Goal: Task Accomplishment & Management: Manage account settings

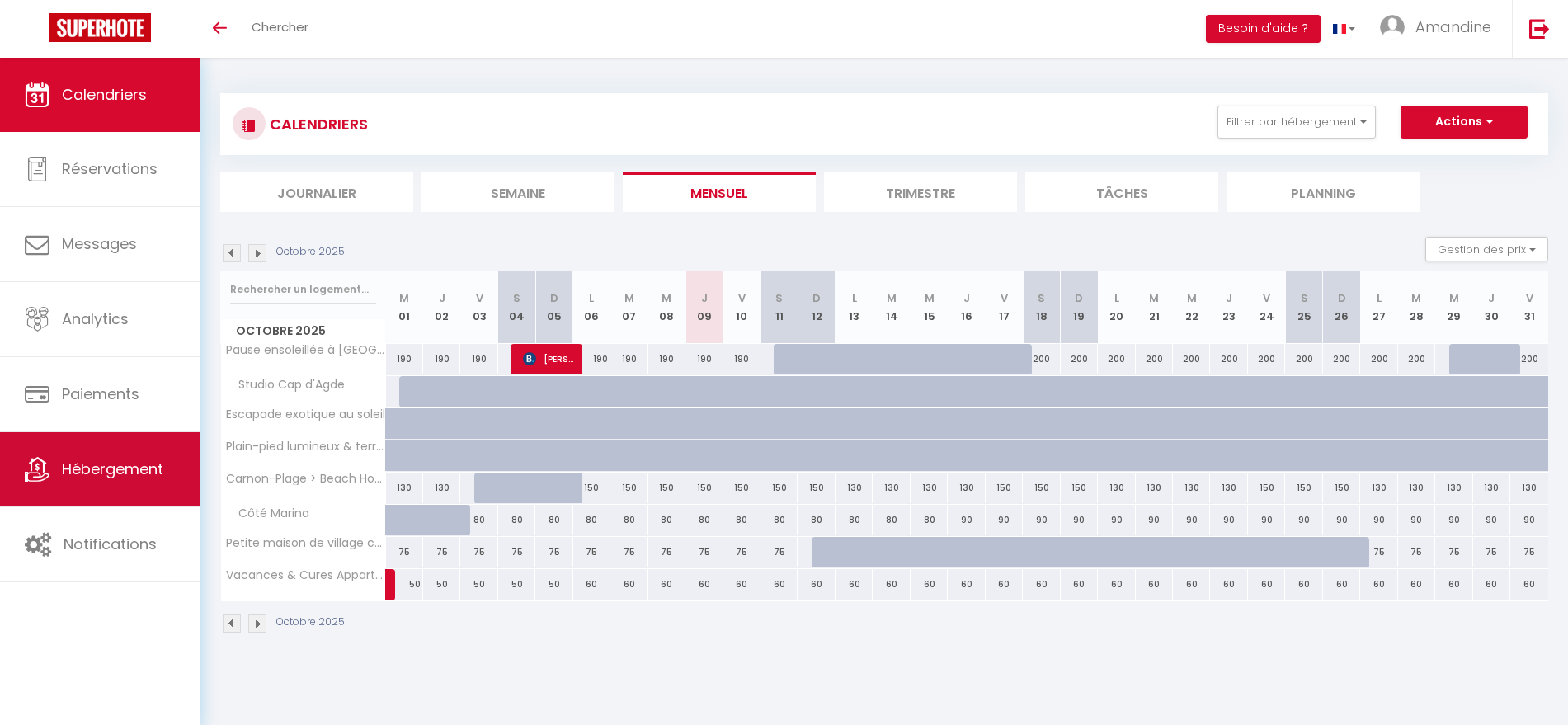
click at [120, 456] on link "Hébergement" at bounding box center [100, 469] width 200 height 74
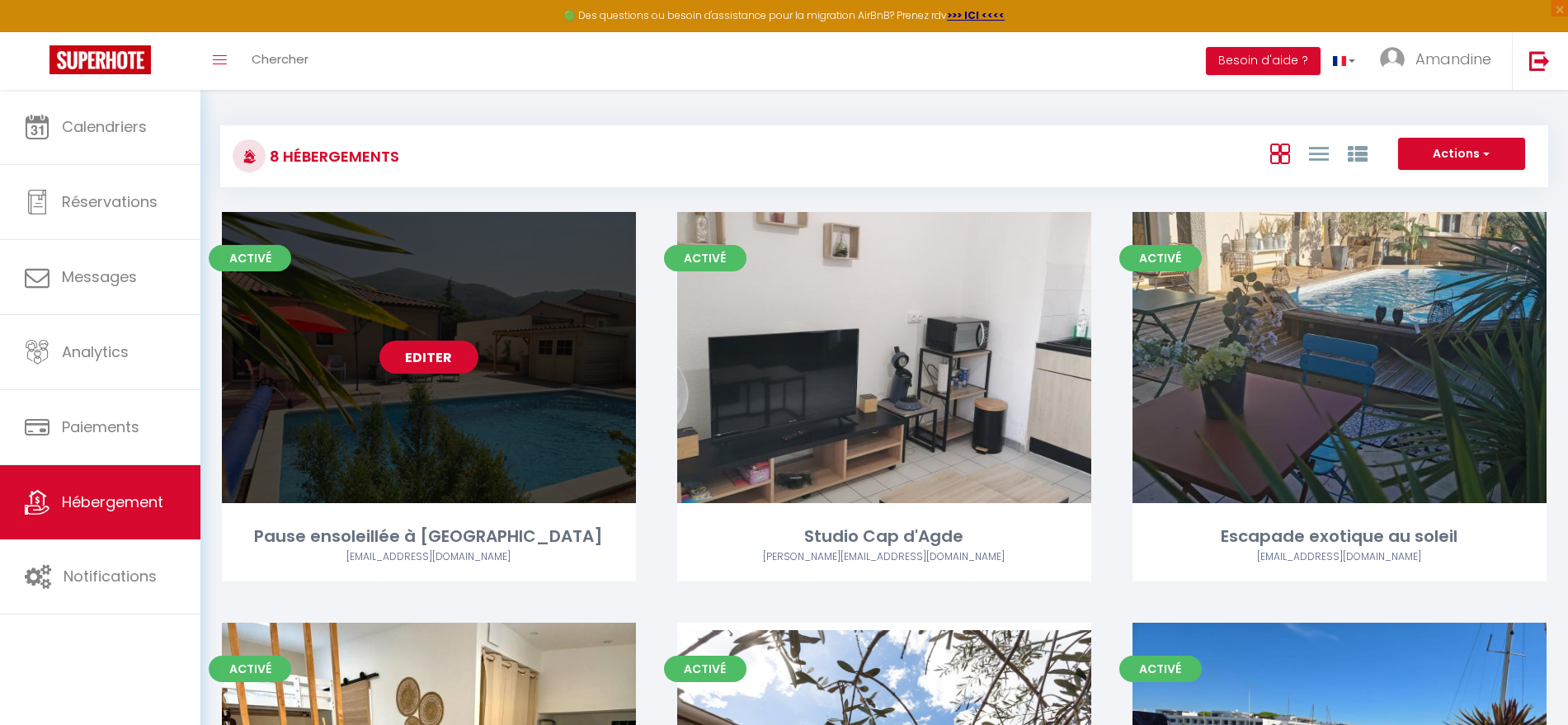
click at [408, 428] on div "Editer" at bounding box center [429, 357] width 414 height 291
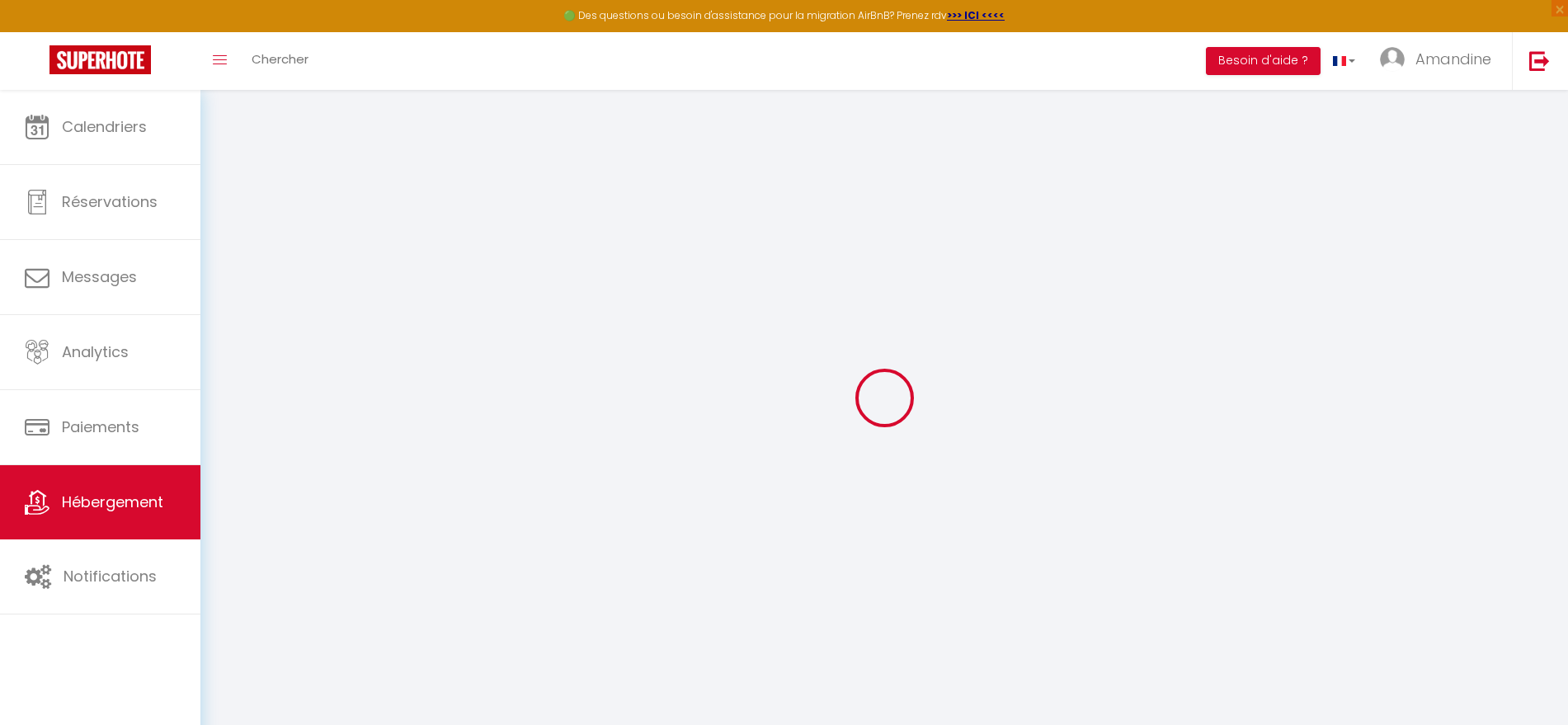
type input "Oups ! Les dates sélectionnées sont indisponibles."
type textarea "Malheureusement les dates sélectionnées sont indisponibles. Nous vous invitons …"
type input "43.629902"
type input "3.319324"
checkbox input "true"
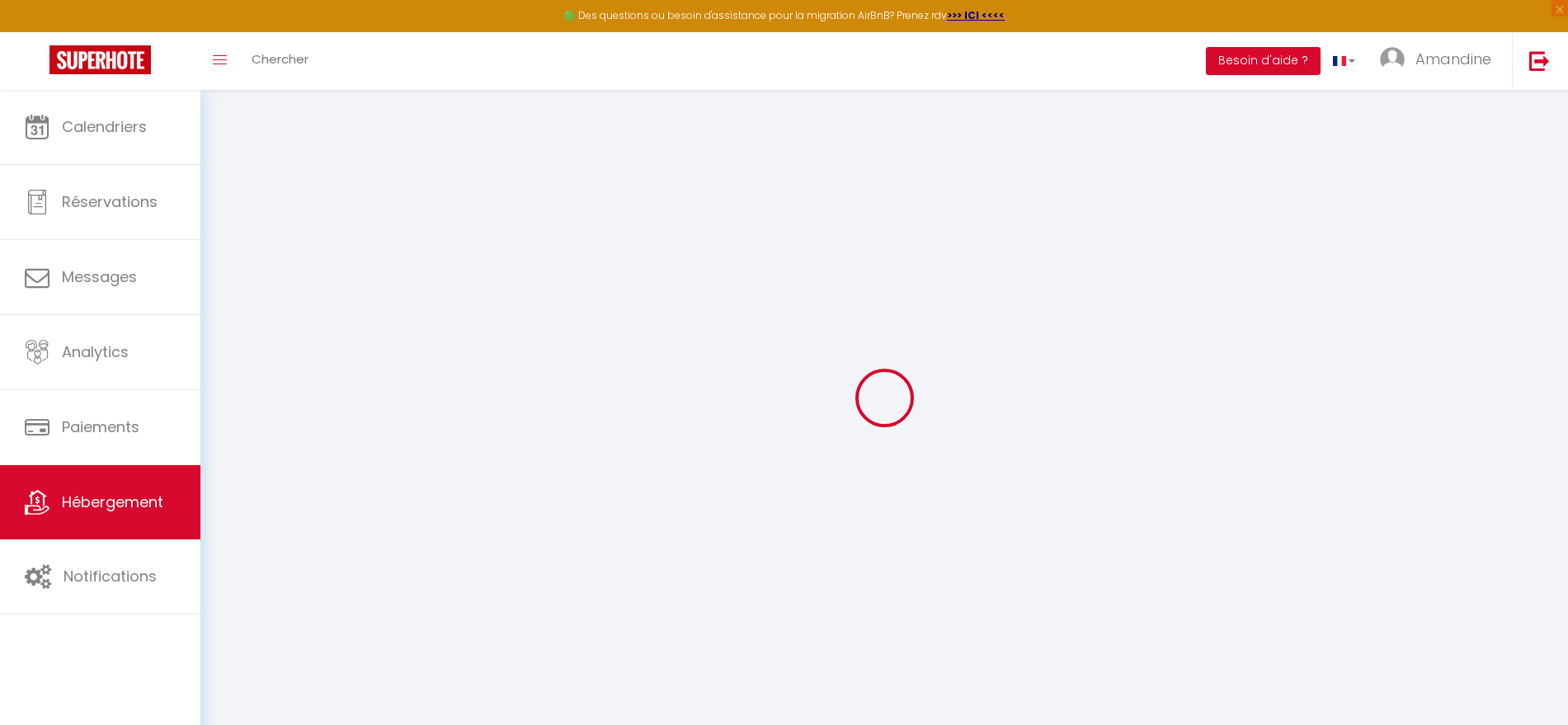
checkbox input "false"
checkbox input "true"
checkbox input "false"
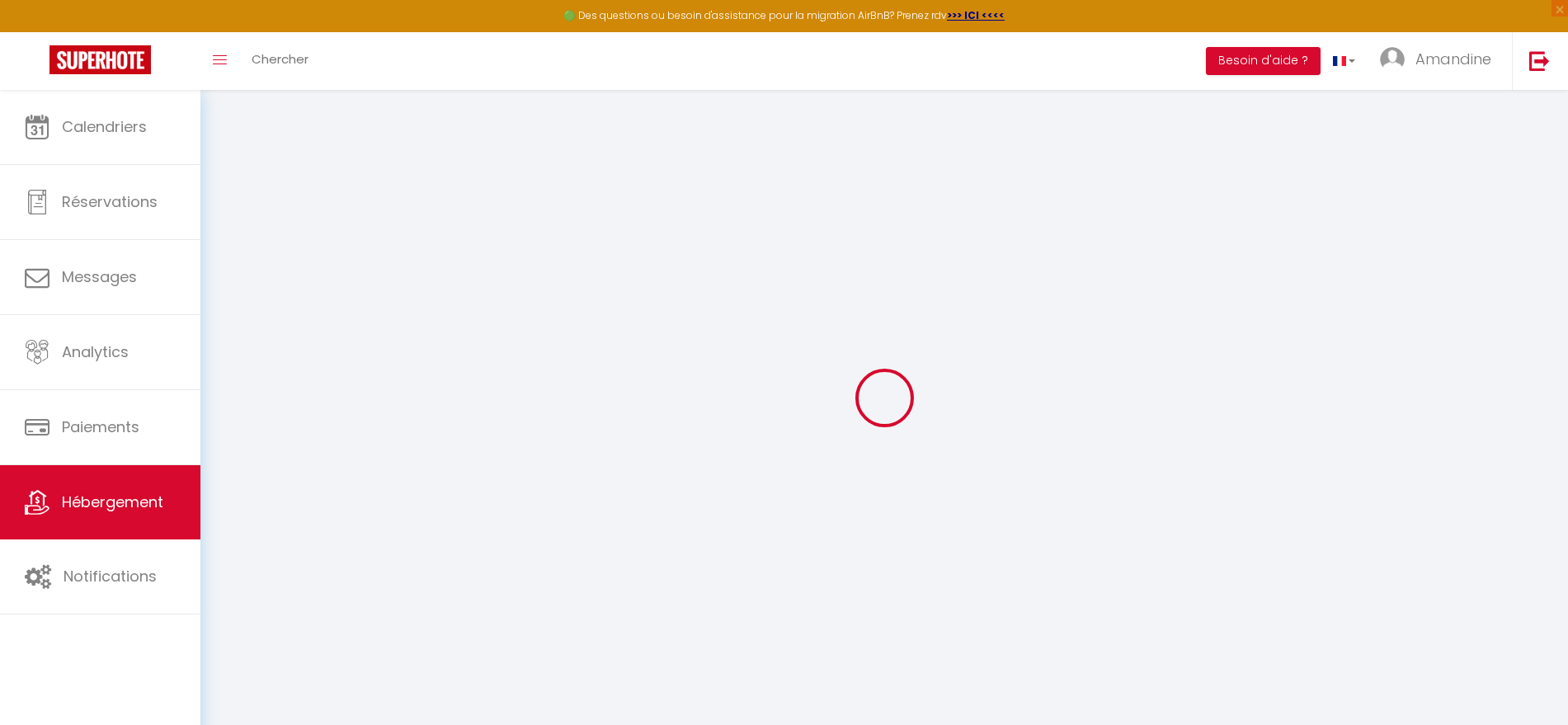
checkbox input "false"
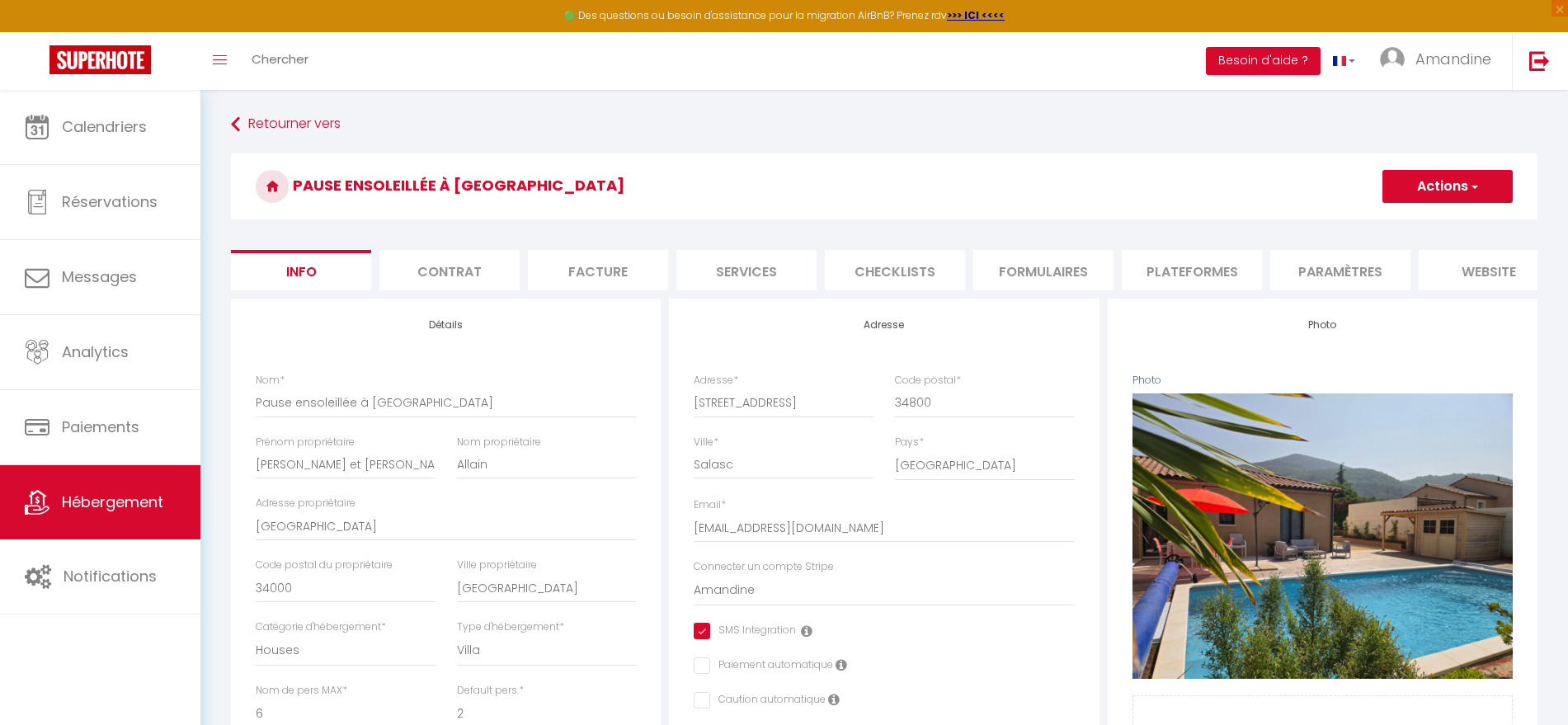
checkbox input "true"
checkbox input "false"
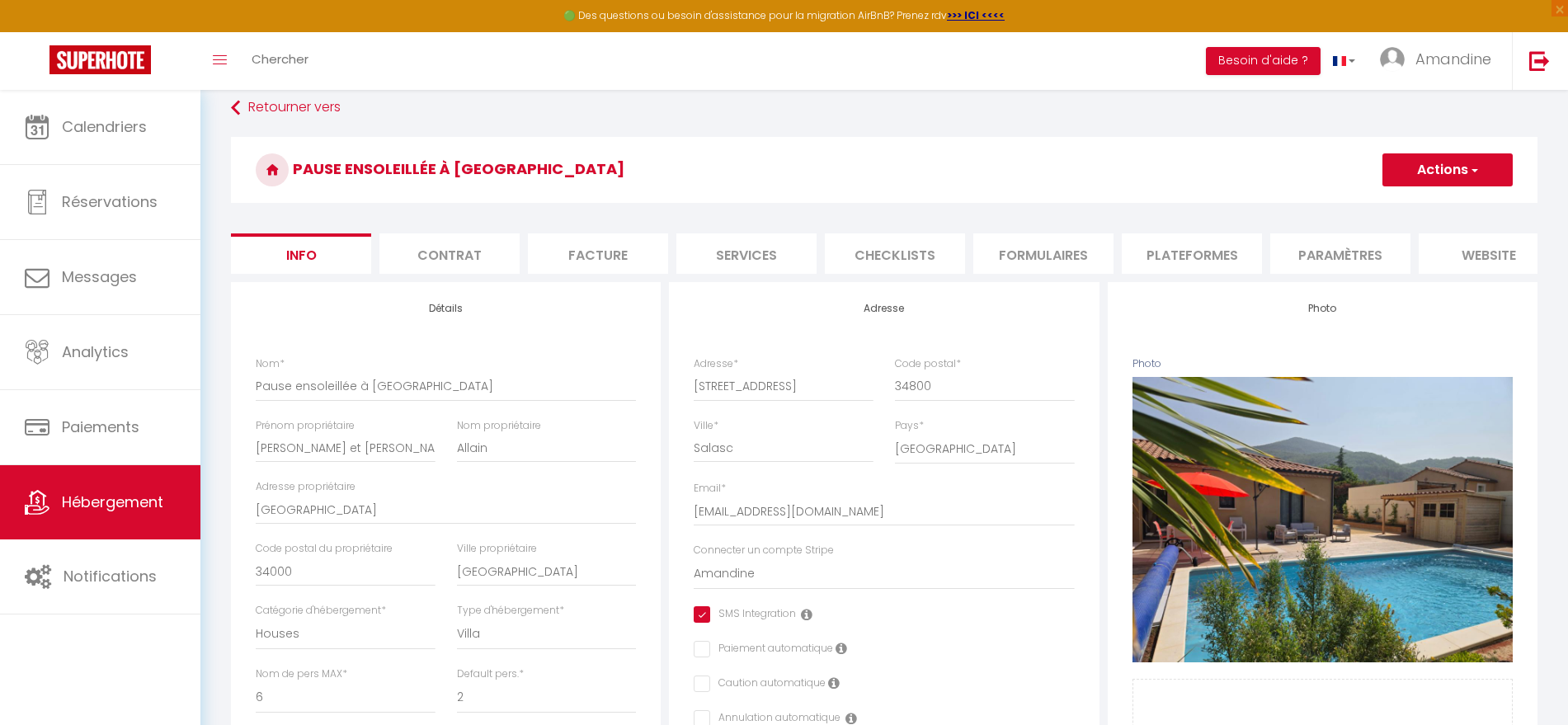
click at [1465, 253] on li "website" at bounding box center [1488, 253] width 140 height 41
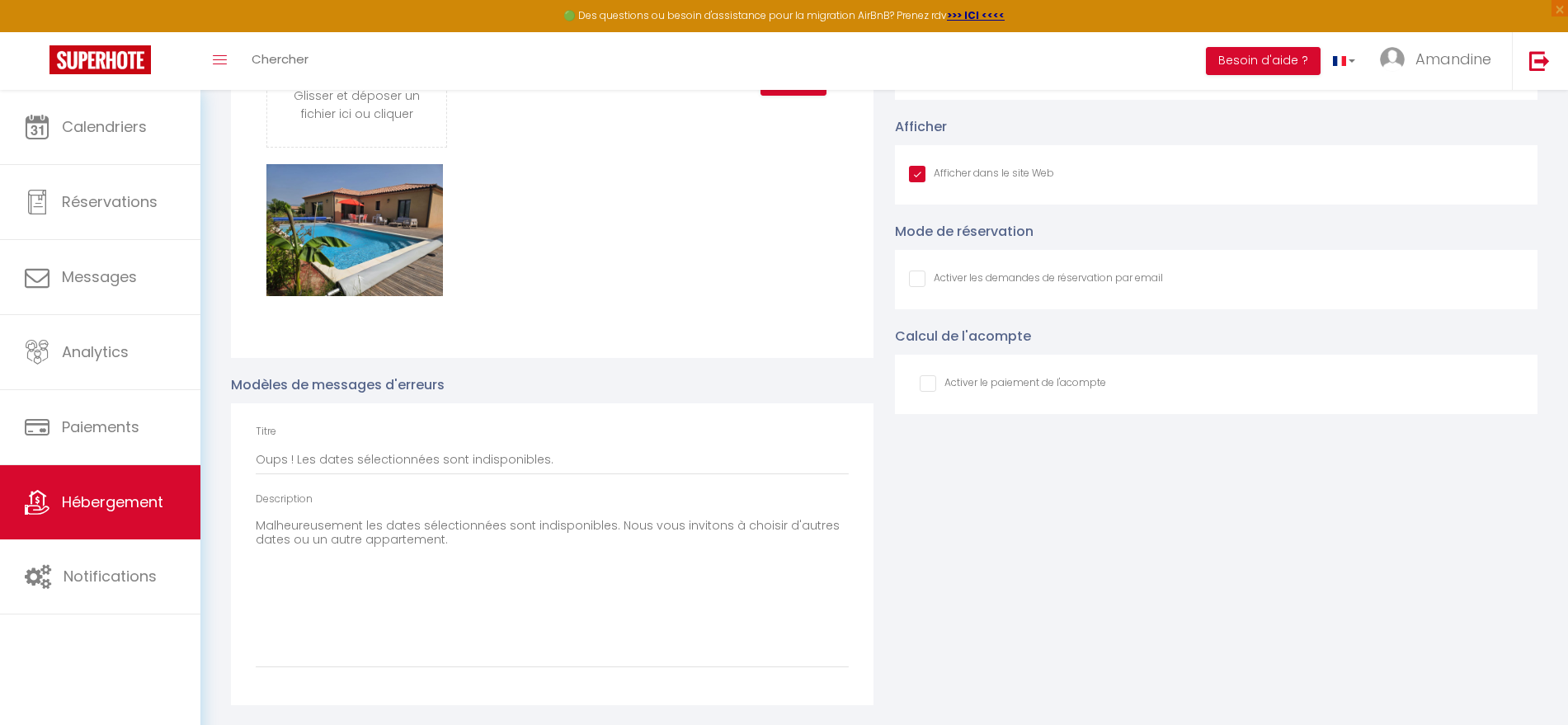
scroll to position [2310, 0]
click at [600, 524] on textarea "Malheureusement les dates sélectionnées sont indisponibles. Nous vous invitons …" at bounding box center [551, 589] width 593 height 155
drag, startPoint x: 464, startPoint y: 549, endPoint x: 194, endPoint y: 483, distance: 277.9
paste textarea ", les dates sélectionnées sont indisponibles, ou le nombre de nuits n’est pas s…"
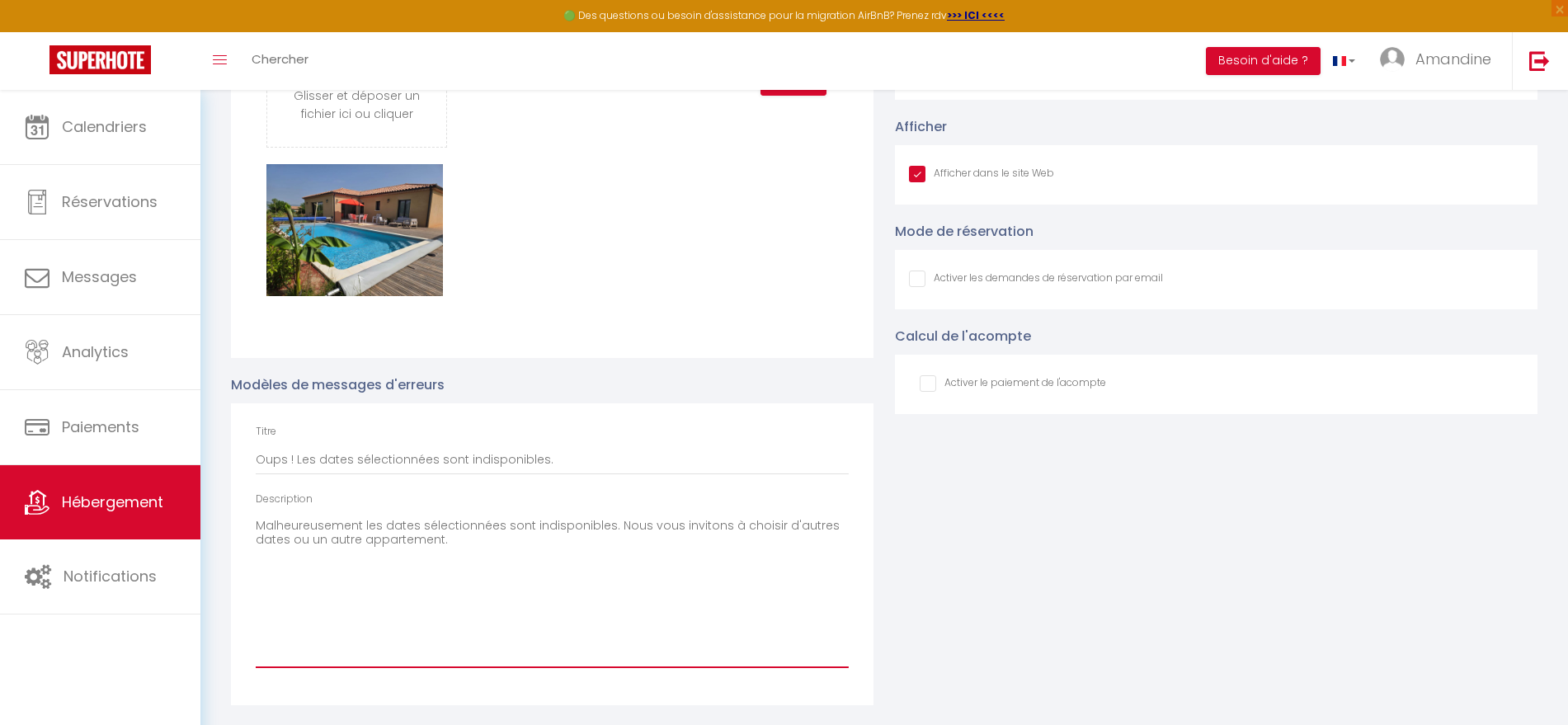
type textarea "Malheureusement, les dates sélectionnées sont indisponibles, ou le nombre de nu…"
checkbox input "true"
checkbox input "false"
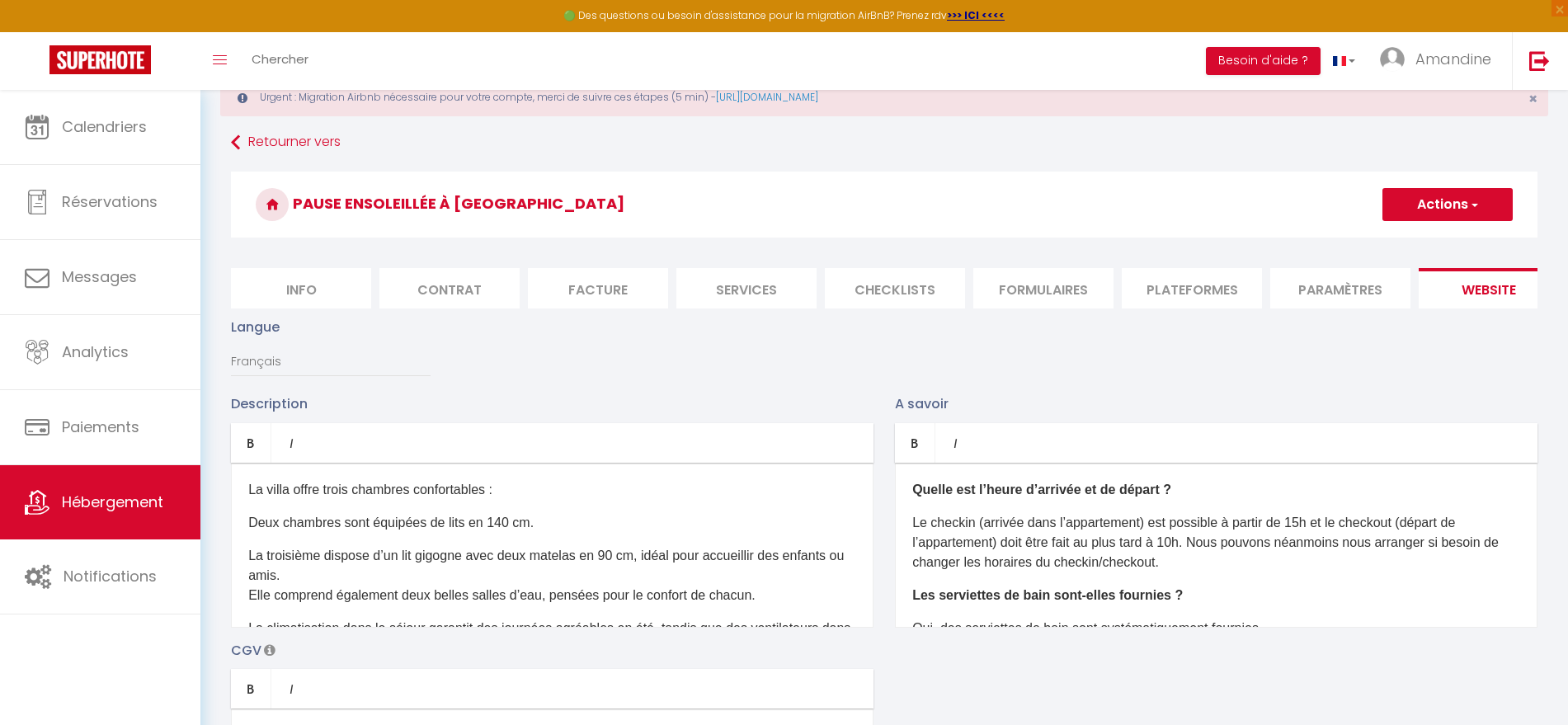
scroll to position [23, 0]
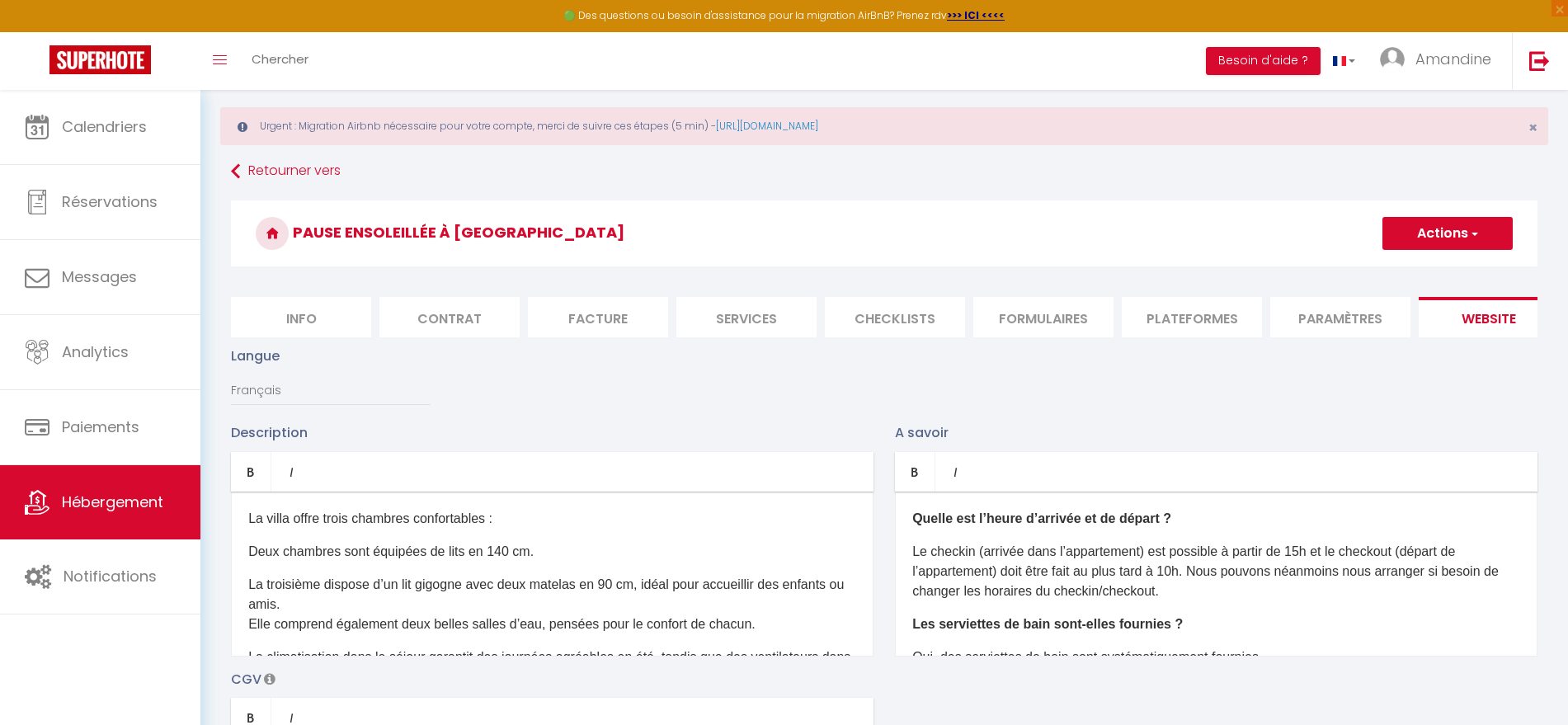
type textarea "Malheureusement, les dates sélectionnées sont indisponibles, ou le nombre de nu…"
click at [1430, 233] on button "Actions" at bounding box center [1447, 232] width 130 height 33
click at [1412, 263] on input "Enregistrer" at bounding box center [1428, 269] width 61 height 16
checkbox input "true"
checkbox input "false"
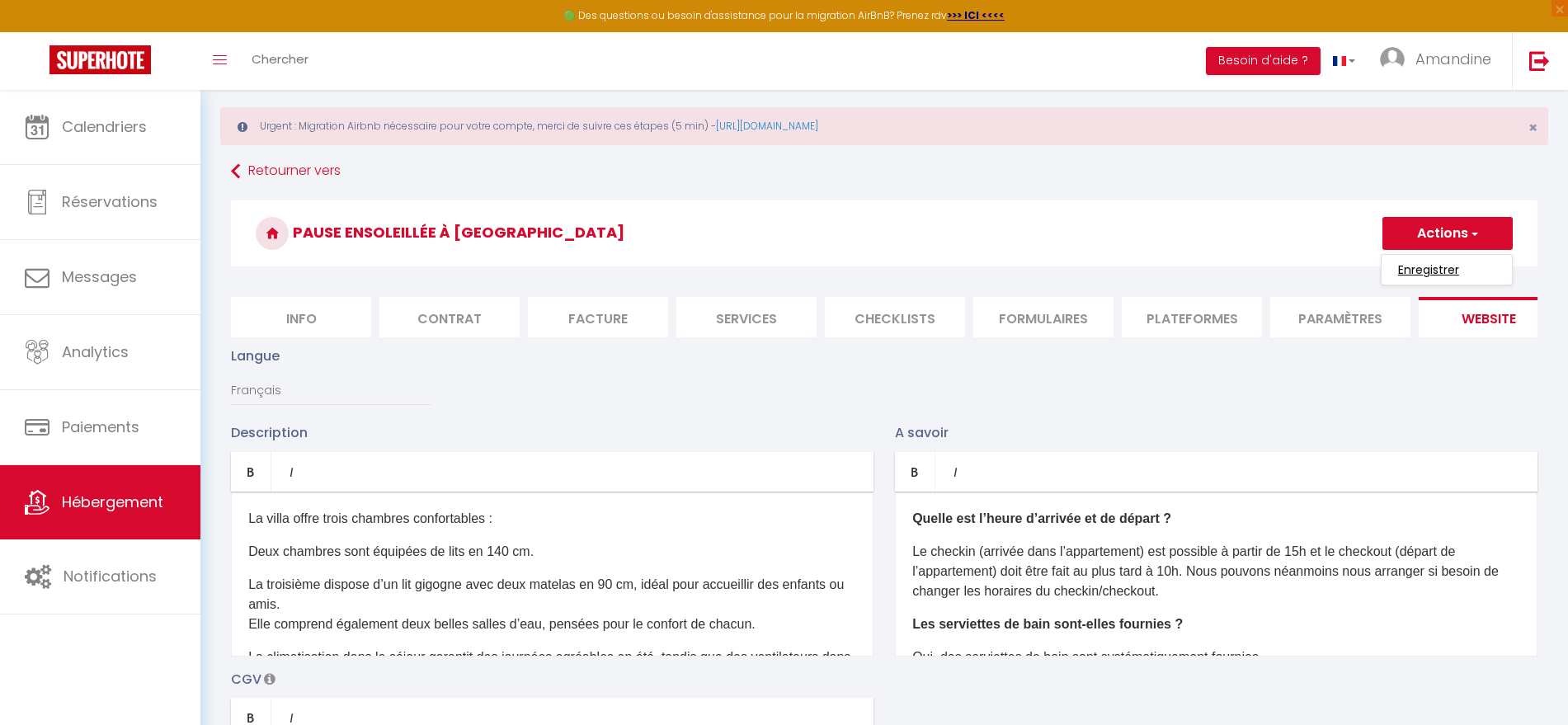
checkbox input "false"
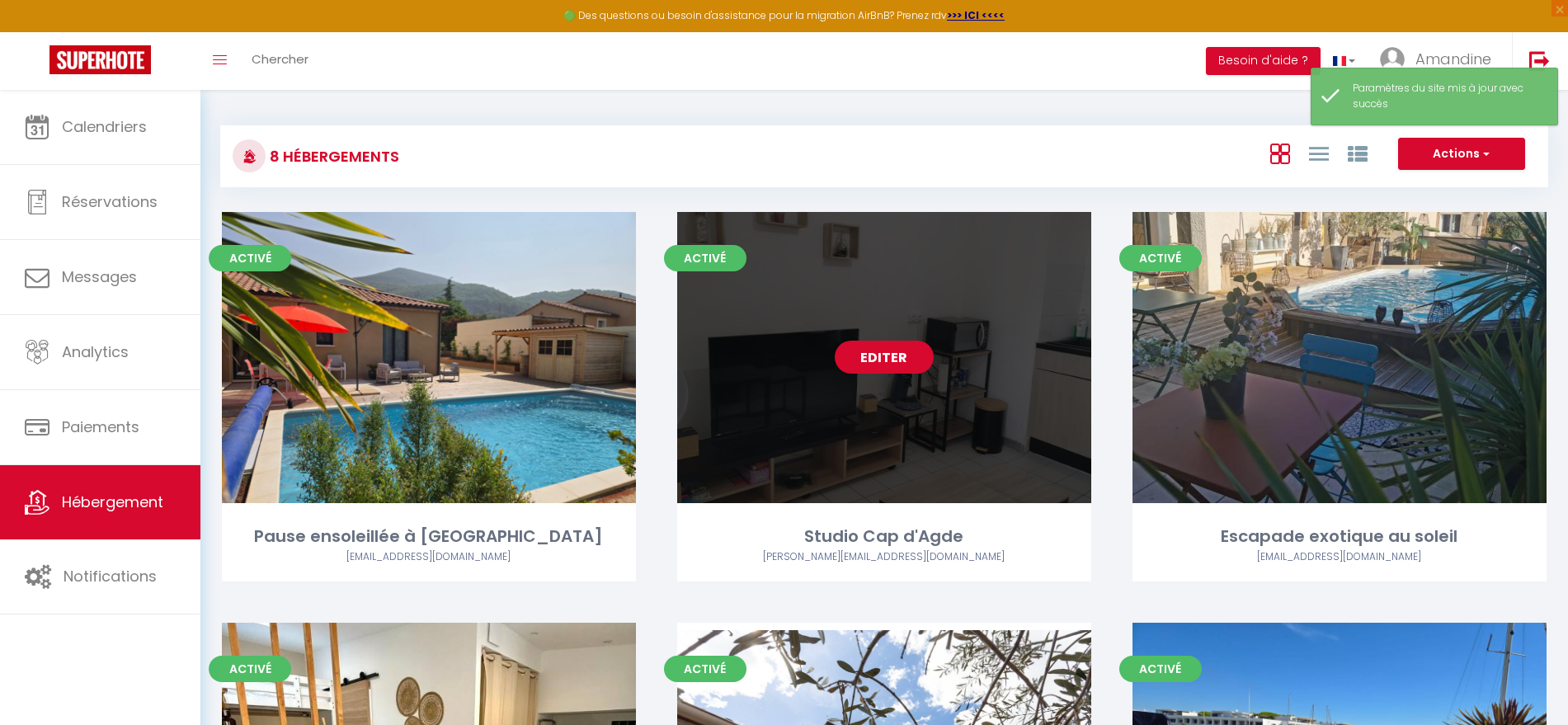
click at [912, 353] on link "Editer" at bounding box center [884, 357] width 99 height 33
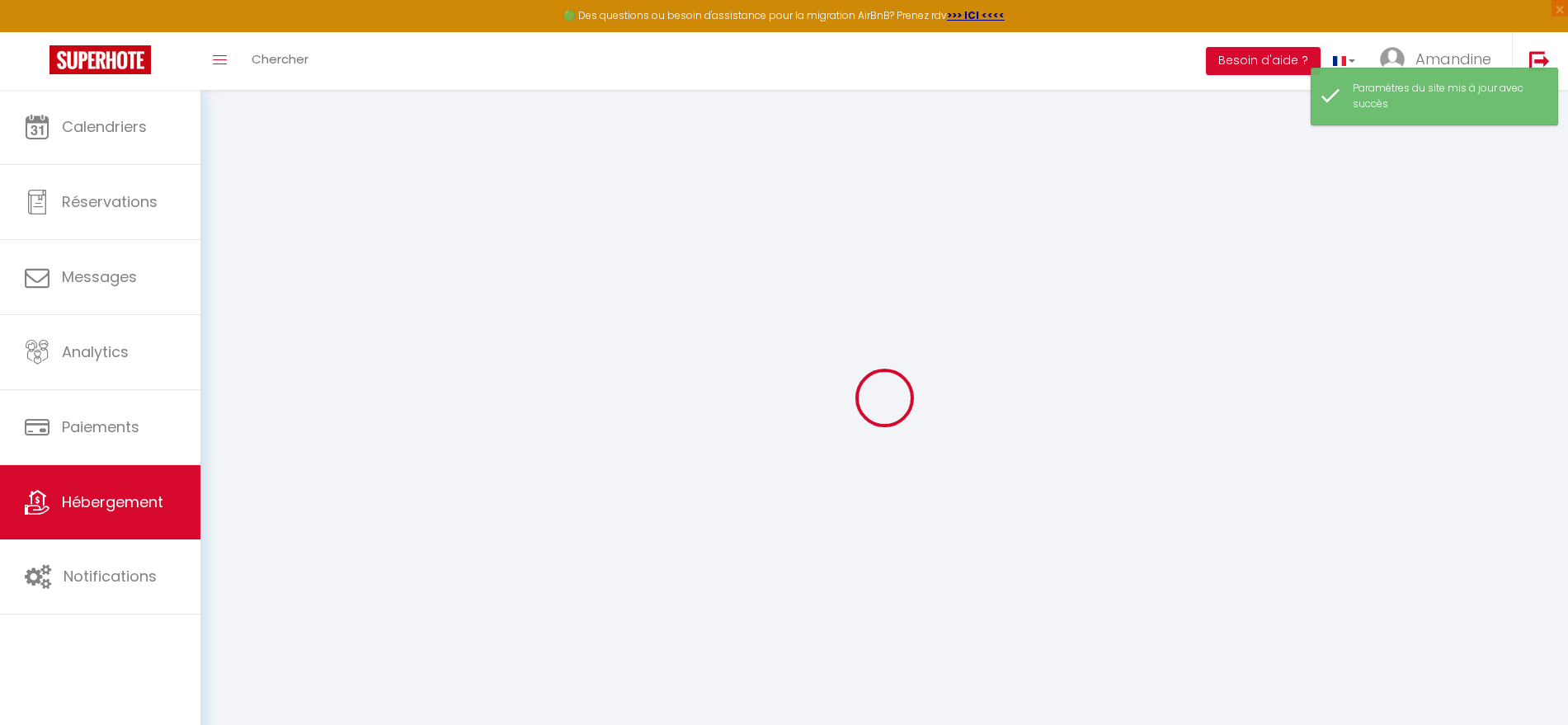
type input "Oups ! Les dates sélectionnées sont indisponibles."
type textarea "Malheureusement les dates sélectionnées sont indisponibles. Nous vous invitons …"
type input "43.2830608"
type input "3.5177954"
checkbox input "true"
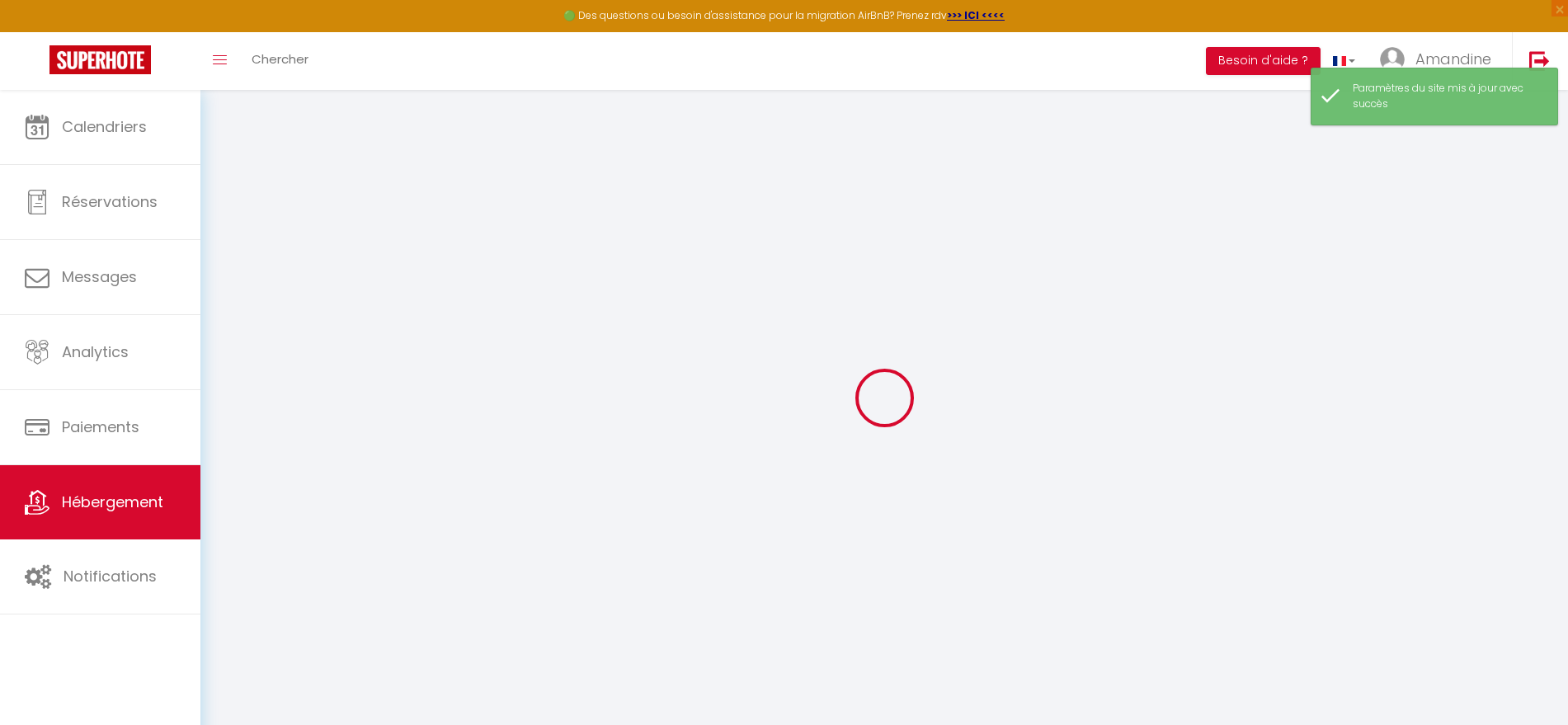
checkbox input "false"
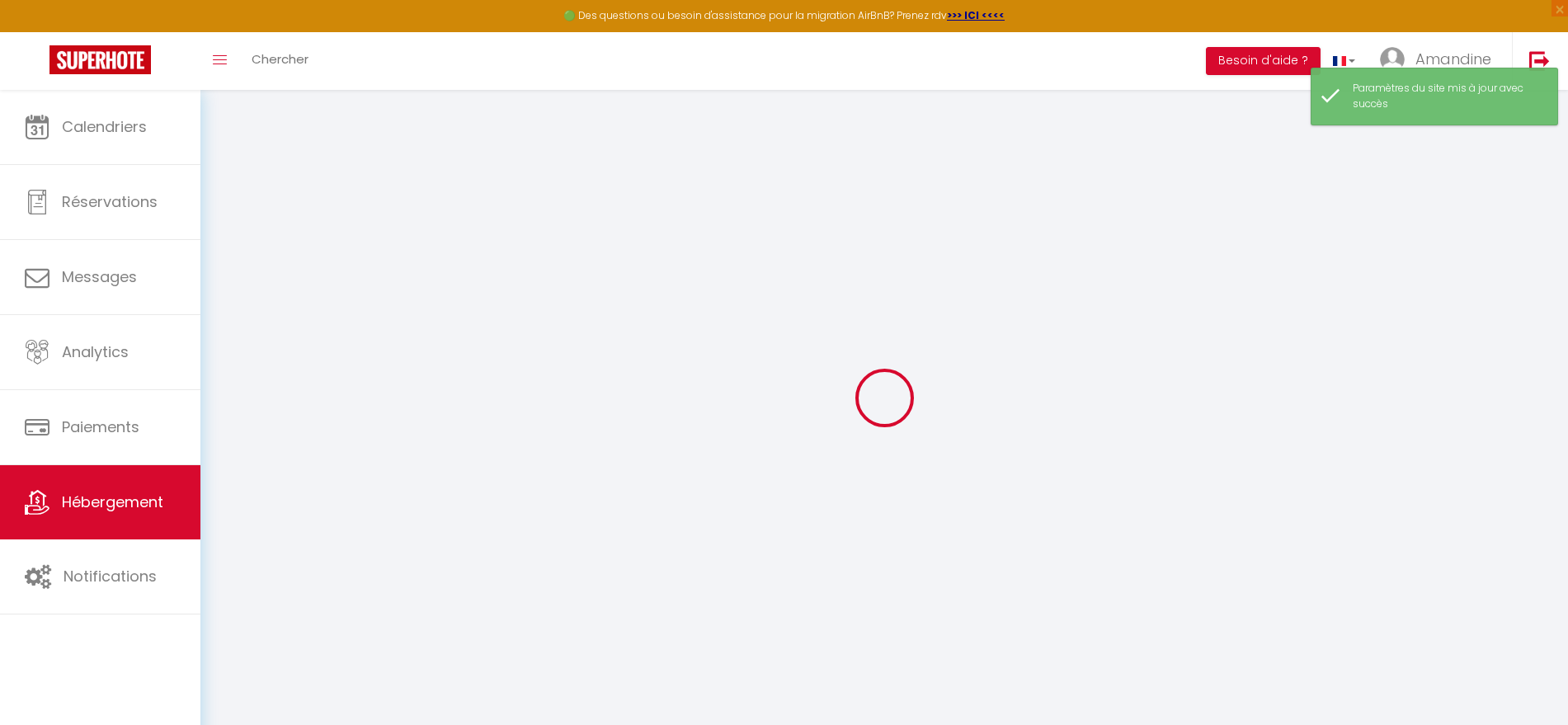
checkbox input "false"
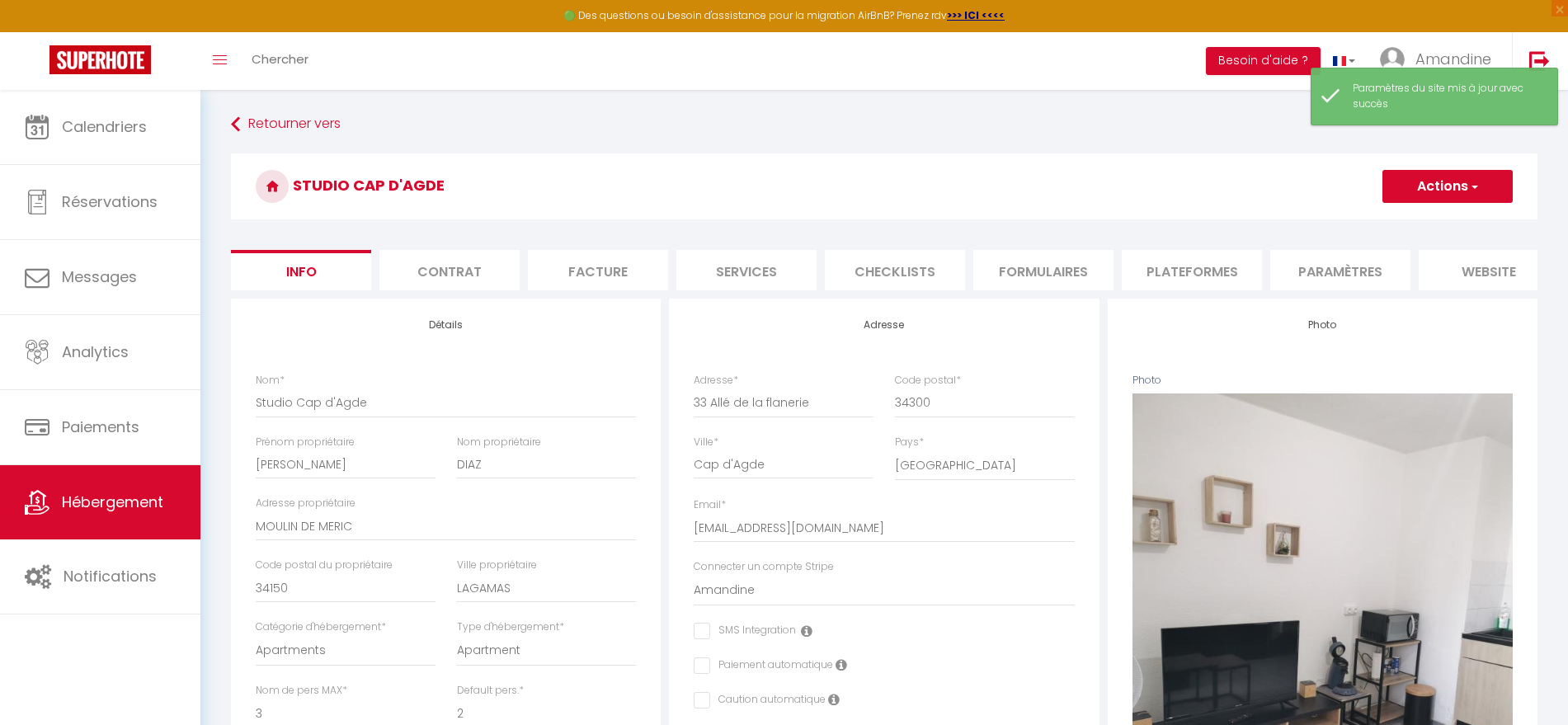
checkbox input "false"
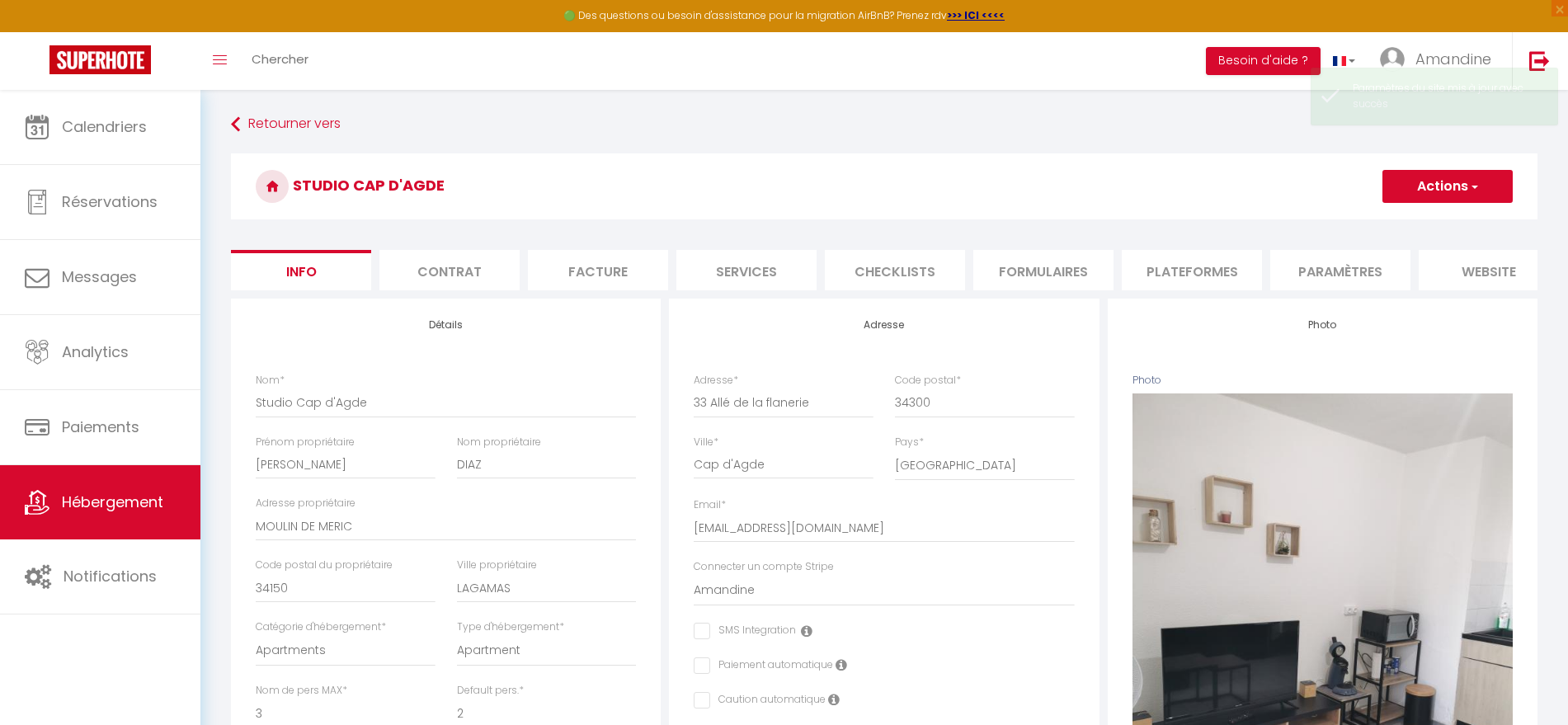
click at [1486, 260] on li "website" at bounding box center [1488, 270] width 140 height 41
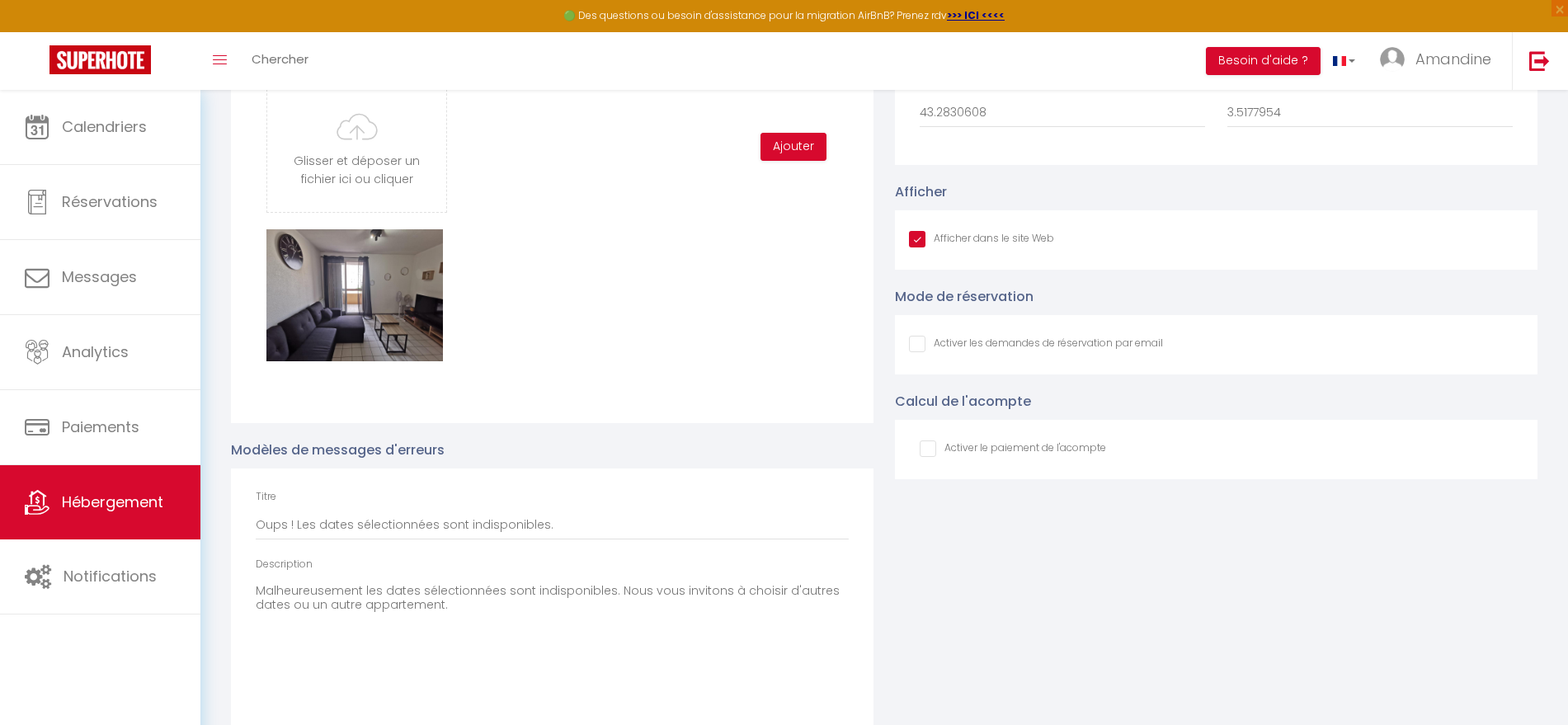
scroll to position [1790, 0]
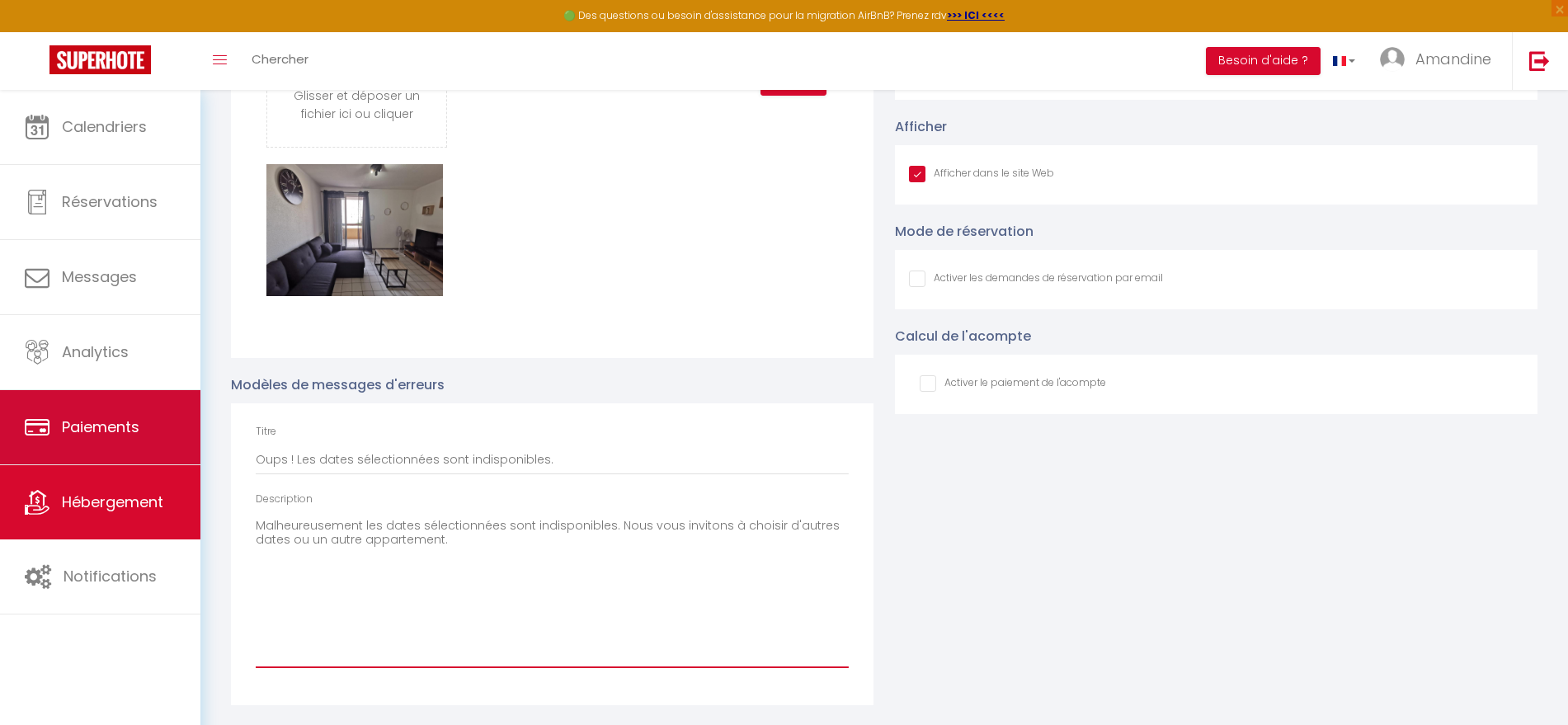
drag, startPoint x: 518, startPoint y: 566, endPoint x: 154, endPoint y: 455, distance: 380.5
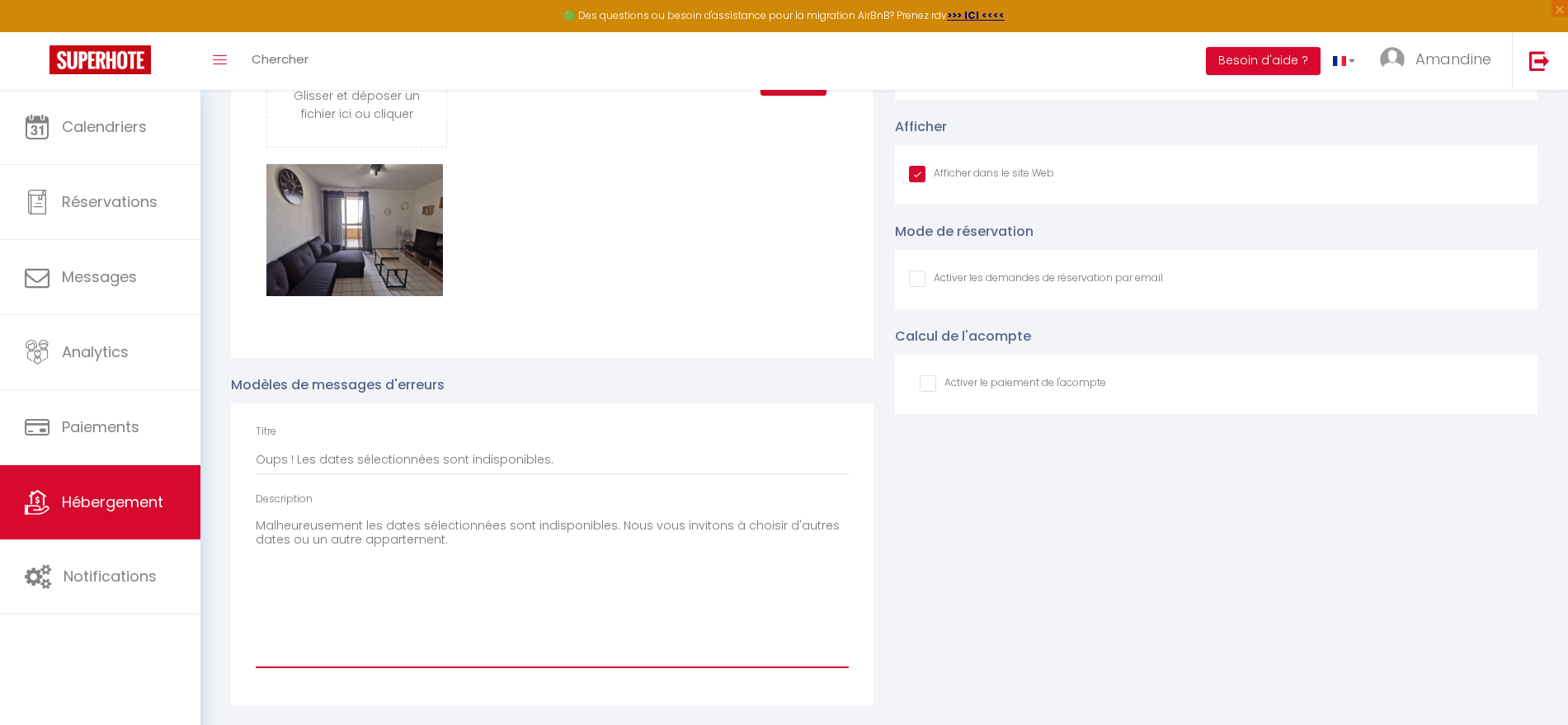
paste textarea ", les dates sélectionnées sont indisponibles, ou le nombre de nuits n’est pas s…"
type textarea "Malheureusement, les dates sélectionnées sont indisponibles, ou le nombre de nu…"
checkbox input "true"
checkbox input "false"
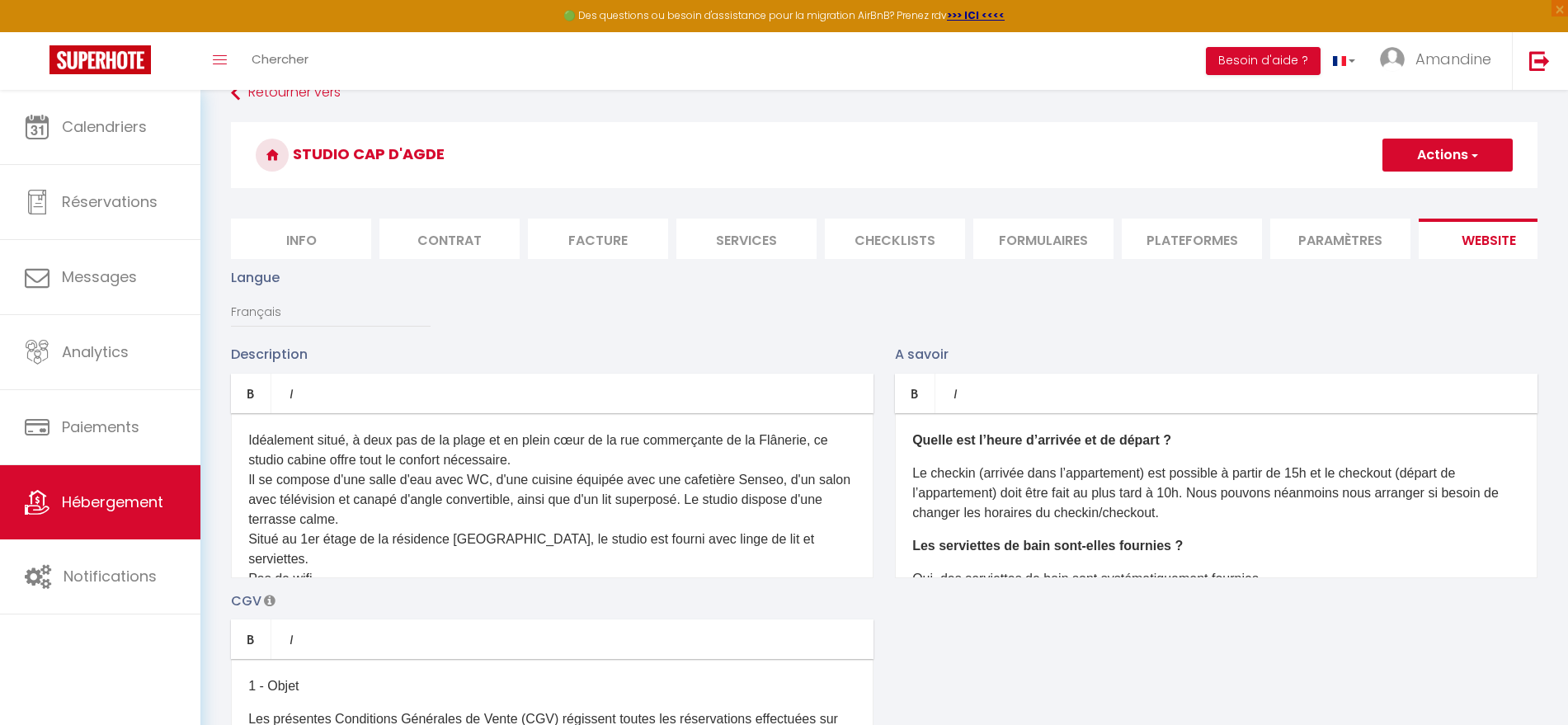
scroll to position [0, 0]
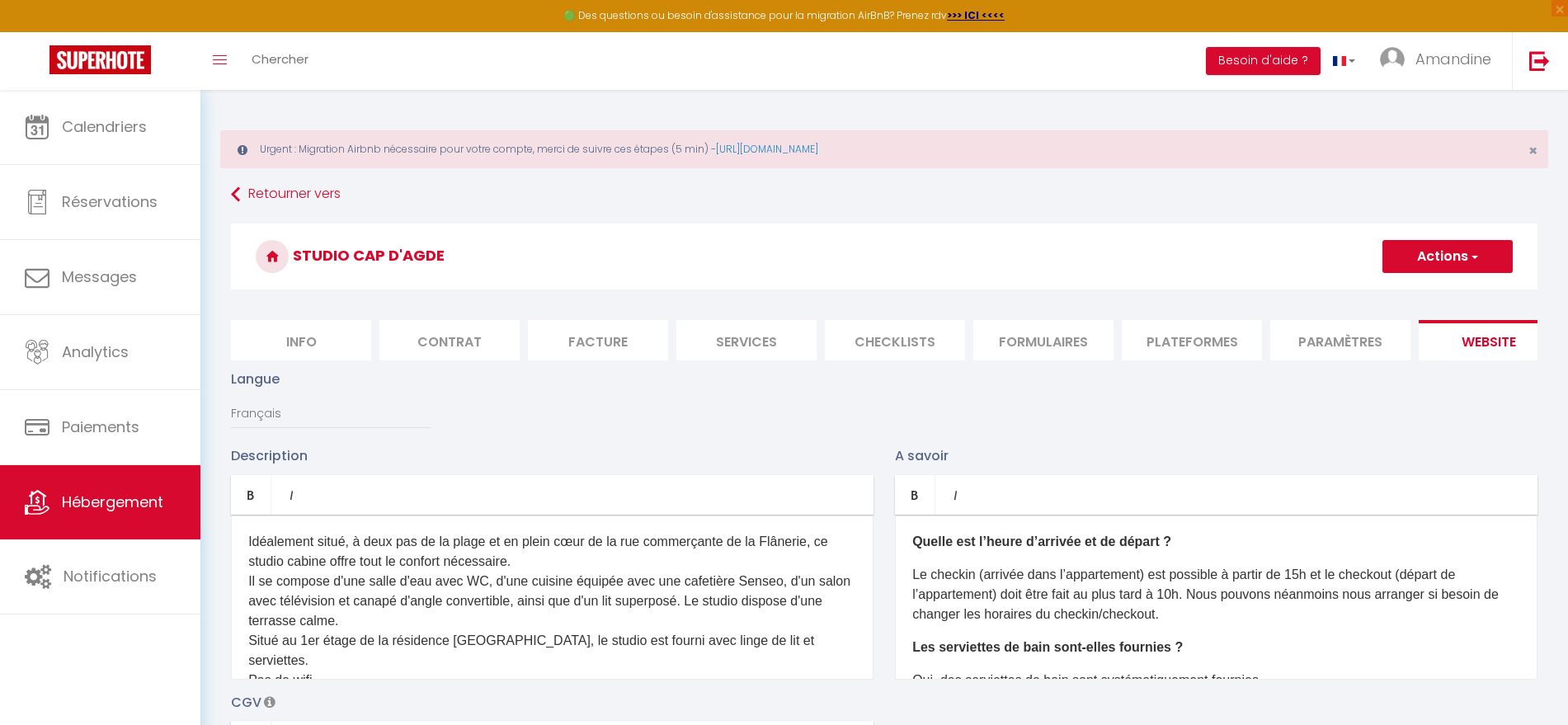
type textarea "Malheureusement, les dates sélectionnées sont indisponibles, ou le nombre de nu…"
click at [1428, 248] on button "Actions" at bounding box center [1447, 256] width 130 height 33
click at [1409, 293] on input "Enregistrer" at bounding box center [1428, 292] width 61 height 16
checkbox input "true"
checkbox input "false"
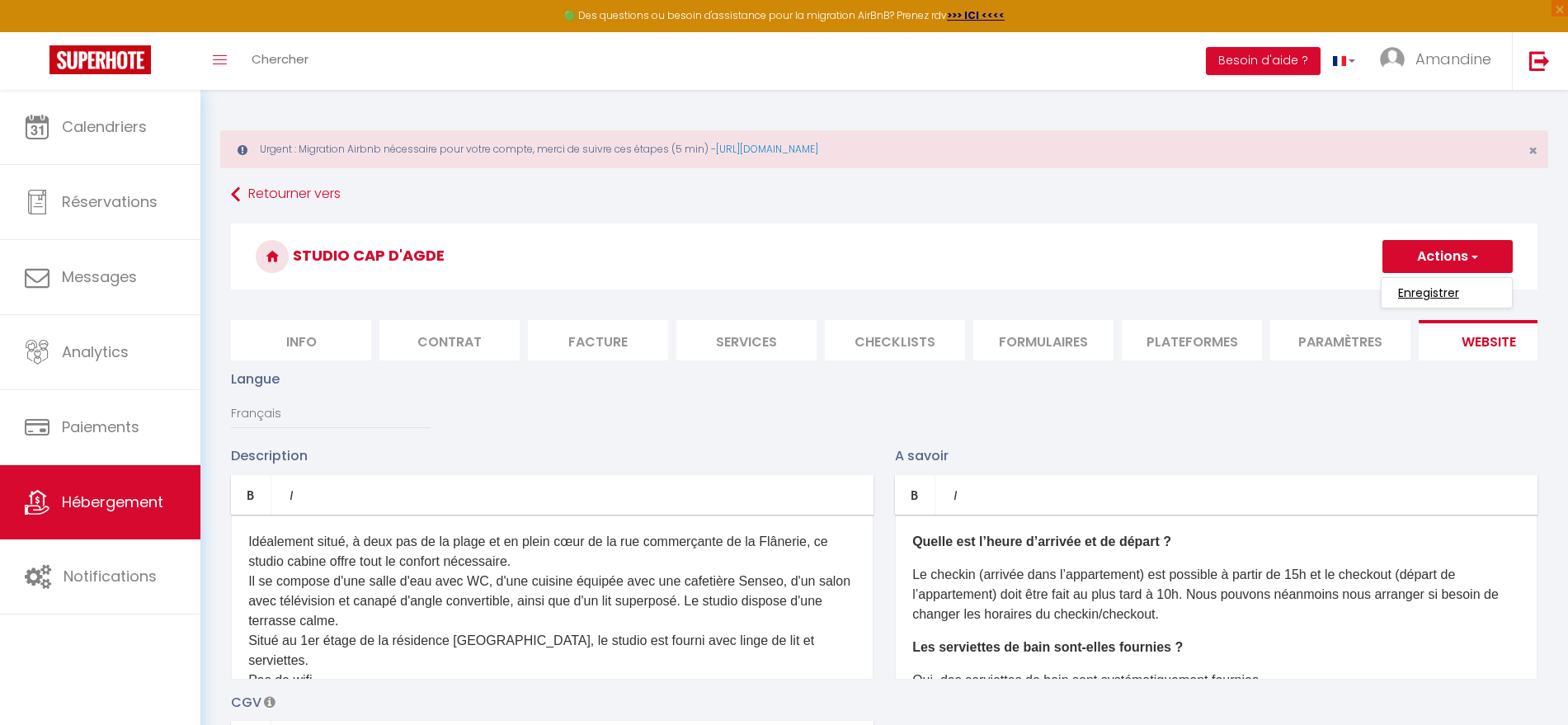
checkbox input "false"
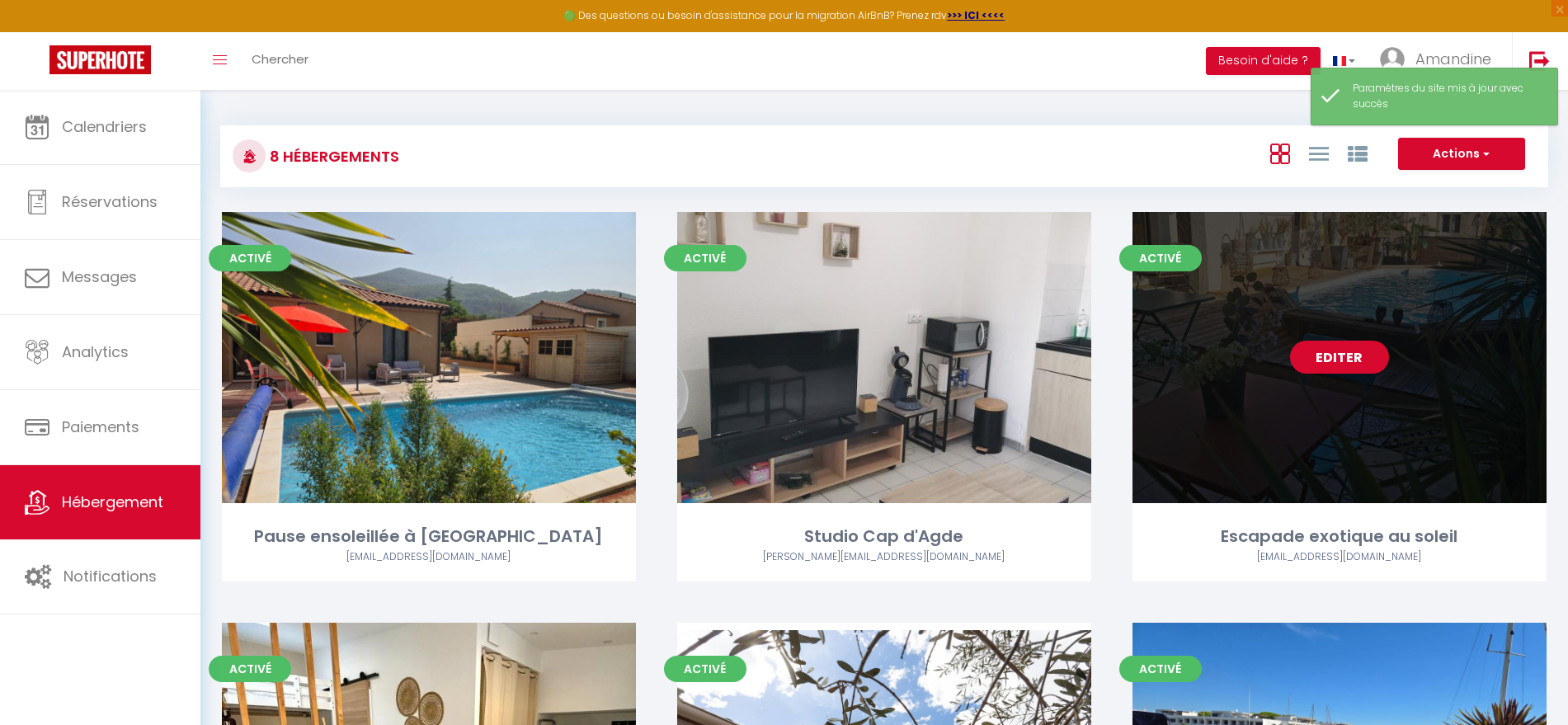
click at [1329, 362] on link "Editer" at bounding box center [1339, 357] width 99 height 33
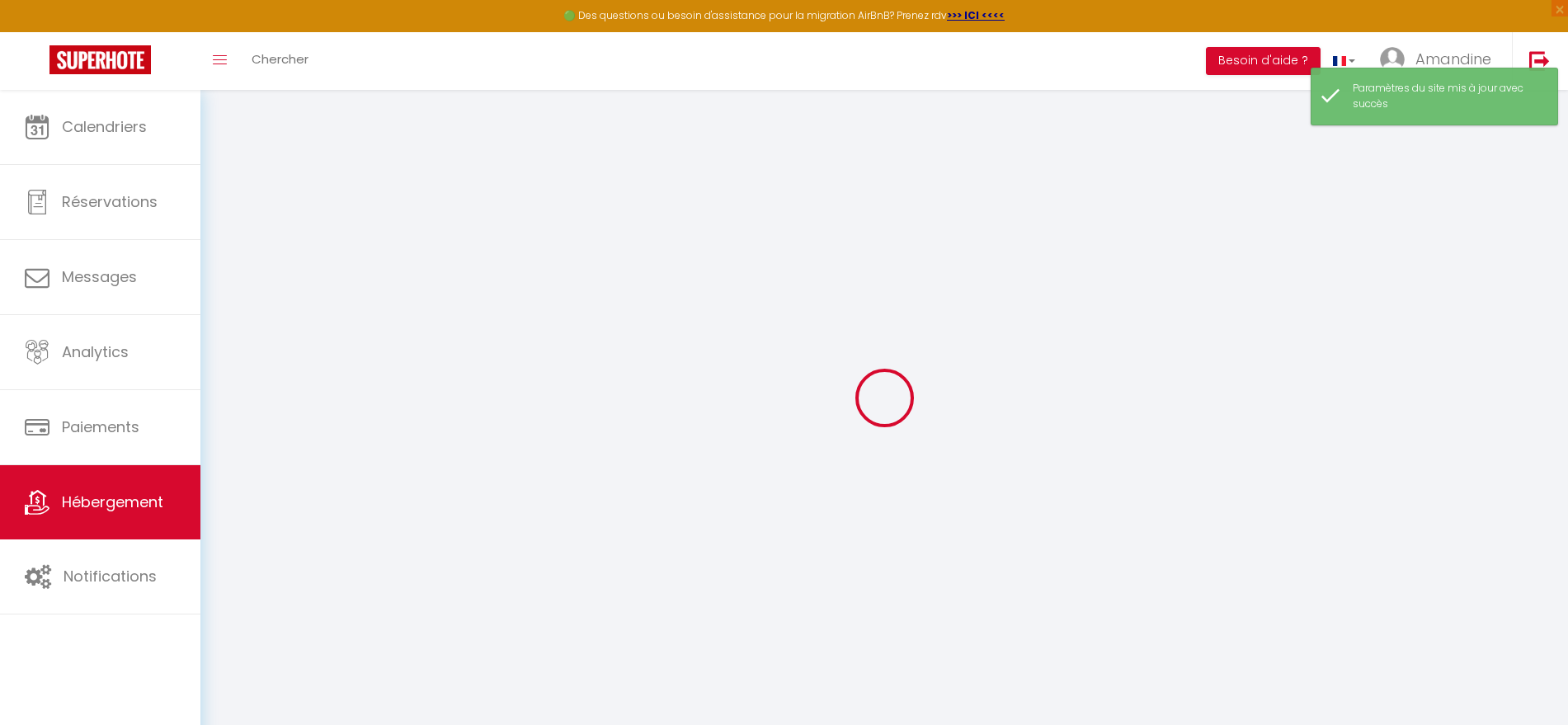
type input "Oups ! Les dates sélectionnées sont indisponibles."
type textarea "Malheureusement les dates sélectionnées sont indisponibles. Nous vous invitons …"
type input "43.53944"
type input "3.4576"
checkbox input "true"
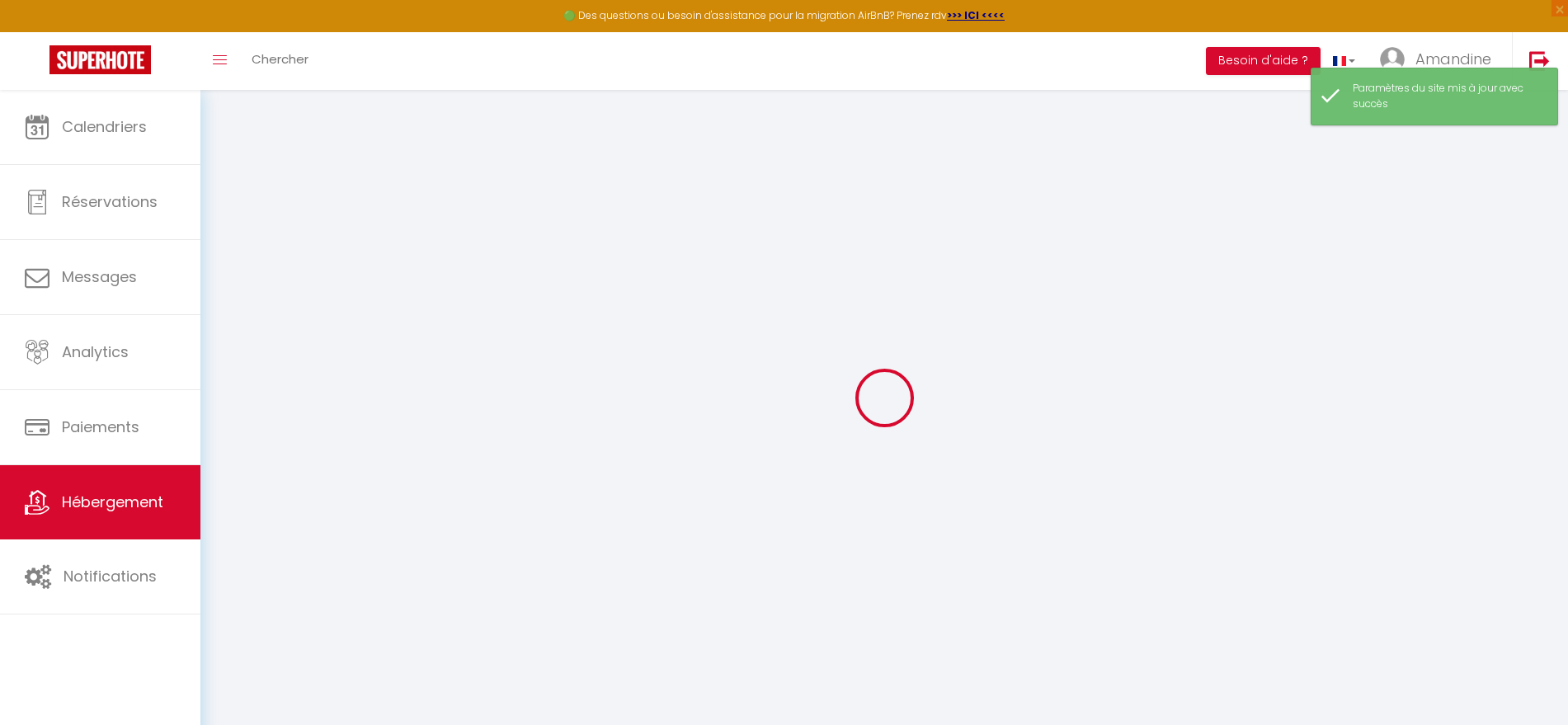
checkbox input "false"
checkbox input "true"
checkbox input "false"
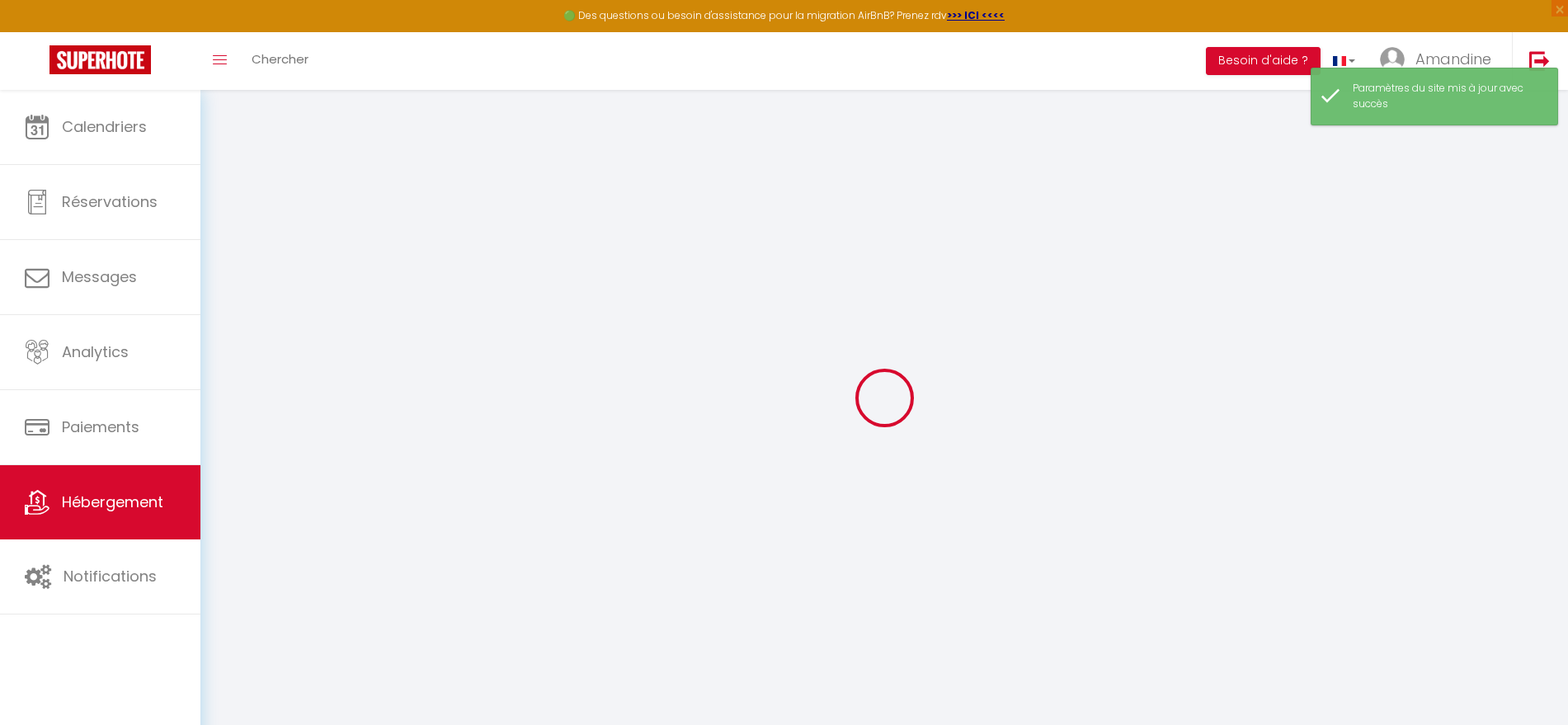
checkbox input "false"
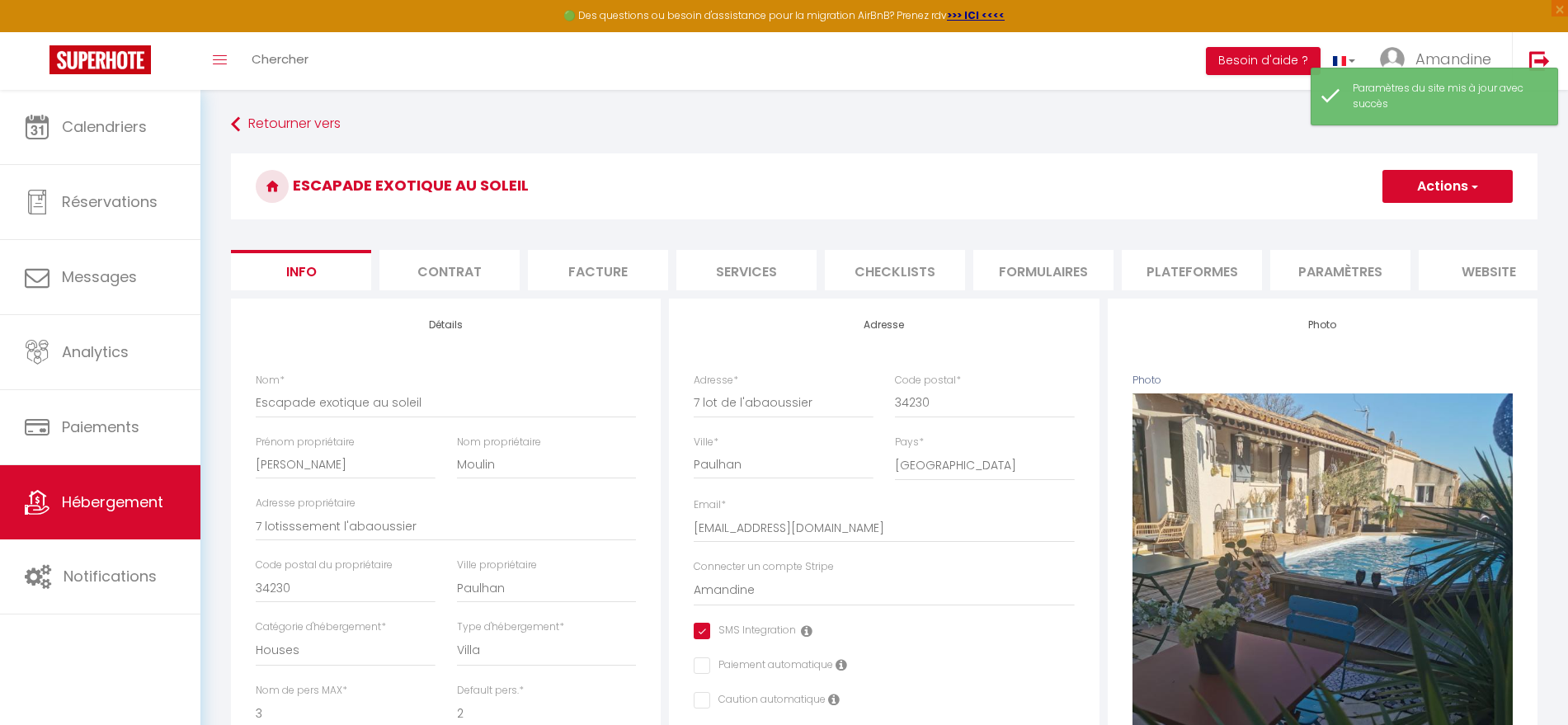
click at [1484, 261] on li "website" at bounding box center [1488, 270] width 140 height 41
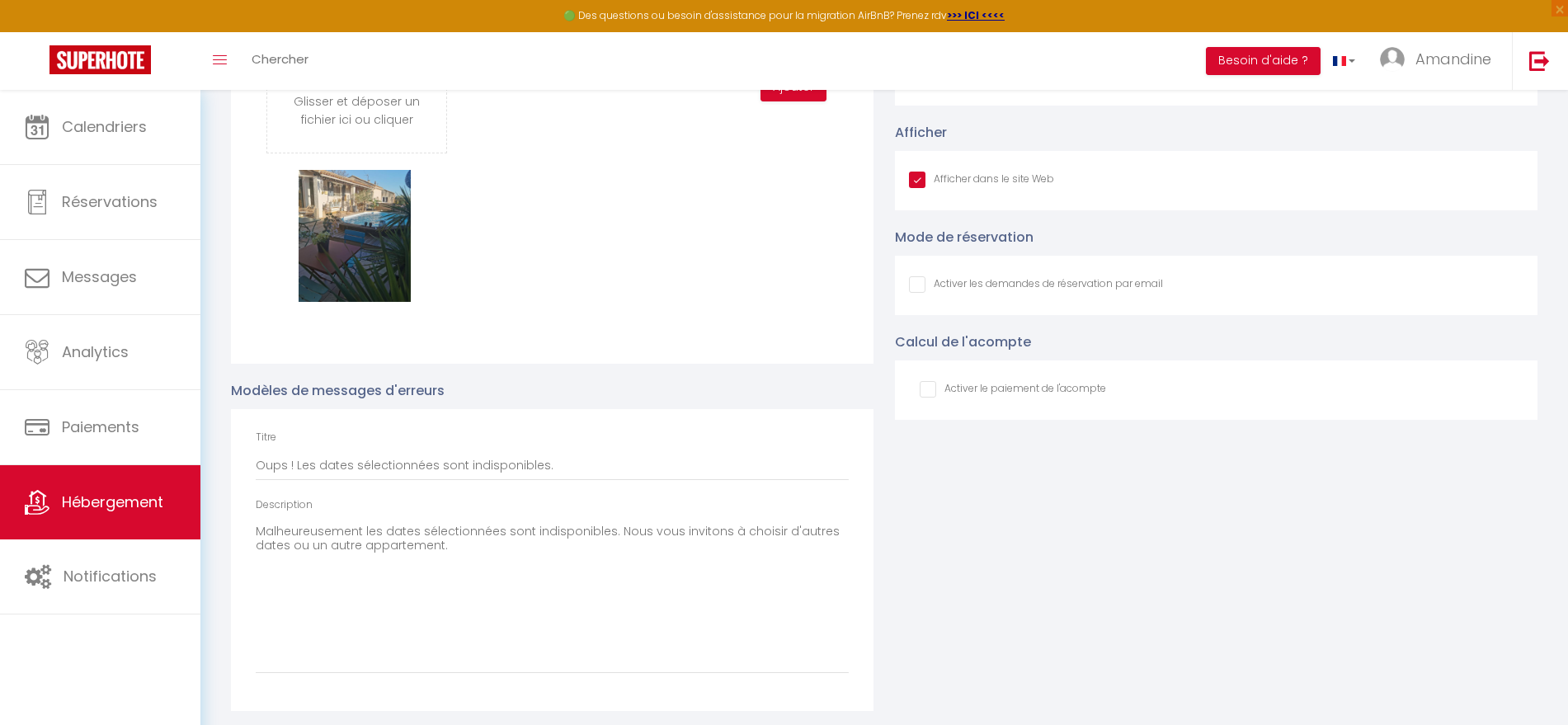
scroll to position [1893, 0]
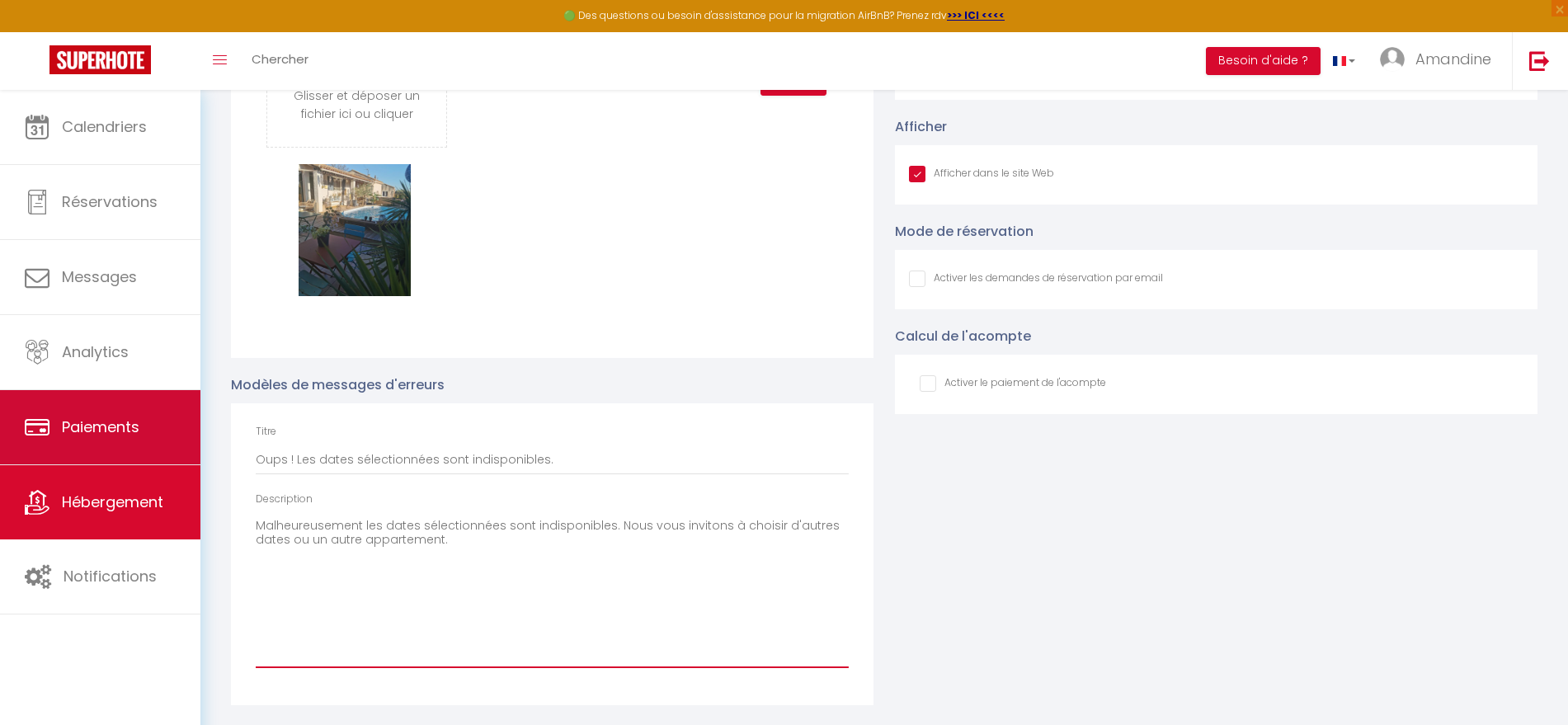
drag, startPoint x: 472, startPoint y: 548, endPoint x: 134, endPoint y: 454, distance: 350.8
paste textarea ", les dates sélectionnées sont indisponibles, ou le nombre de nuits n’est pas s…"
type textarea "Malheureusement, les dates sélectionnées sont indisponibles, ou le nombre de nu…"
checkbox input "true"
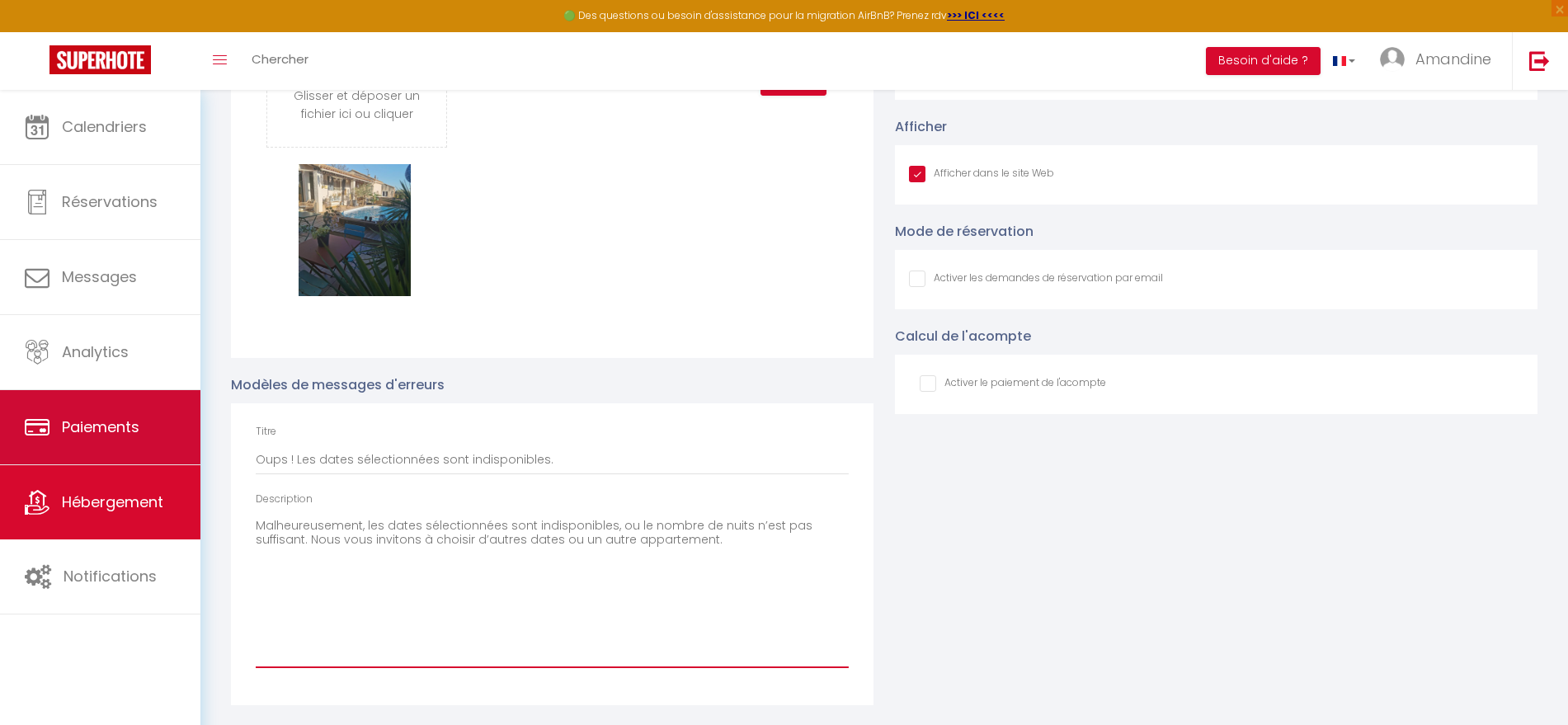
checkbox input "false"
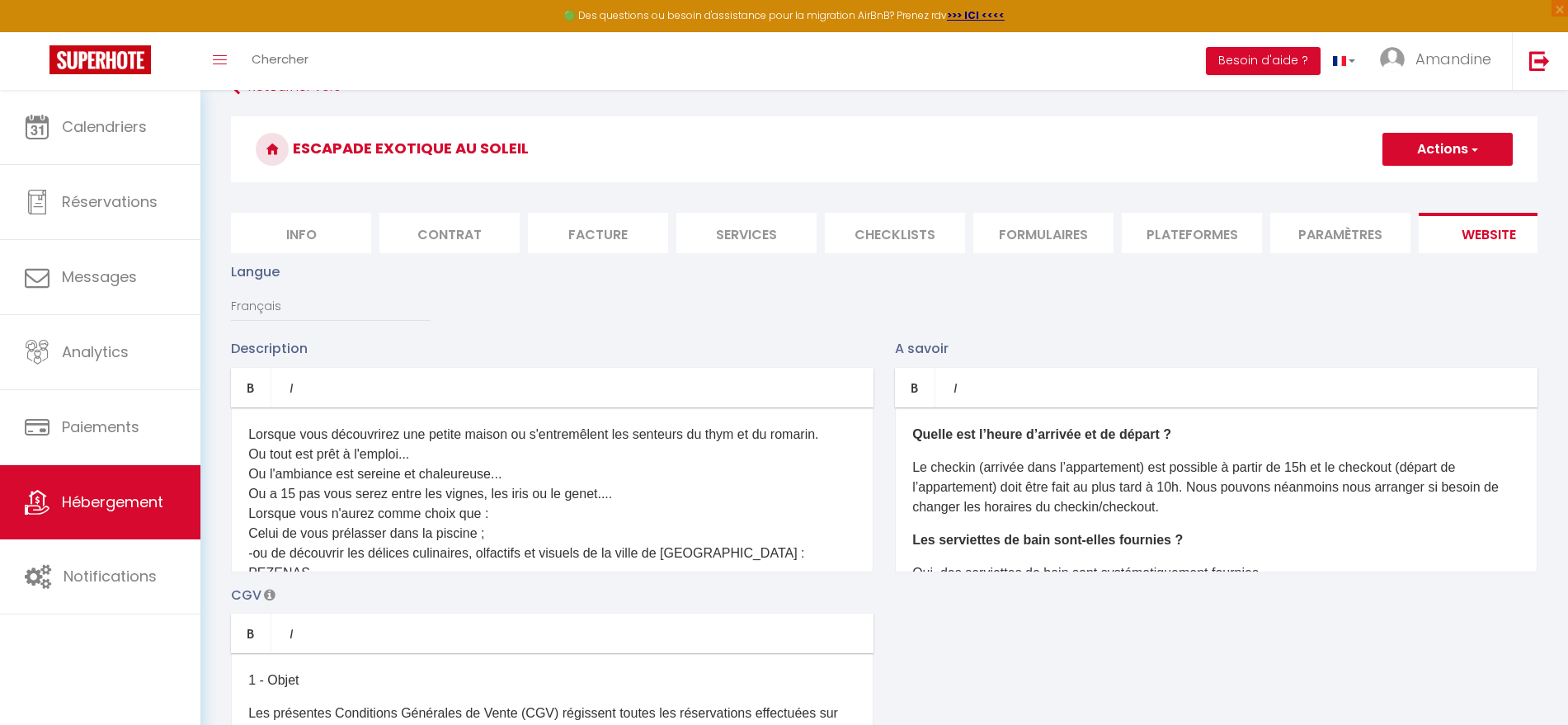
scroll to position [23, 0]
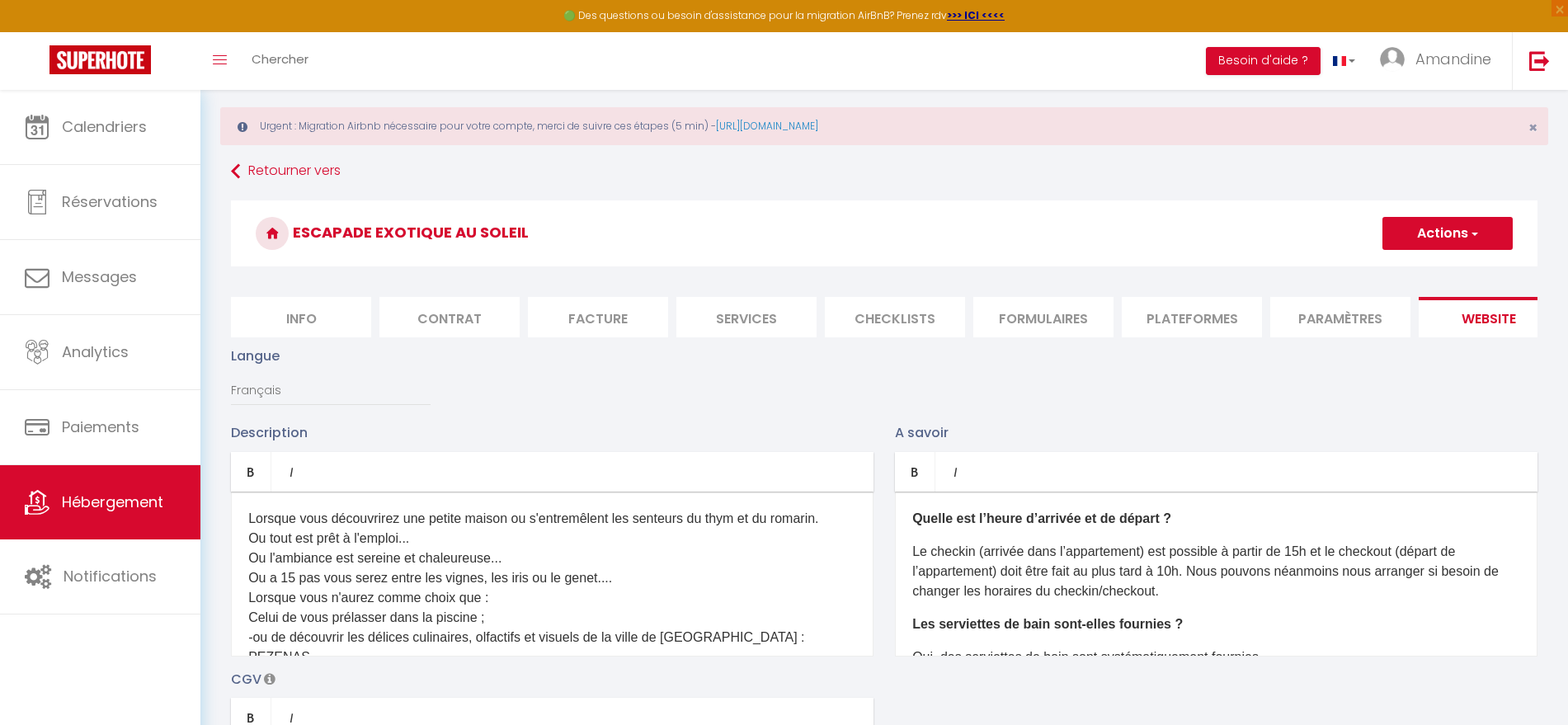
type textarea "Malheureusement, les dates sélectionnées sont indisponibles, ou le nombre de nu…"
click at [1442, 228] on button "Actions" at bounding box center [1447, 232] width 130 height 33
click at [1412, 267] on input "Enregistrer" at bounding box center [1428, 269] width 61 height 16
checkbox input "true"
checkbox input "false"
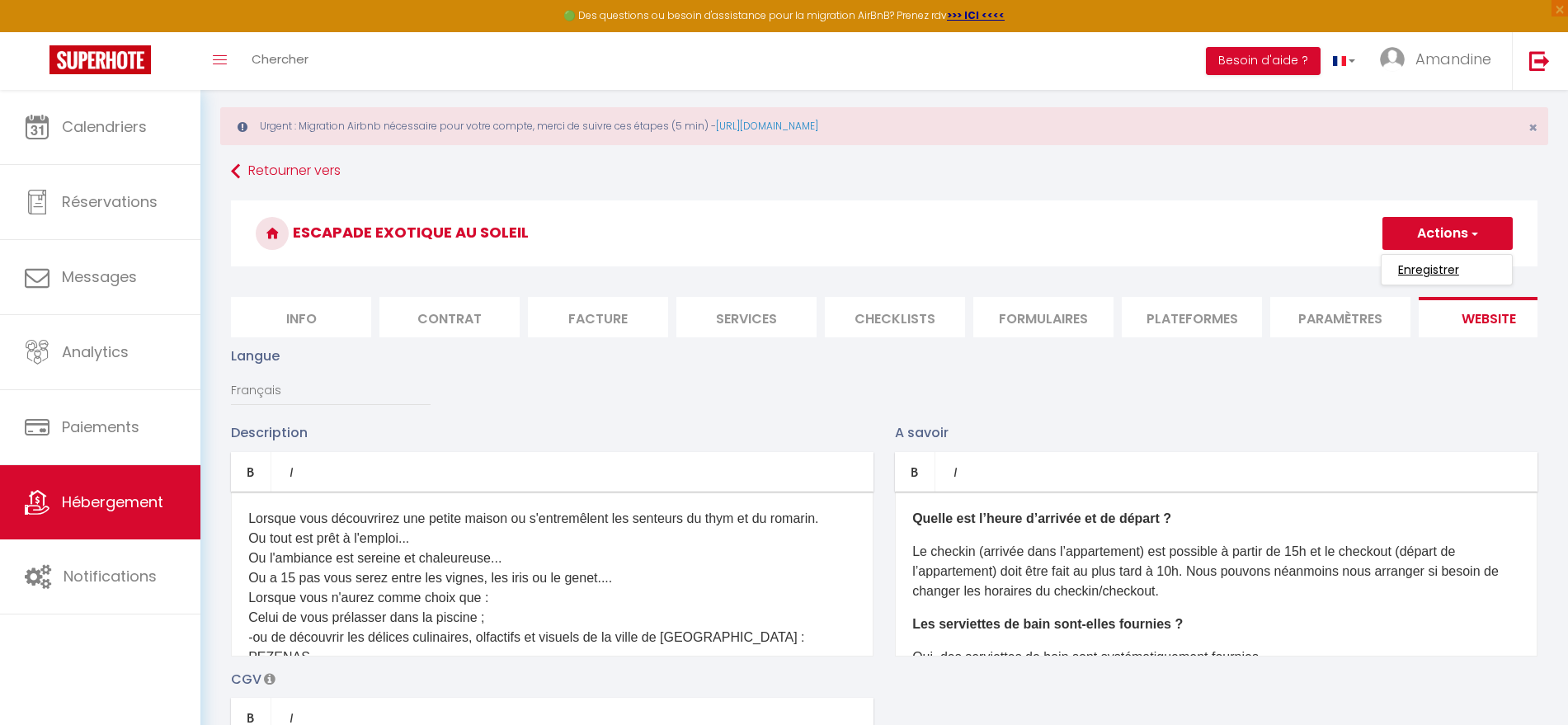
checkbox input "false"
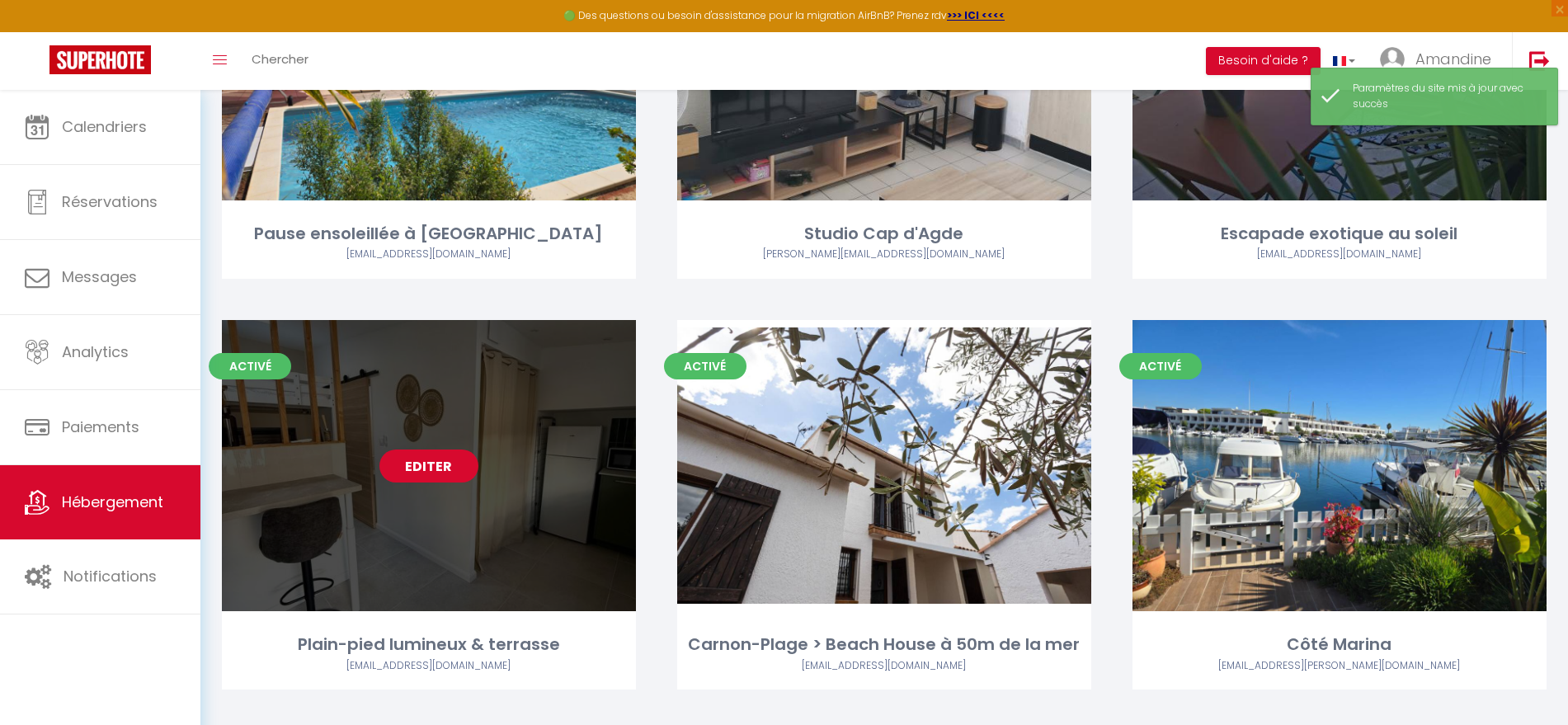
scroll to position [443, 0]
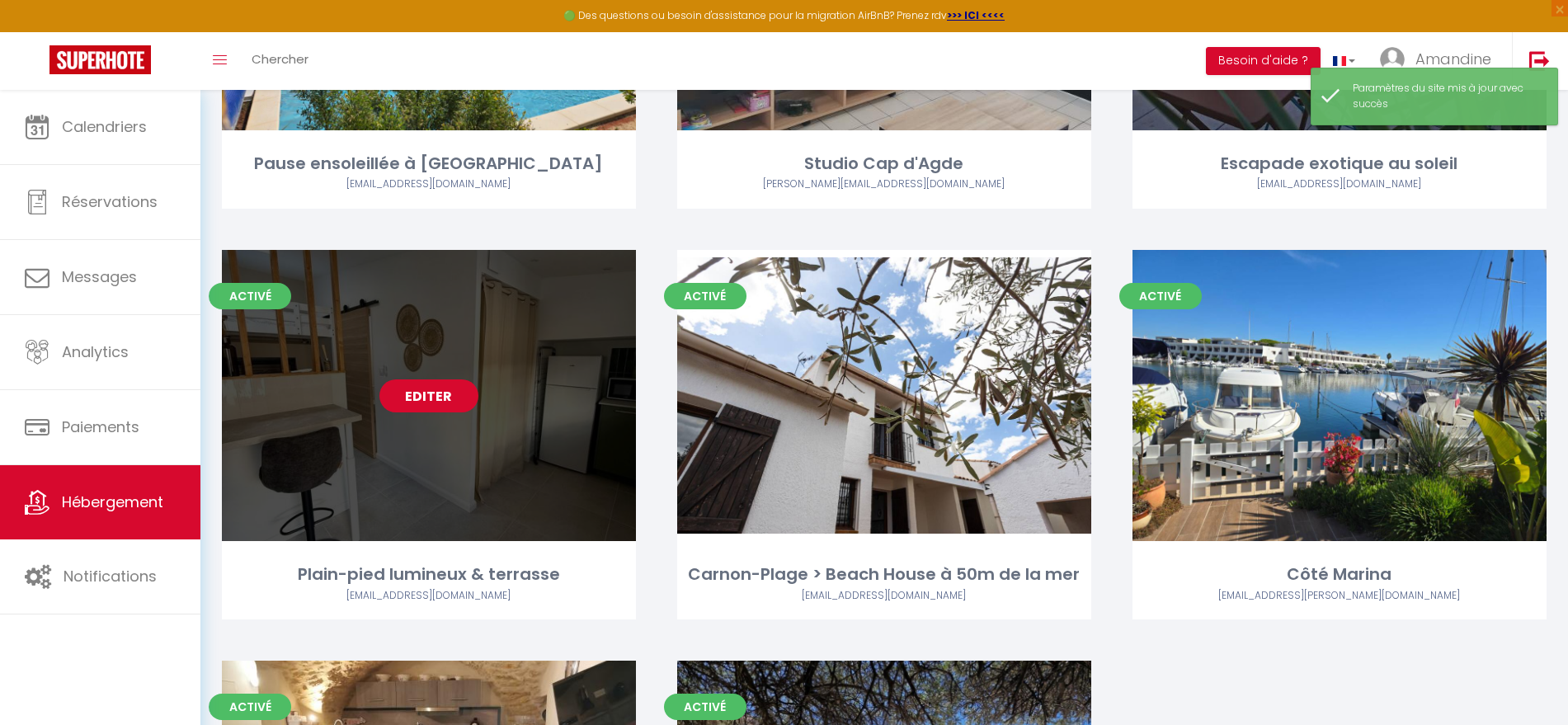
click at [424, 383] on link "Editer" at bounding box center [429, 396] width 99 height 33
select select "3"
select select "2"
select select "1"
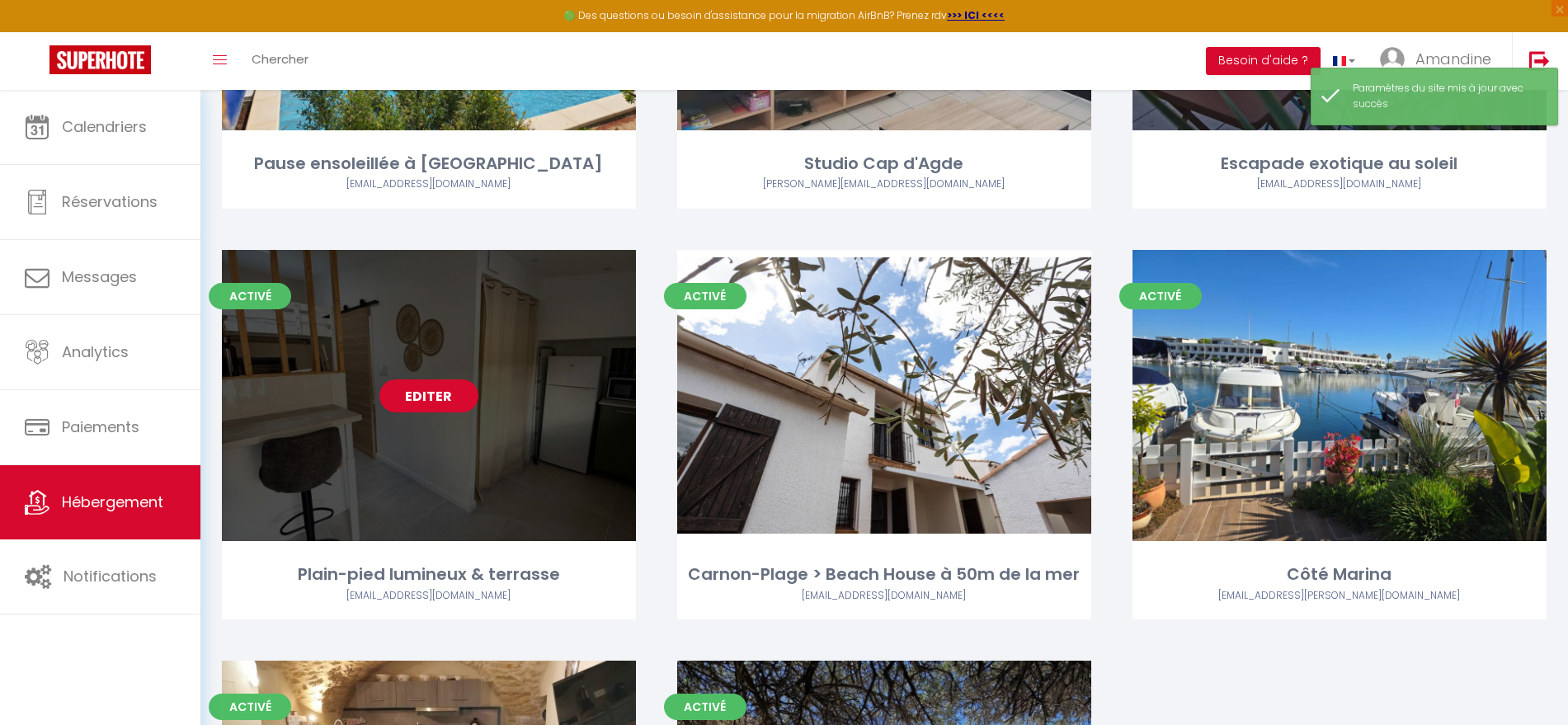
select select "28"
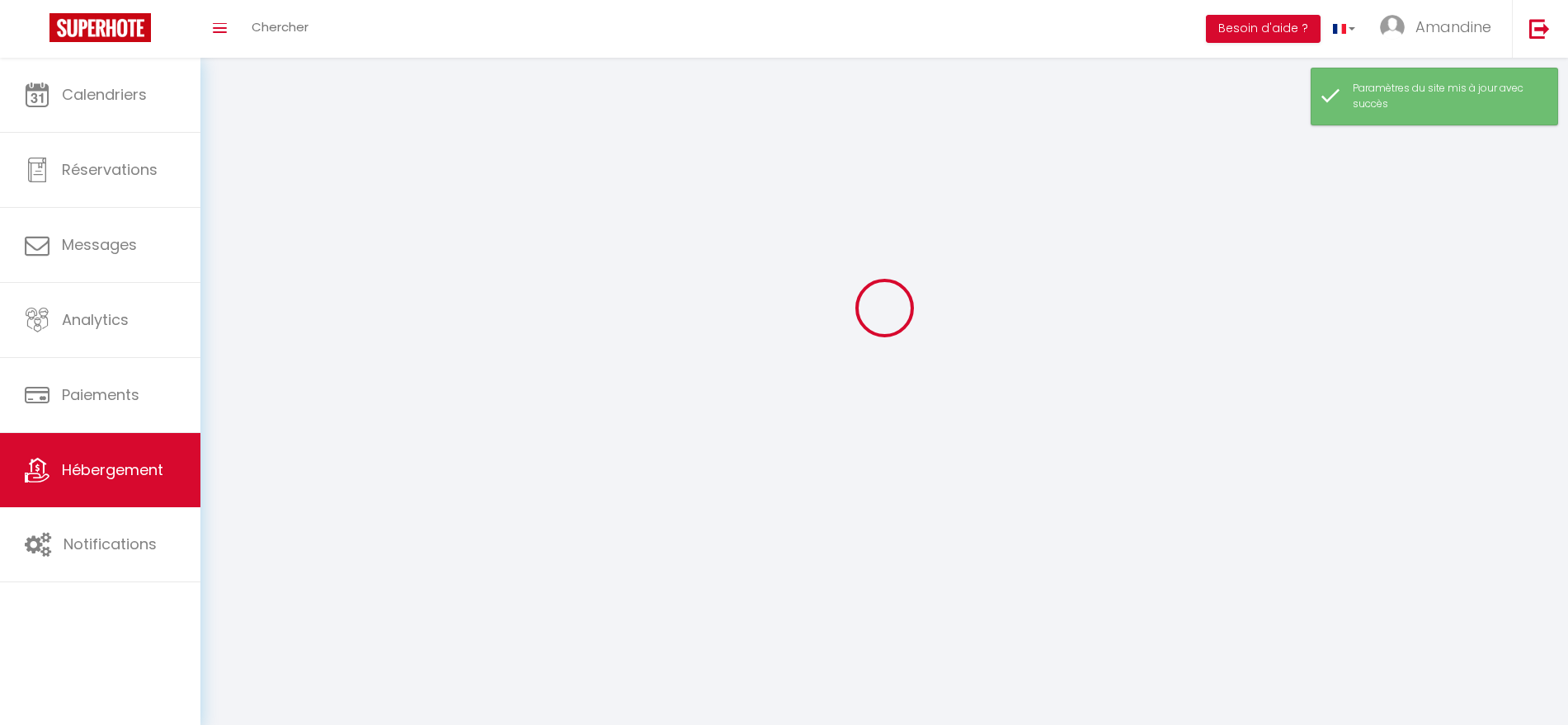
select select
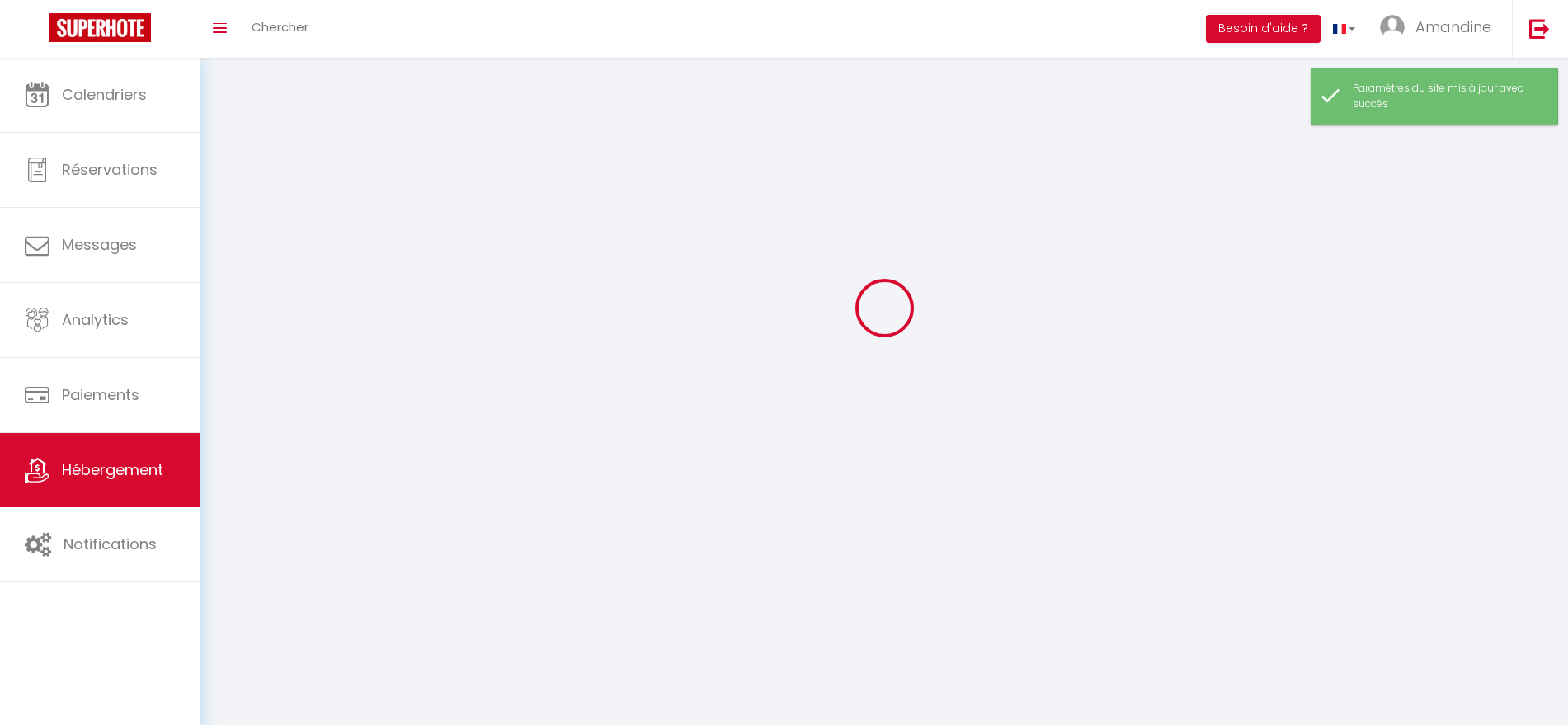
checkbox input "false"
select select
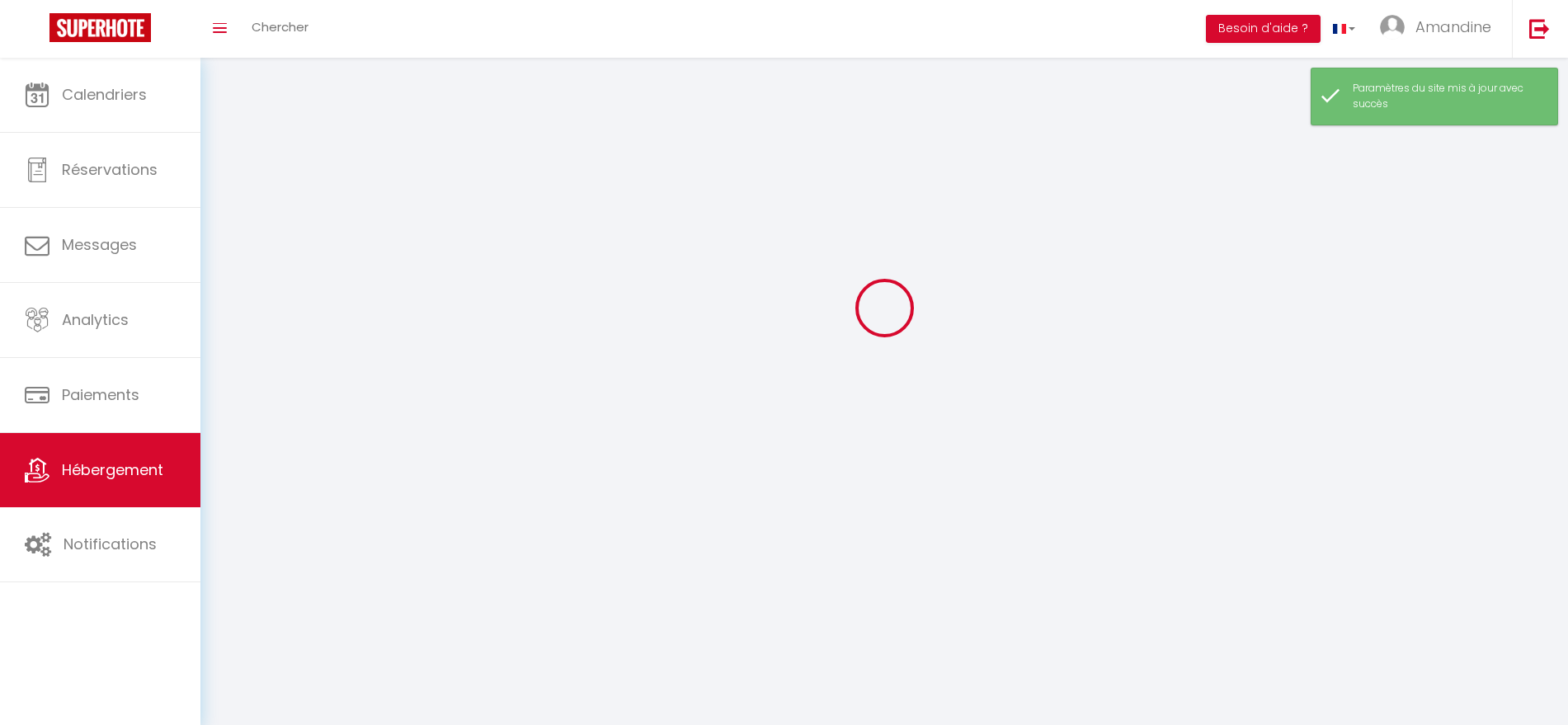
select select
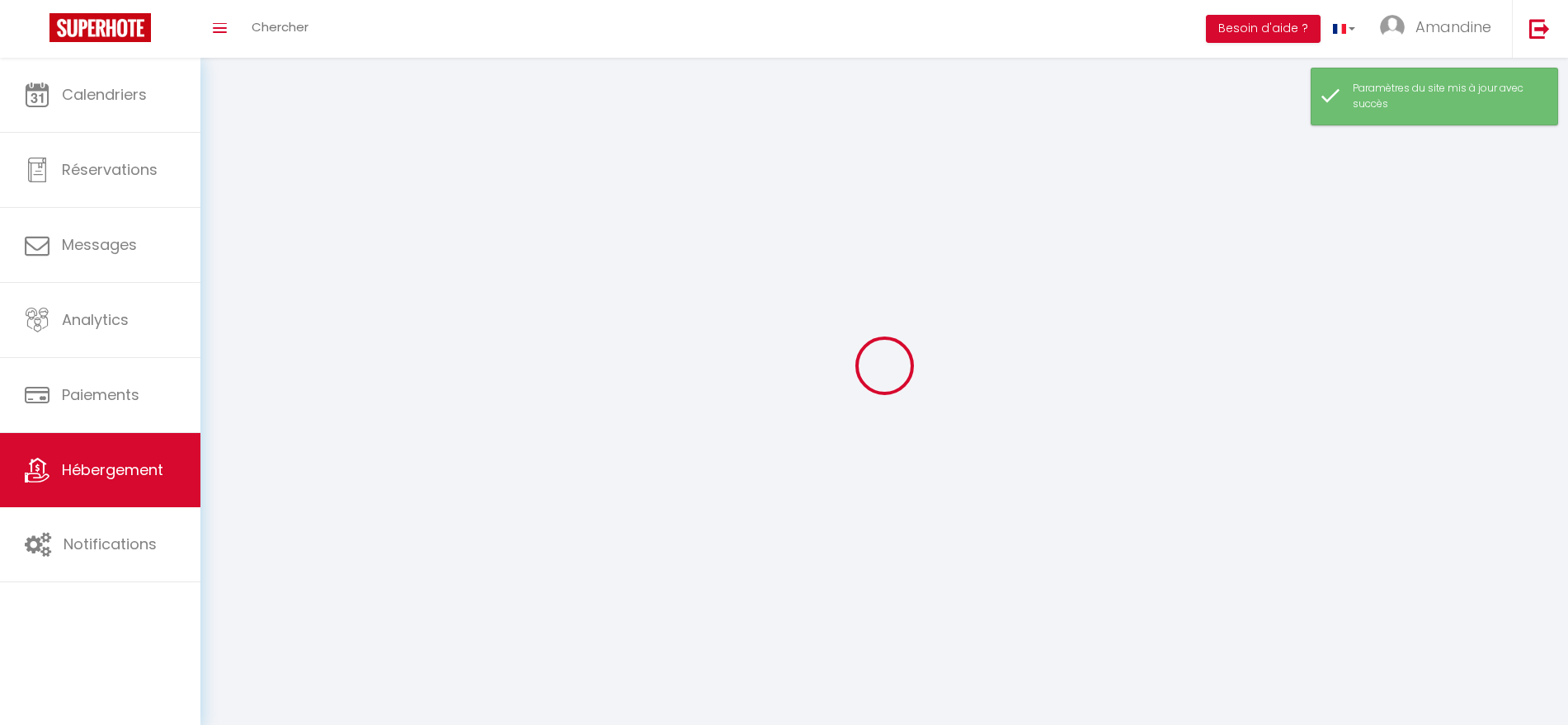
select select
checkbox input "false"
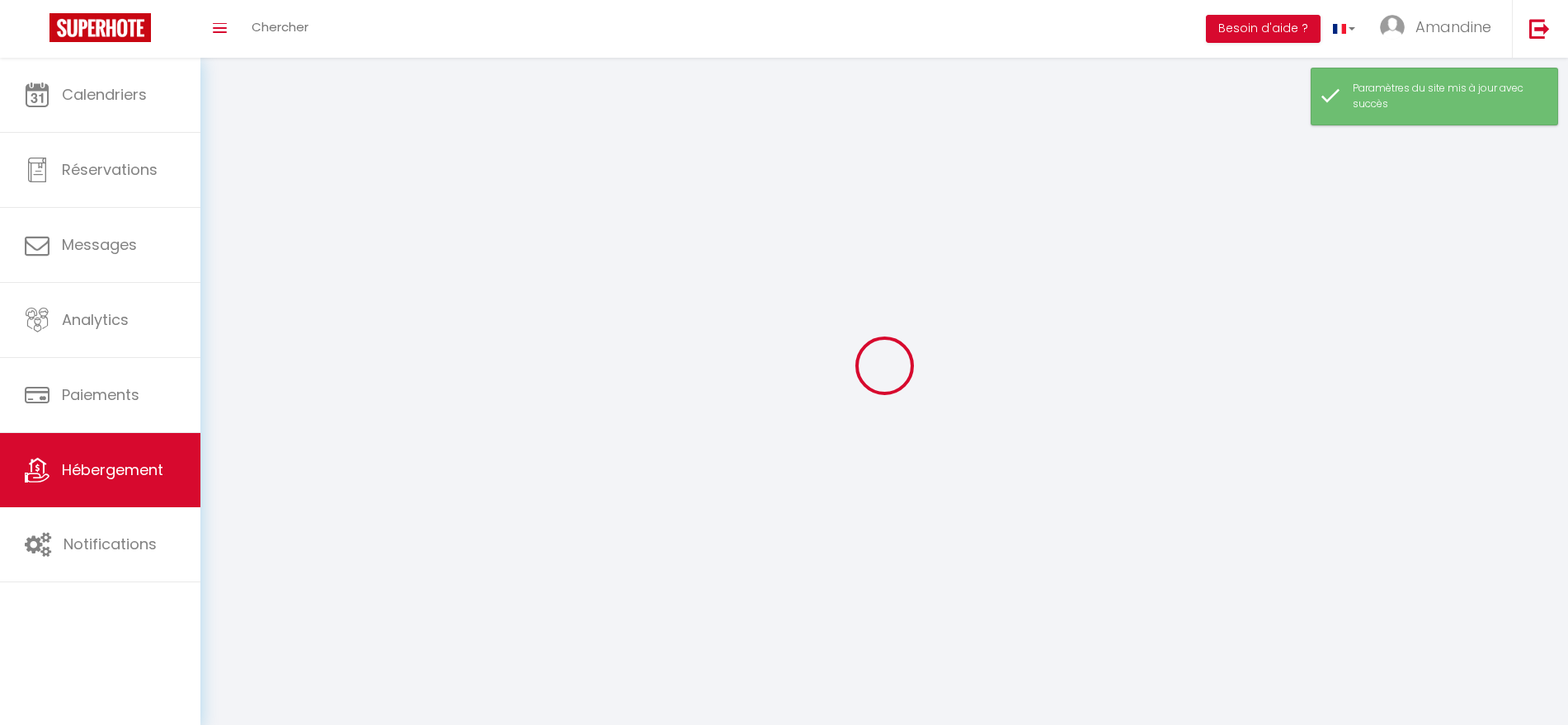
select select
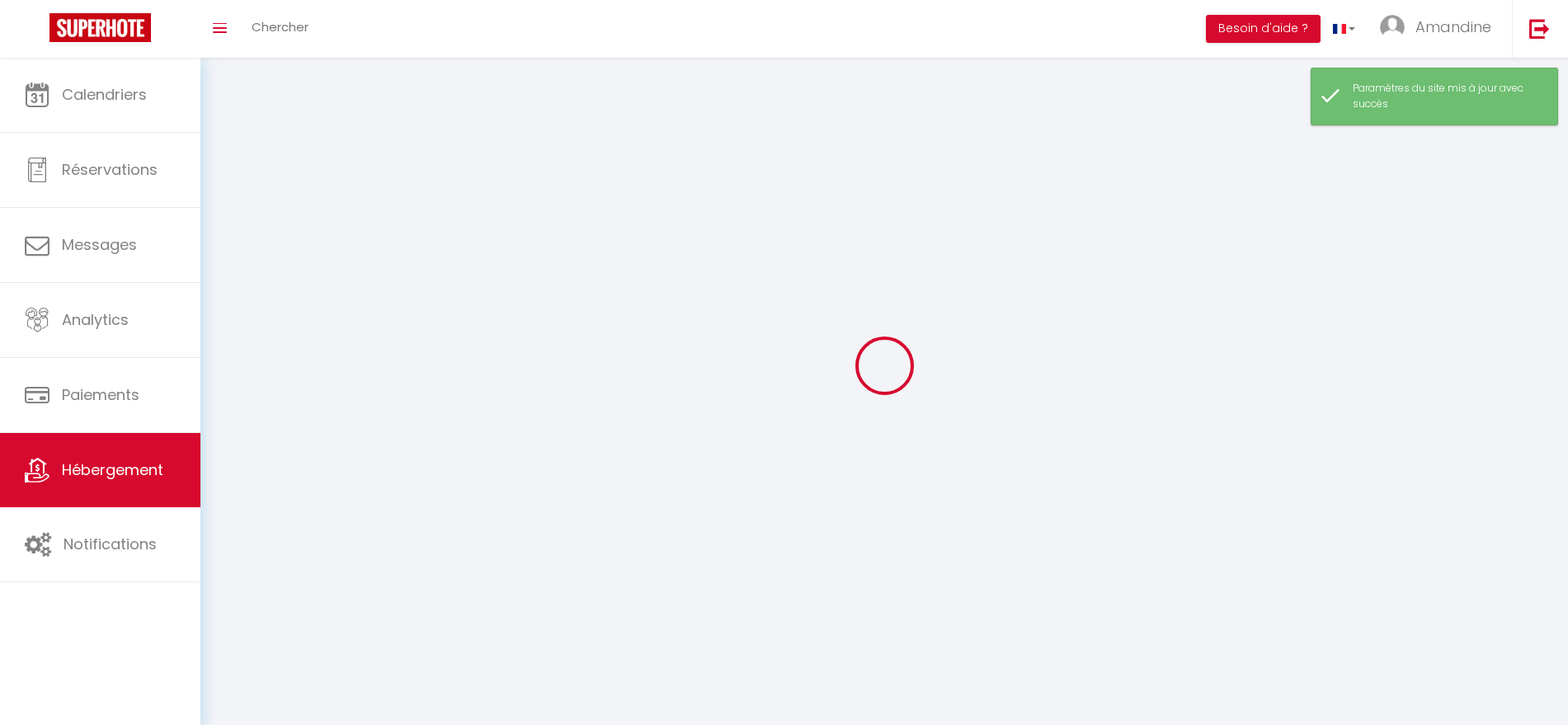
select select
checkbox input "false"
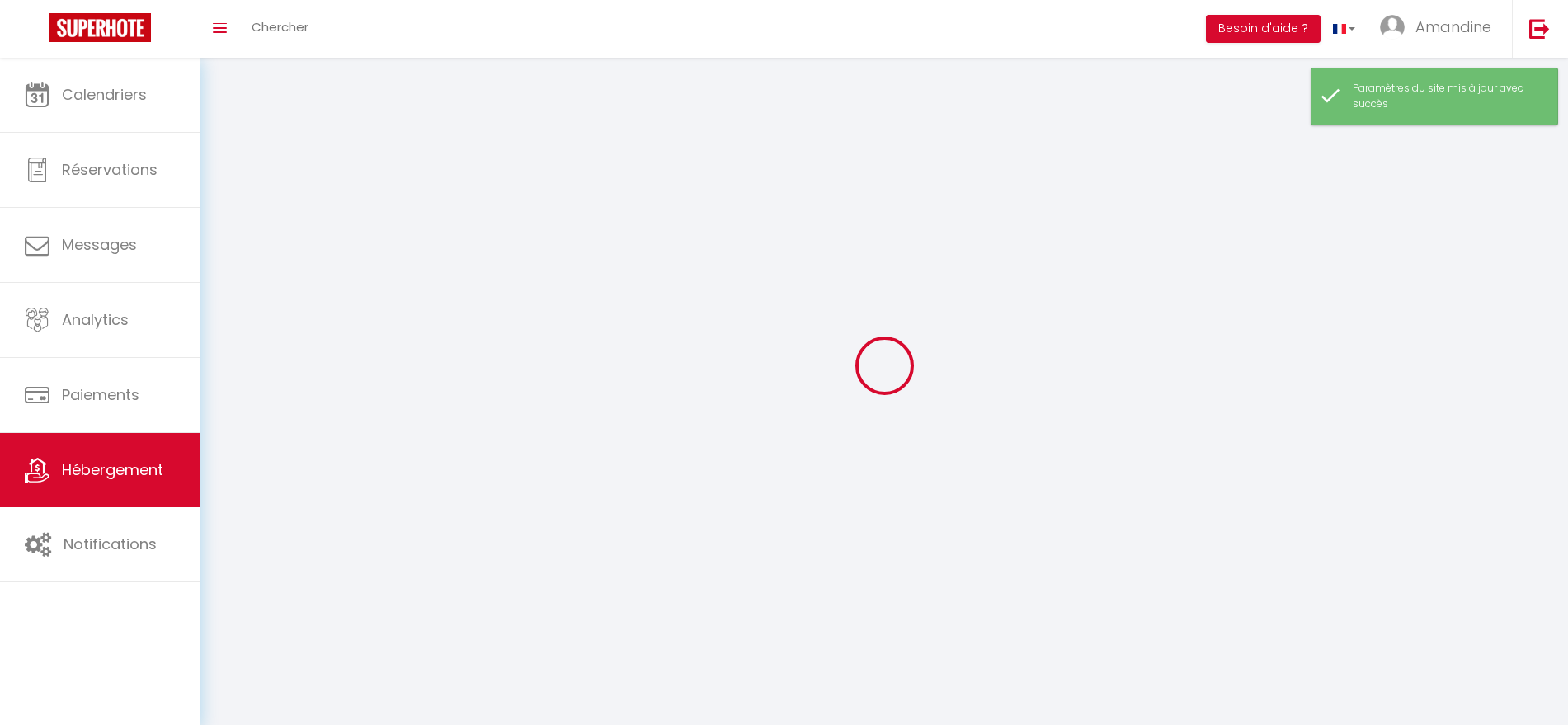
checkbox input "false"
select select
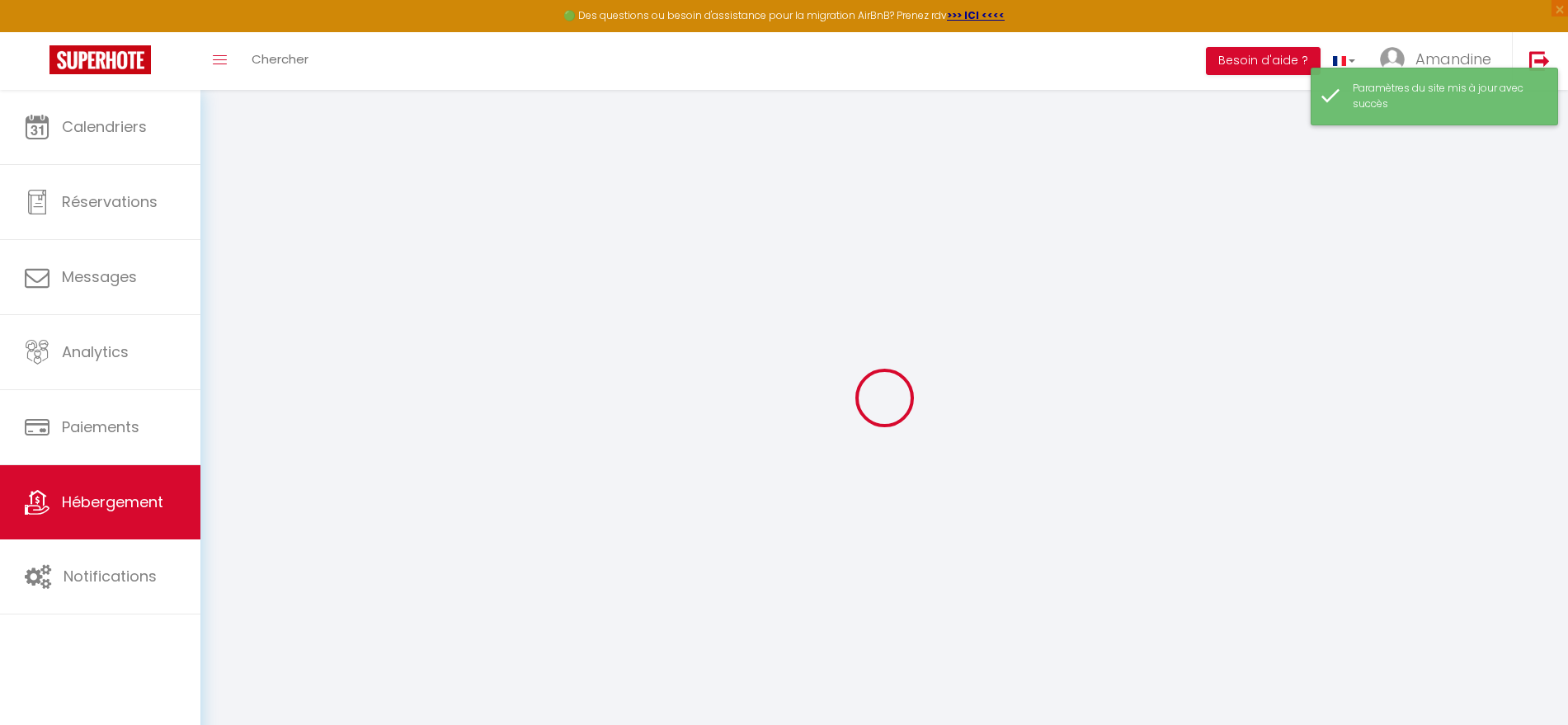
type input "Oups ! Les dates sélectionnées sont indisponibles."
type textarea "Malheureusement les dates sélectionnées sont indisponibles. Nous vous invitons …"
type input "43.507191"
type input "3.79826"
checkbox input "true"
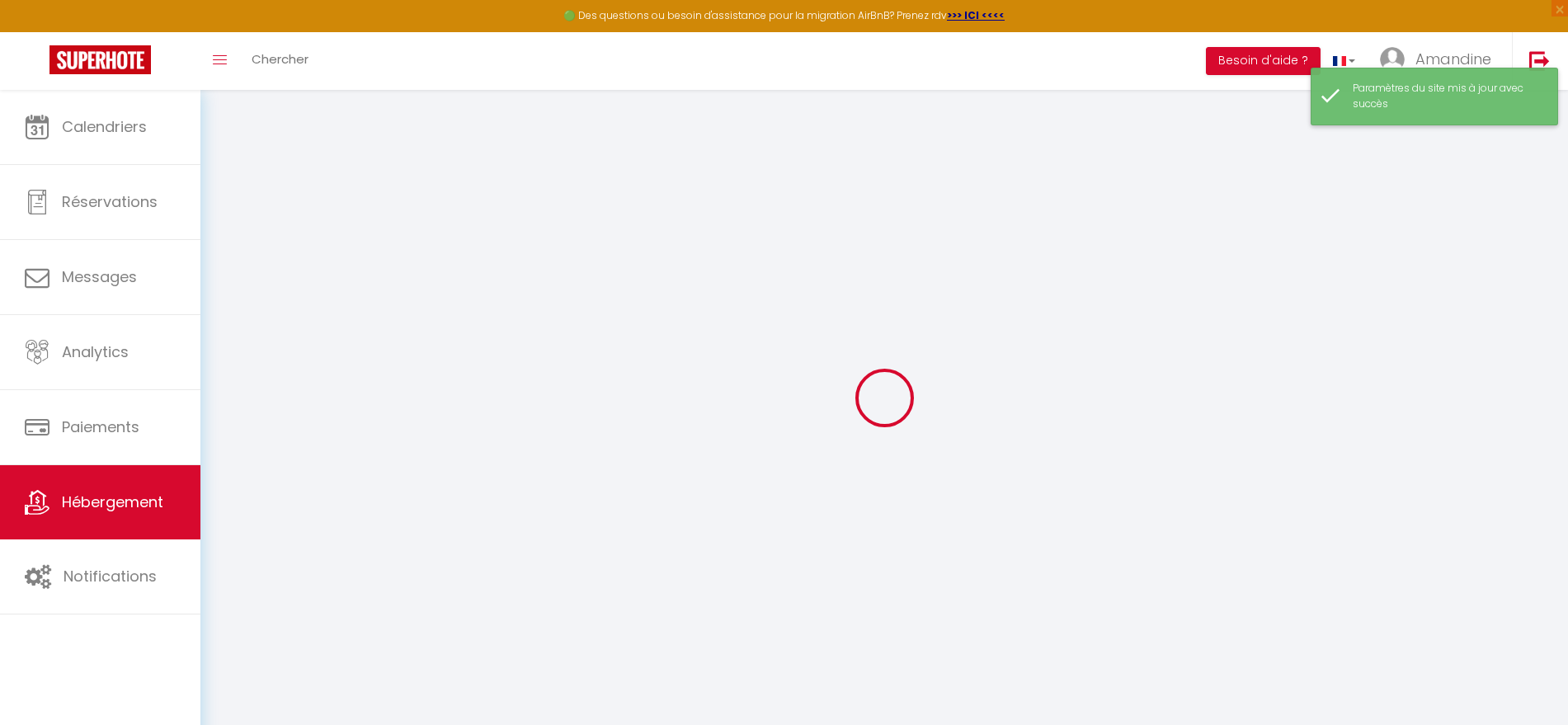
checkbox input "false"
select select "15:00"
select select "23:45"
select select "10:00"
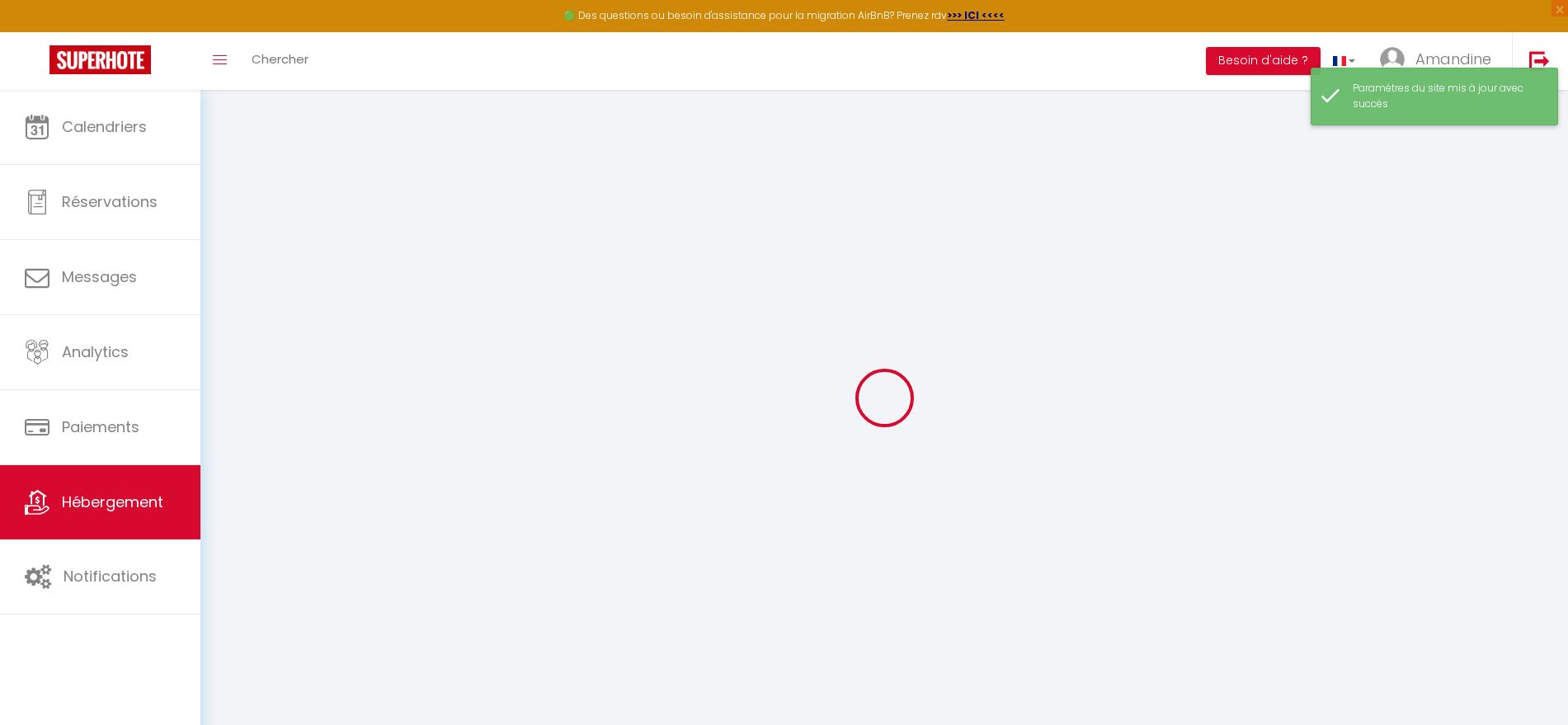
select select "30"
select select "120"
checkbox input "false"
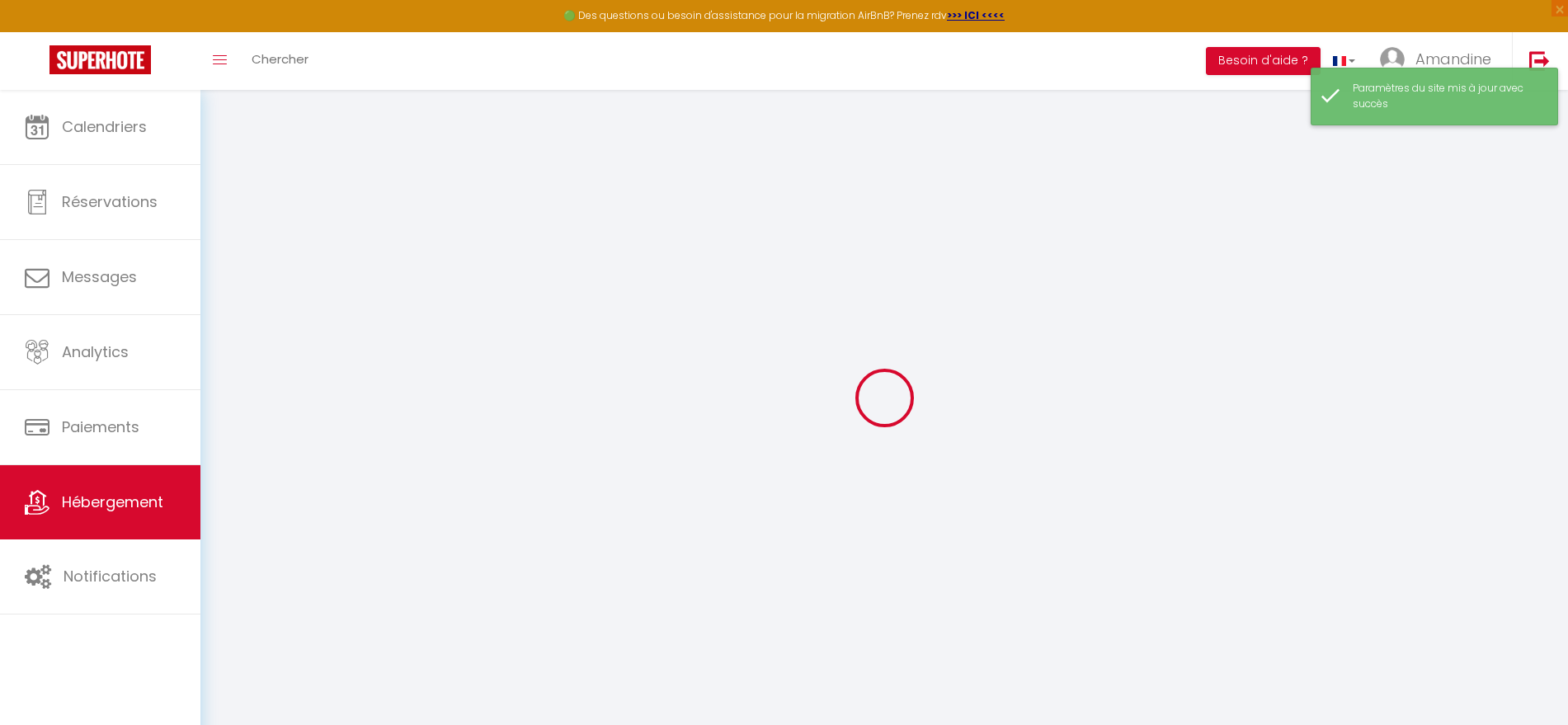
checkbox input "false"
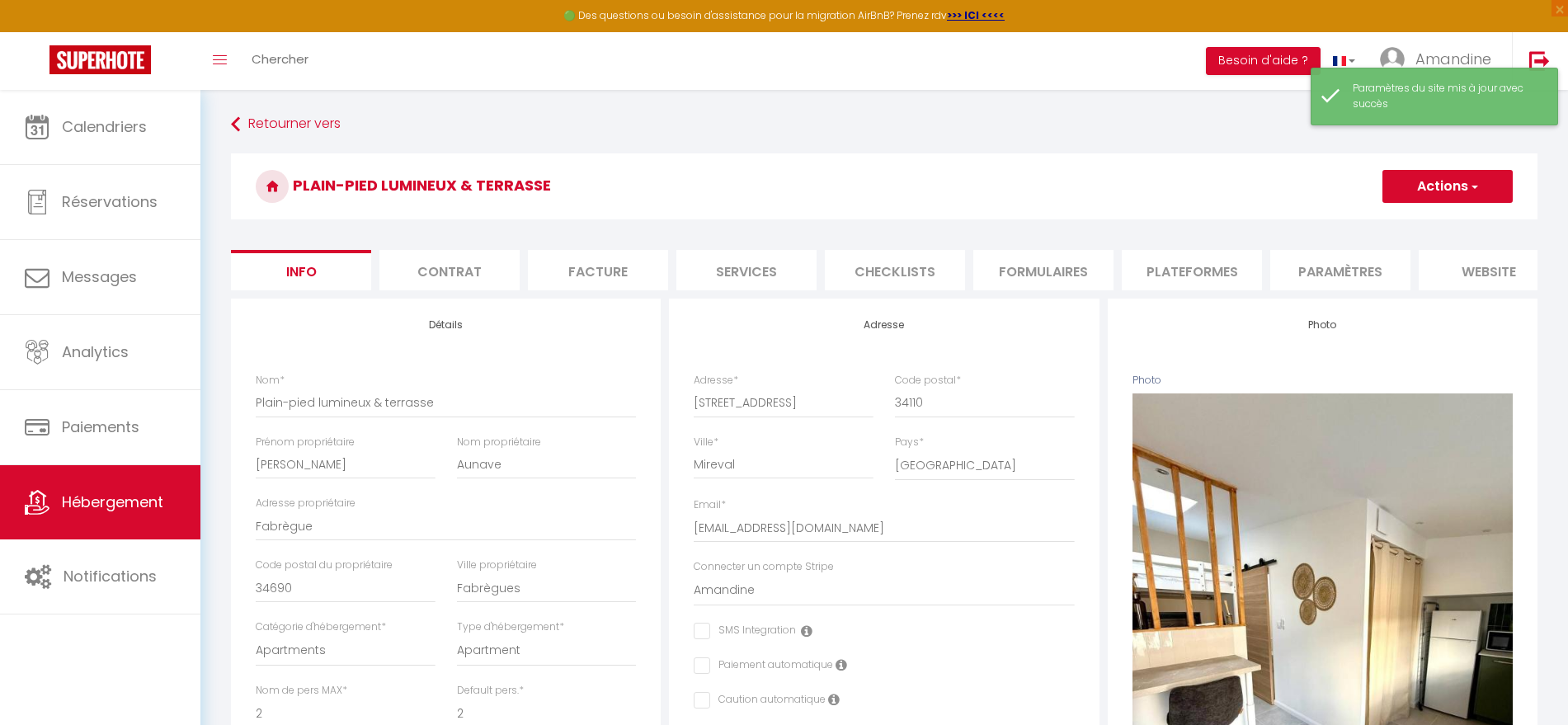
checkbox input "false"
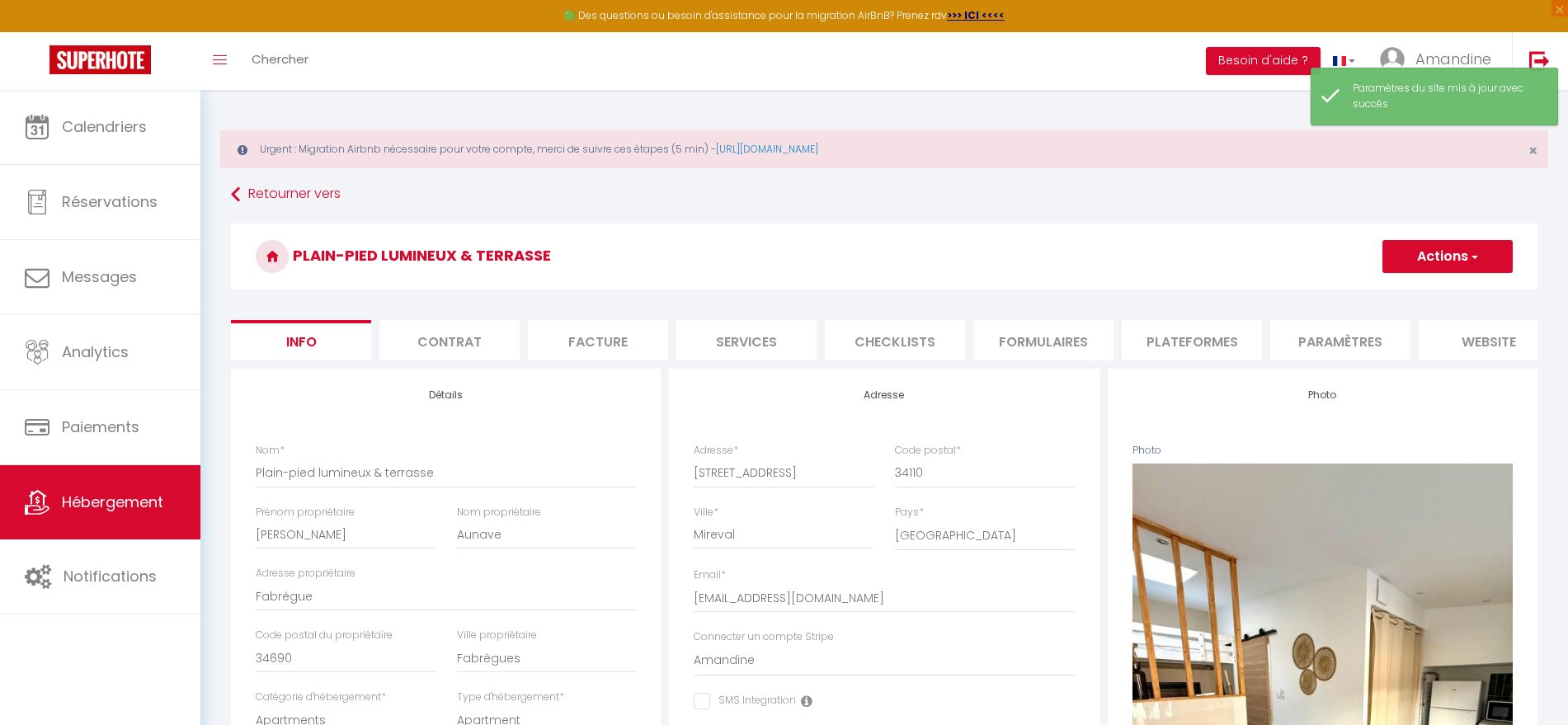
click at [1478, 341] on li "website" at bounding box center [1488, 340] width 140 height 41
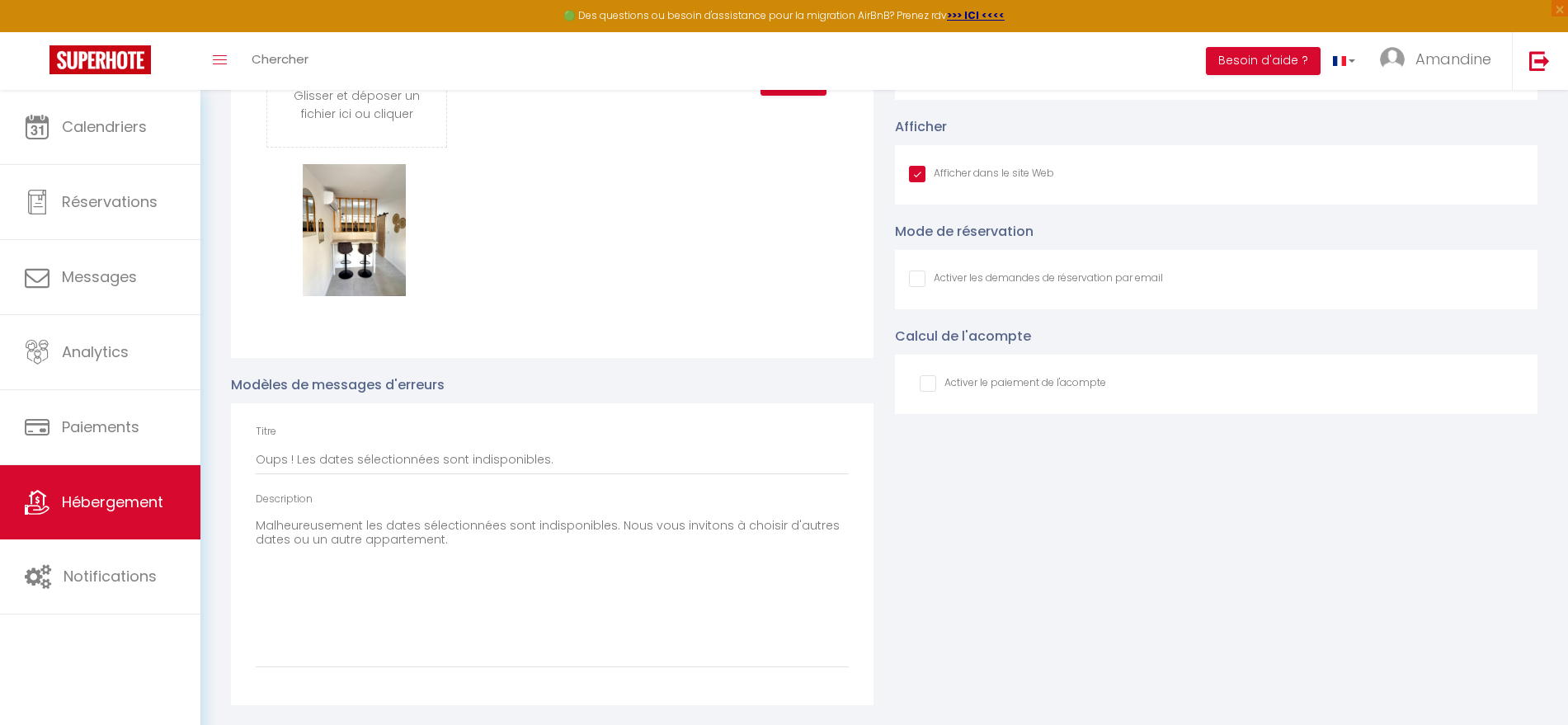
scroll to position [1790, 0]
drag, startPoint x: 436, startPoint y: 536, endPoint x: 246, endPoint y: 467, distance: 202.1
click at [247, 467] on div "Titre Oups ! Les dates sélectionnées sont indisponibles. Description Malheureus…" at bounding box center [551, 554] width 643 height 302
type textarea "v."
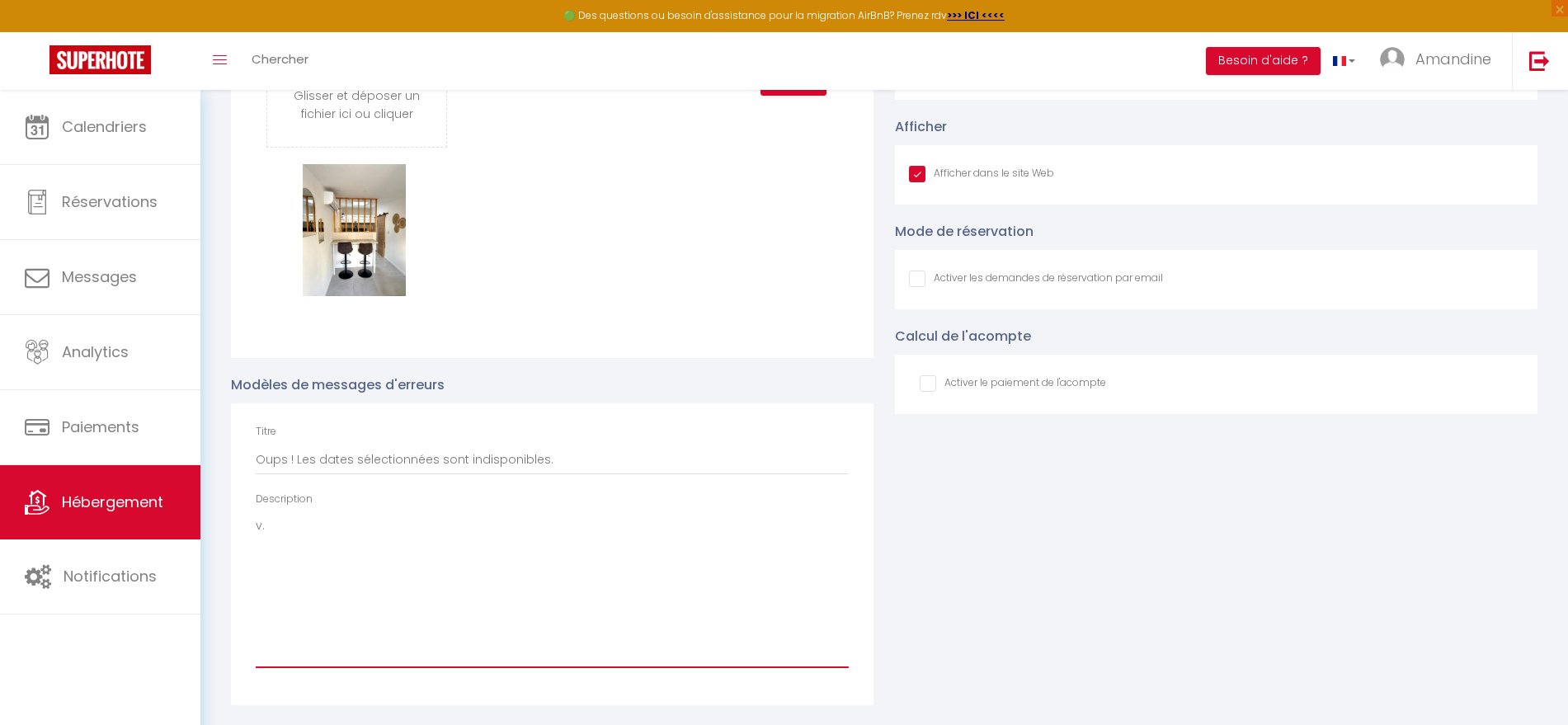
checkbox input "true"
checkbox input "false"
type textarea "."
checkbox input "true"
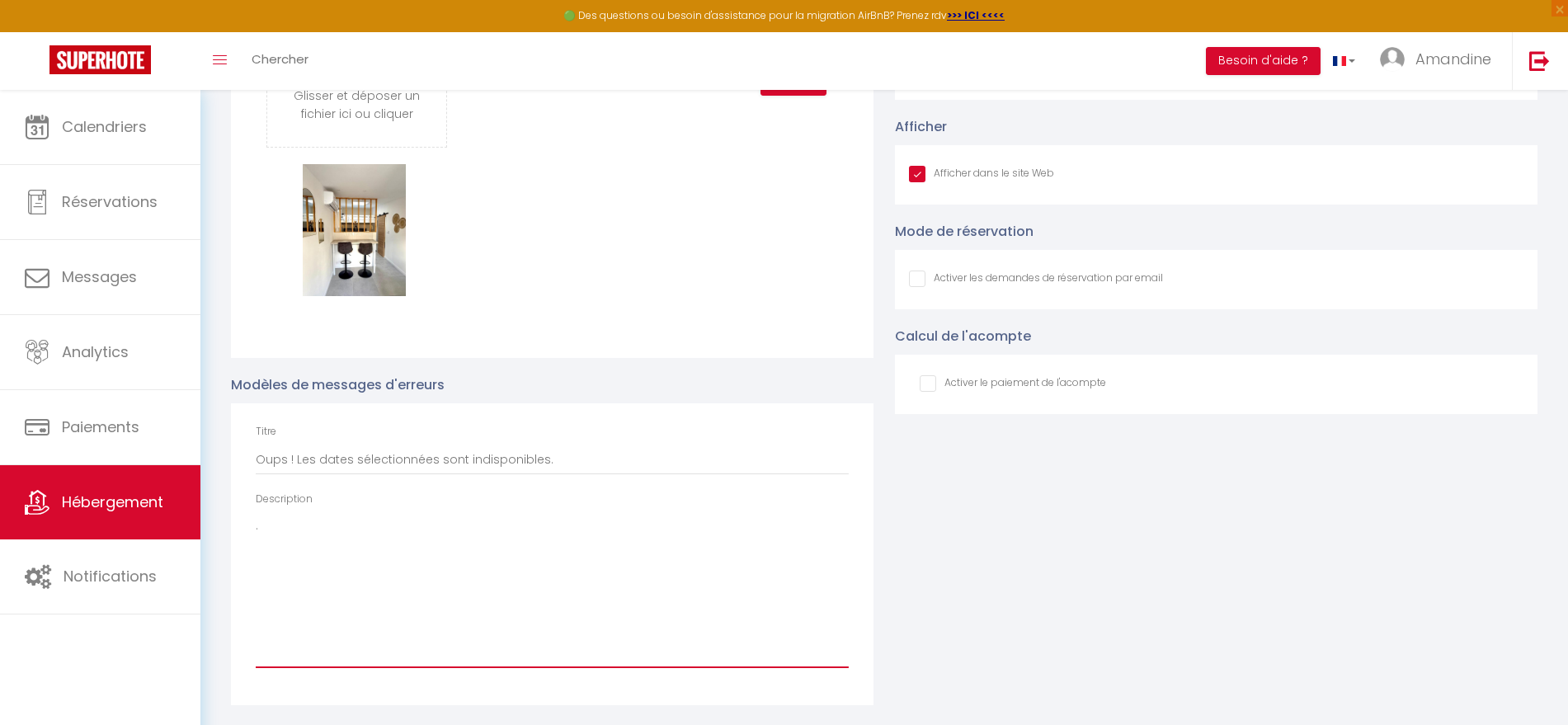
checkbox input "false"
paste textarea "Malheureusement, les dates sélectionnées sont indisponibles, ou le nombre de nu…"
type textarea "Malheureusement, les dates sélectionnées sont indisponibles, ou le nombre de nu…"
checkbox input "true"
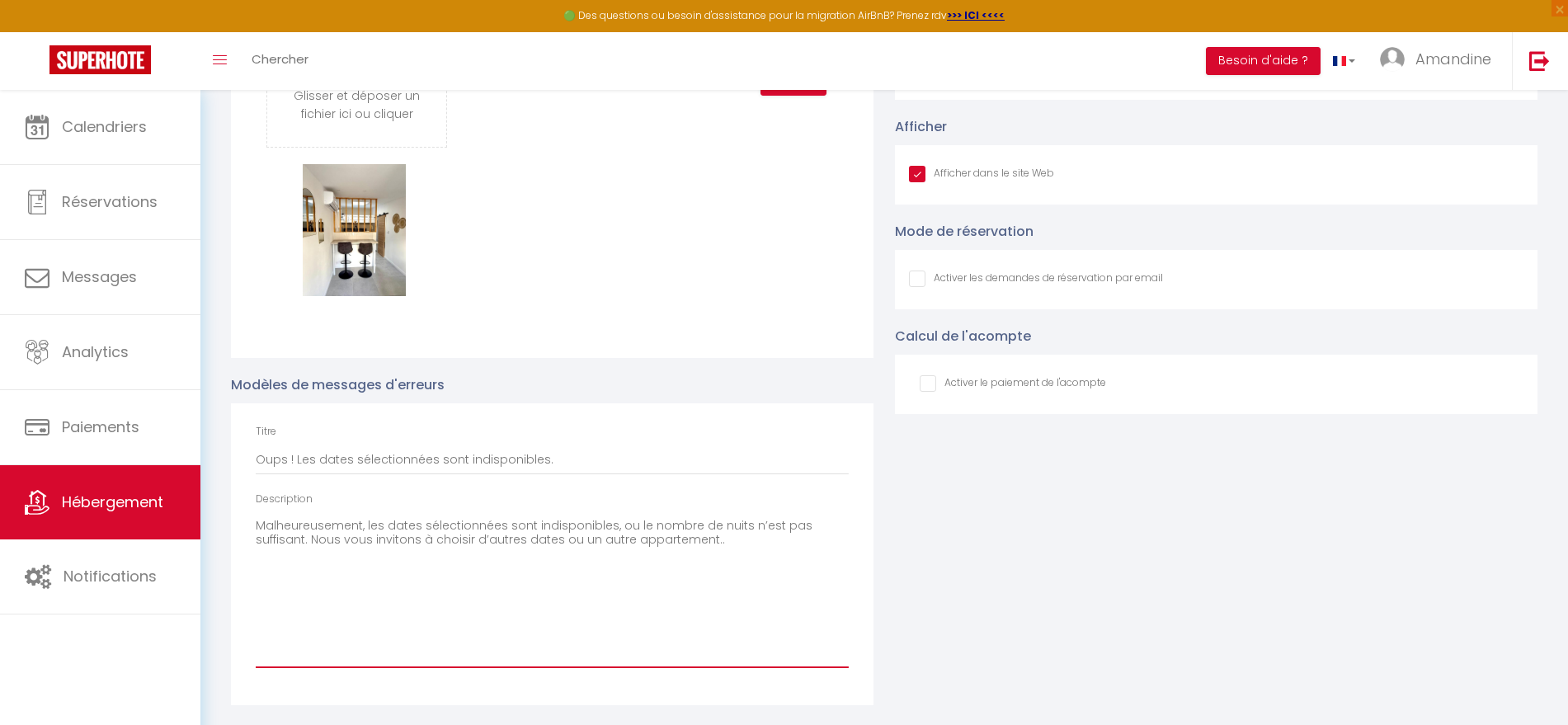
checkbox input "false"
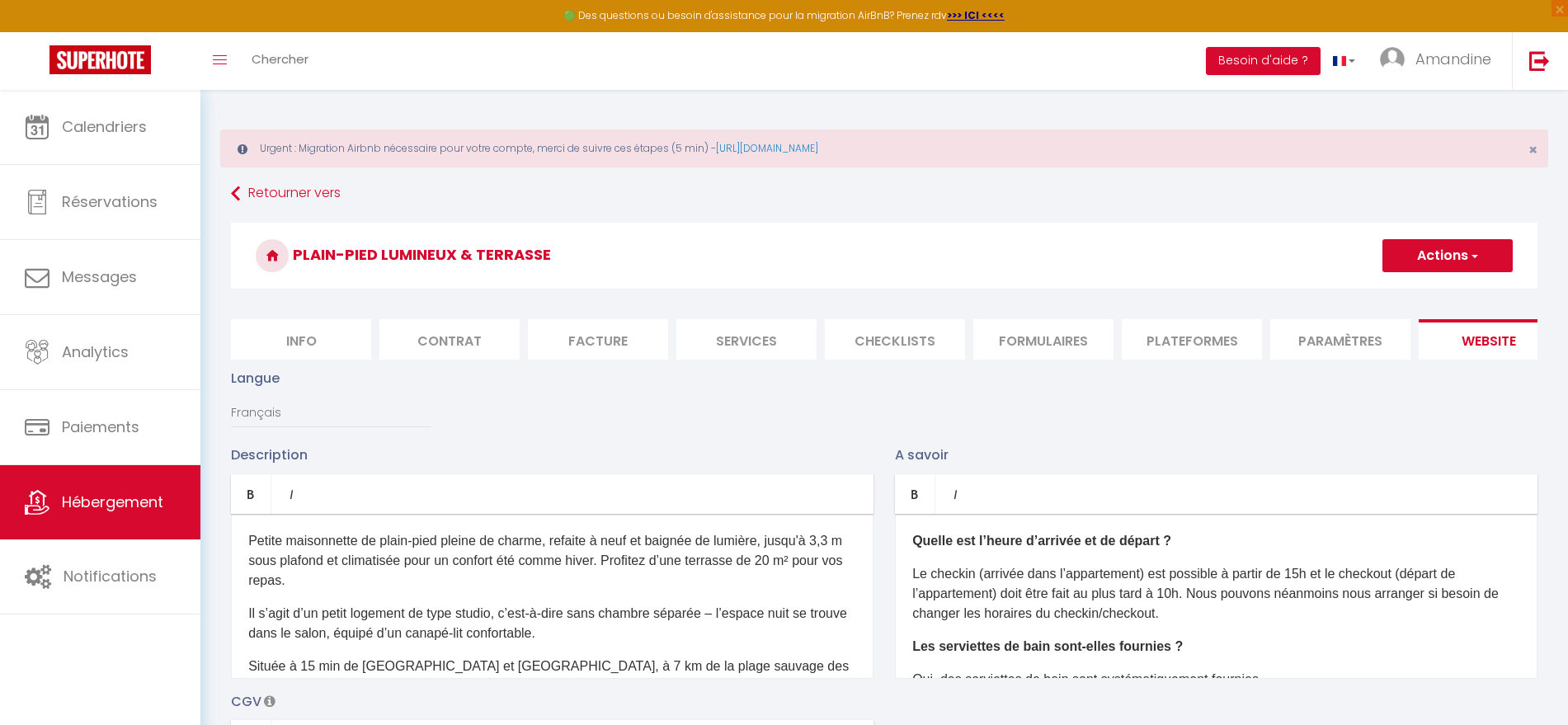
scroll to position [0, 0]
type textarea "Malheureusement, les dates sélectionnées sont indisponibles, ou le nombre de nu…"
click at [1462, 246] on button "Actions" at bounding box center [1447, 256] width 130 height 33
click at [1416, 294] on input "Enregistrer" at bounding box center [1428, 292] width 61 height 16
checkbox input "true"
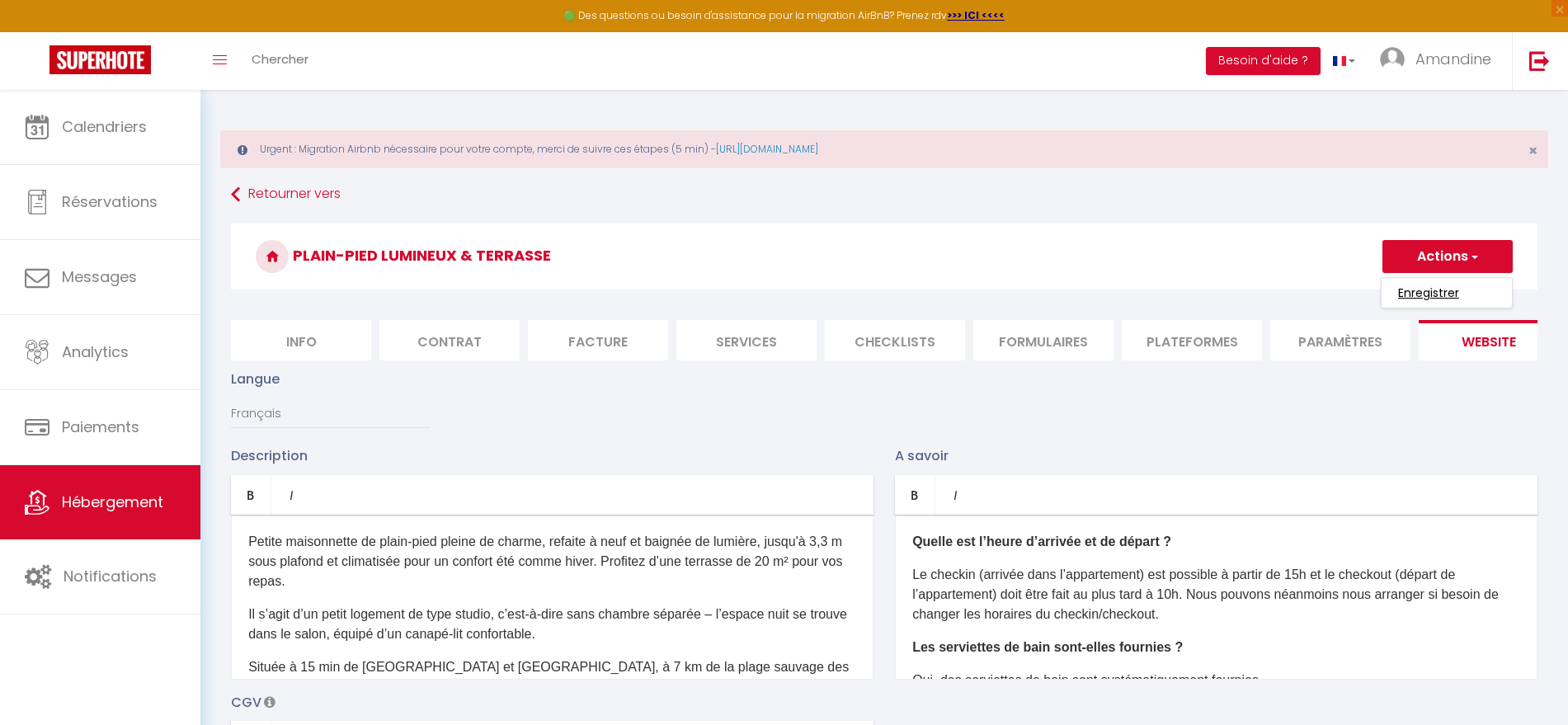
checkbox input "false"
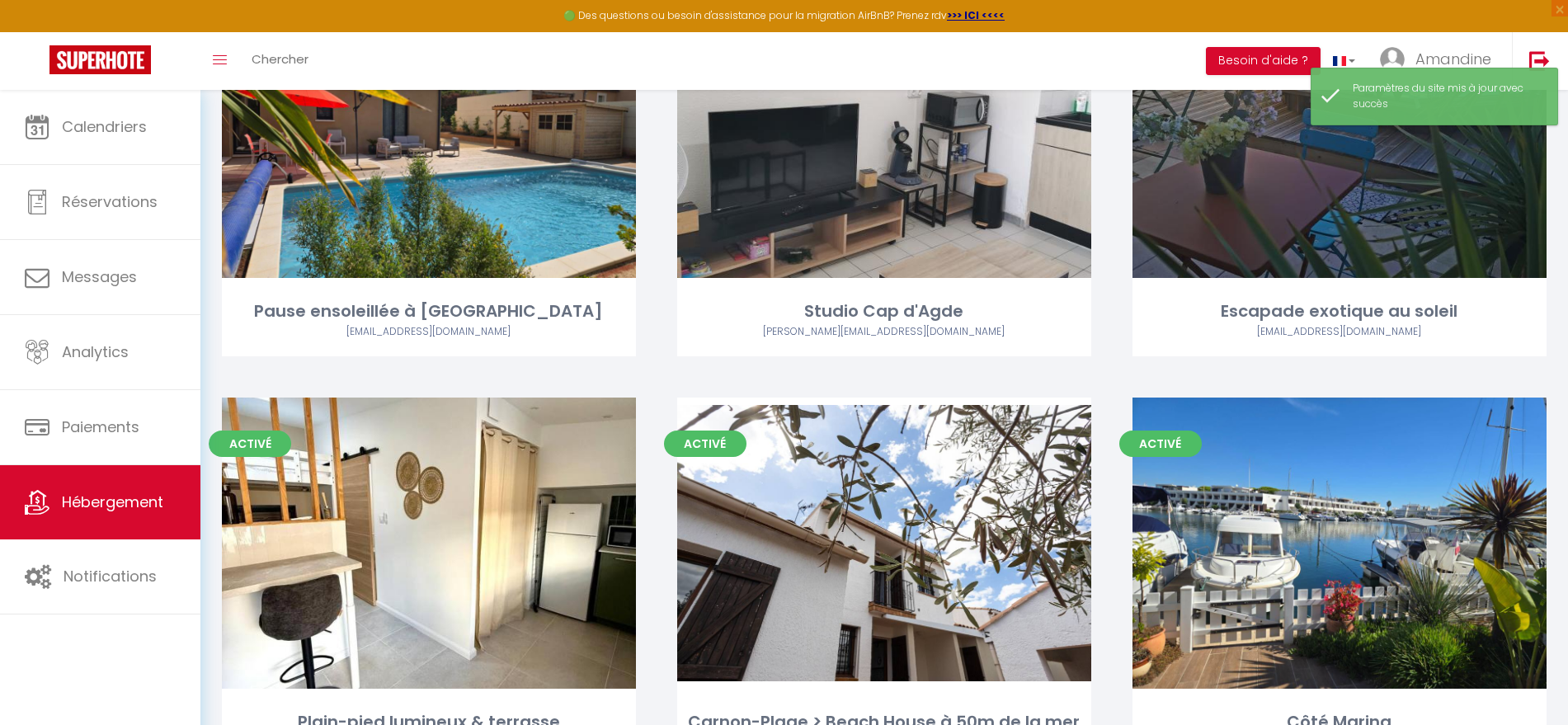
scroll to position [319, 0]
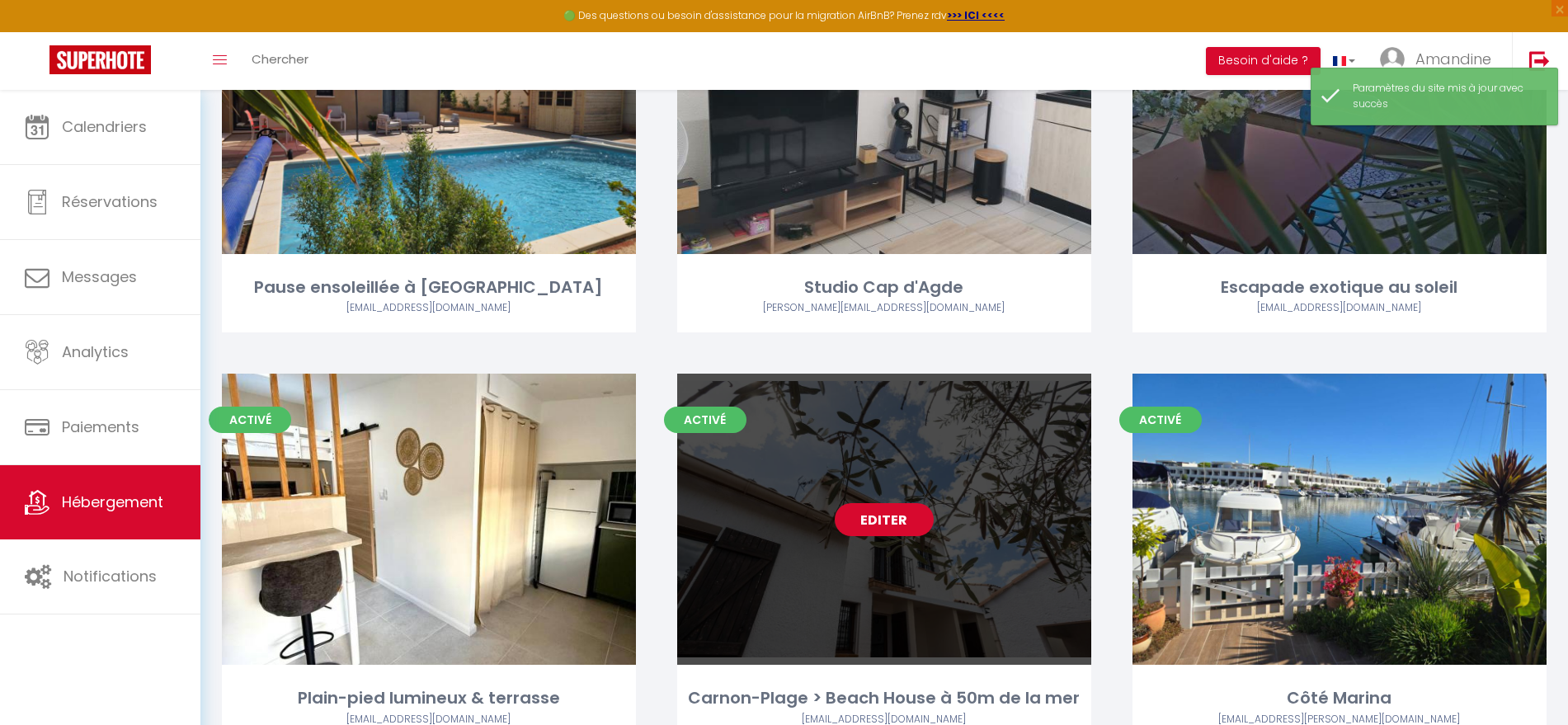
click at [886, 522] on link "Editer" at bounding box center [884, 519] width 99 height 33
select select "3"
select select "2"
select select "1"
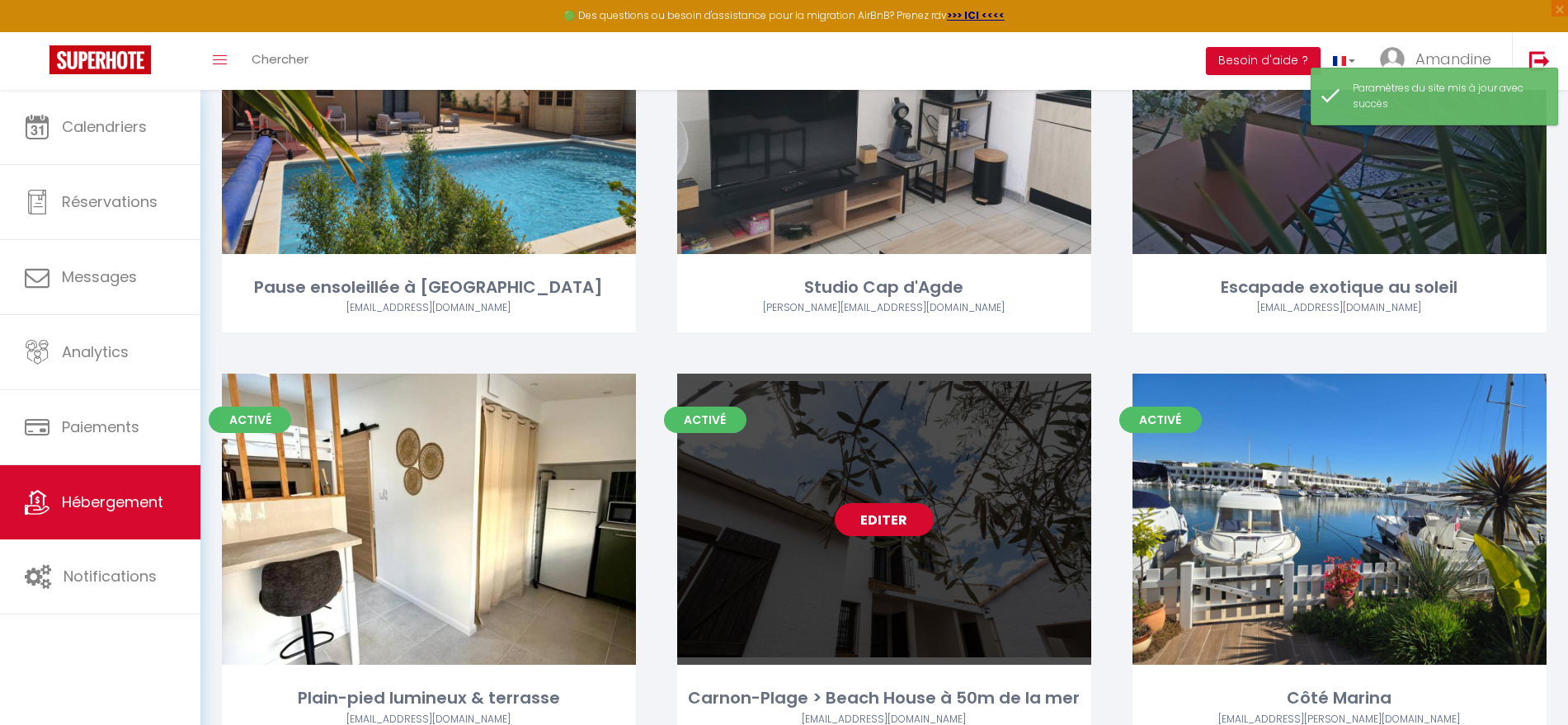
select select "1"
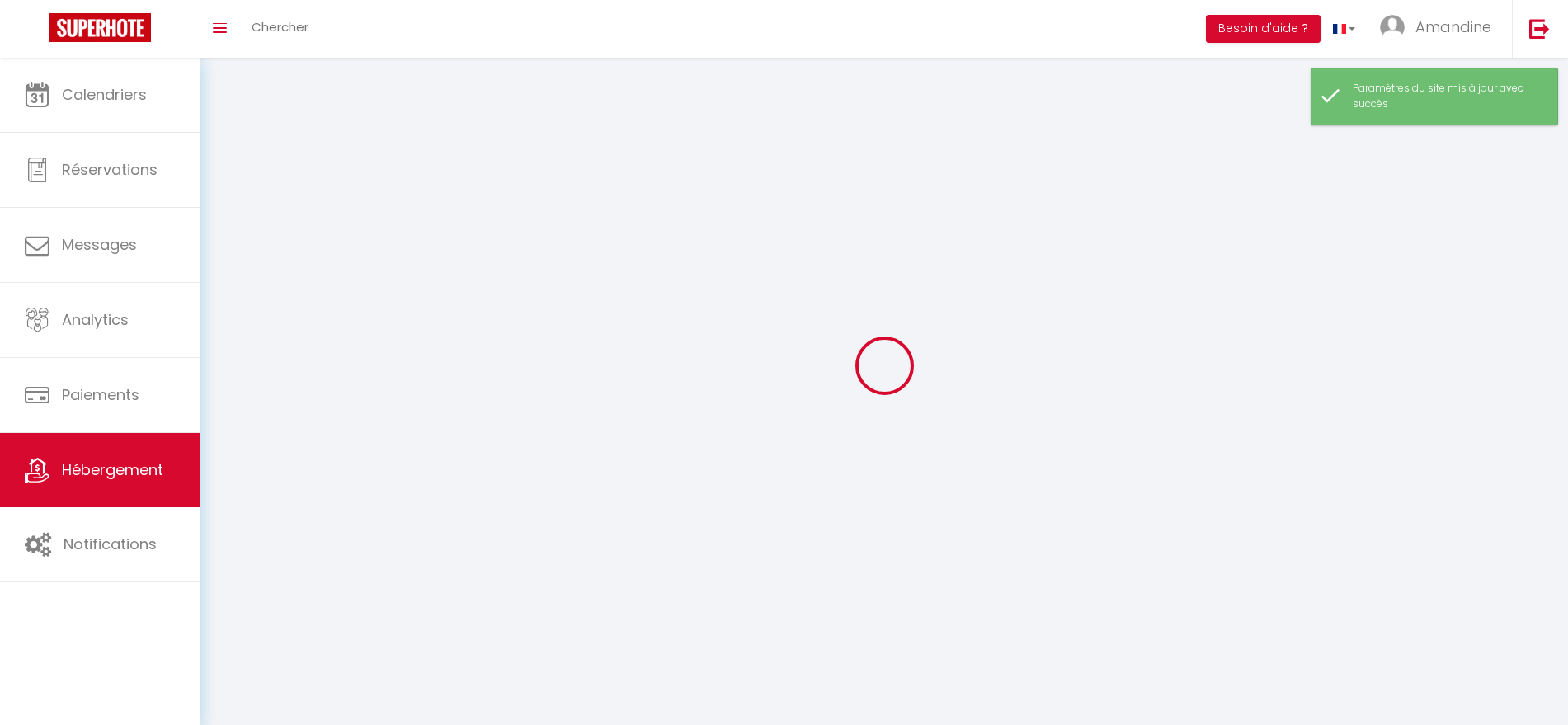
select select
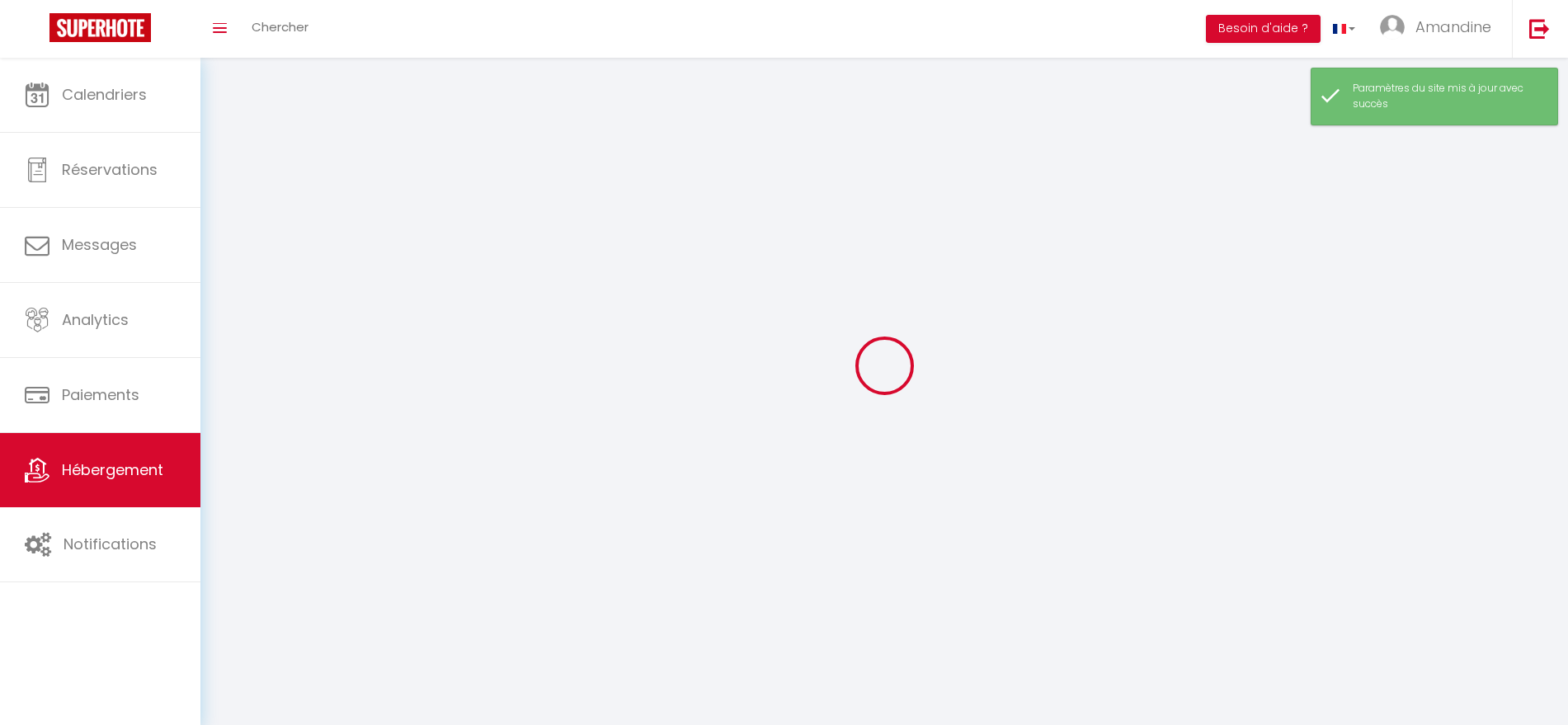
checkbox input "false"
select select
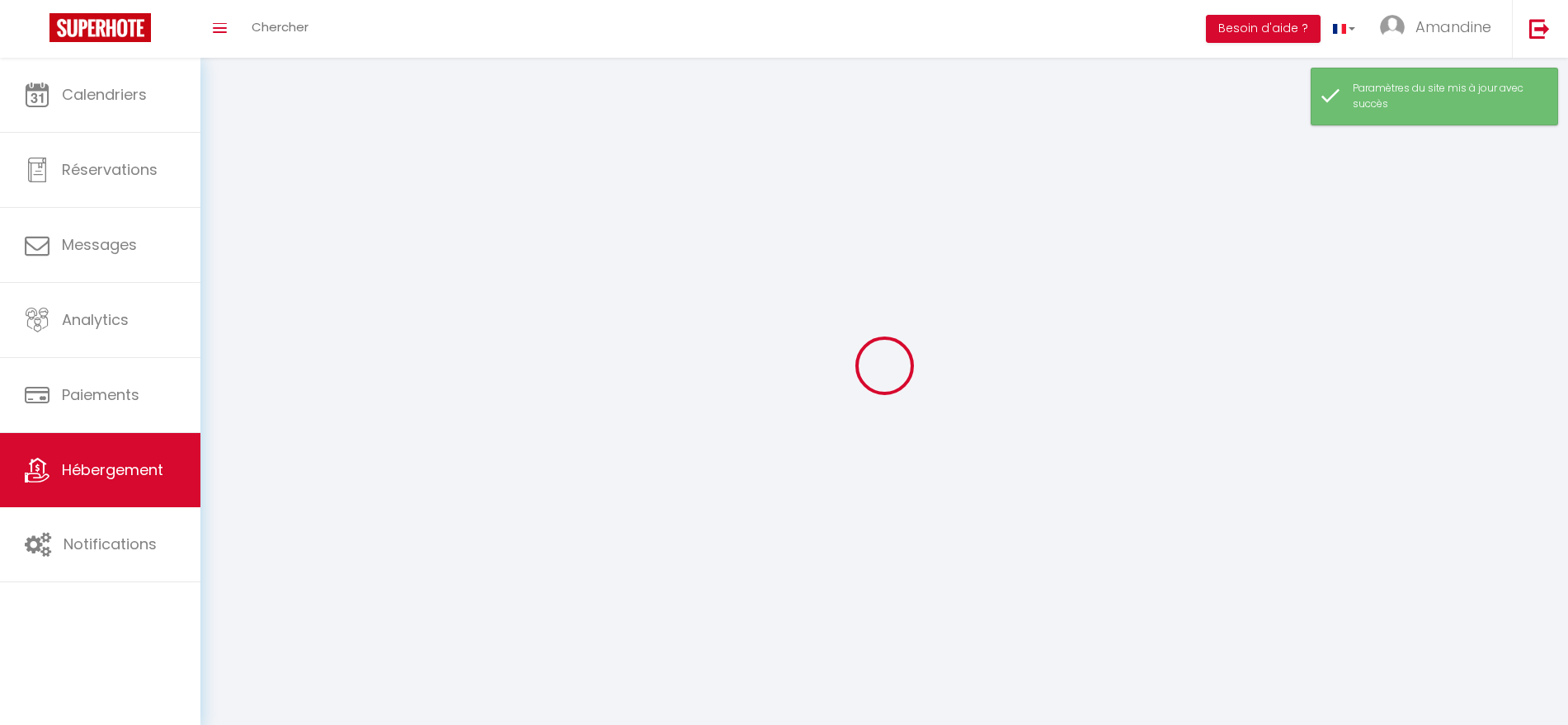
select select
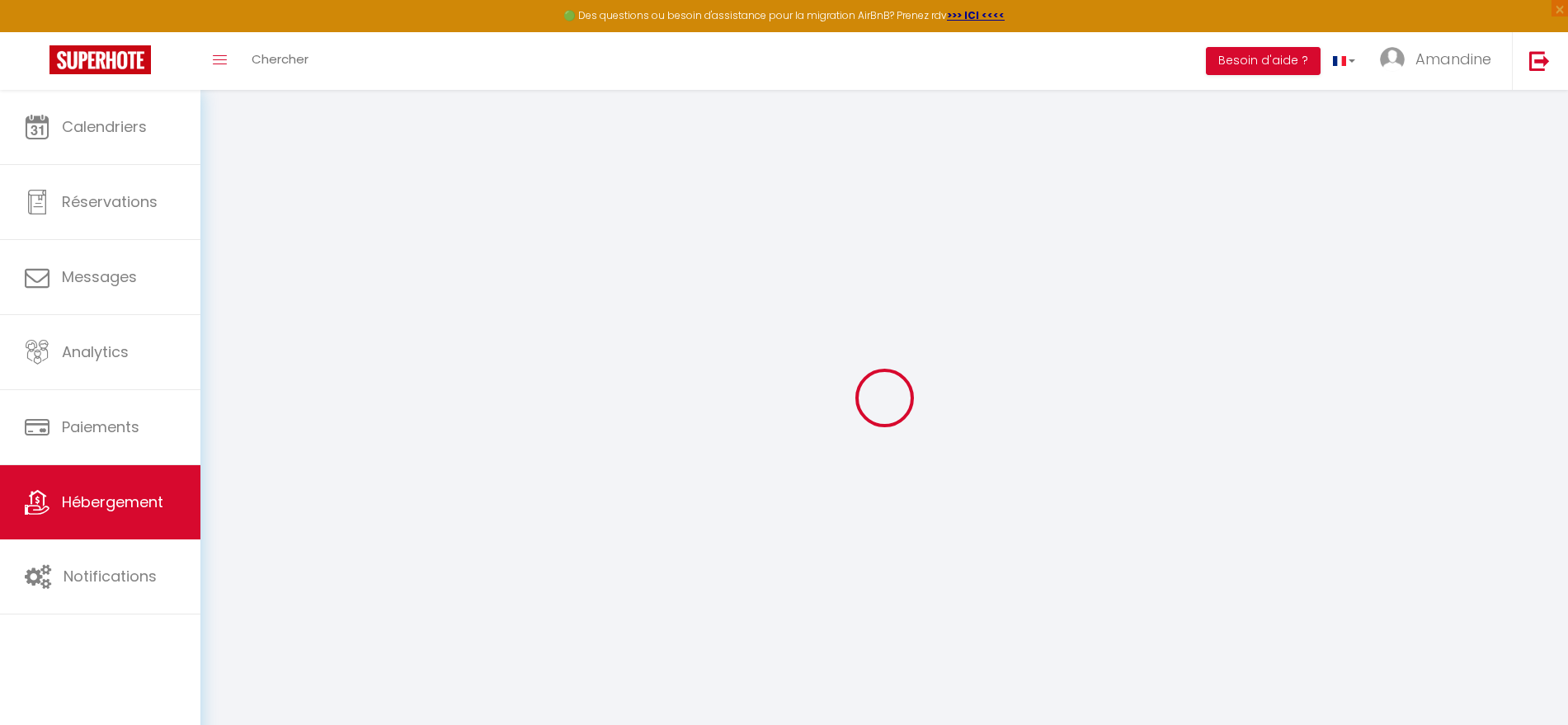
type input "Oups ! Les dates sélectionnées sont indisponibles."
type textarea "Malheureusement les dates sélectionnées sont indisponibles. Nous vous invitons …"
type input "43.5501352"
type input "3.9923507"
checkbox input "true"
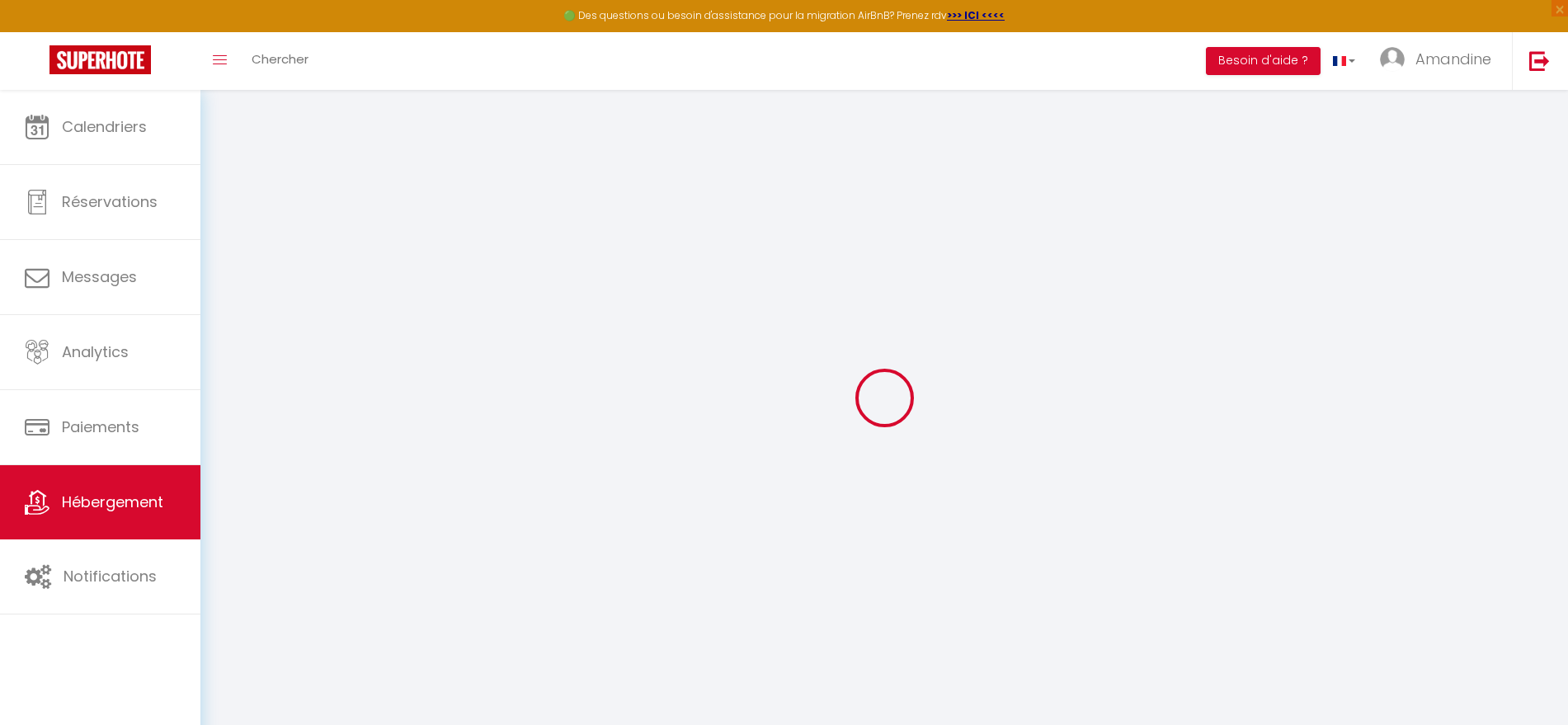
checkbox input "false"
select select
checkbox input "false"
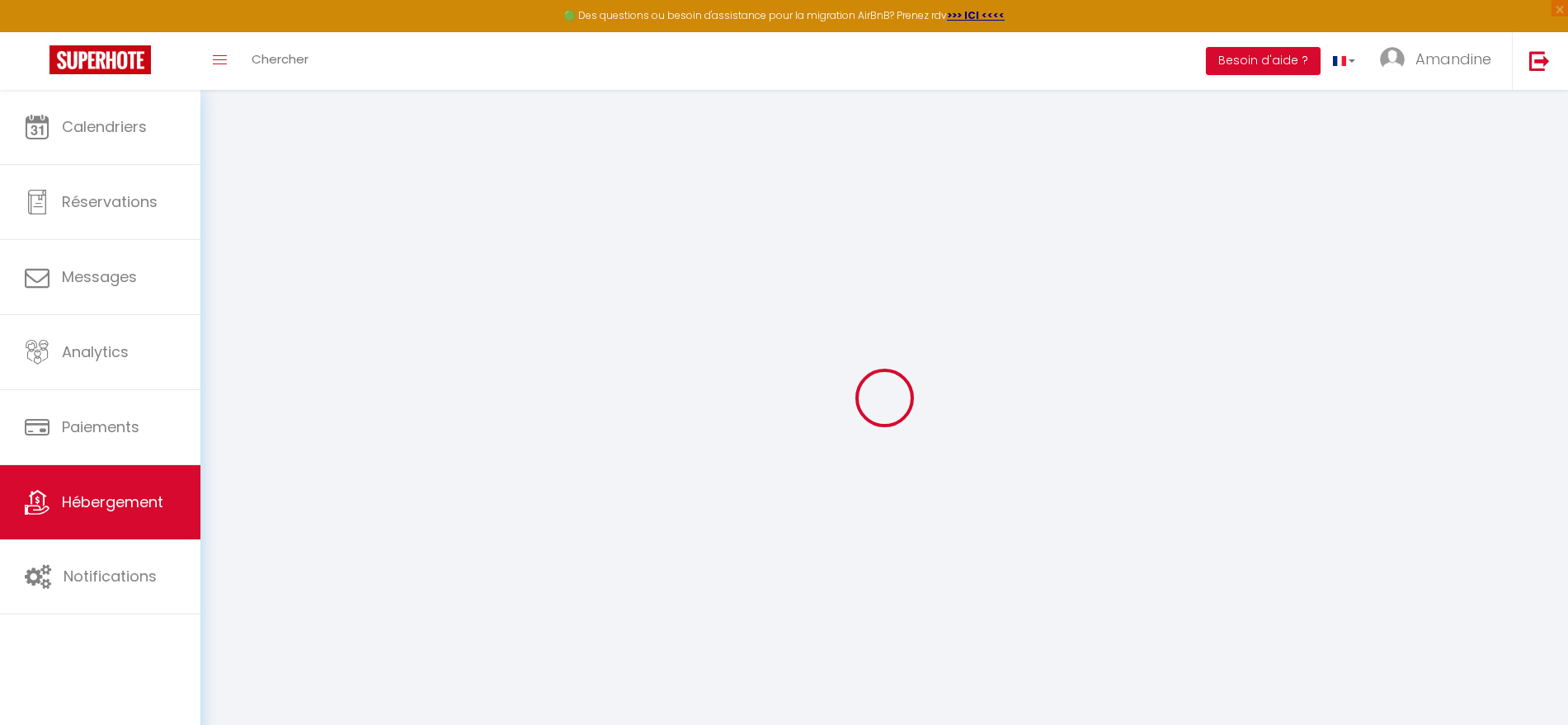
checkbox input "false"
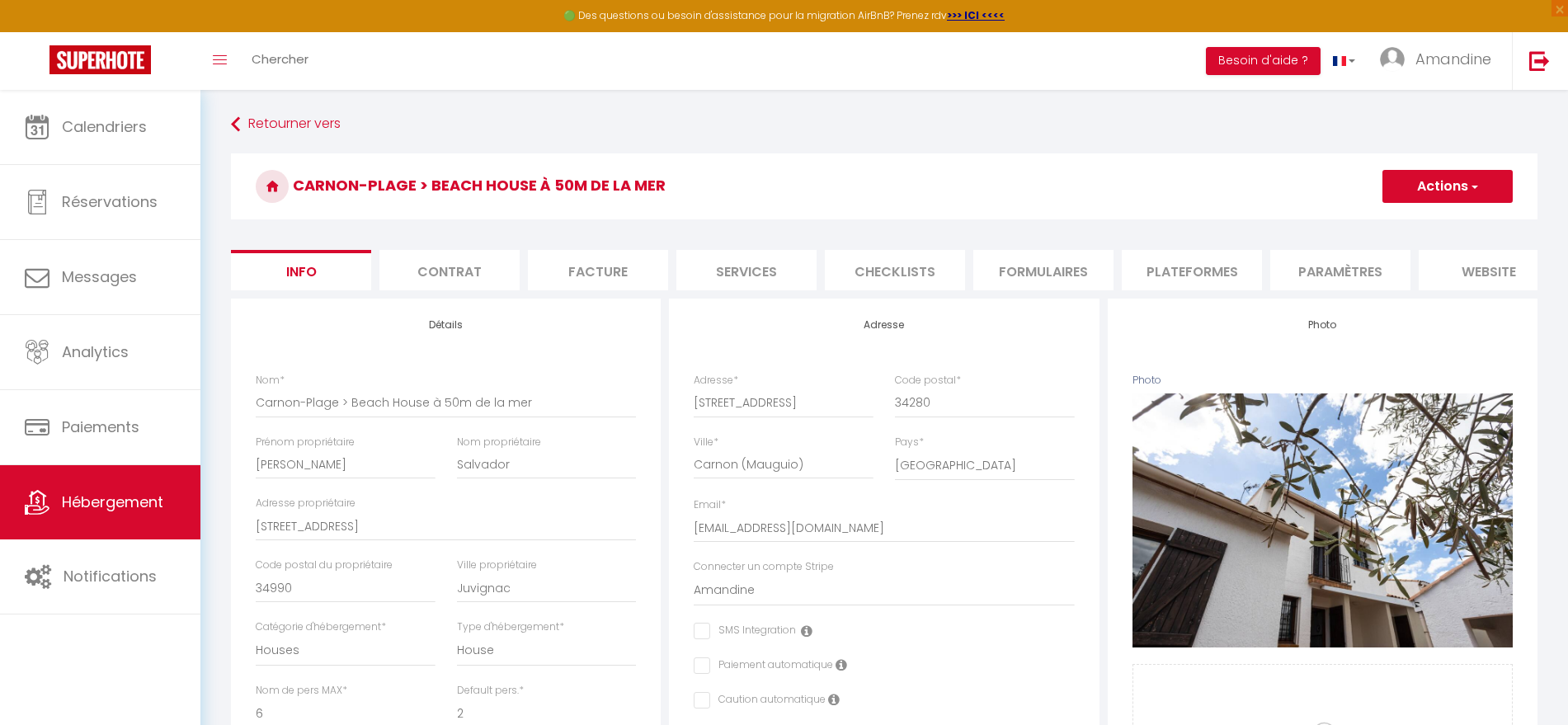
select select
checkbox input "false"
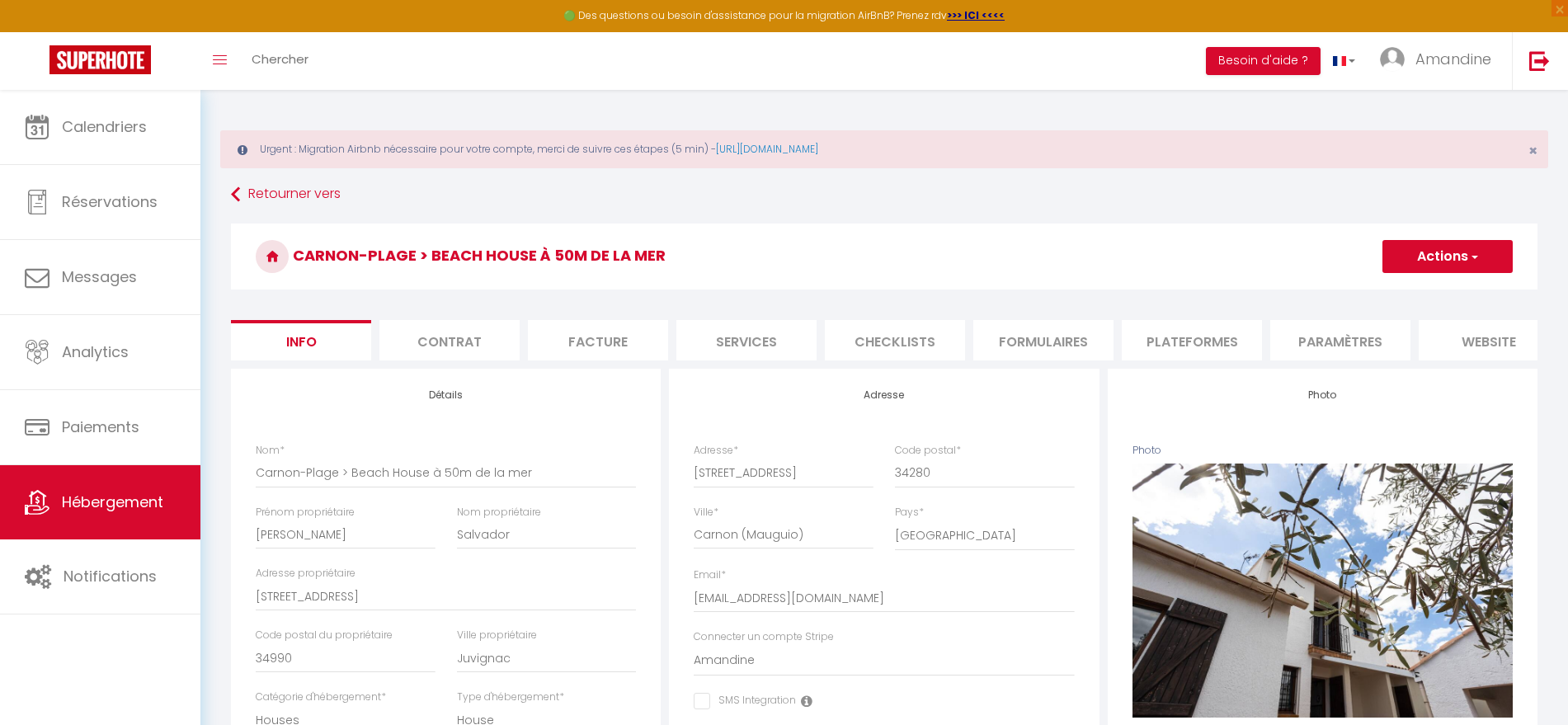
click at [1470, 271] on button "Actions" at bounding box center [1447, 256] width 130 height 33
click at [1260, 233] on h3 "Carnon-Plage > Beach House à 50m de la mer" at bounding box center [884, 256] width 1306 height 66
click at [1463, 331] on li "website" at bounding box center [1488, 340] width 140 height 41
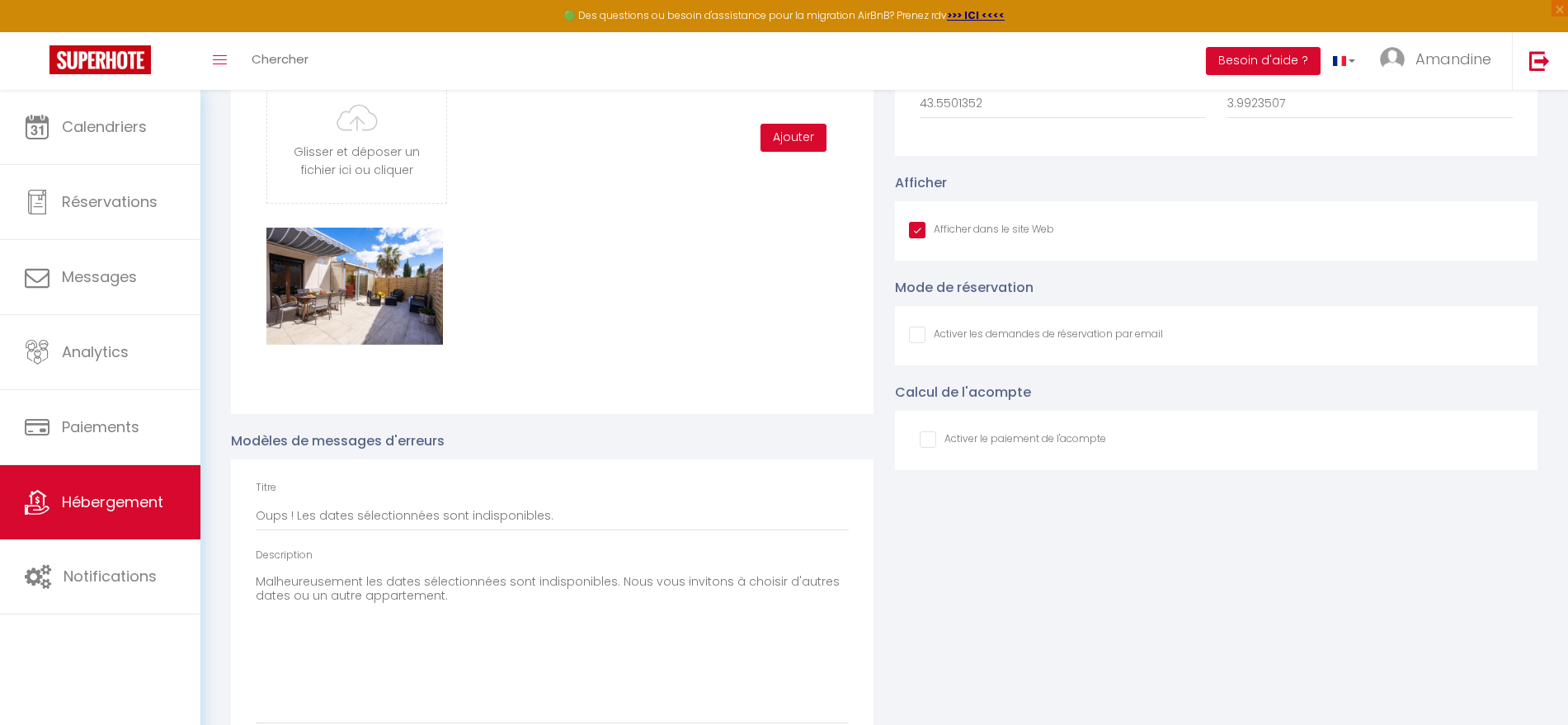
scroll to position [2310, 0]
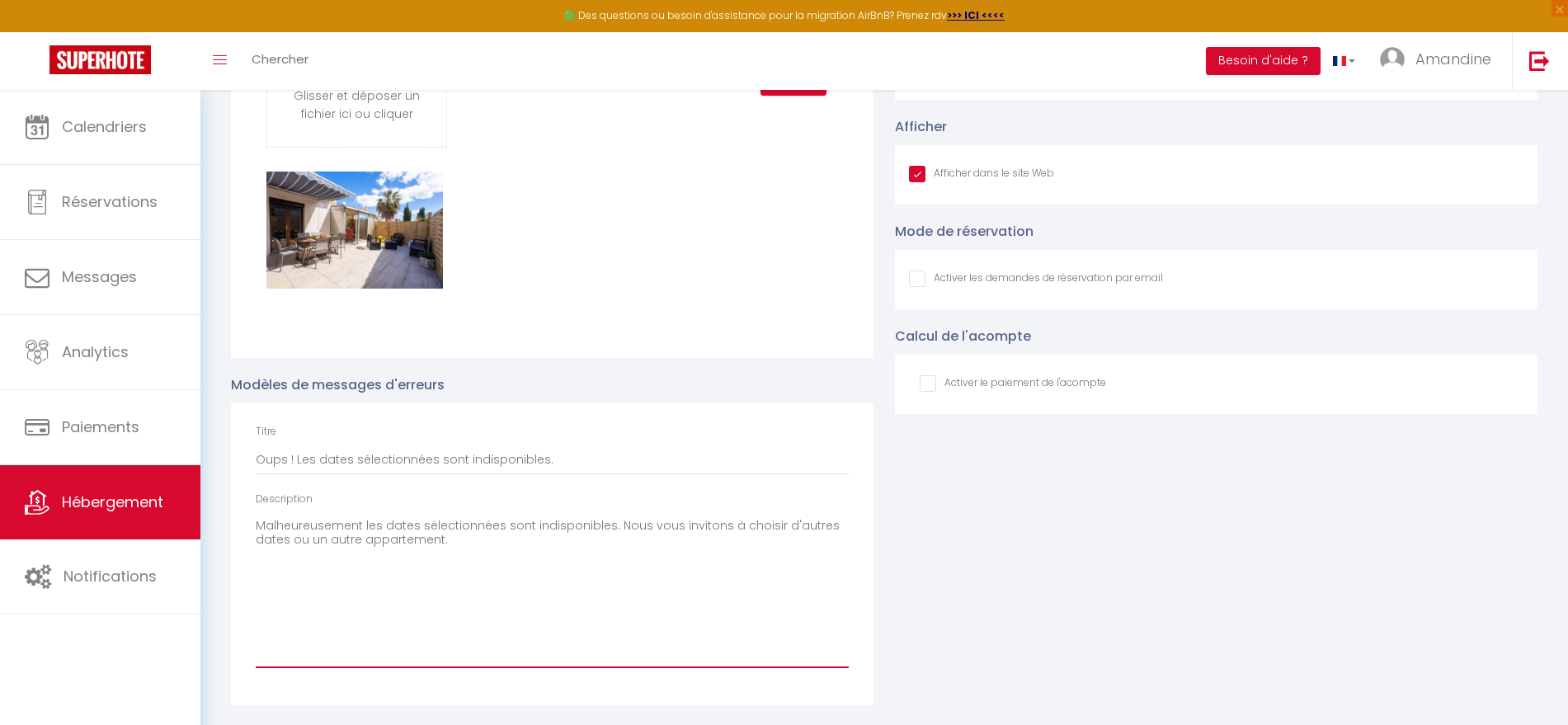
drag, startPoint x: 475, startPoint y: 548, endPoint x: 230, endPoint y: 496, distance: 250.5
click at [230, 496] on div "Photos du slider Glisser et déposer un fichier ici ou cliquer Ooops, something …" at bounding box center [551, 325] width 663 height 759
paste textarea ", les dates sélectionnées sont indisponibles, ou le nombre de nuits n’est pas s…"
type textarea "Malheureusement, les dates sélectionnées sont indisponibles, ou le nombre de nu…"
checkbox input "true"
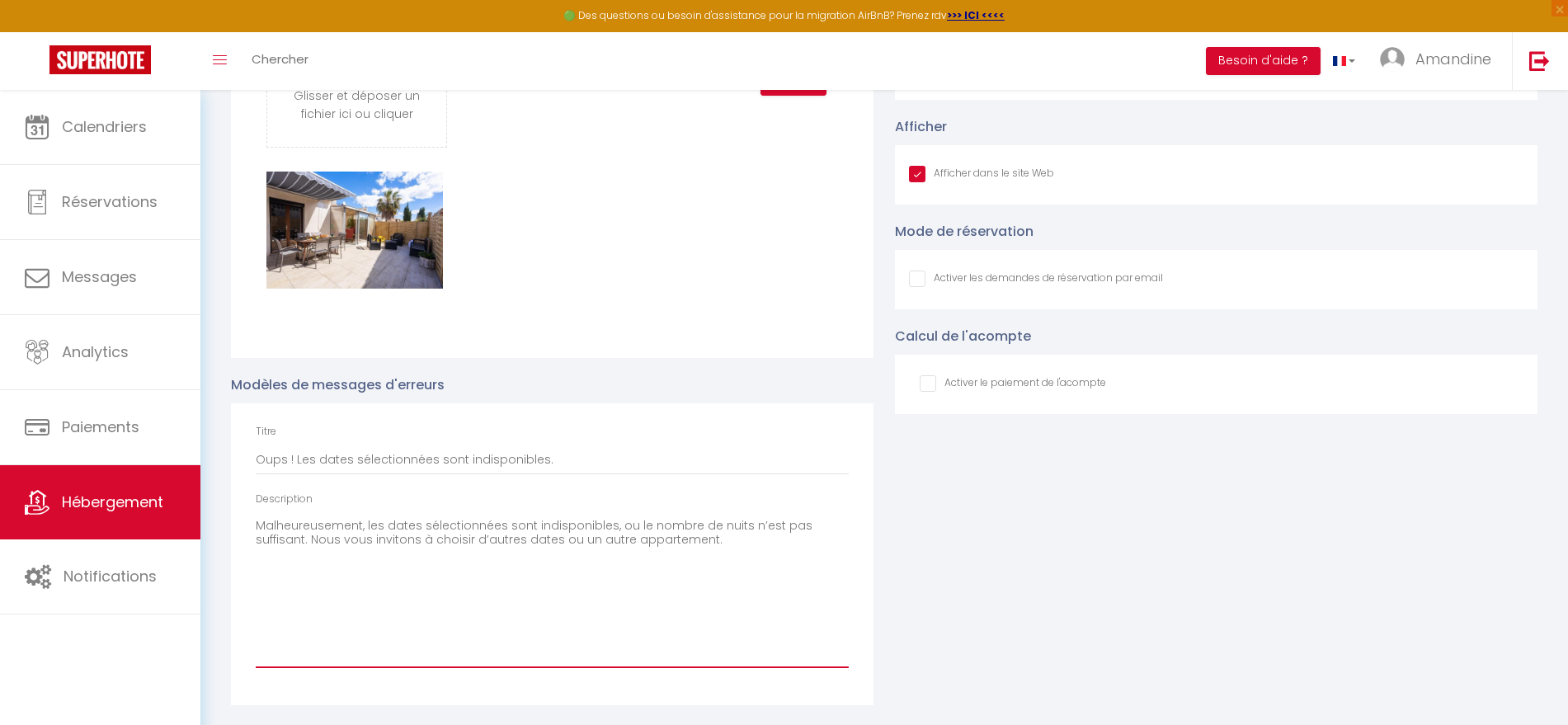
checkbox input "false"
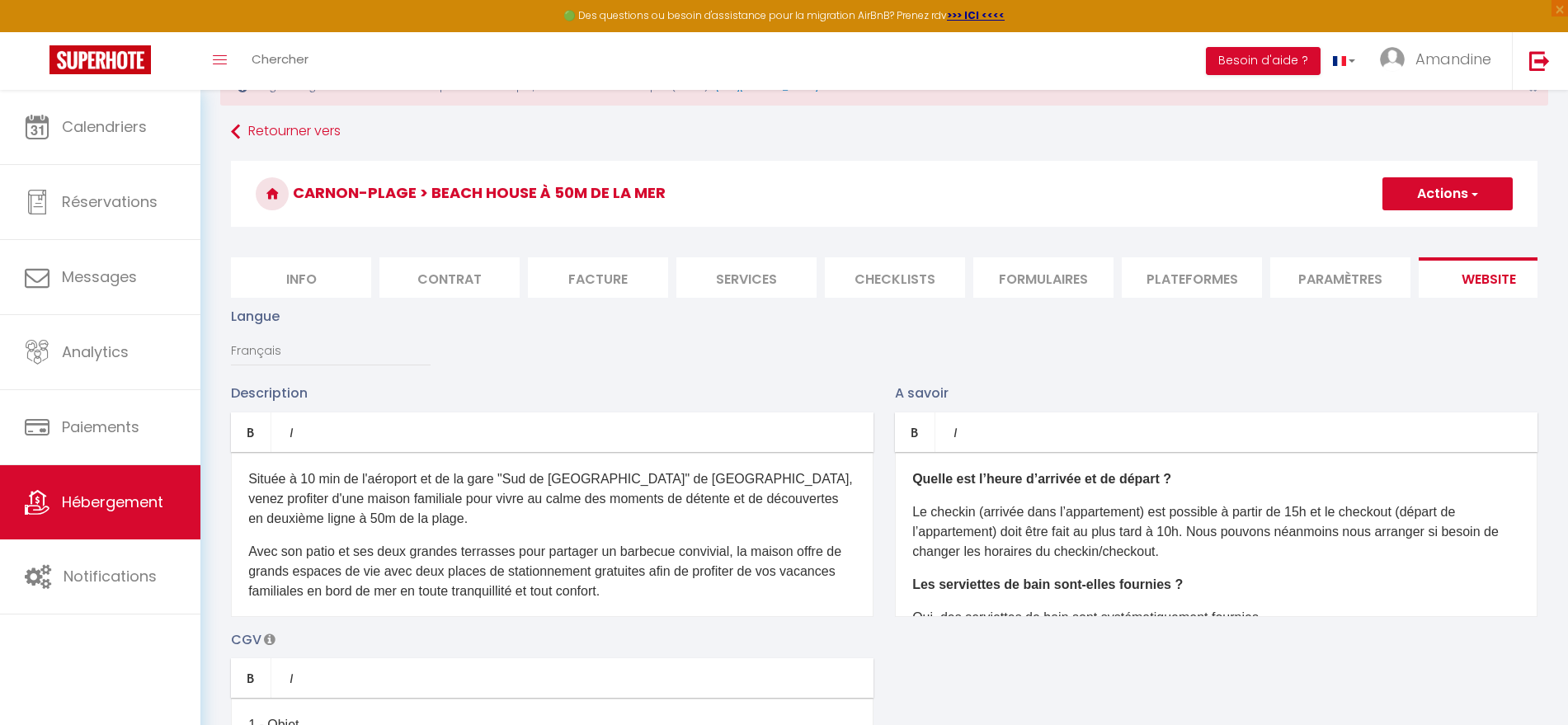
scroll to position [0, 0]
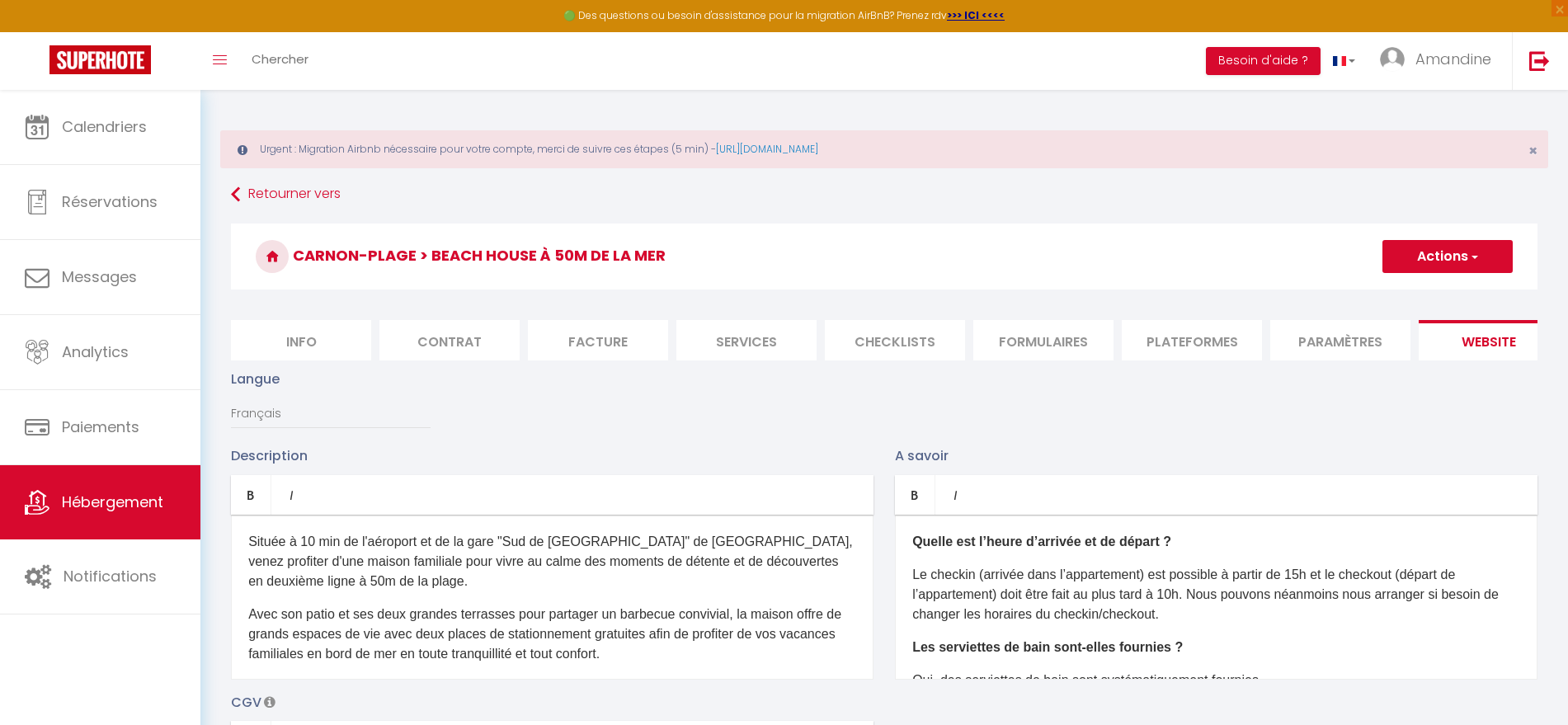
type textarea "Malheureusement, les dates sélectionnées sont indisponibles, ou le nombre de nu…"
click at [1456, 242] on button "Actions" at bounding box center [1447, 256] width 130 height 33
click at [1424, 290] on input "Enregistrer" at bounding box center [1428, 292] width 61 height 16
checkbox input "true"
checkbox input "false"
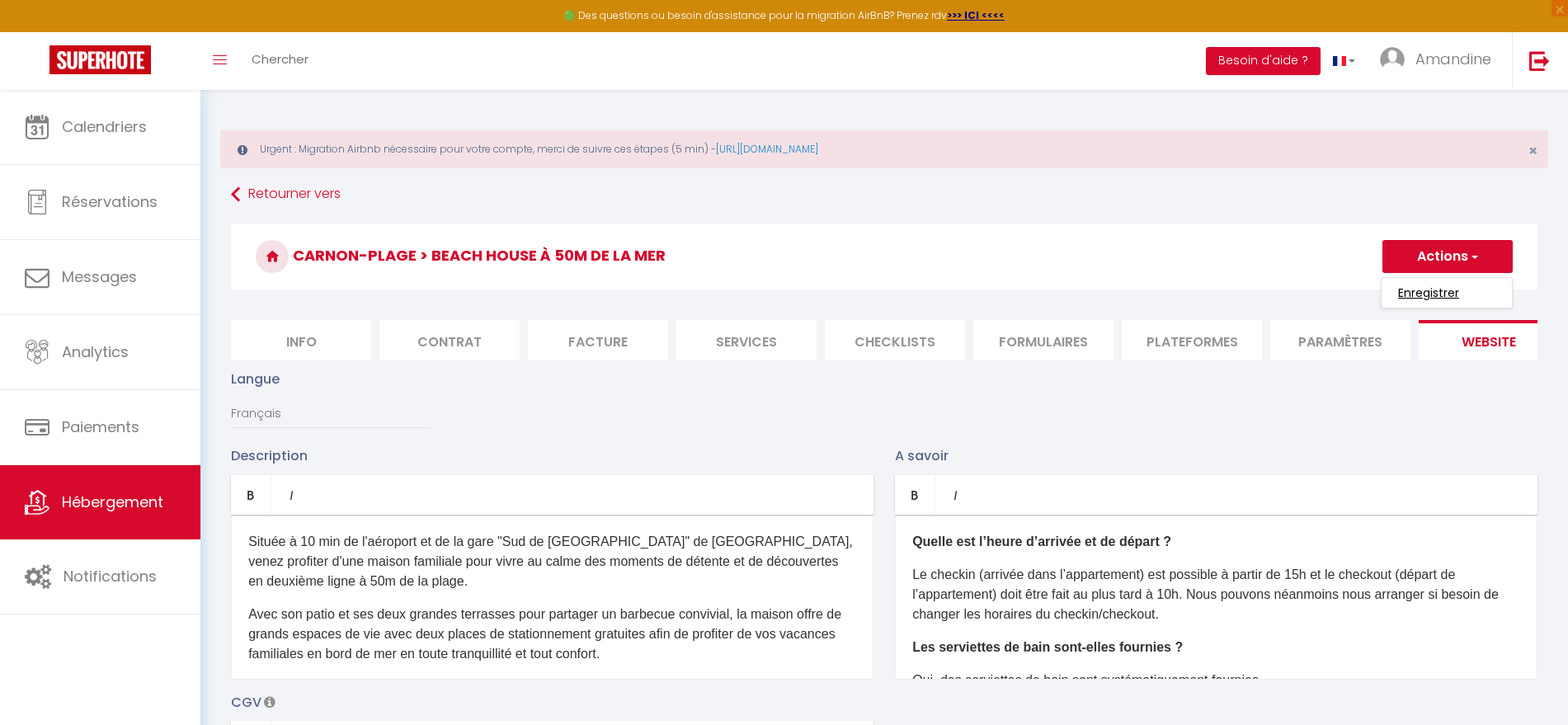
checkbox input "false"
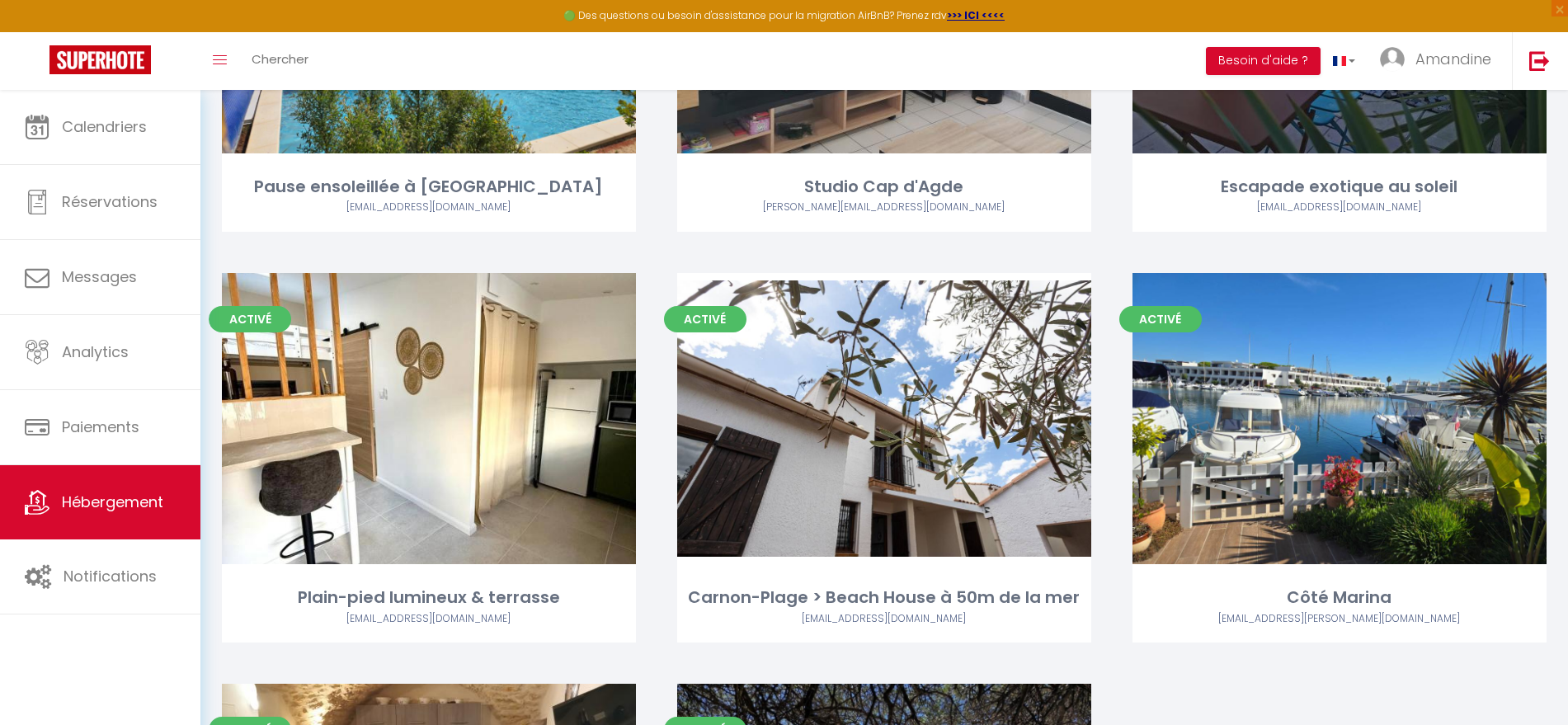
scroll to position [443, 0]
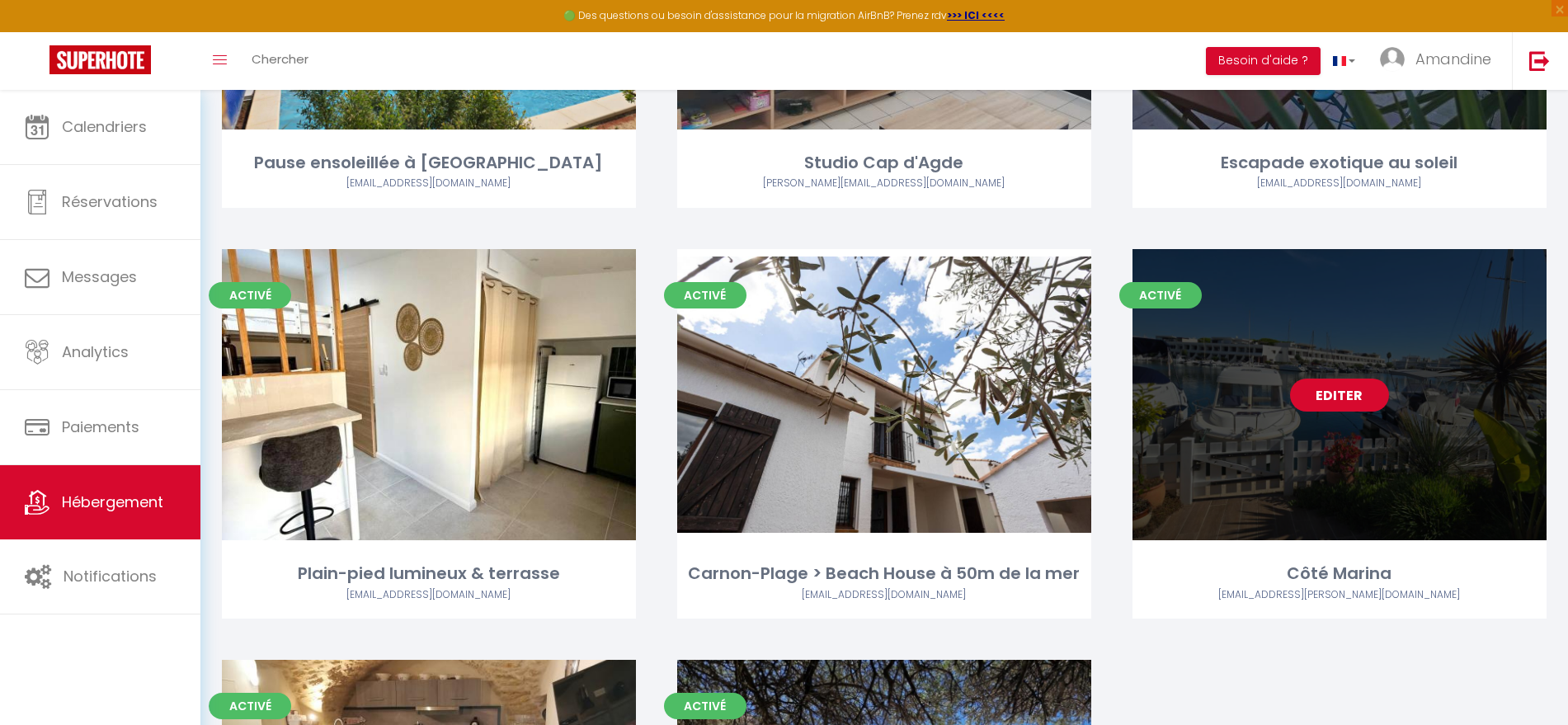
click at [1339, 387] on link "Editer" at bounding box center [1339, 395] width 99 height 33
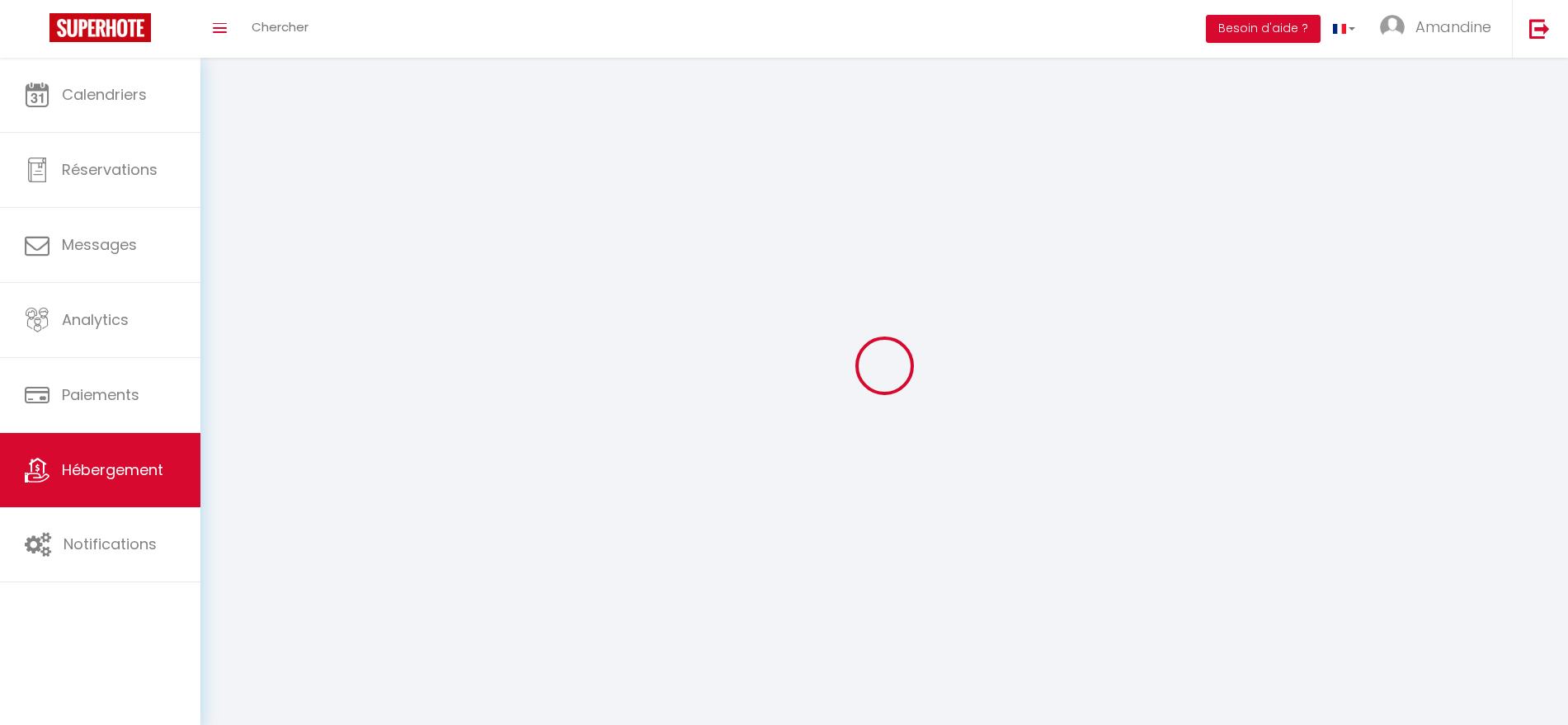
select select "1"
select select
select select "28"
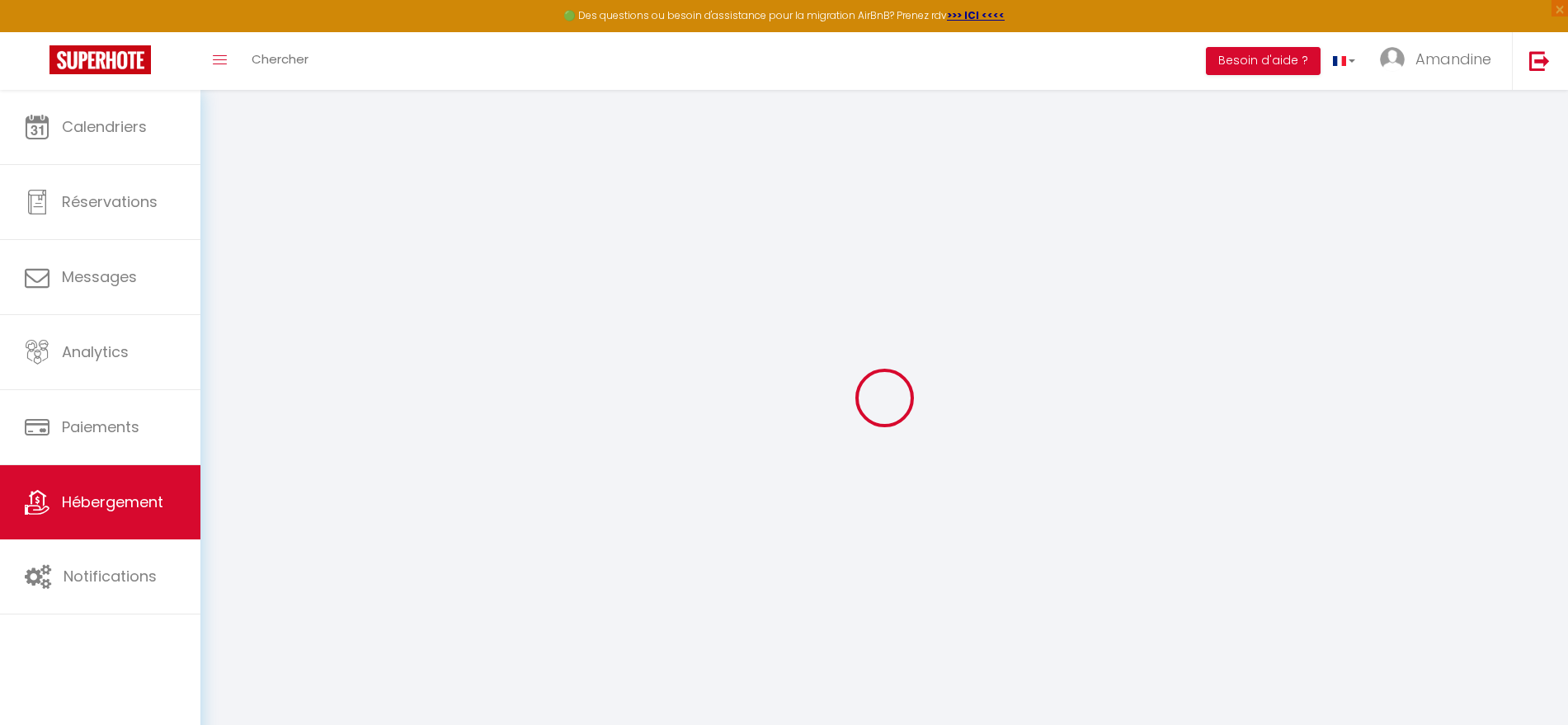
select select
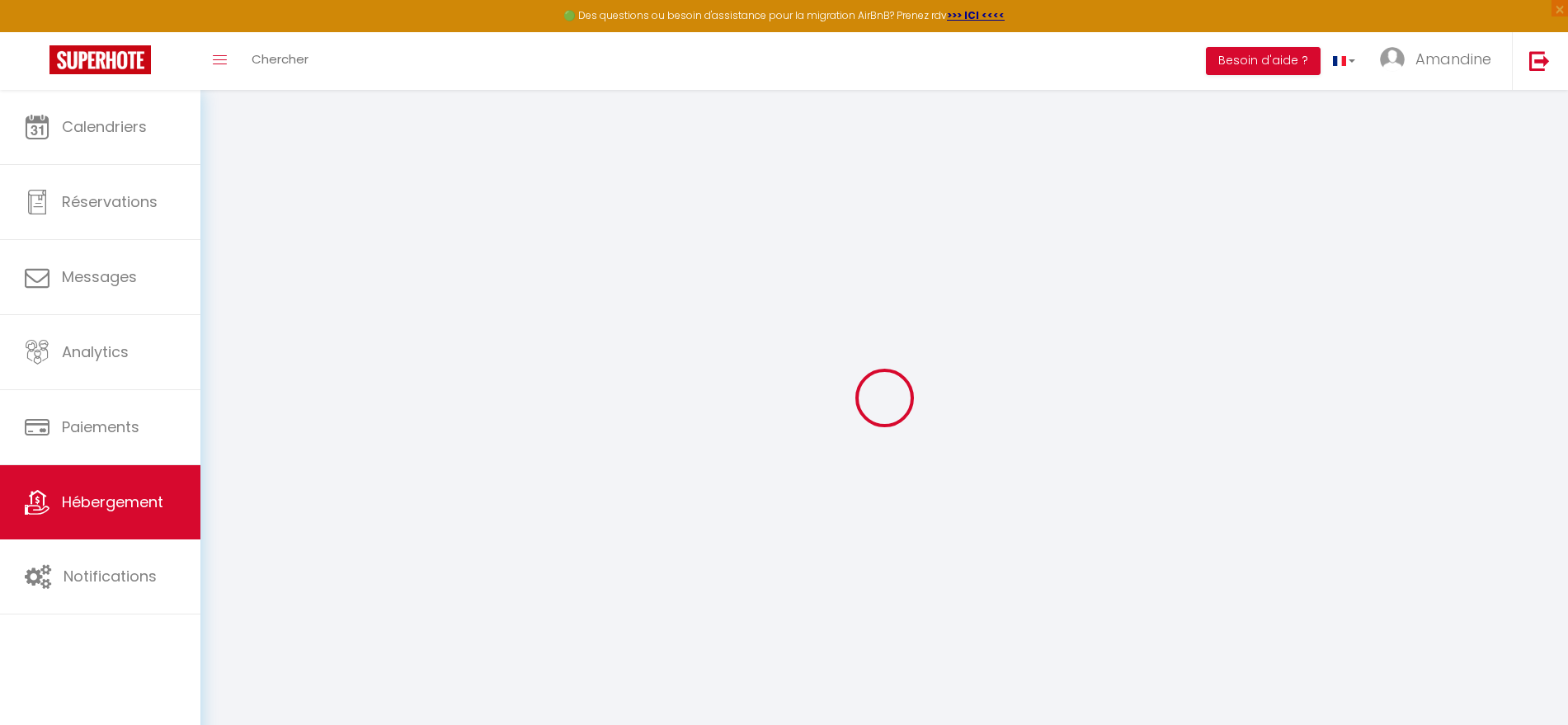
select select
checkbox input "false"
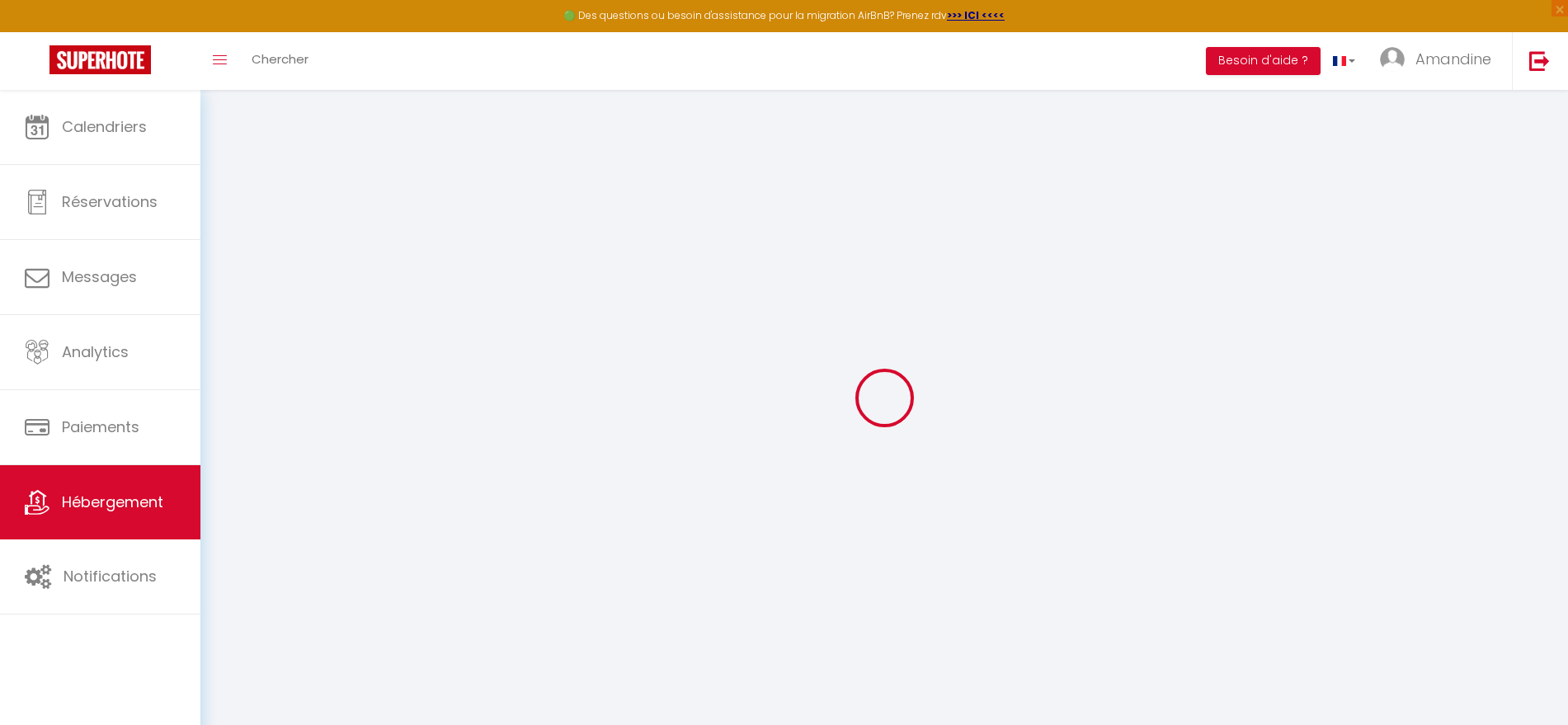
select select
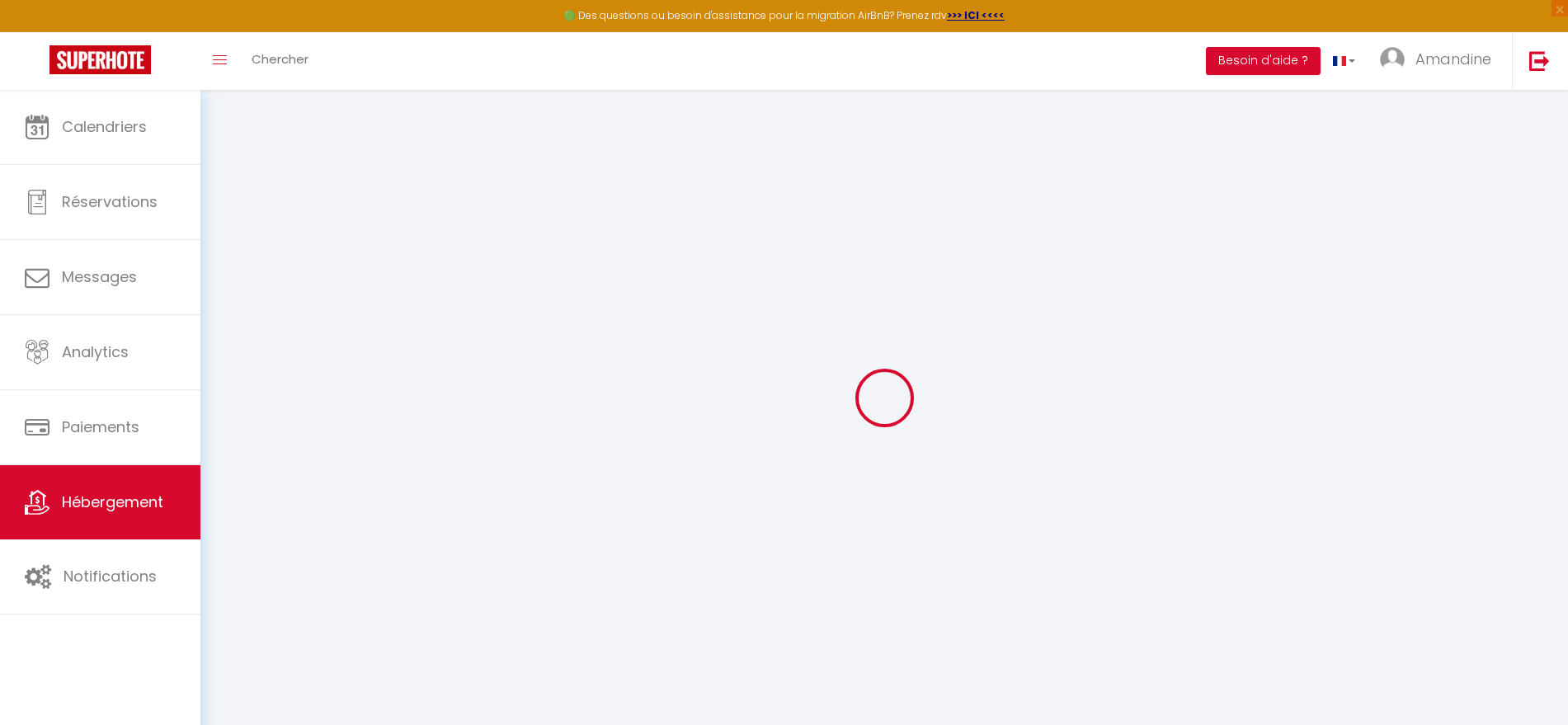
select select
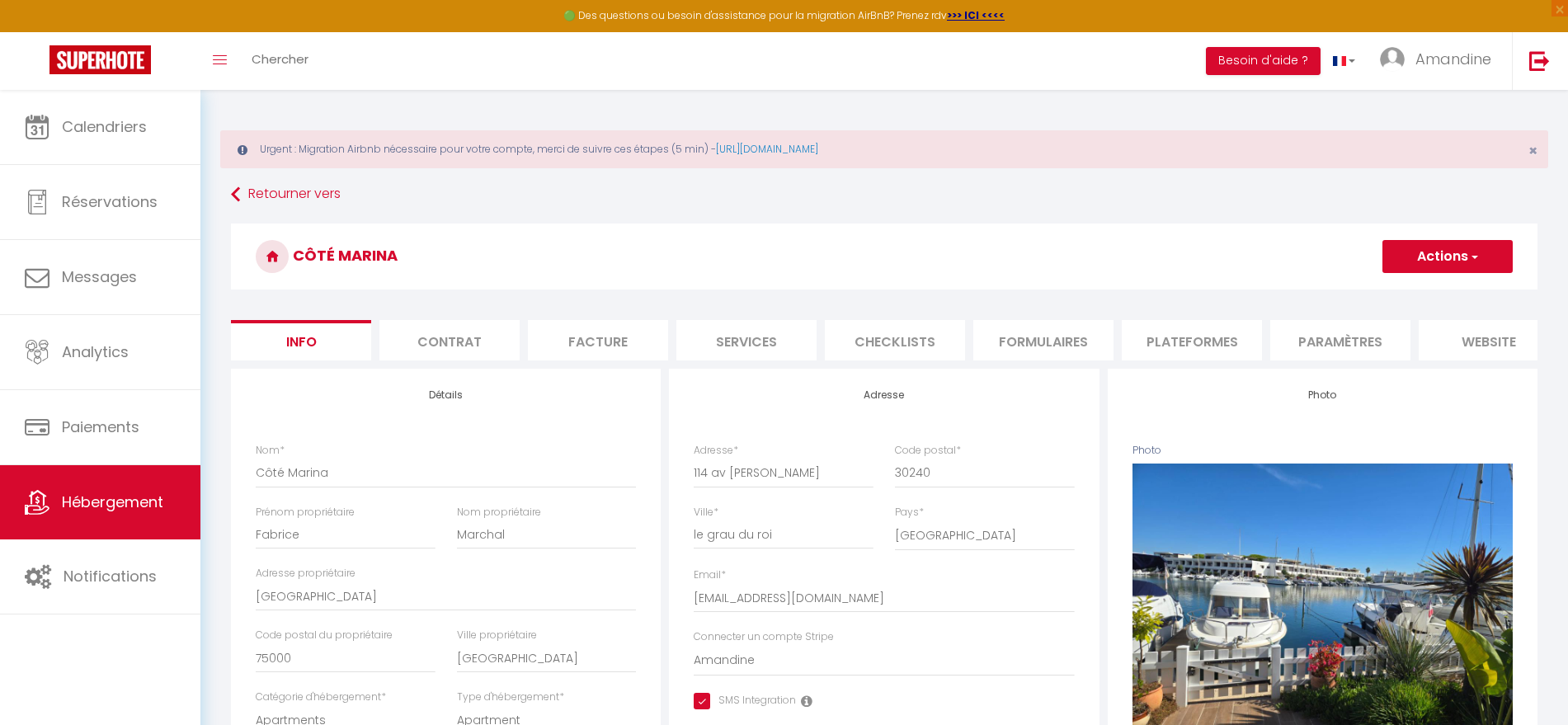
click at [1468, 339] on li "website" at bounding box center [1488, 340] width 140 height 41
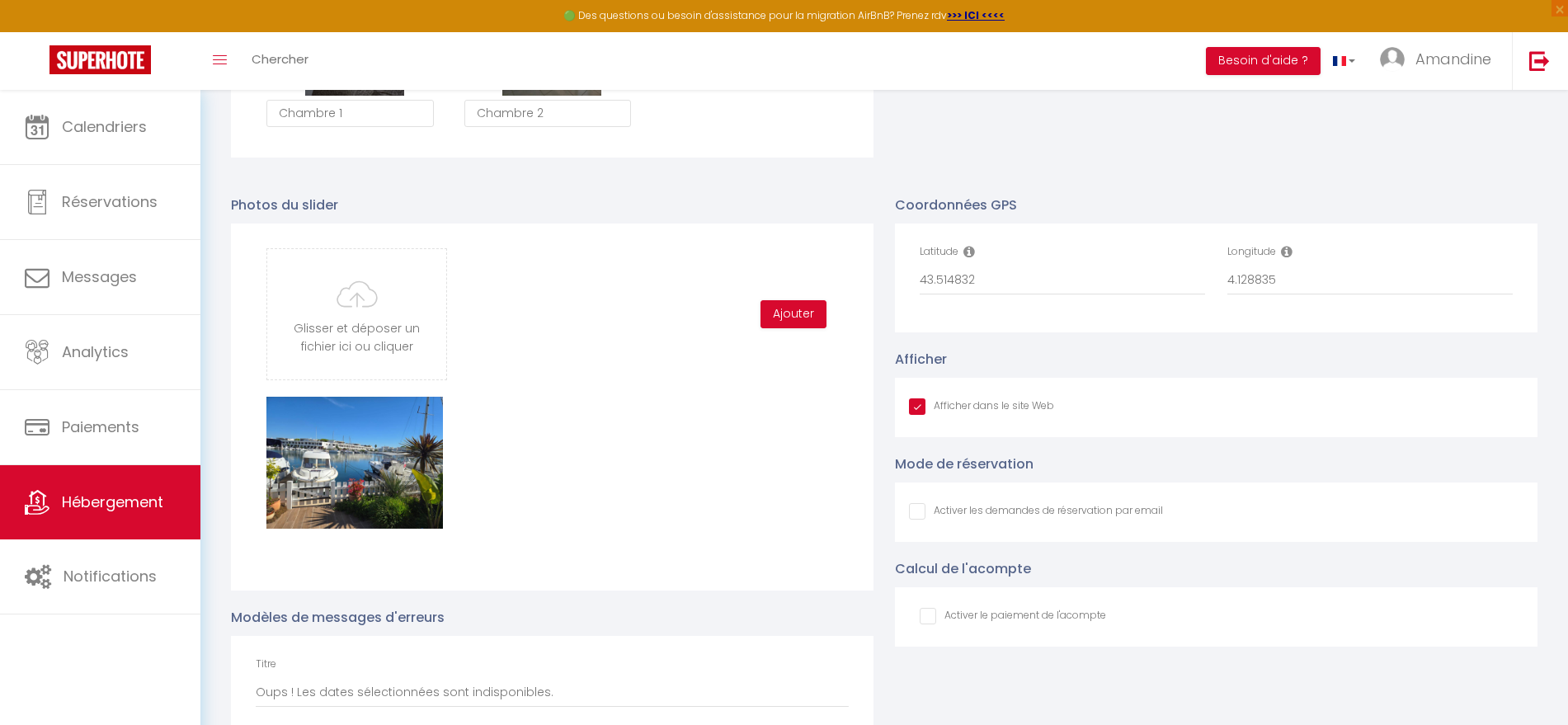
scroll to position [1963, 0]
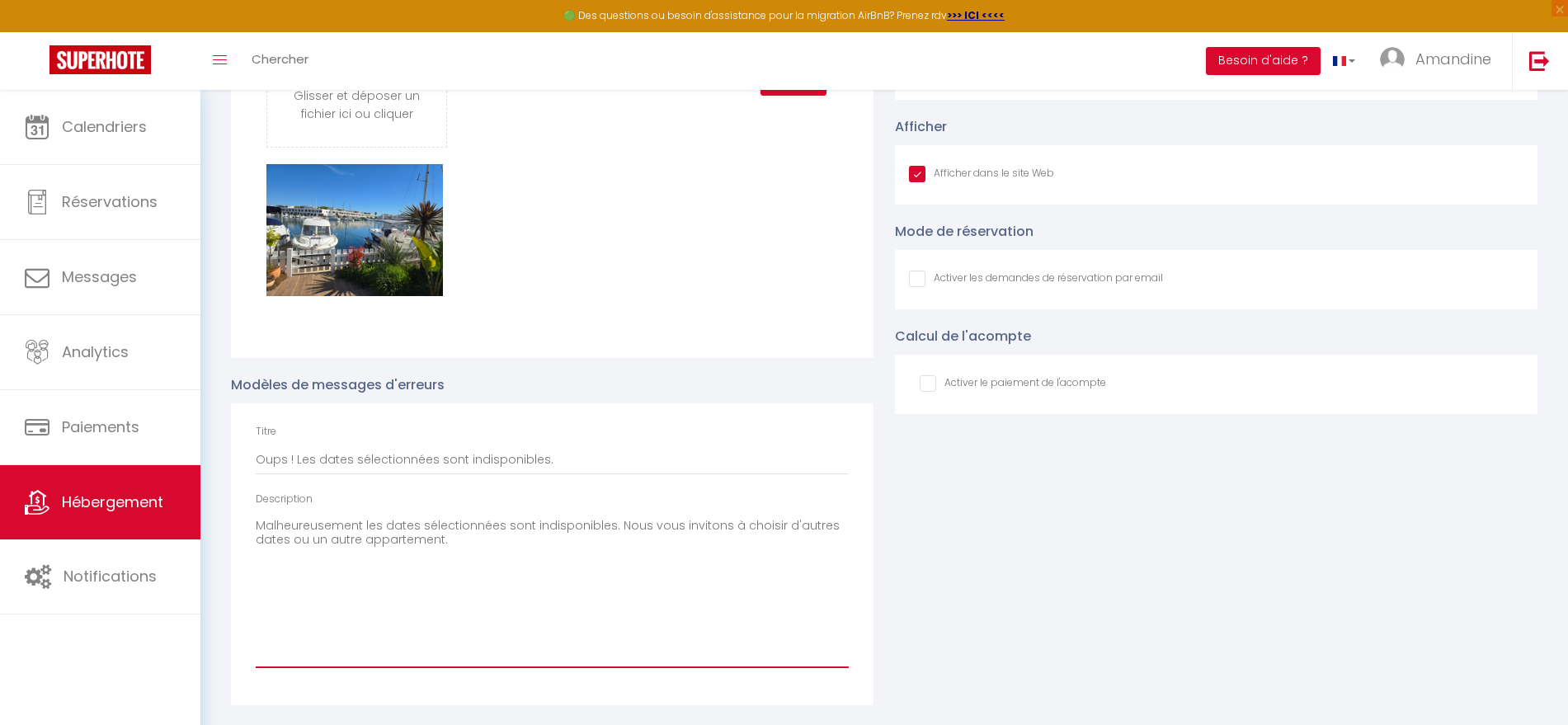
drag, startPoint x: 198, startPoint y: 506, endPoint x: 161, endPoint y: 494, distance: 38.9
paste textarea ", les dates sélectionnées sont indisponibles, ou le nombre de nuits n’est pas s…"
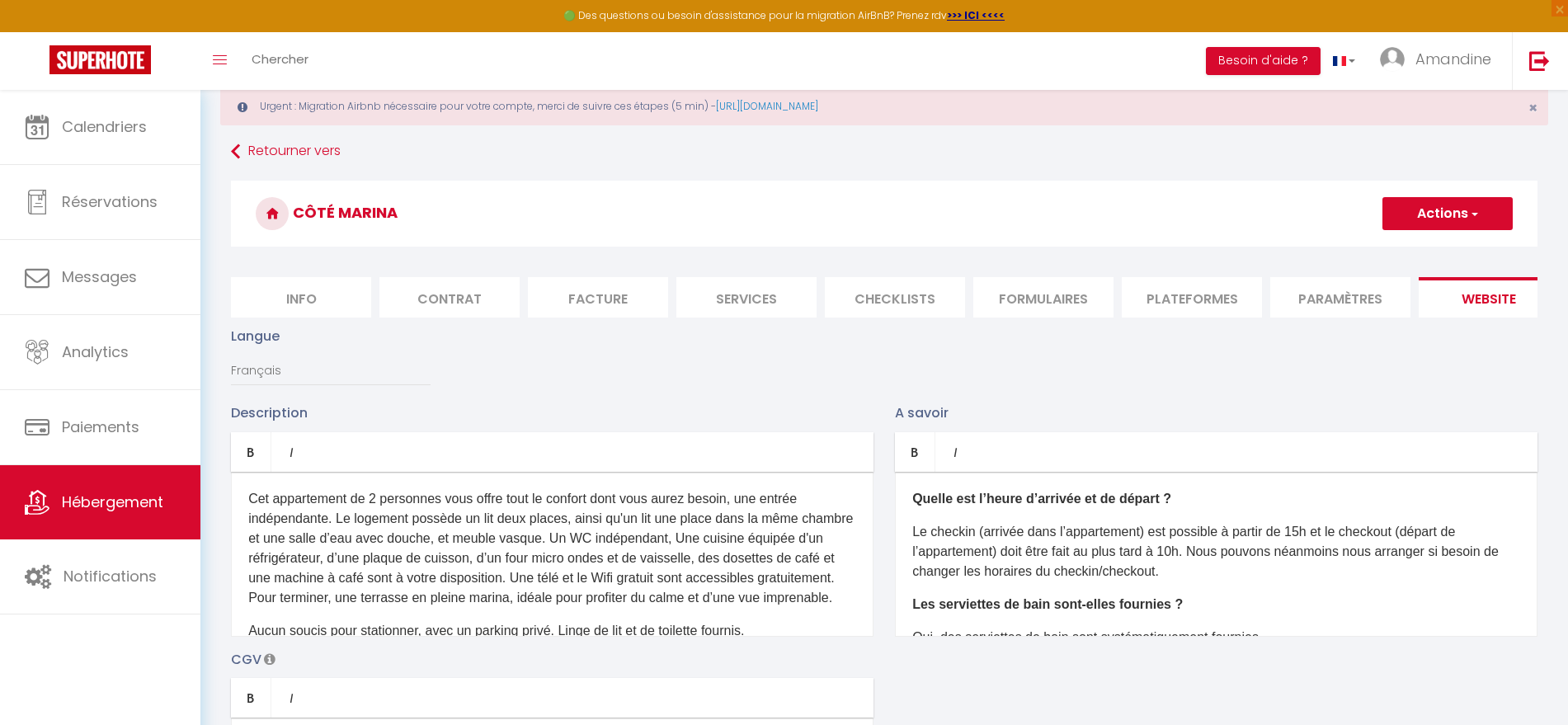
scroll to position [0, 0]
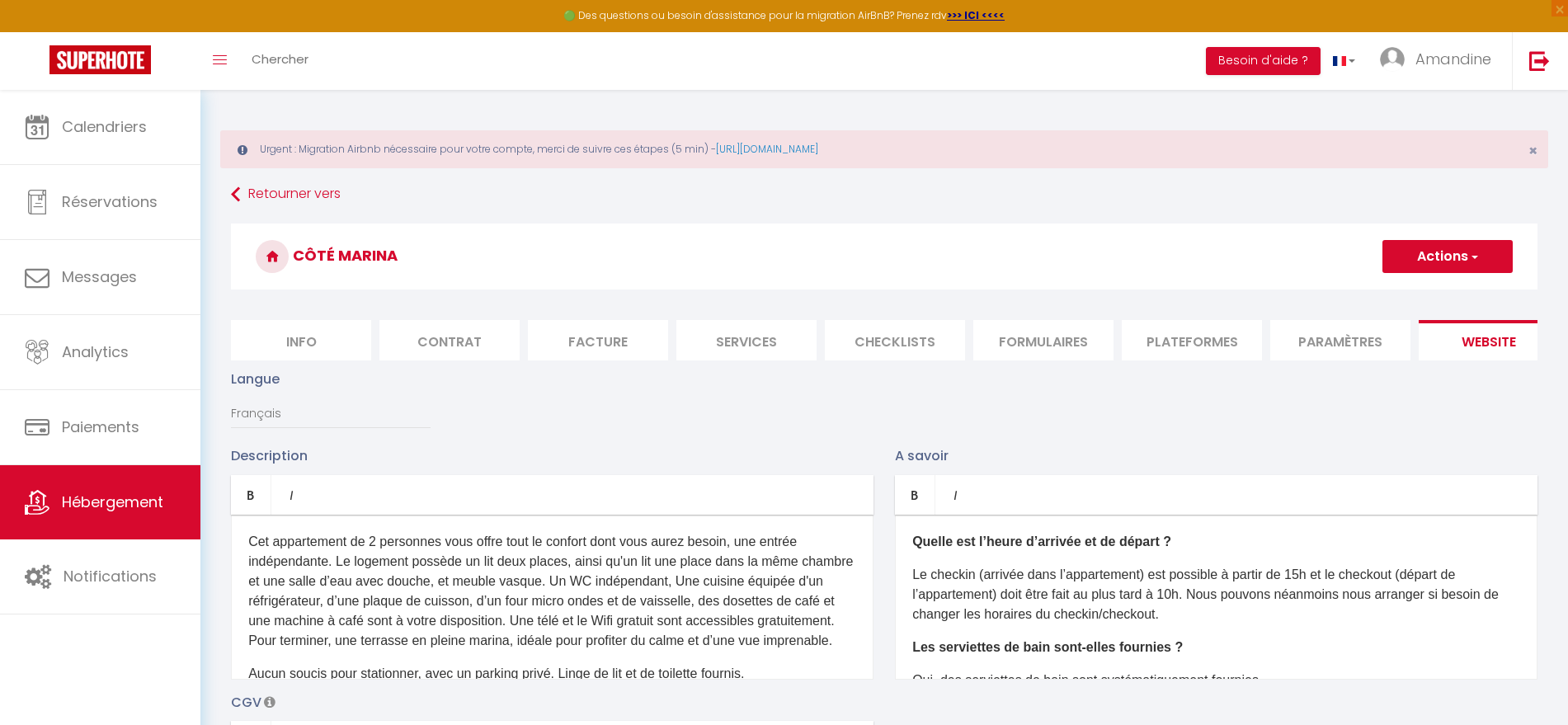
click at [1447, 249] on button "Actions" at bounding box center [1447, 256] width 130 height 33
click at [1411, 292] on input "Enregistrer" at bounding box center [1428, 292] width 61 height 16
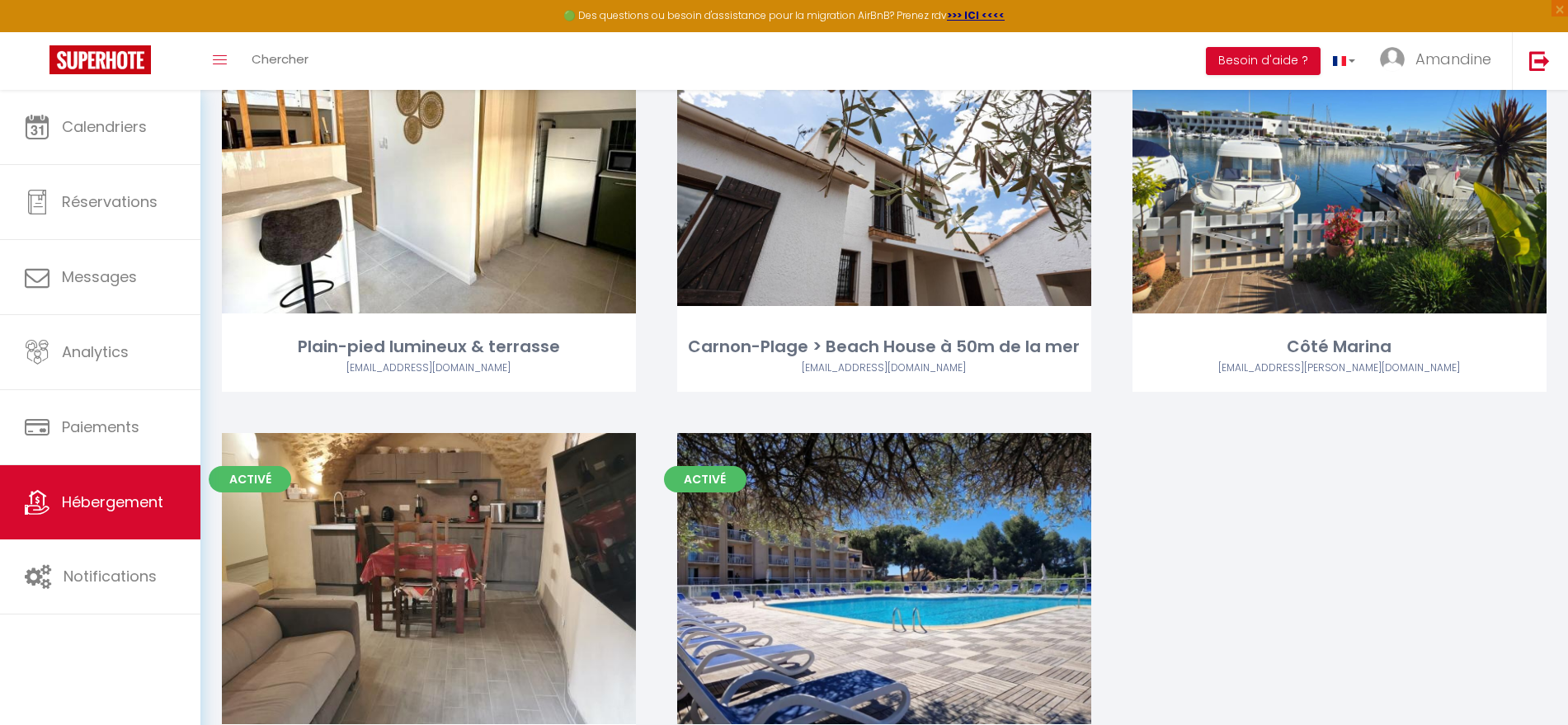
scroll to position [663, 0]
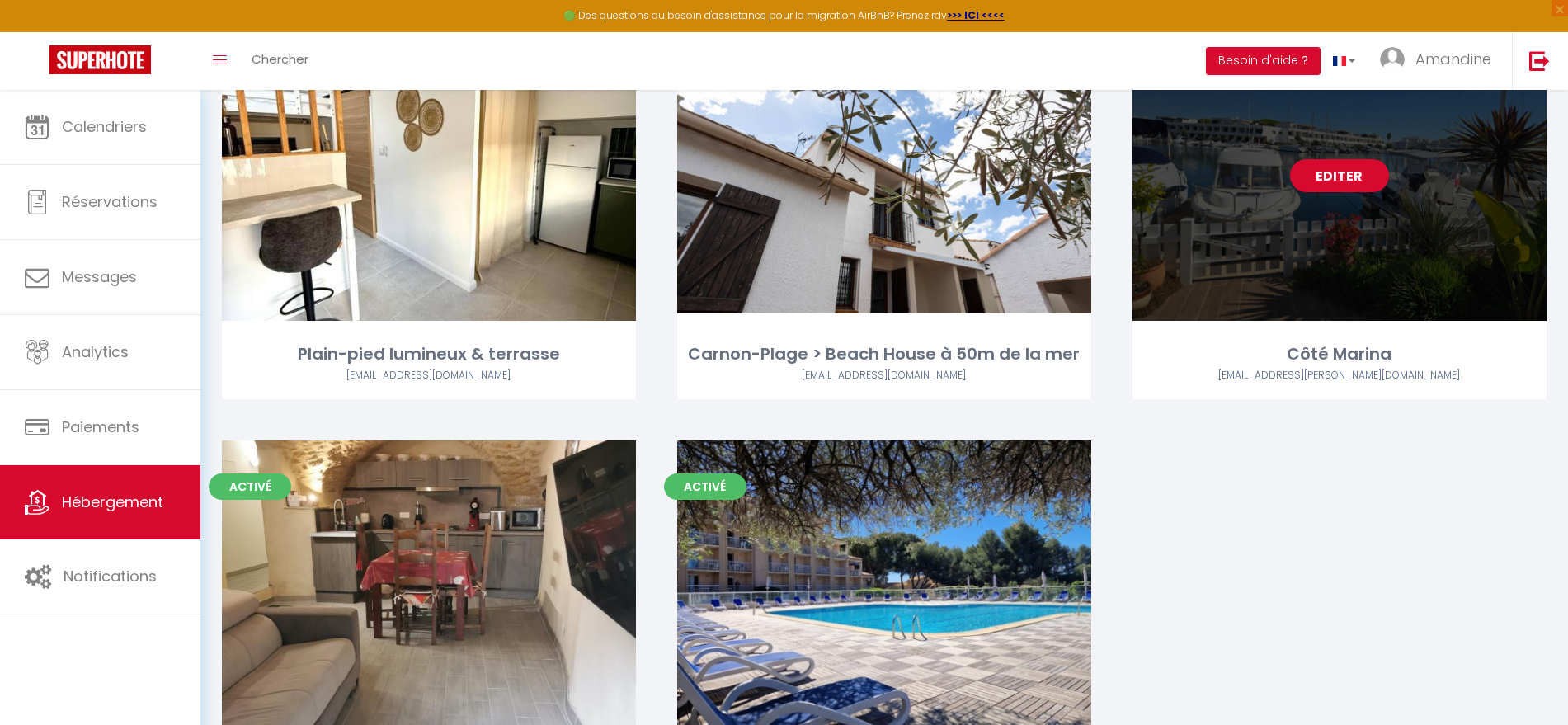
click at [1339, 187] on link "Editer" at bounding box center [1339, 176] width 99 height 33
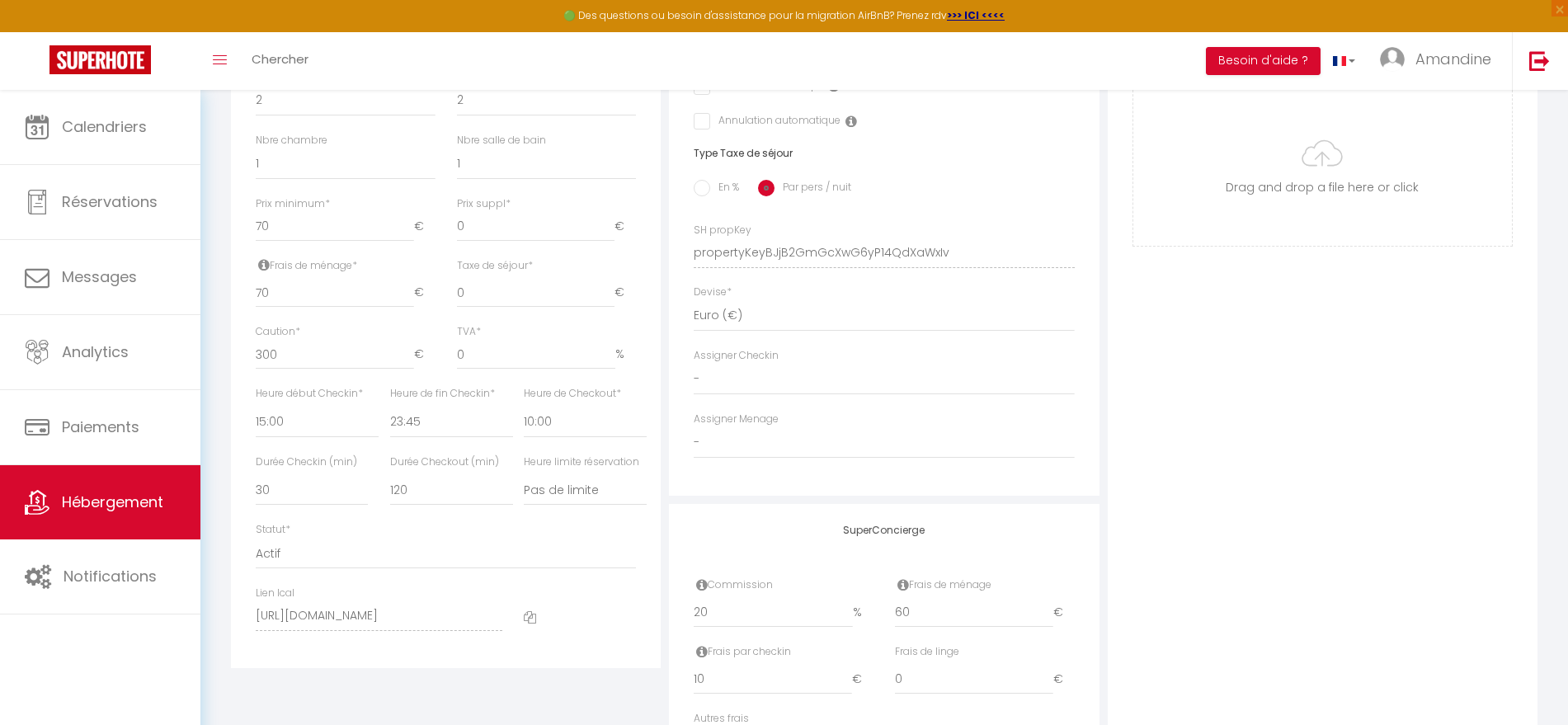
scroll to position [814, 0]
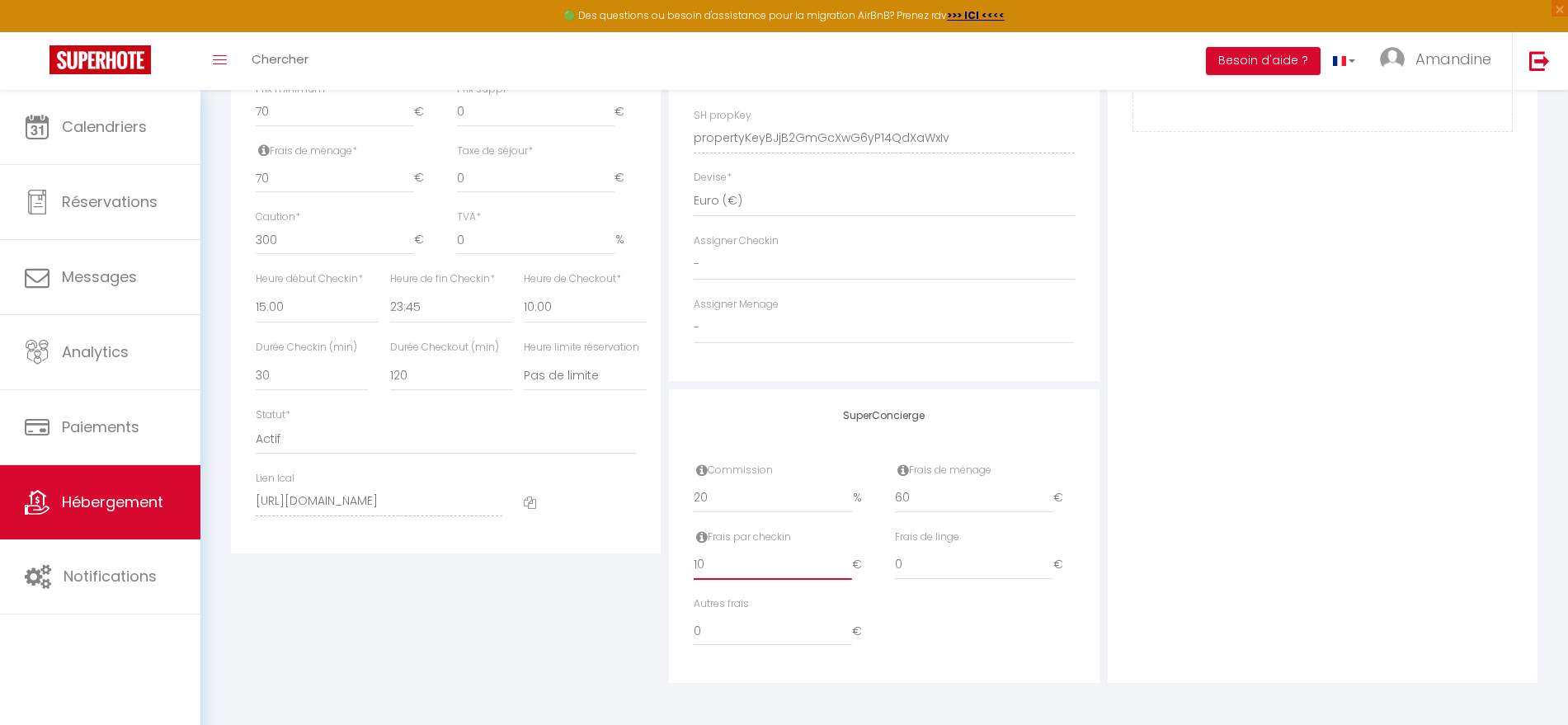
drag, startPoint x: 690, startPoint y: 563, endPoint x: 616, endPoint y: 552, distance: 74.8
click at [618, 552] on div "Détails Nom * [PERSON_NAME] propriétaire Fabrice Nom propriétaire Marchal Adres…" at bounding box center [884, 126] width 1315 height 1112
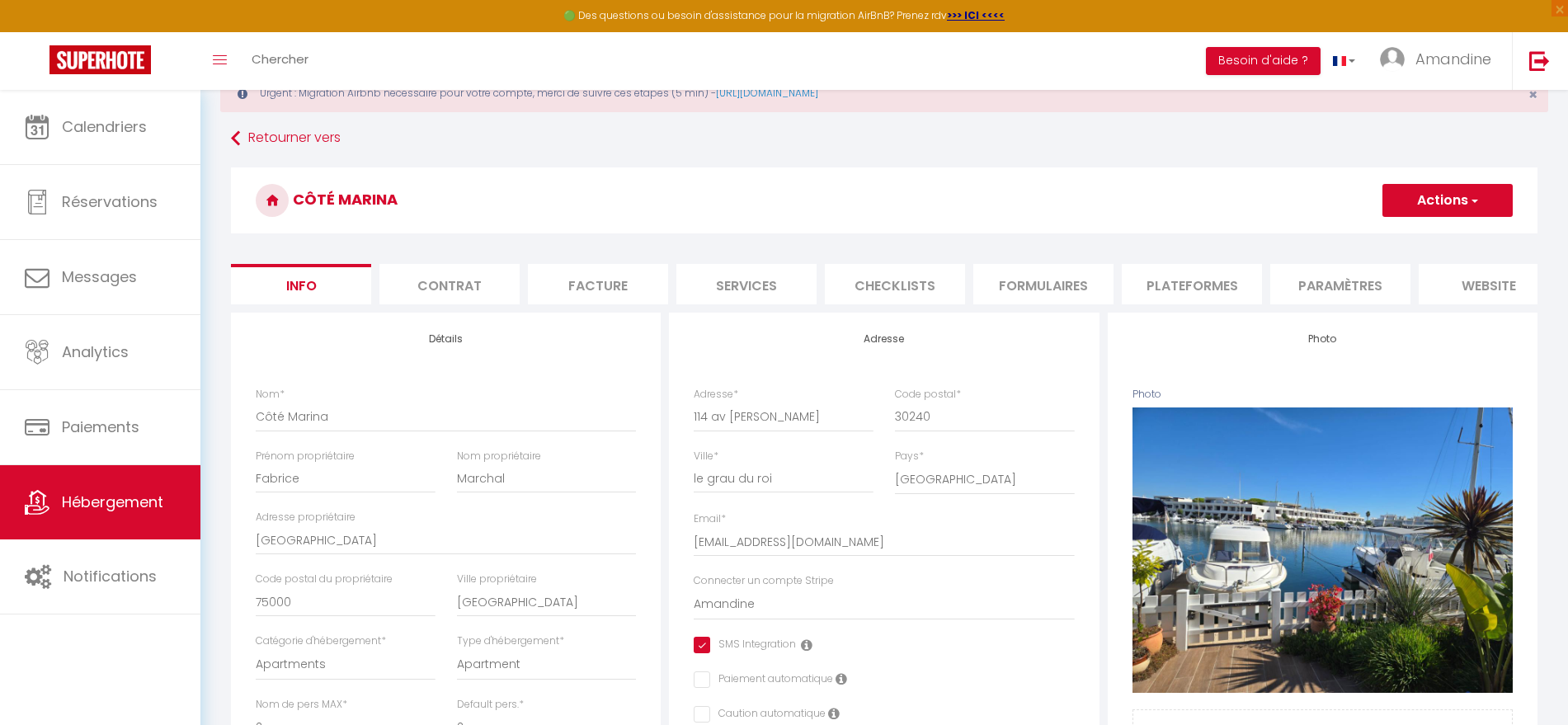
scroll to position [0, 0]
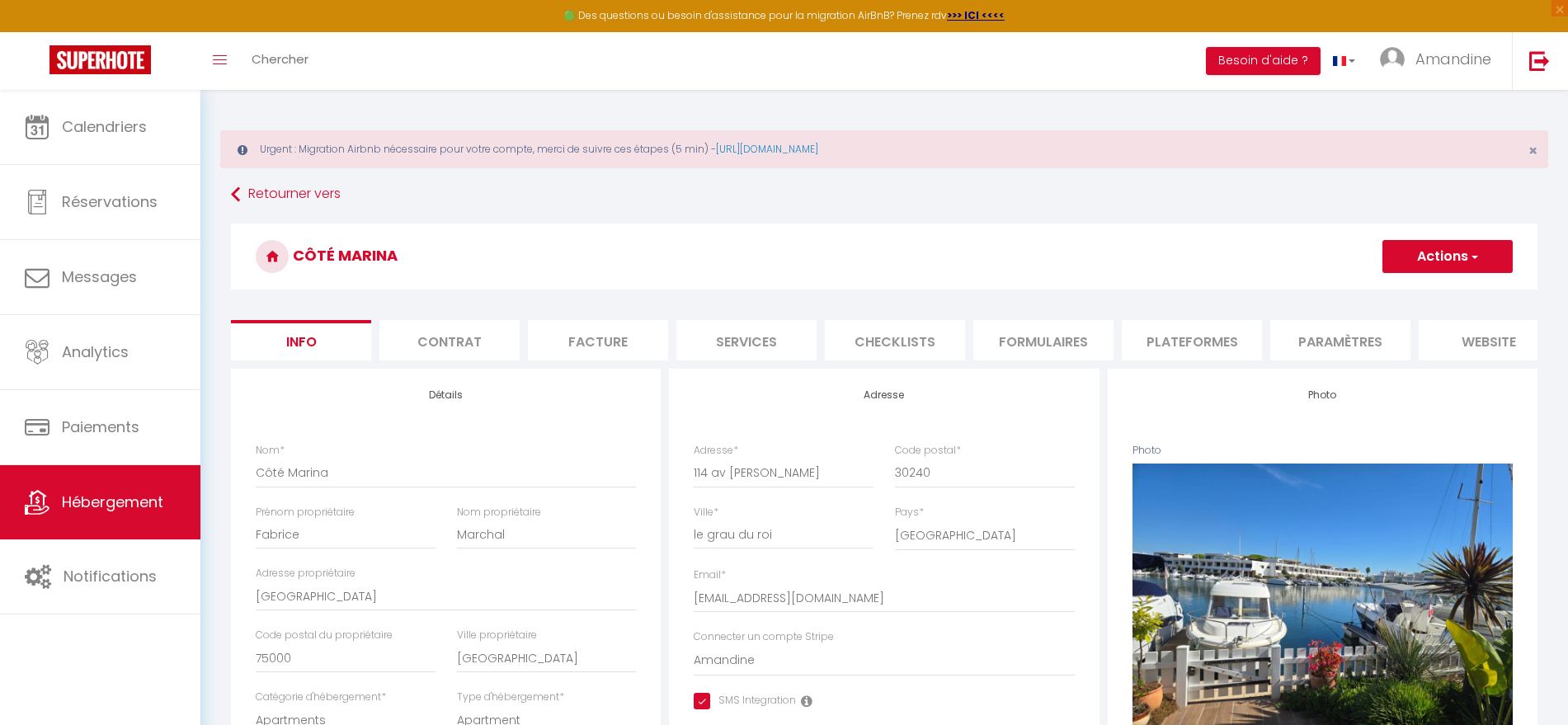
click at [1425, 254] on button "Actions" at bounding box center [1447, 256] width 130 height 33
click at [1383, 298] on input "Enregistrer" at bounding box center [1382, 292] width 61 height 16
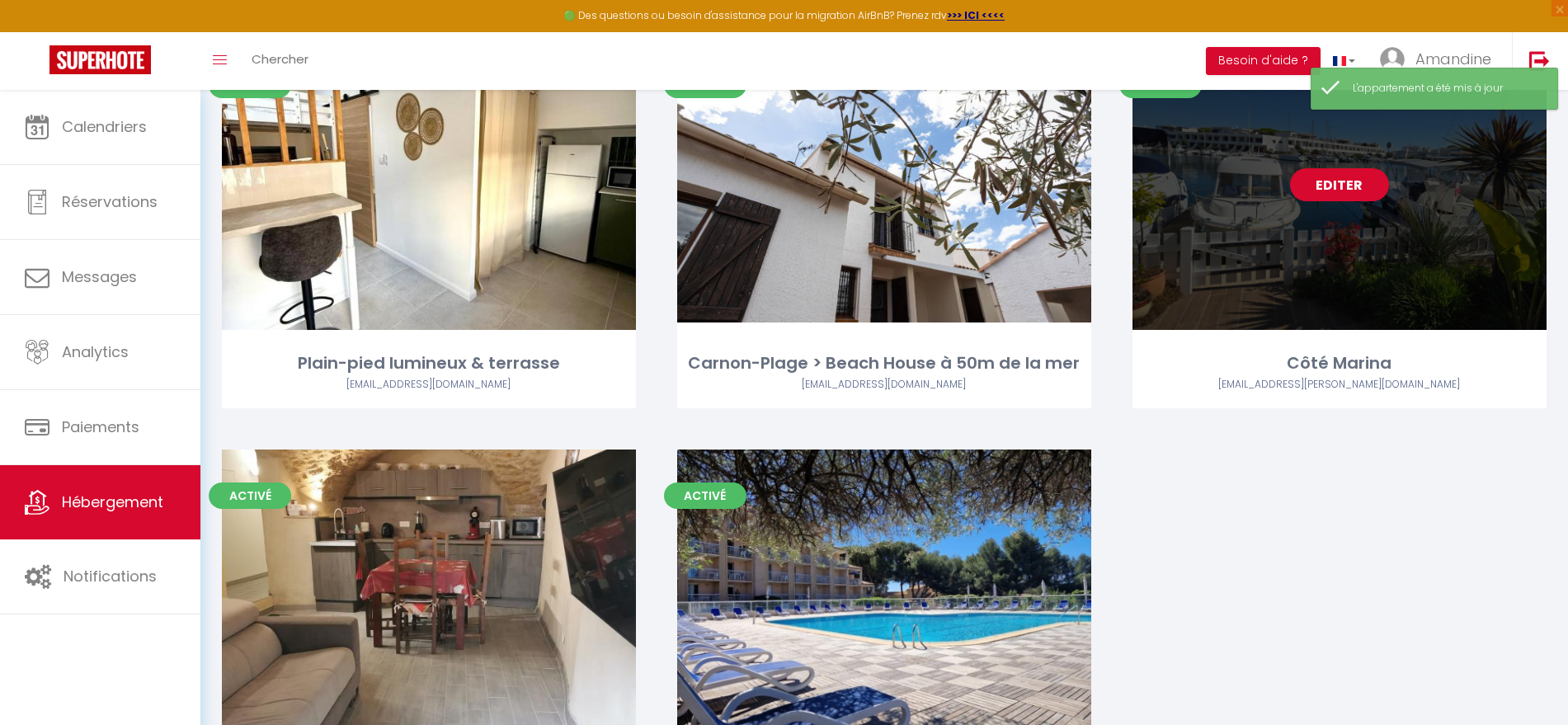
scroll to position [654, 0]
click at [1341, 174] on link "Editer" at bounding box center [1339, 184] width 99 height 33
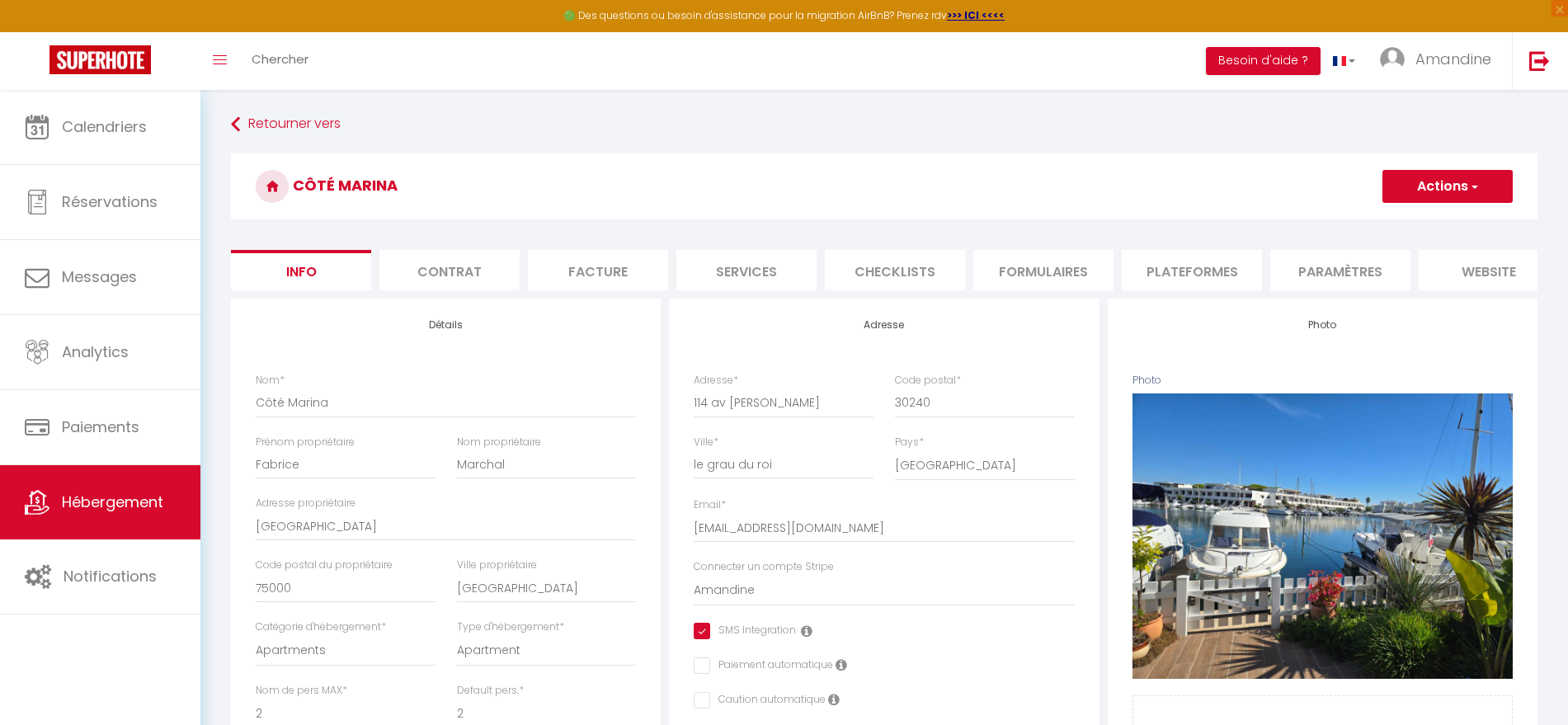
click at [1190, 275] on li "Plateformes" at bounding box center [1192, 270] width 140 height 41
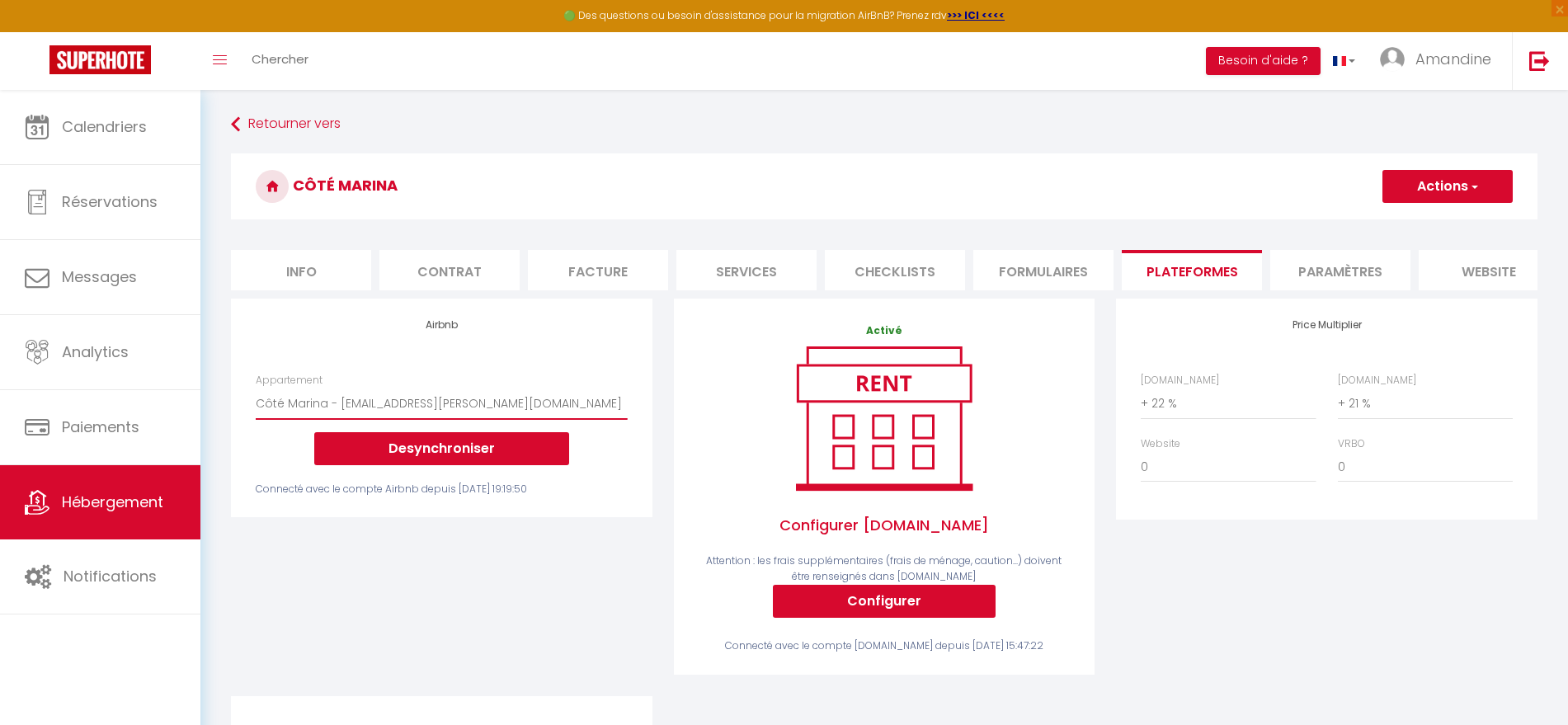
click at [484, 418] on select "Côté Marina - [EMAIL_ADDRESS][PERSON_NAME][DOMAIN_NAME]" at bounding box center [440, 402] width 371 height 31
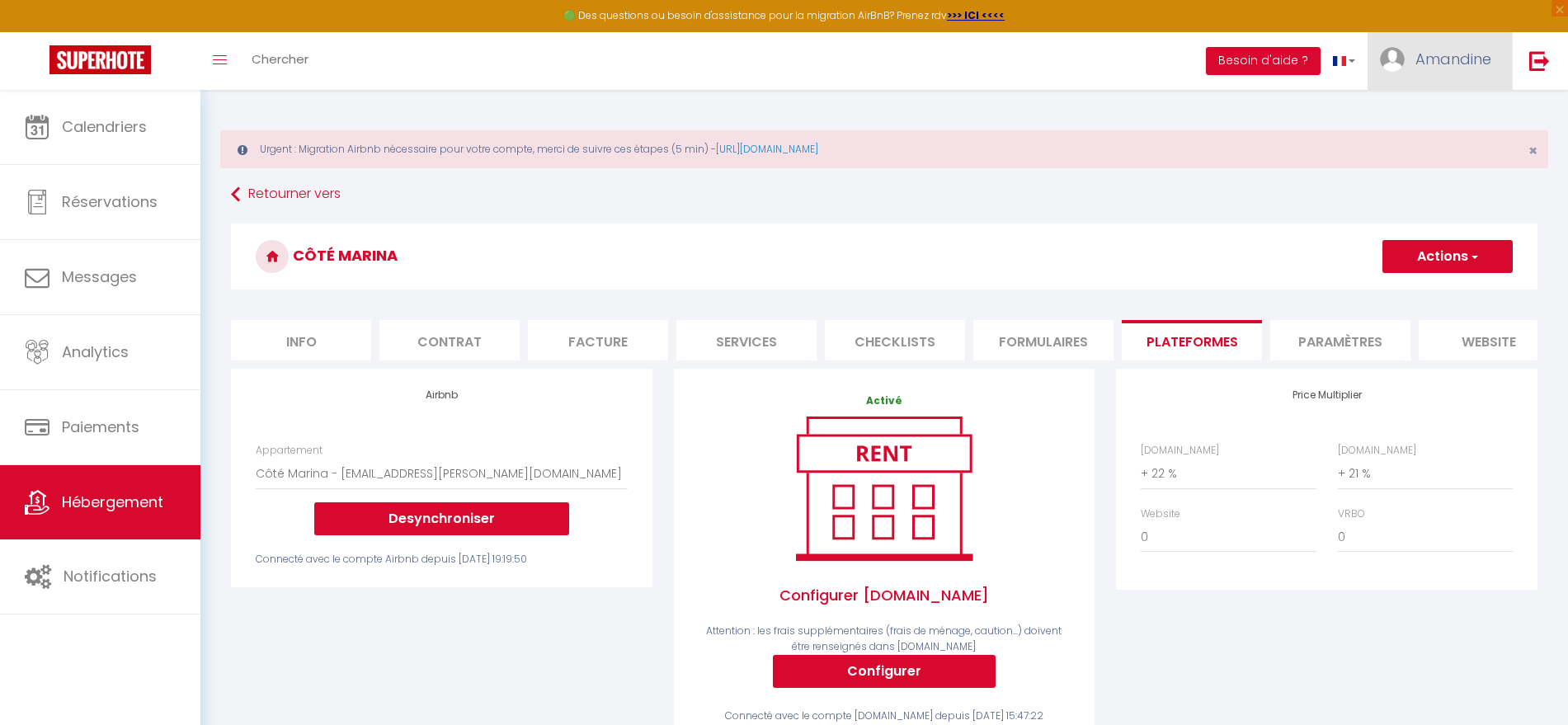
click at [1460, 46] on link "Amandine" at bounding box center [1439, 61] width 144 height 58
click at [1421, 107] on link "Paramètres" at bounding box center [1446, 115] width 122 height 28
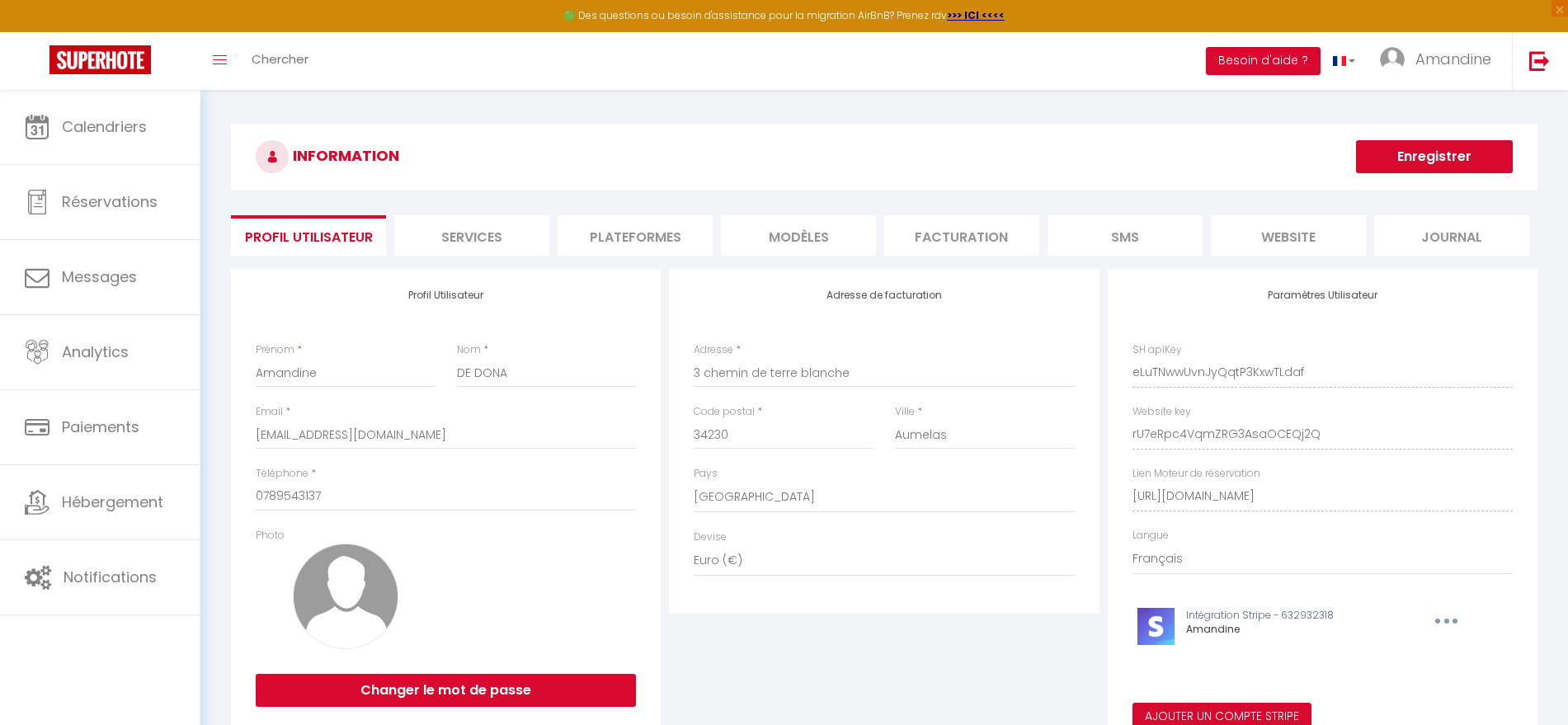
click at [563, 258] on div "INFORMATION Enregistrer Profil Utilisateur Services Plateformes MODÈLES Factura…" at bounding box center [884, 439] width 1306 height 632
click at [644, 215] on li "Plateformes" at bounding box center [634, 235] width 155 height 41
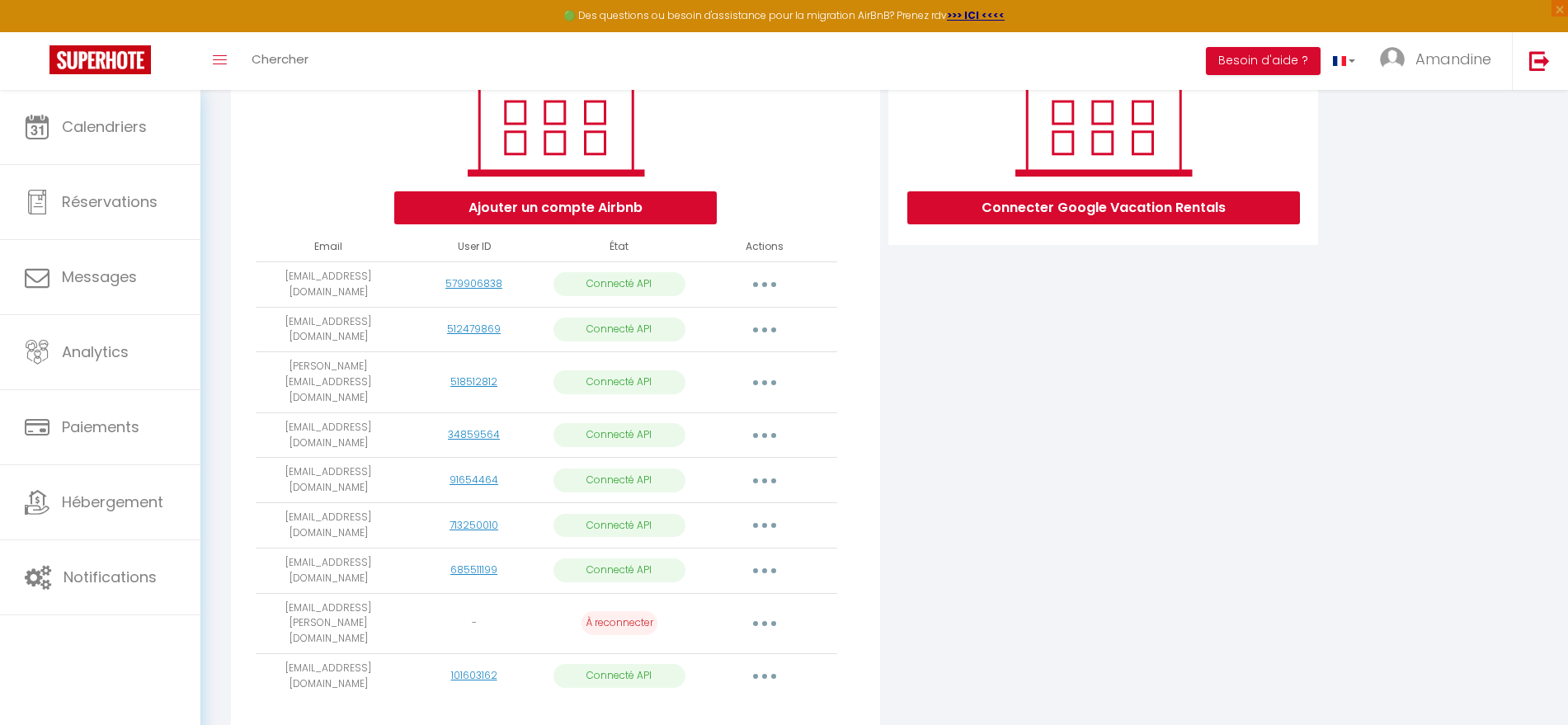
scroll to position [276, 0]
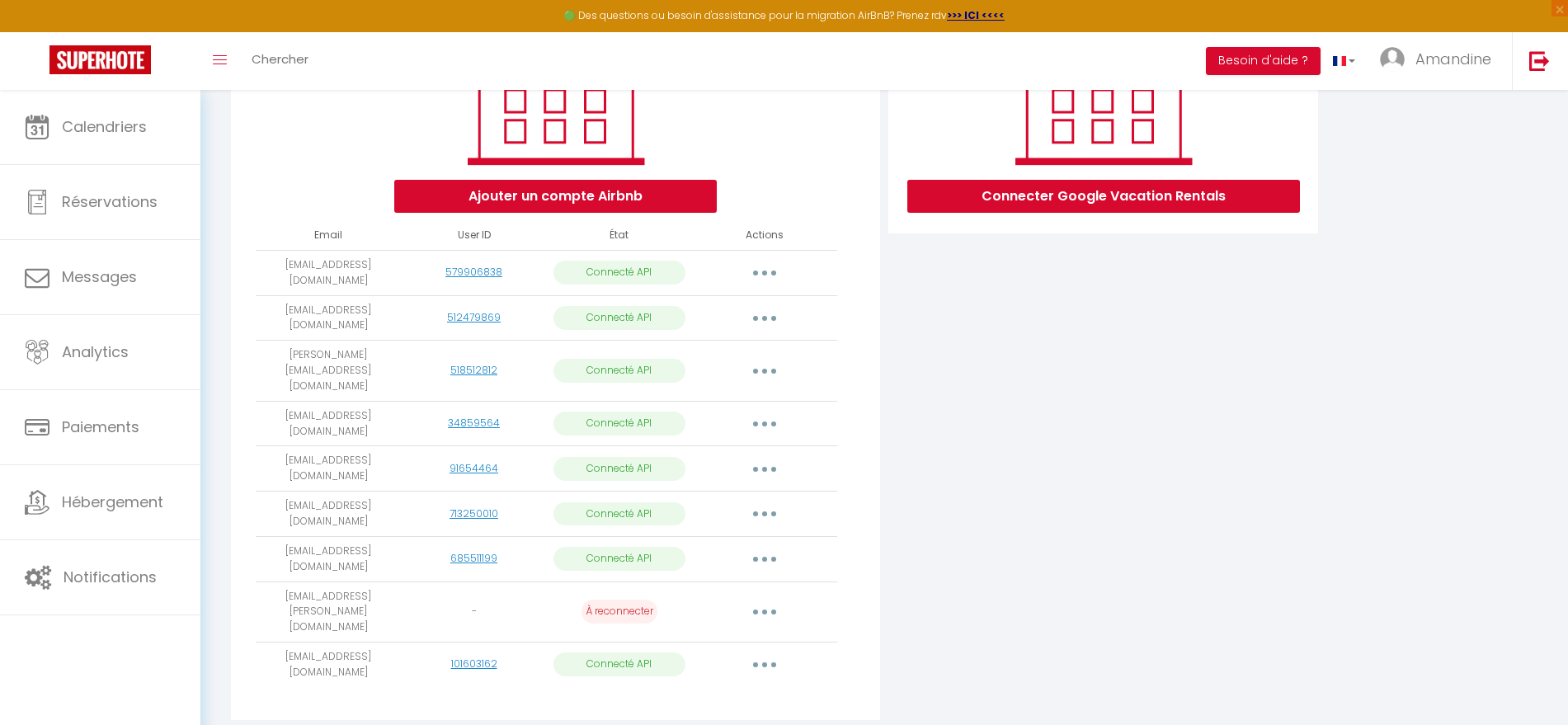
click at [753, 651] on button "button" at bounding box center [764, 664] width 47 height 27
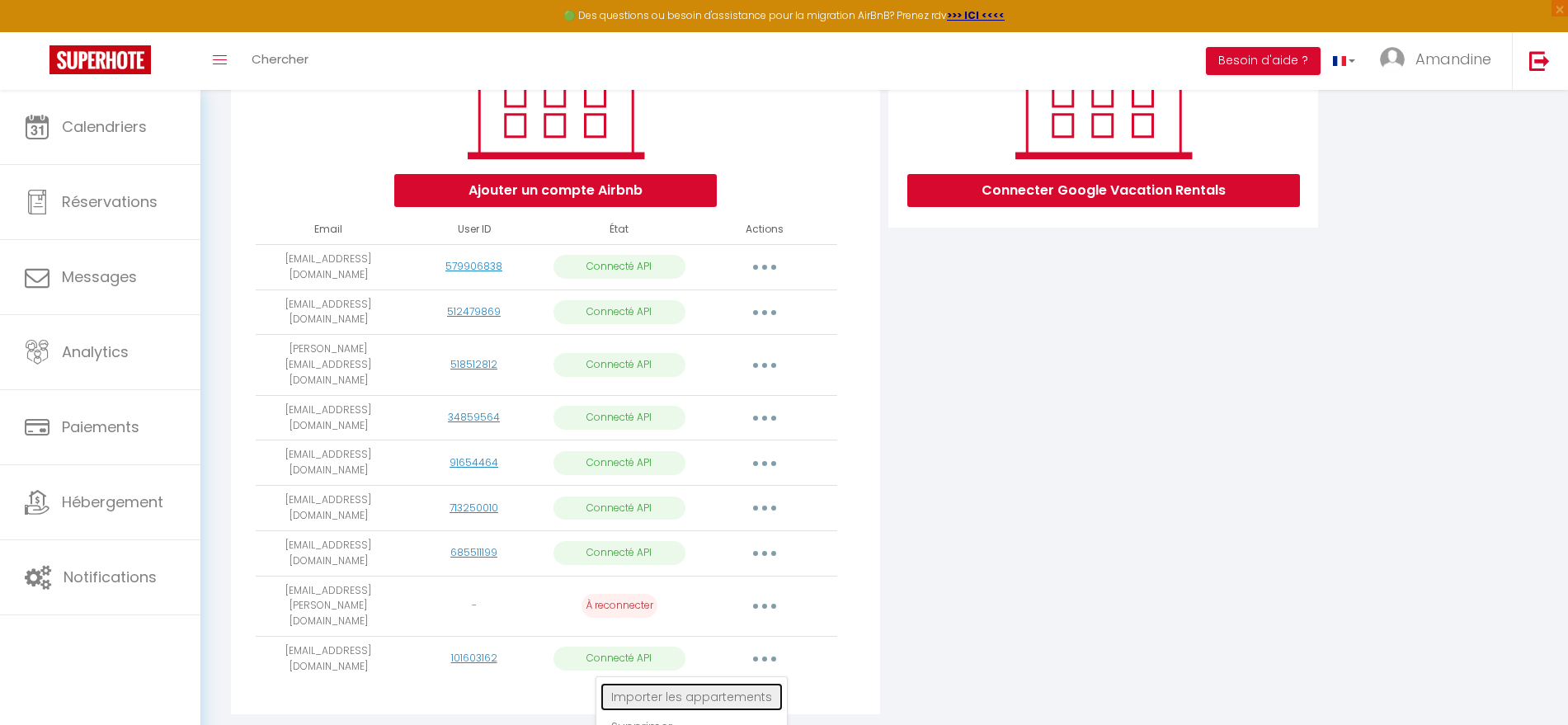
click at [731, 682] on link "Importer les appartements" at bounding box center [691, 697] width 182 height 28
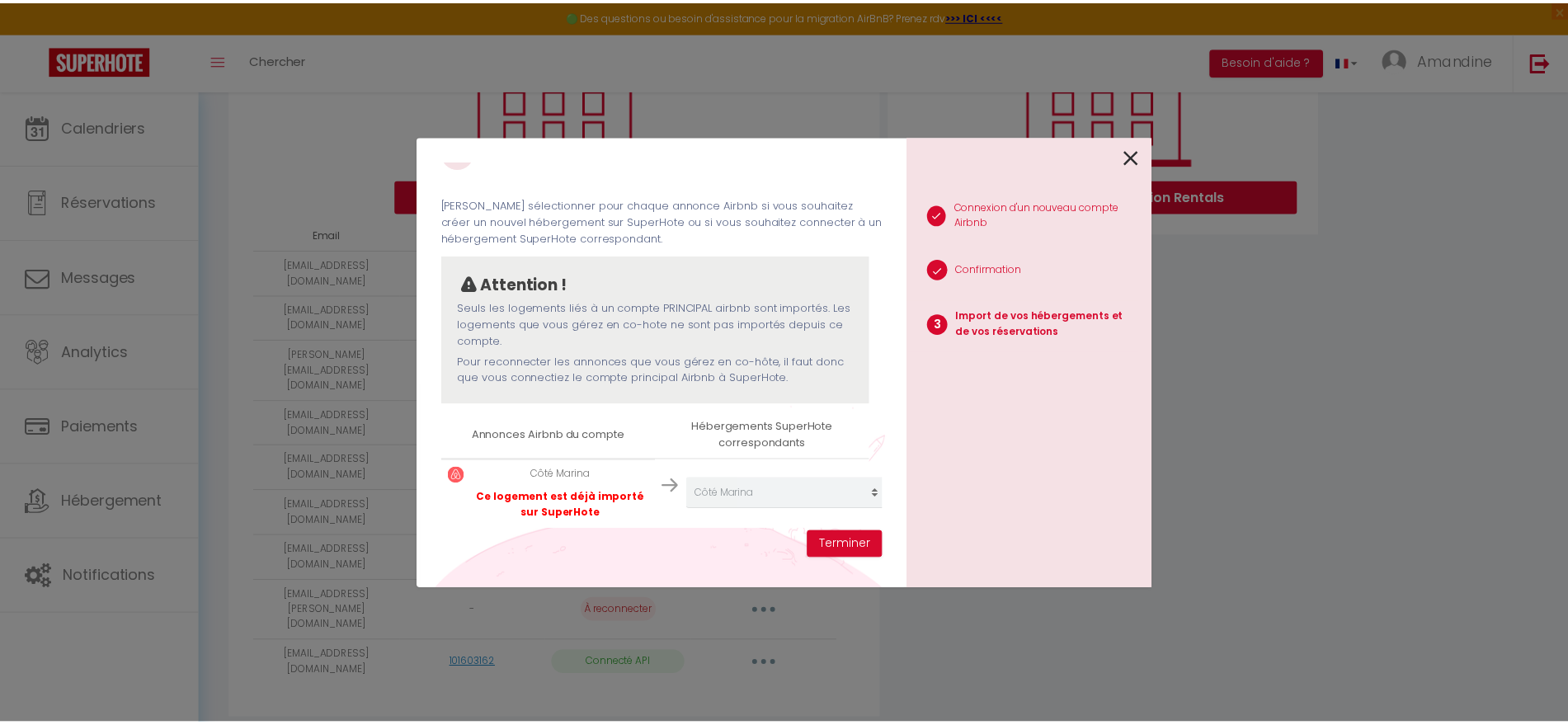
scroll to position [65, 0]
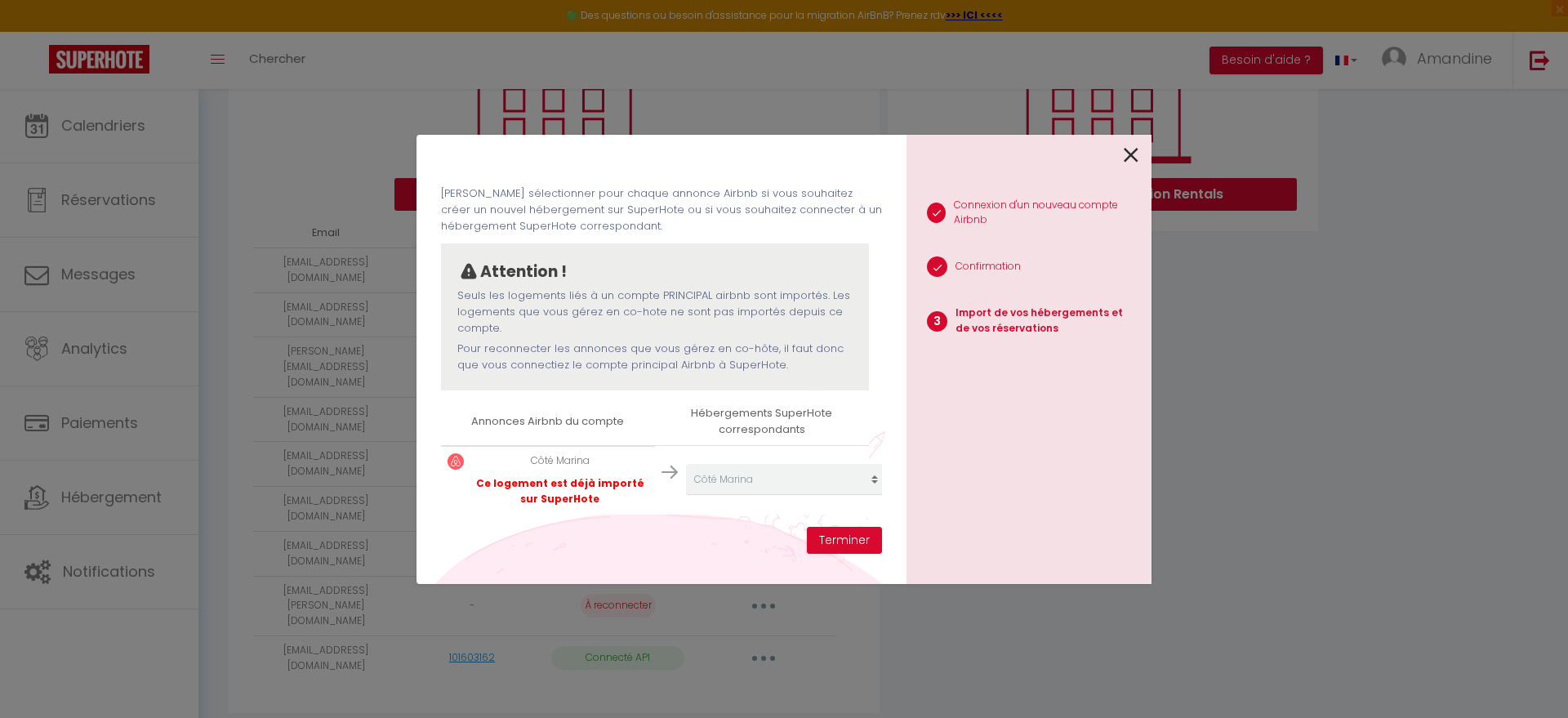
click at [1131, 152] on icon at bounding box center [1131, 155] width 15 height 24
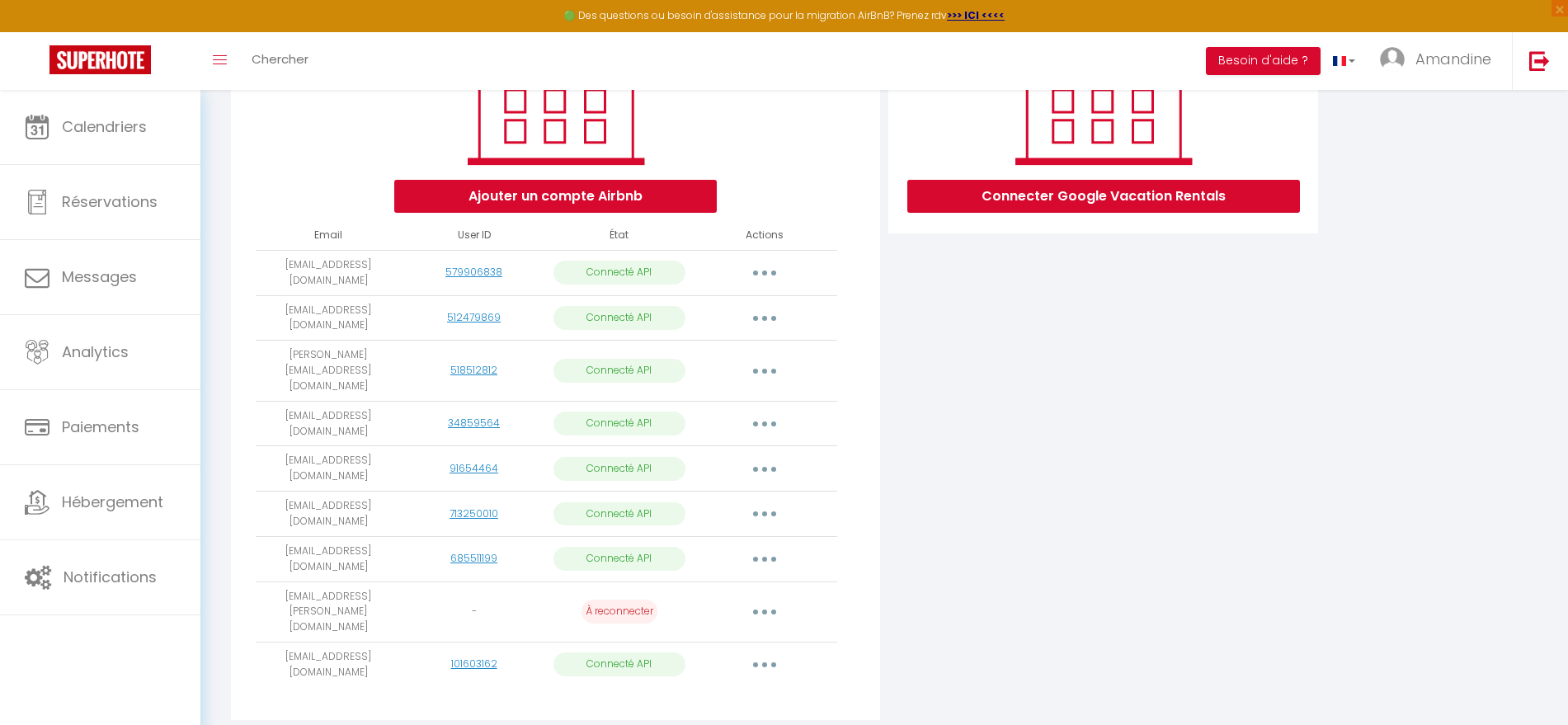
click at [767, 651] on button "button" at bounding box center [764, 664] width 47 height 27
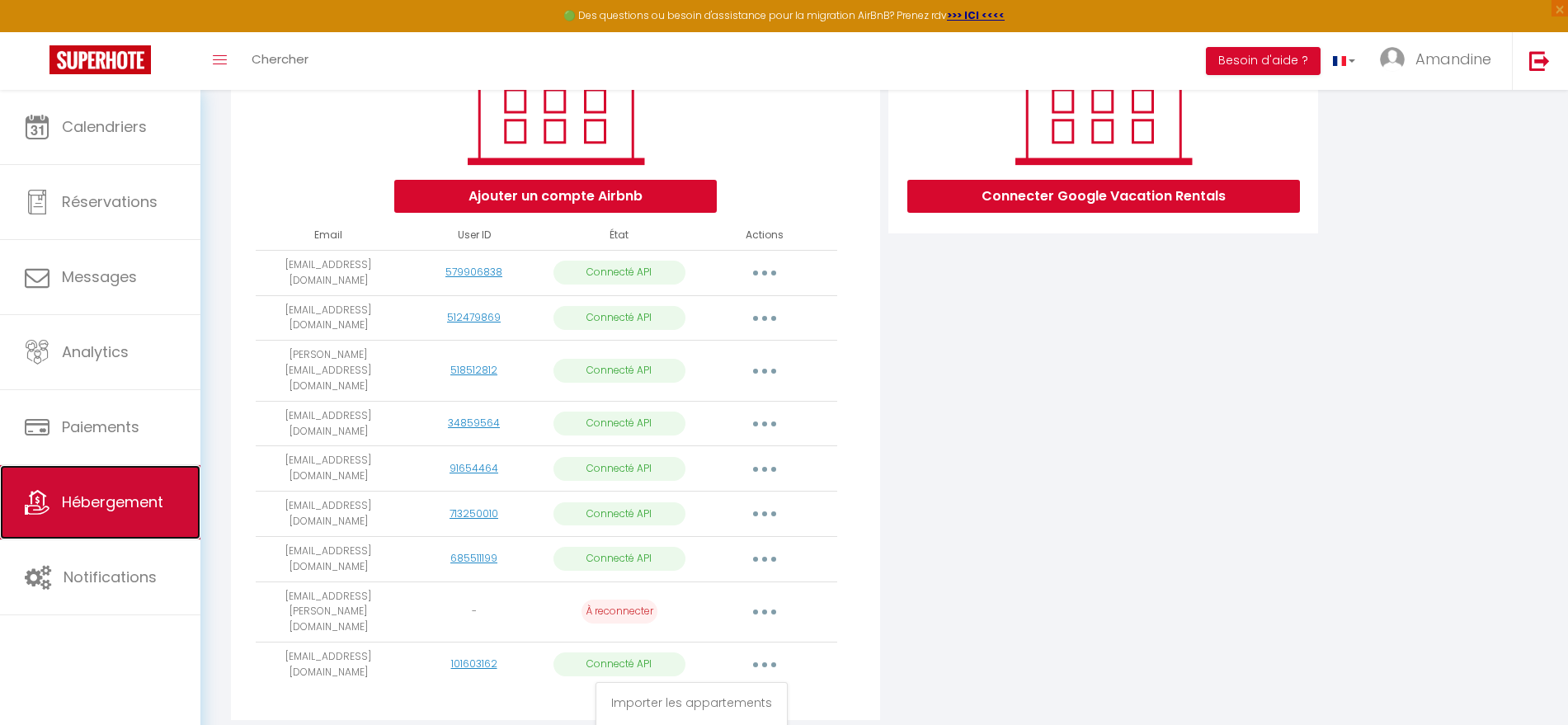
click at [111, 511] on span "Hébergement" at bounding box center [112, 502] width 102 height 21
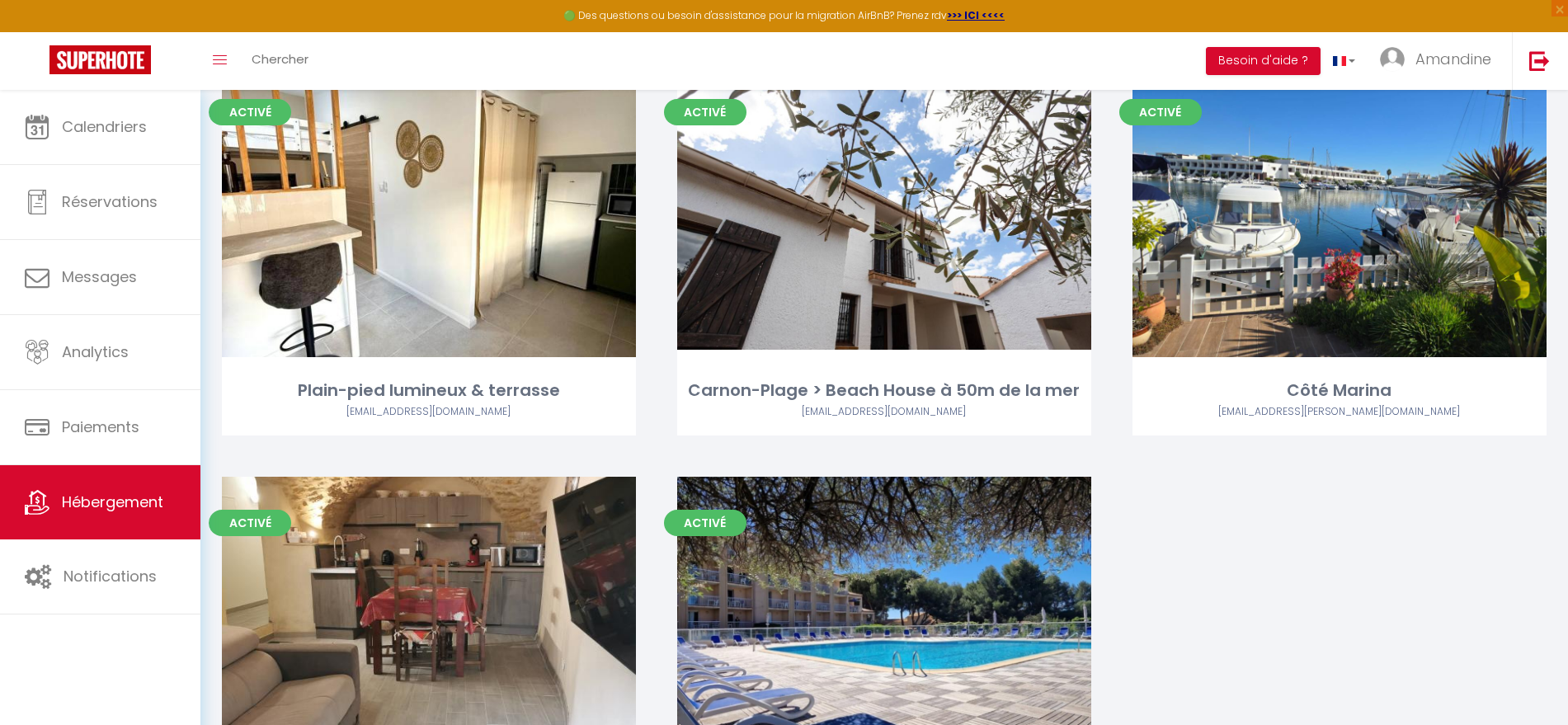
scroll to position [578, 0]
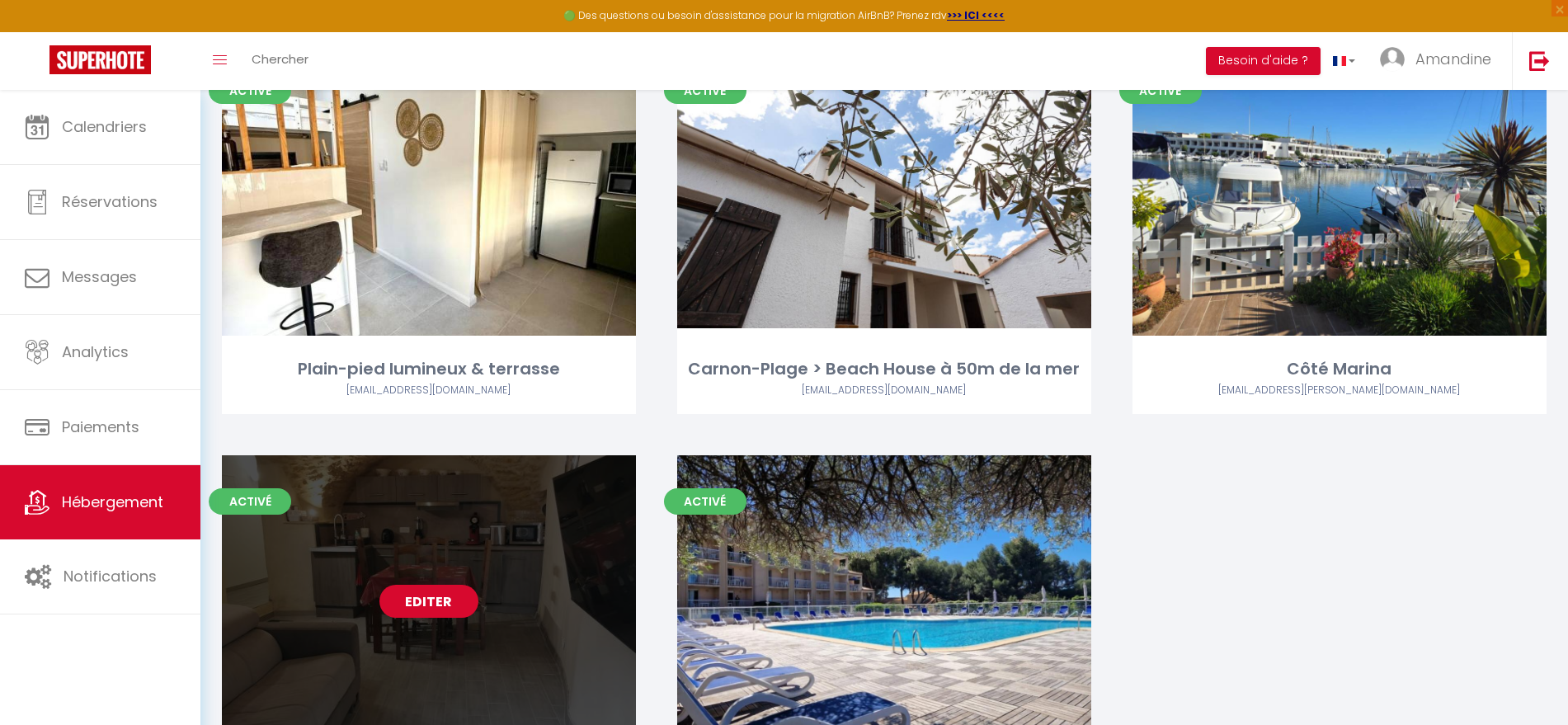
click at [442, 604] on link "Editer" at bounding box center [429, 601] width 99 height 33
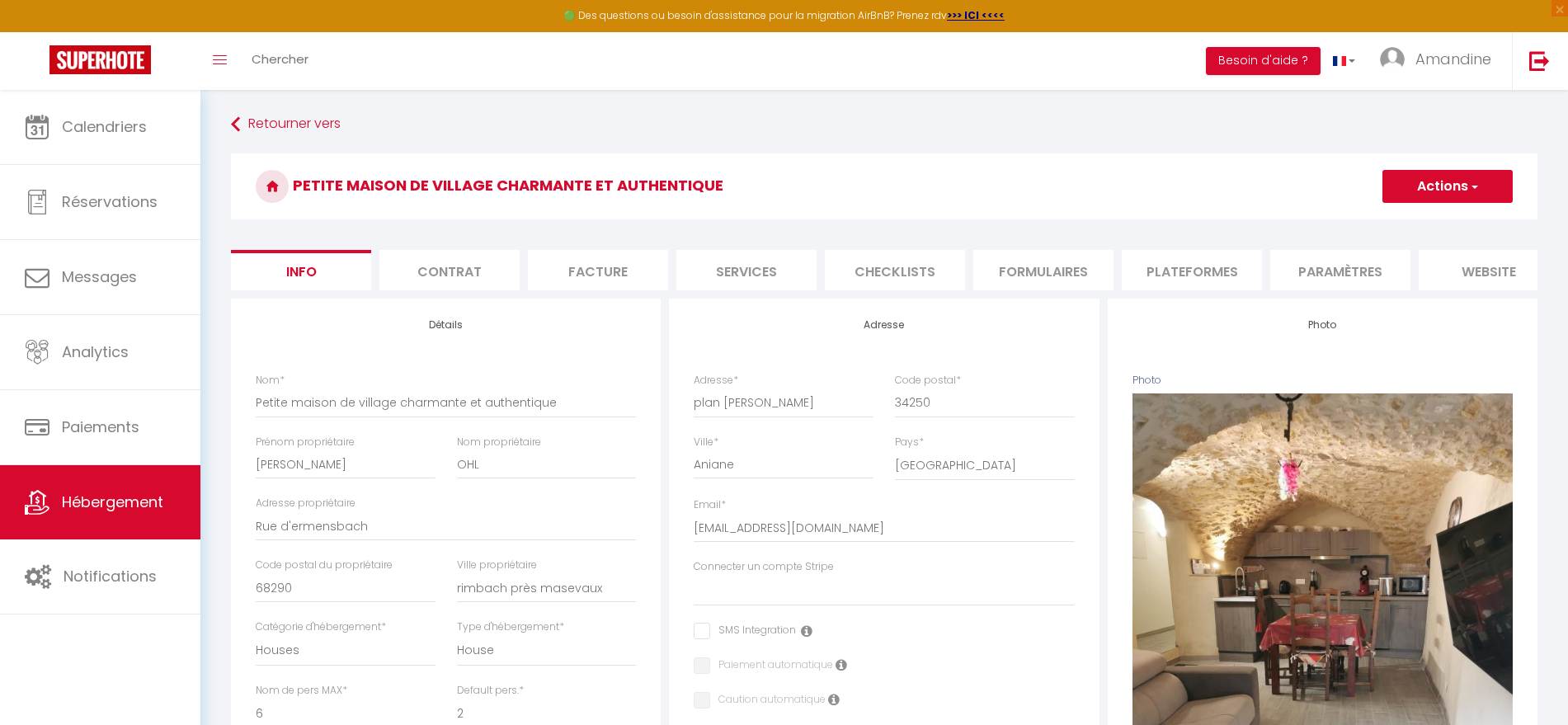
scroll to position [0, 178]
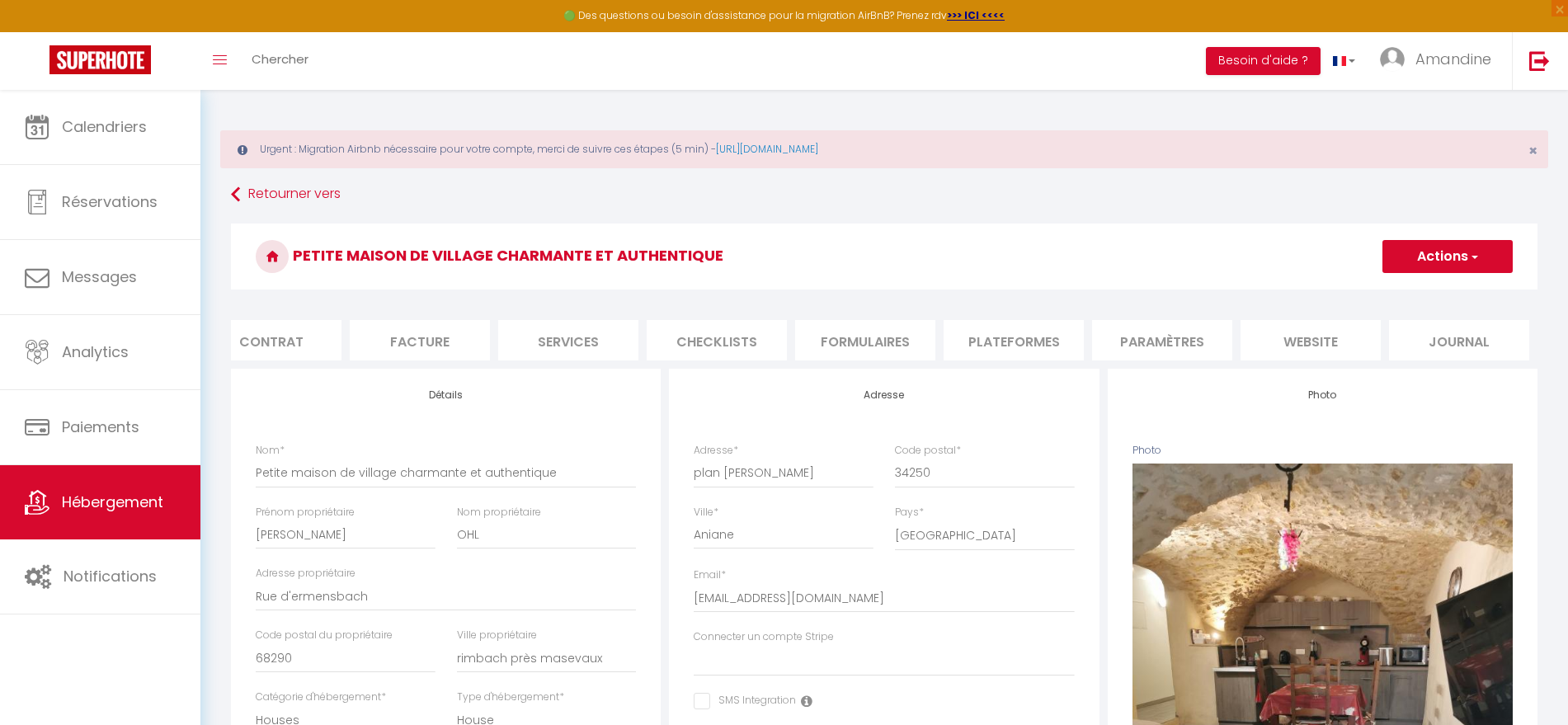
click at [1298, 342] on li "website" at bounding box center [1311, 340] width 140 height 41
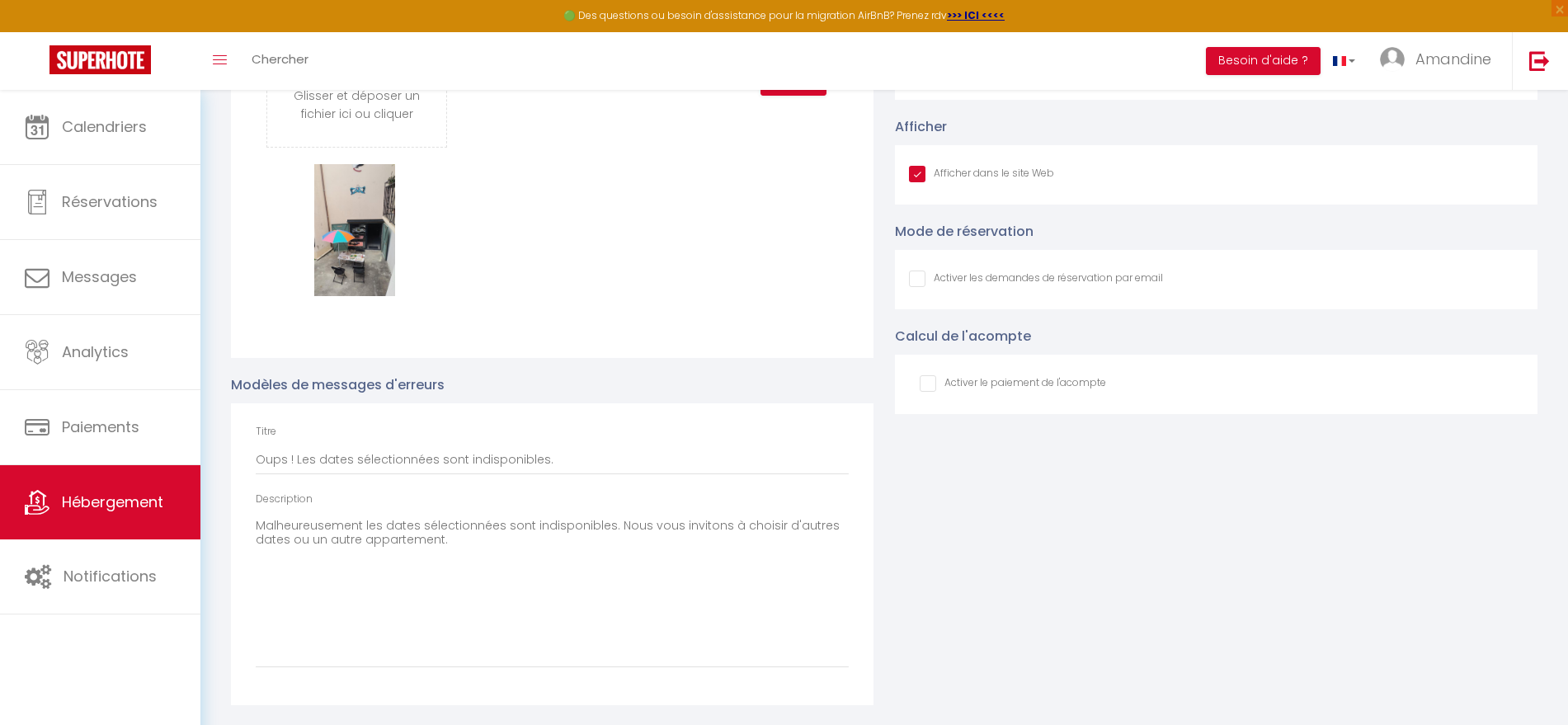
scroll to position [1963, 0]
drag, startPoint x: 443, startPoint y: 544, endPoint x: 170, endPoint y: 493, distance: 277.7
paste textarea ", les dates sélectionnées sont indisponibles, ou le nombre de nuits n’est pas s…"
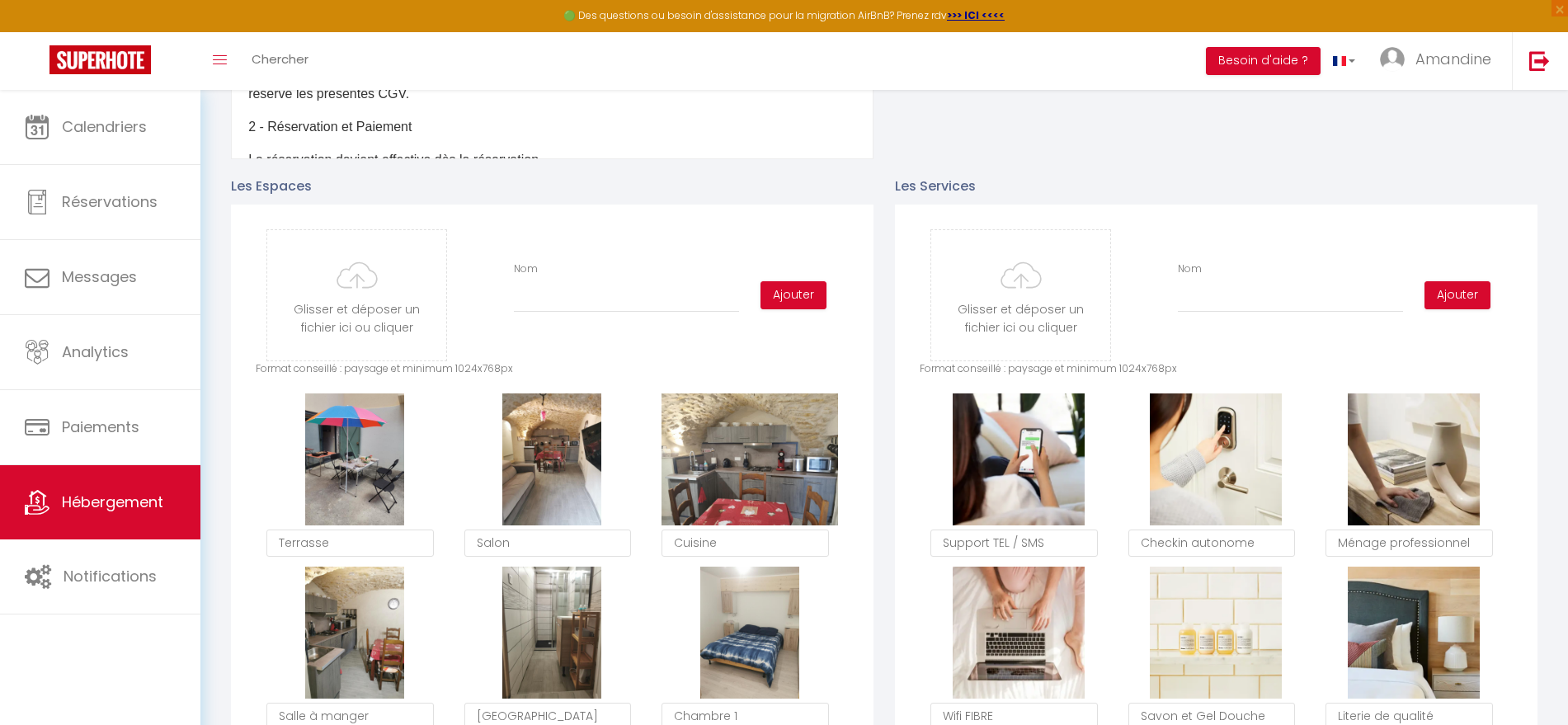
scroll to position [0, 0]
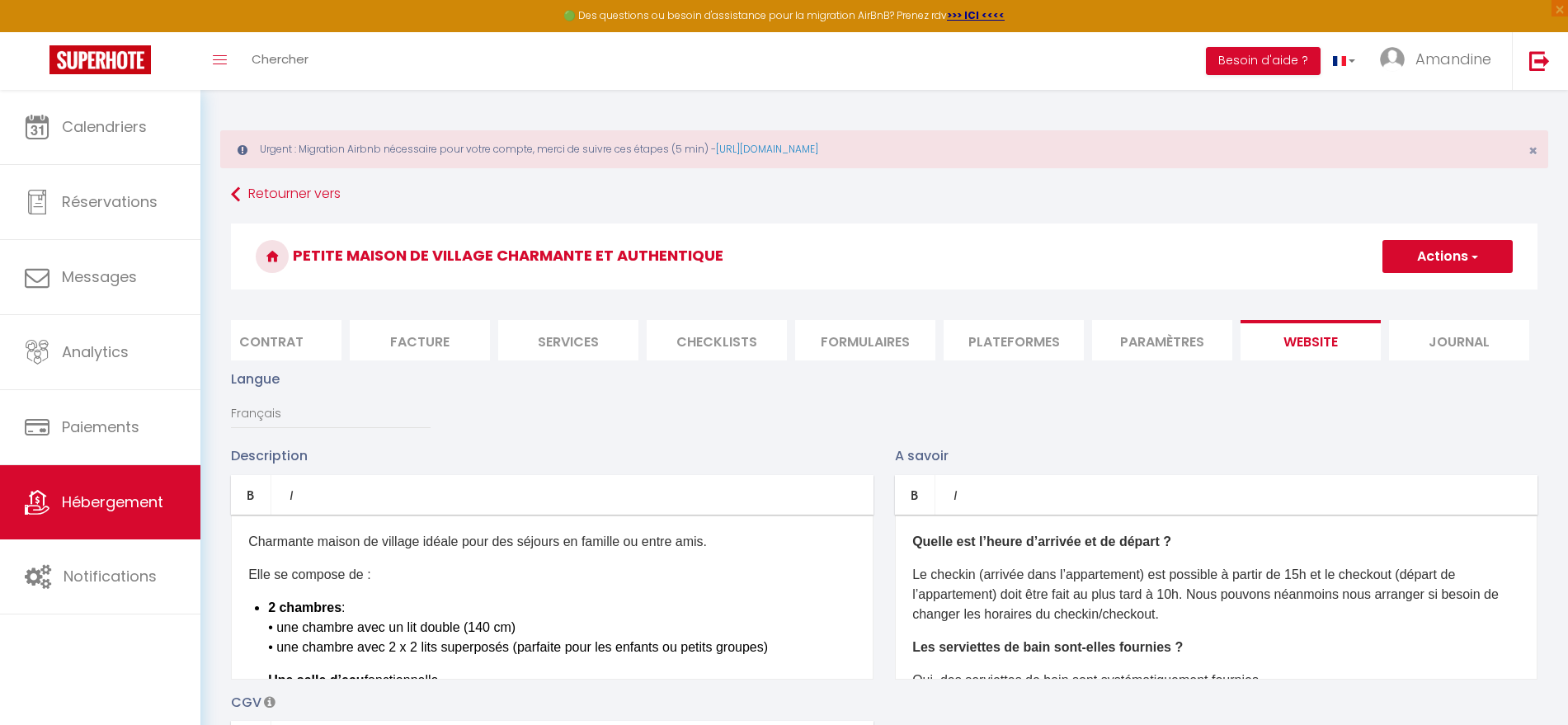
click at [1467, 260] on span "button" at bounding box center [1472, 256] width 10 height 16
click at [1432, 292] on input "Enregistrer" at bounding box center [1428, 292] width 61 height 16
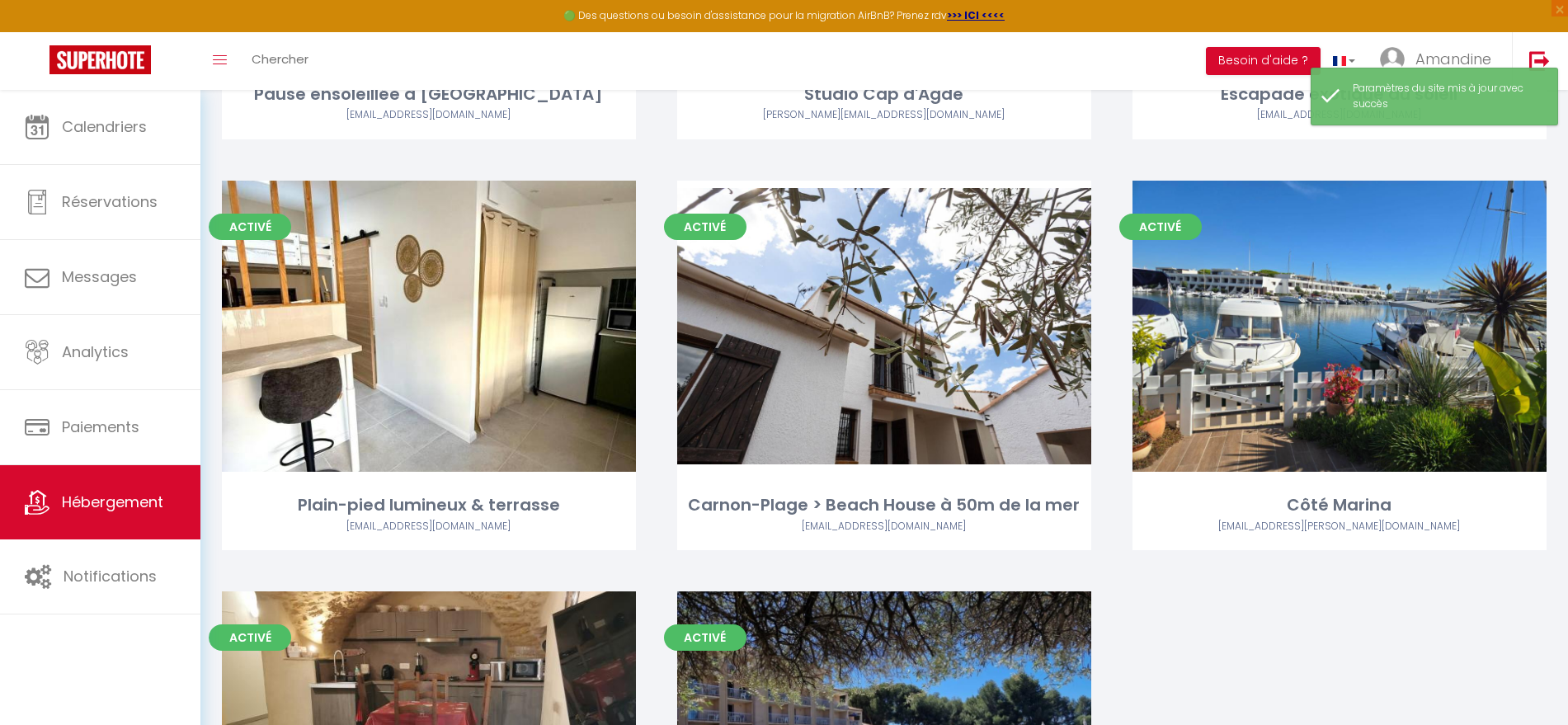
scroll to position [750, 0]
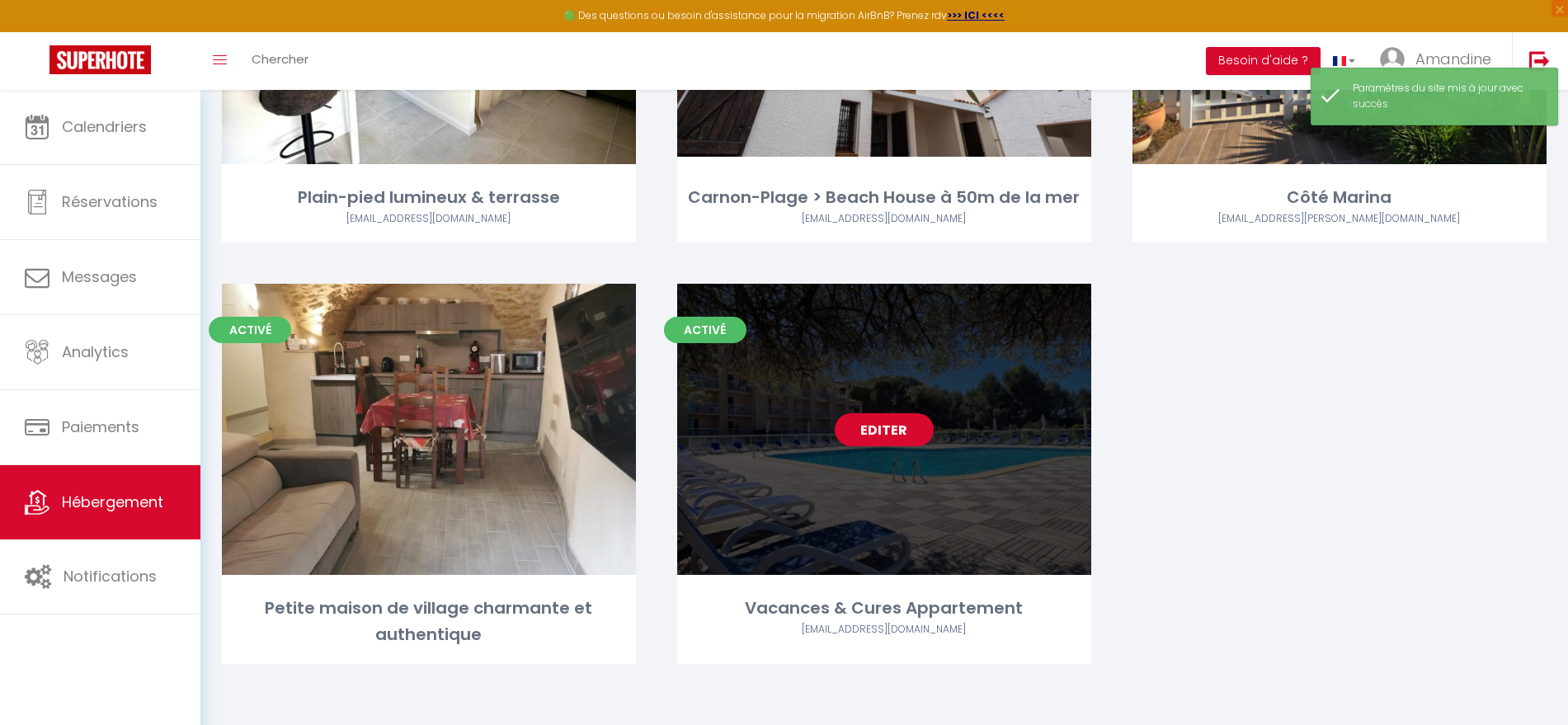
click at [905, 432] on link "Editer" at bounding box center [884, 429] width 99 height 33
click at [890, 432] on link "Editer" at bounding box center [884, 429] width 99 height 33
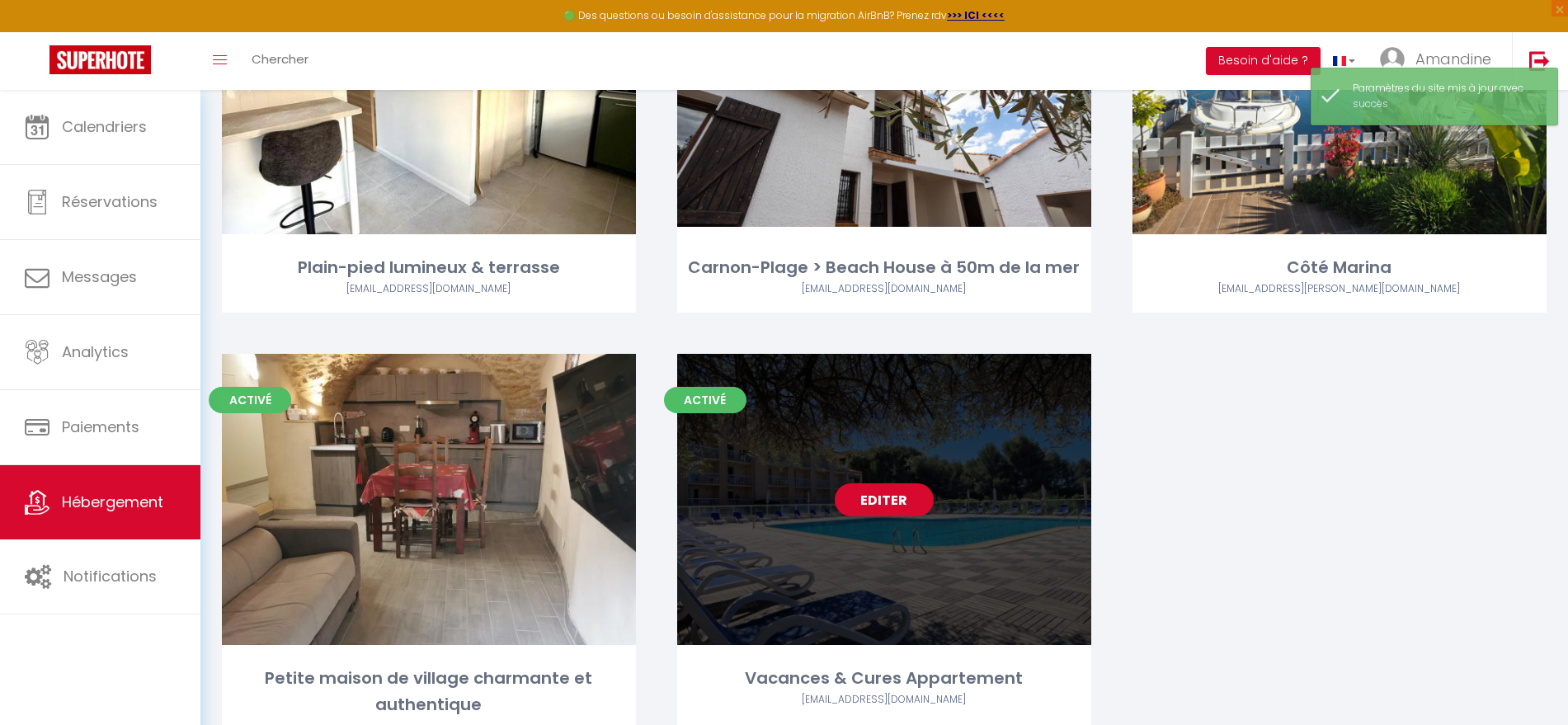
scroll to position [820, 0]
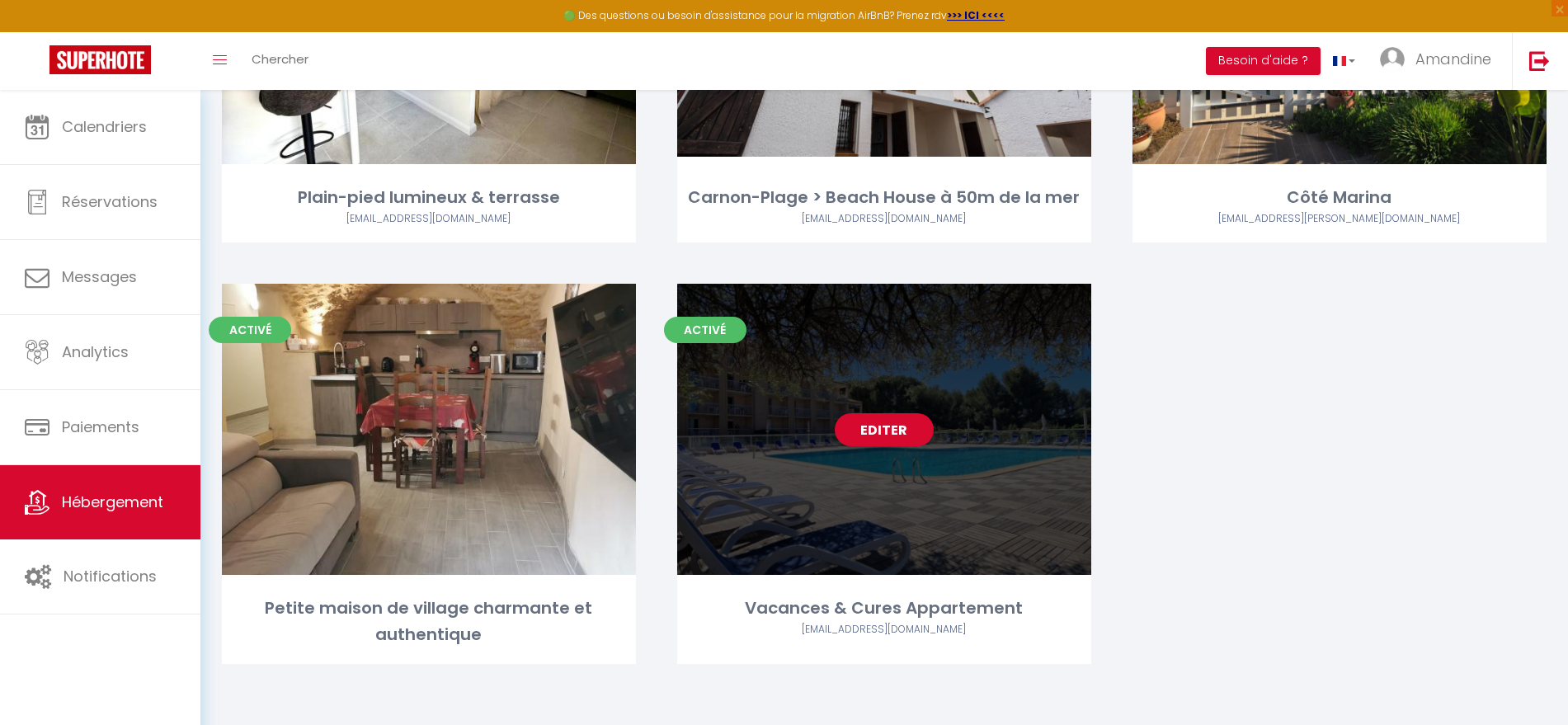
click at [877, 416] on link "Editer" at bounding box center [884, 429] width 99 height 33
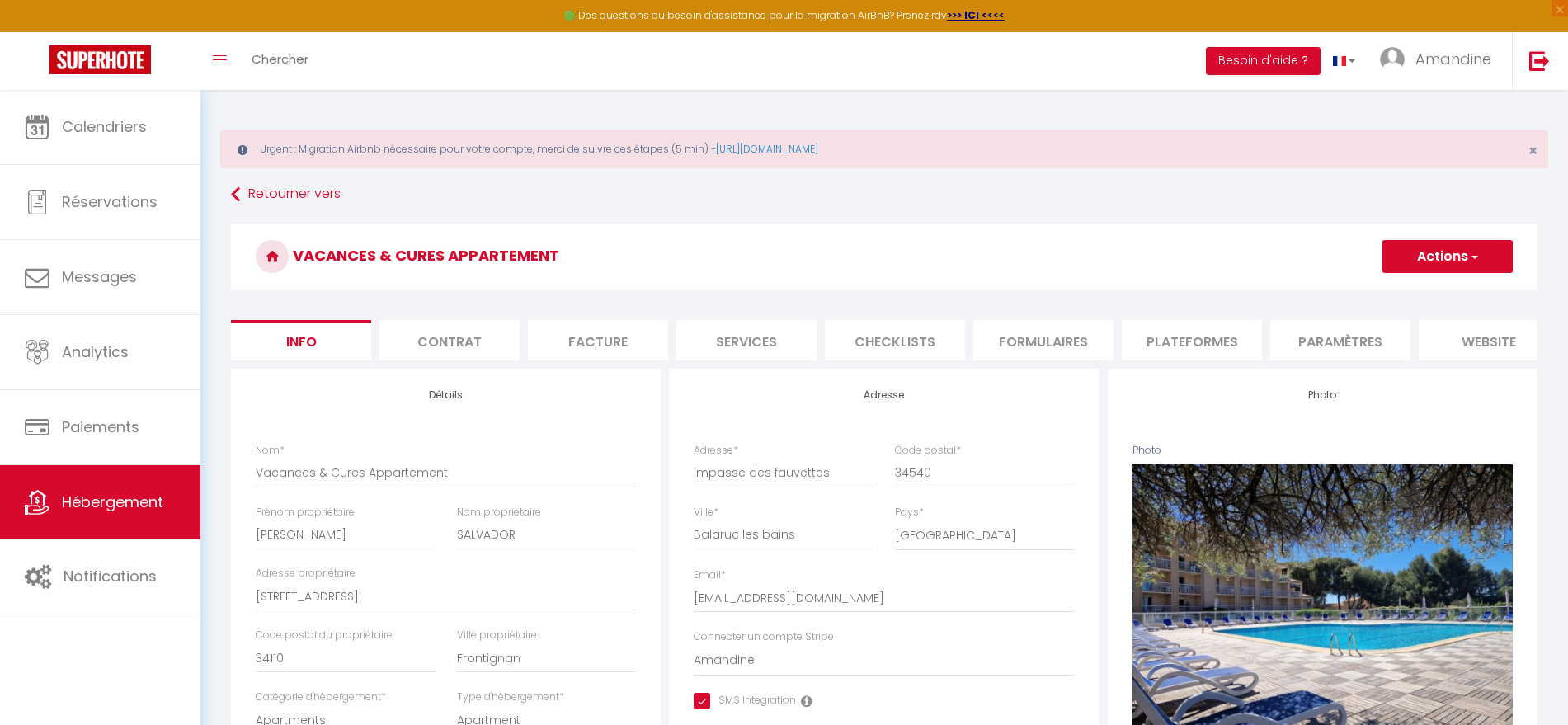
click at [1473, 337] on li "website" at bounding box center [1488, 340] width 140 height 41
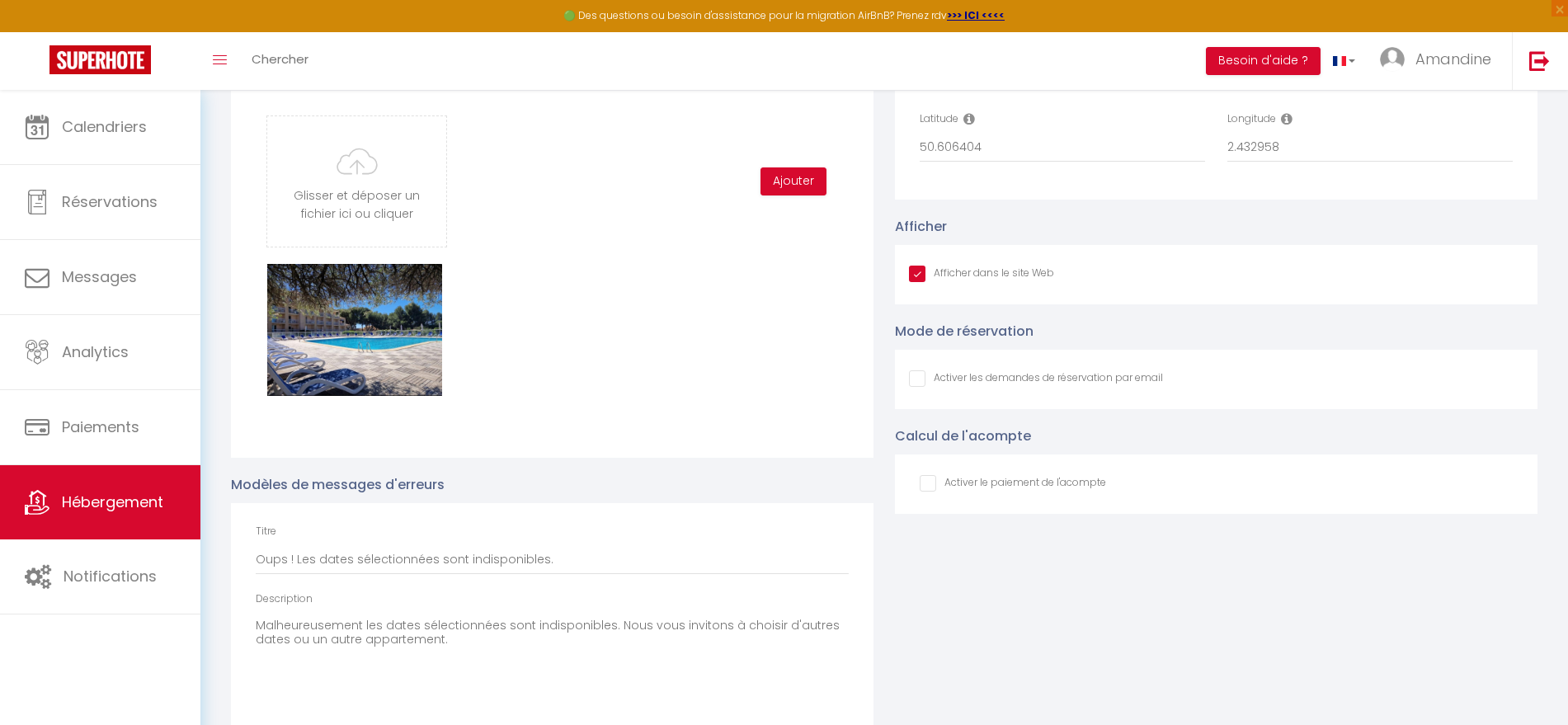
scroll to position [1963, 0]
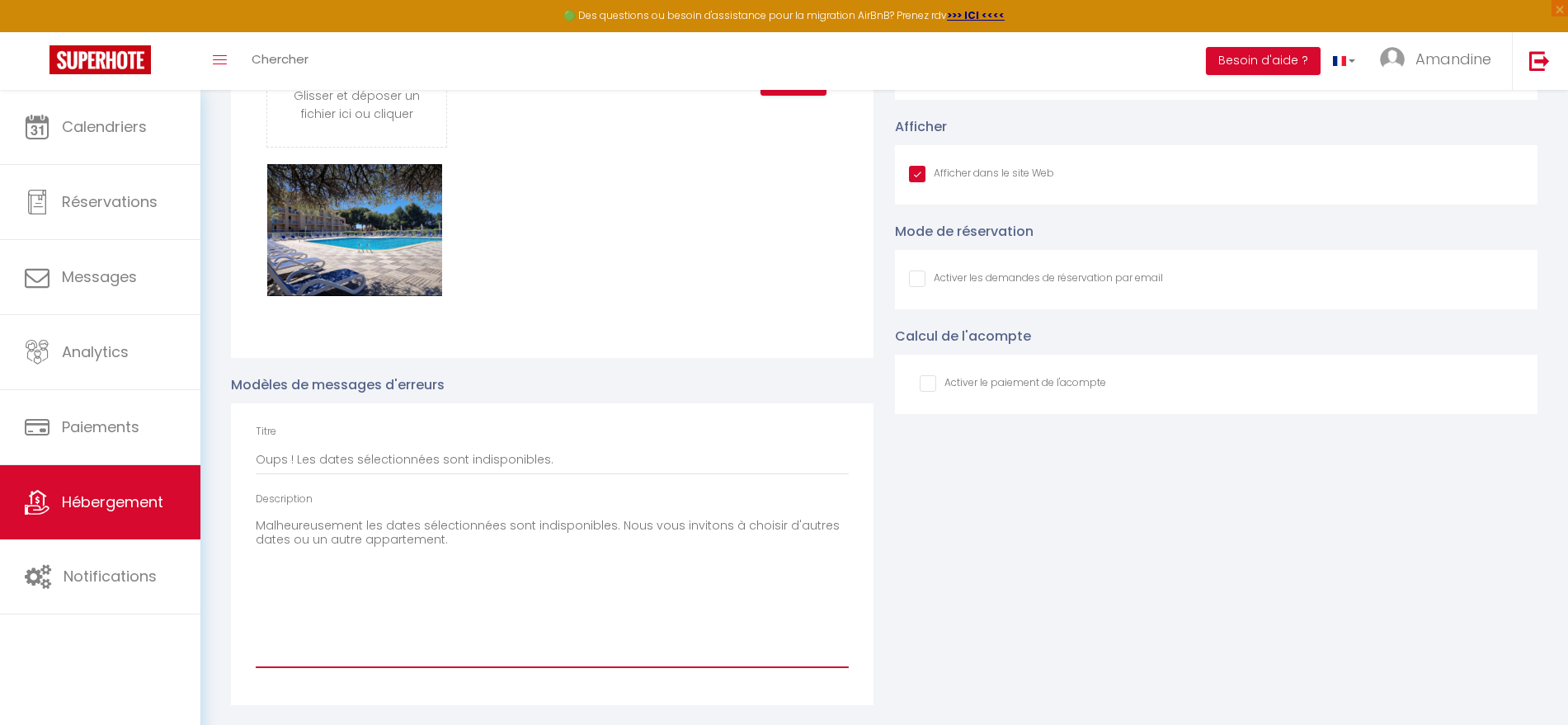
drag, startPoint x: 486, startPoint y: 541, endPoint x: 230, endPoint y: 511, distance: 257.8
click at [230, 511] on div "Photos du slider Glisser et déposer un fichier ici ou cliquer Ooops, something …" at bounding box center [551, 325] width 663 height 759
paste textarea ", les dates sélectionnées sont indisponibles, ou le nombre de nuits n’est pas s…"
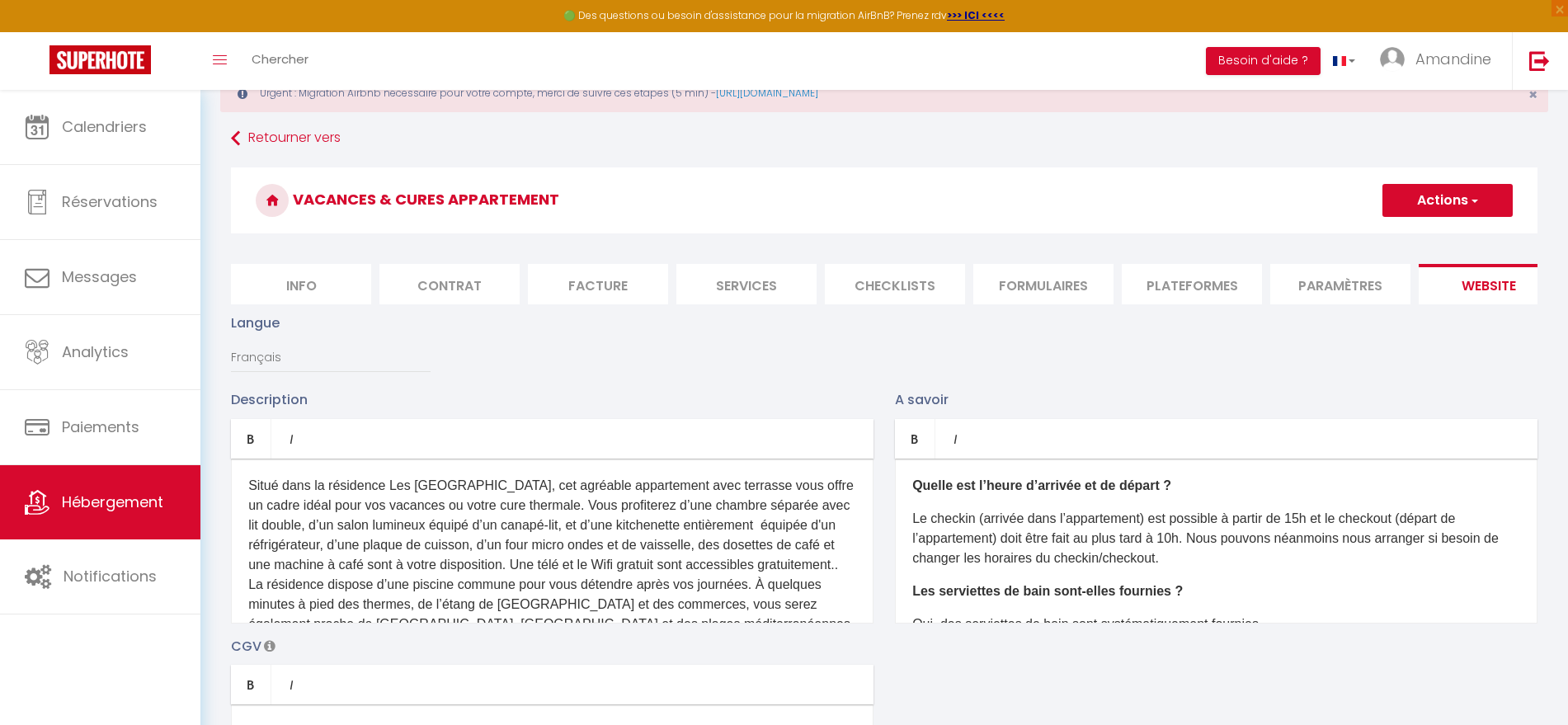
scroll to position [43, 0]
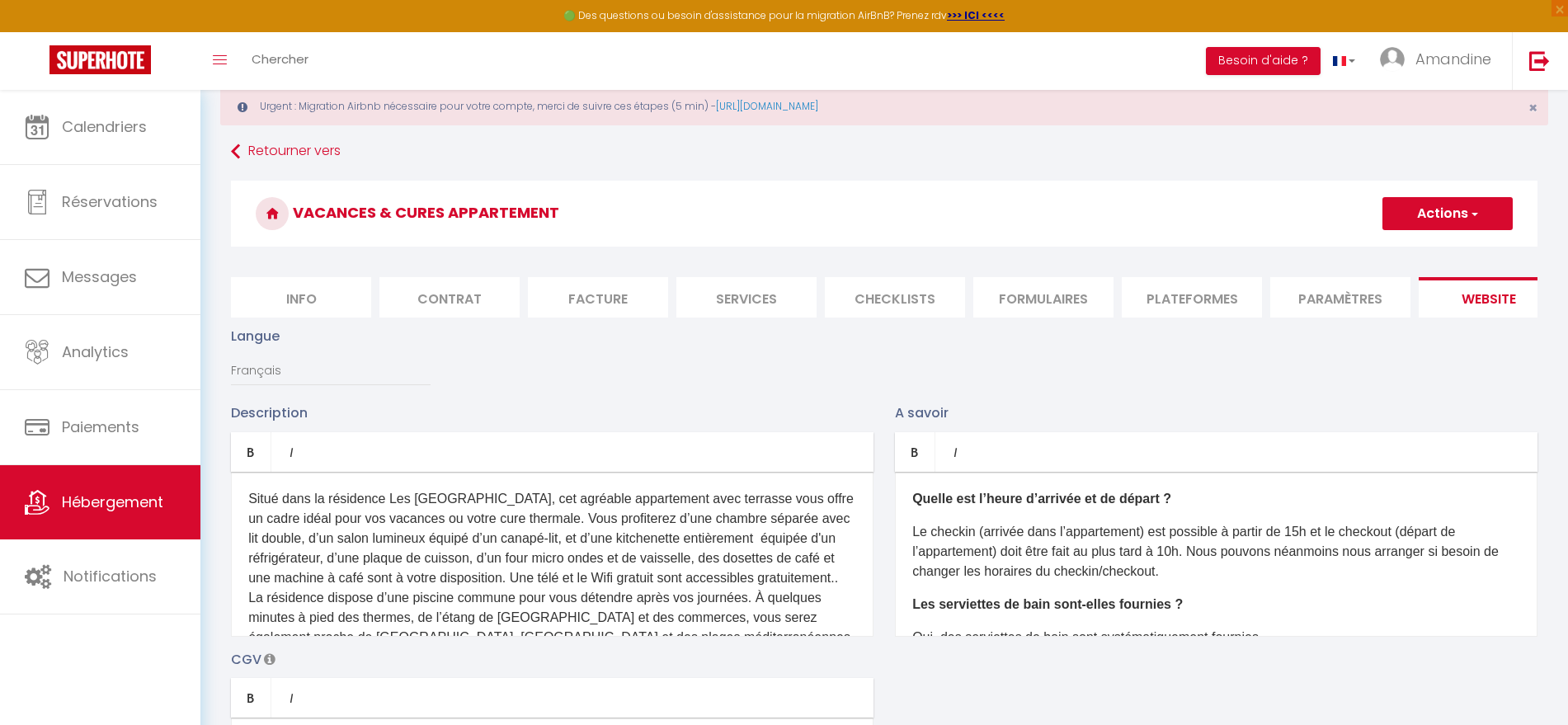
click at [1471, 202] on button "Actions" at bounding box center [1447, 214] width 130 height 33
click at [1420, 250] on input "Enregistrer" at bounding box center [1428, 250] width 61 height 16
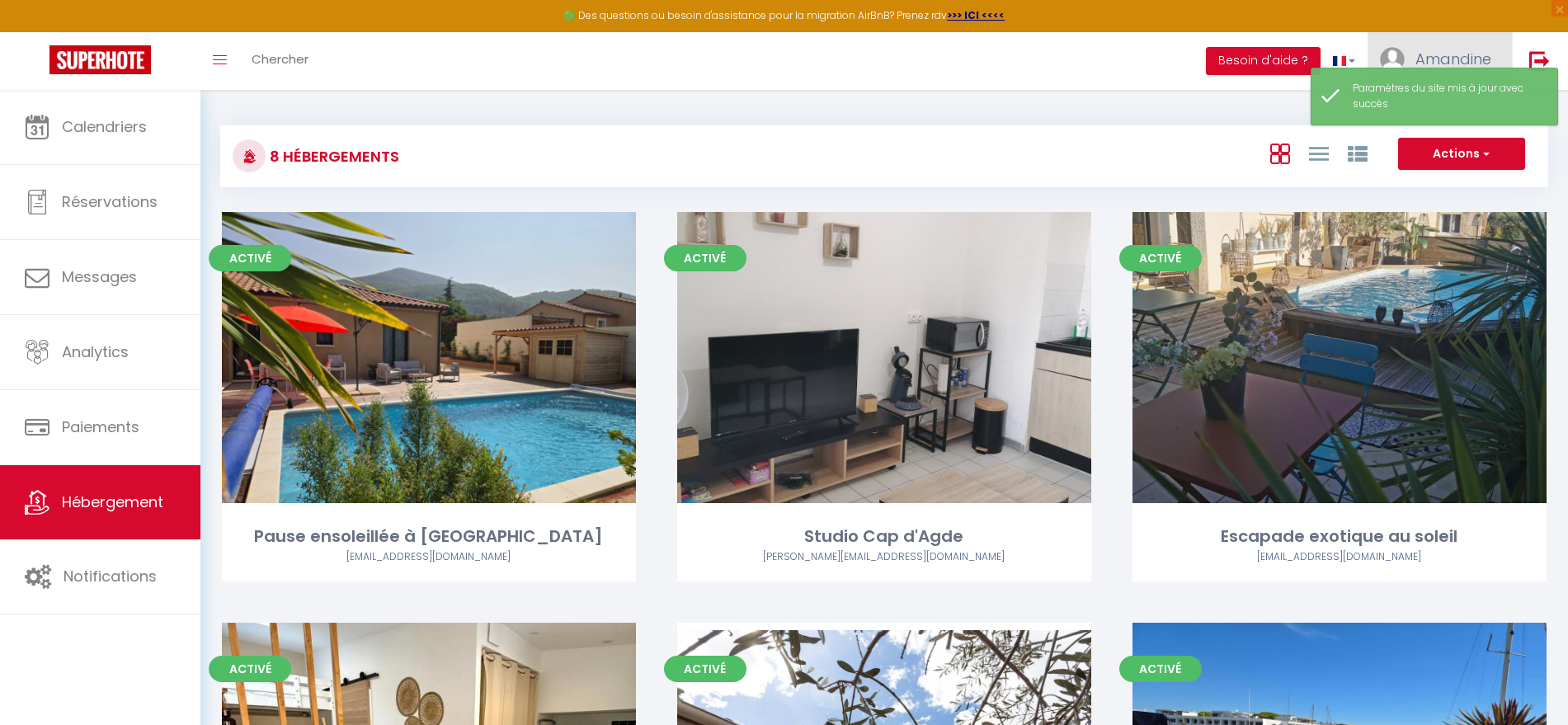
click at [1442, 57] on span "Amandine" at bounding box center [1453, 59] width 76 height 21
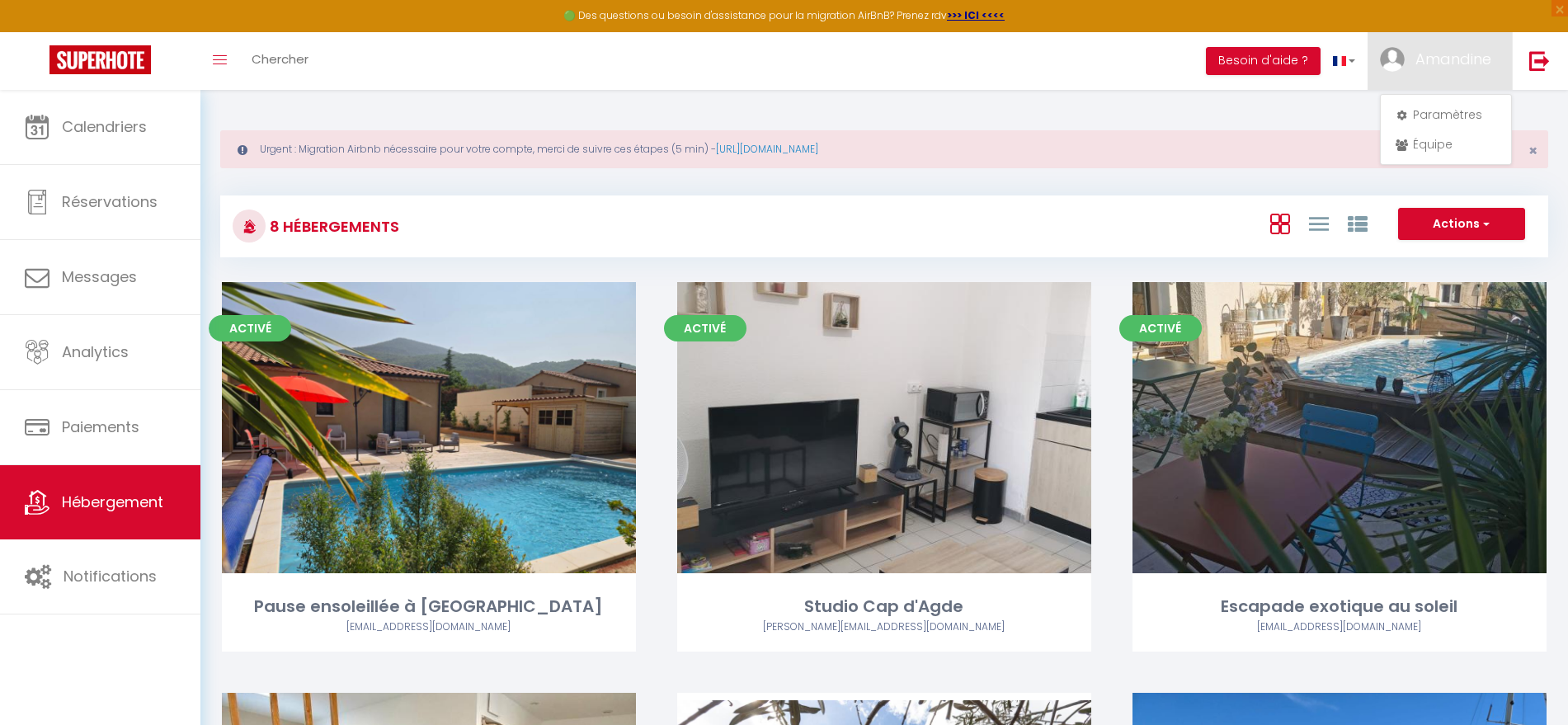
click at [1463, 99] on div "Paramètres Équipe" at bounding box center [1446, 129] width 132 height 71
click at [1459, 110] on link "Paramètres" at bounding box center [1446, 115] width 122 height 28
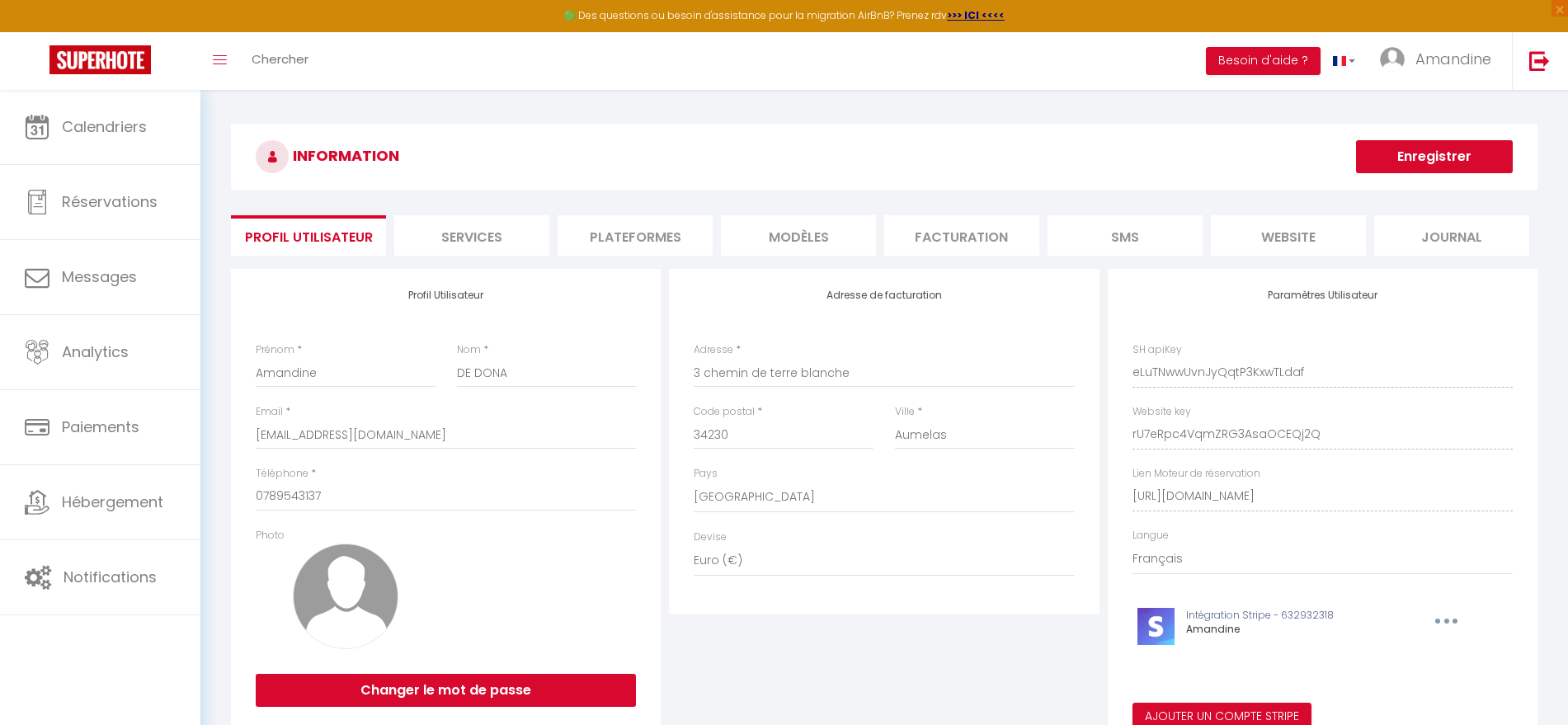
click at [623, 229] on li "Plateformes" at bounding box center [634, 235] width 155 height 41
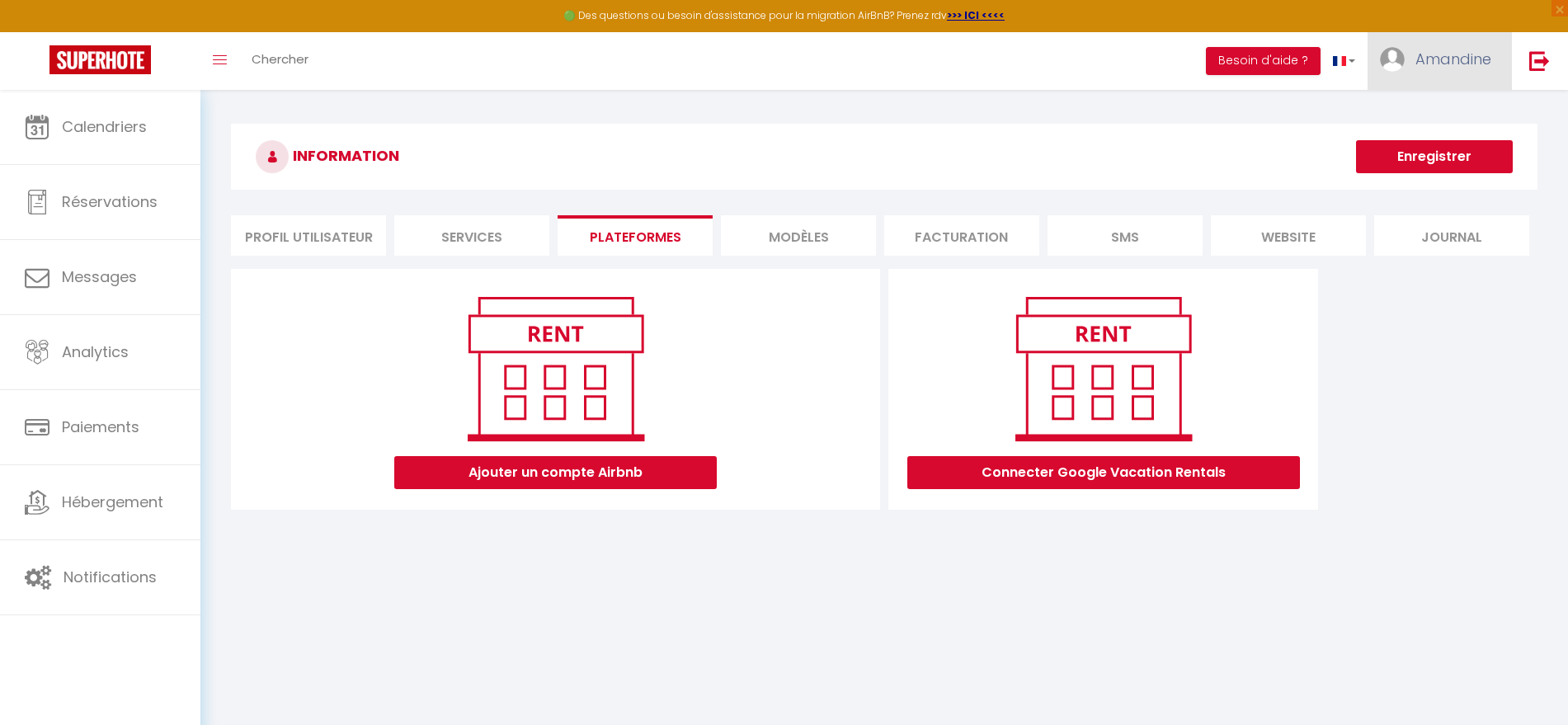
click at [1447, 78] on link "Amandine" at bounding box center [1439, 61] width 144 height 58
click at [1428, 117] on link "Paramètres" at bounding box center [1446, 115] width 122 height 28
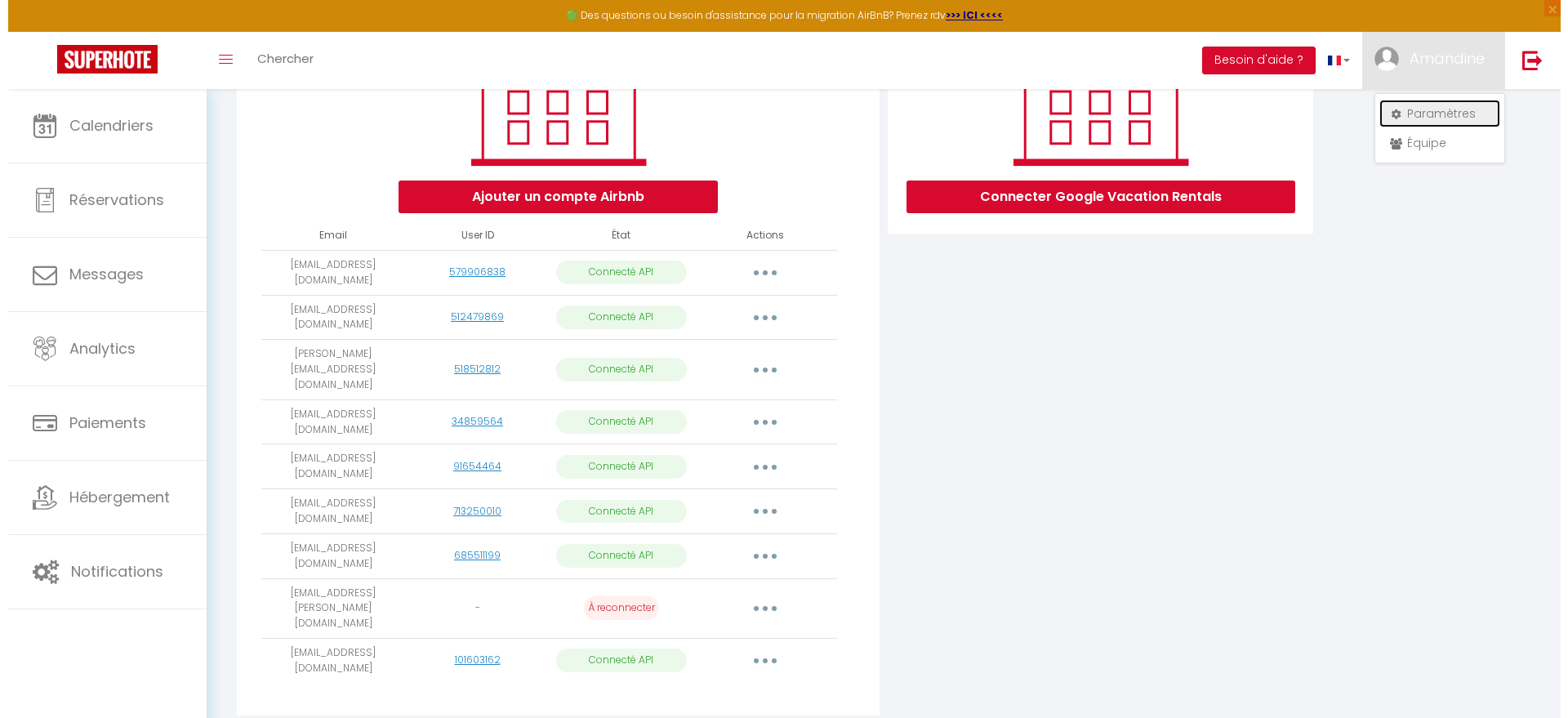
scroll to position [273, 0]
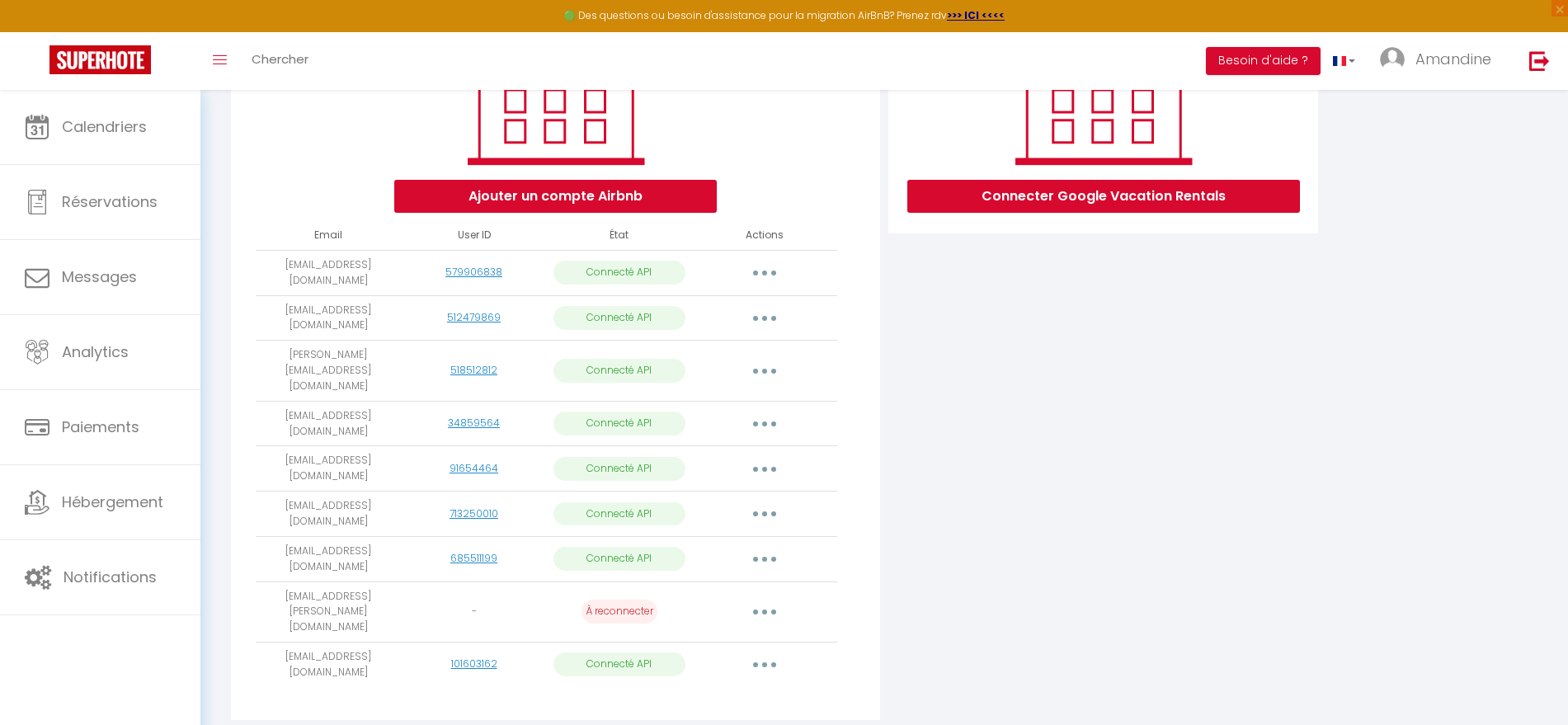
click at [765, 651] on button "button" at bounding box center [764, 664] width 47 height 27
click at [764, 609] on icon "button" at bounding box center [764, 611] width 5 height 5
click at [682, 636] on link "Importer les appartements" at bounding box center [691, 650] width 182 height 28
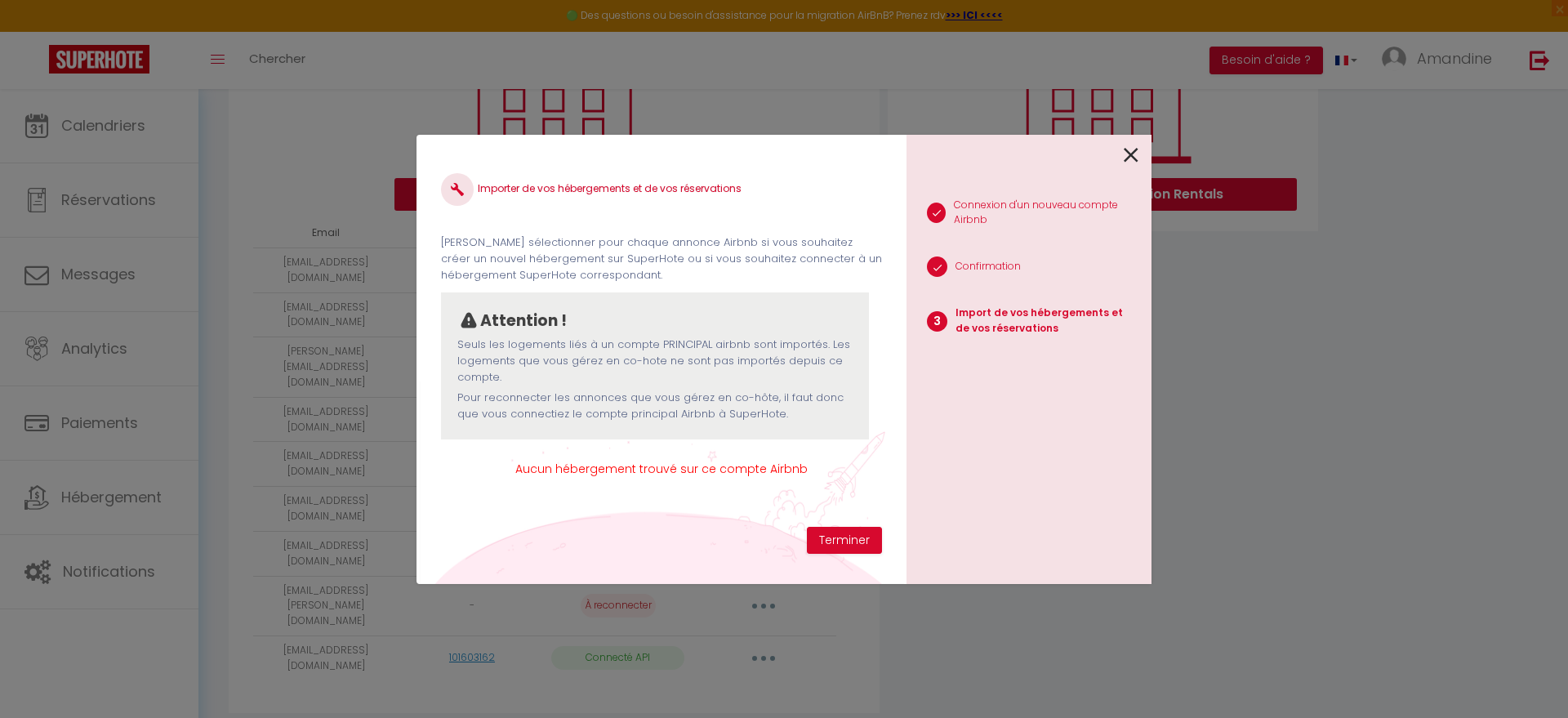
click at [851, 523] on div "Importer de vos hébergements et de vos réservations [PERSON_NAME] sélectionner …" at bounding box center [661, 342] width 441 height 367
click at [841, 544] on button "Terminer" at bounding box center [844, 540] width 75 height 28
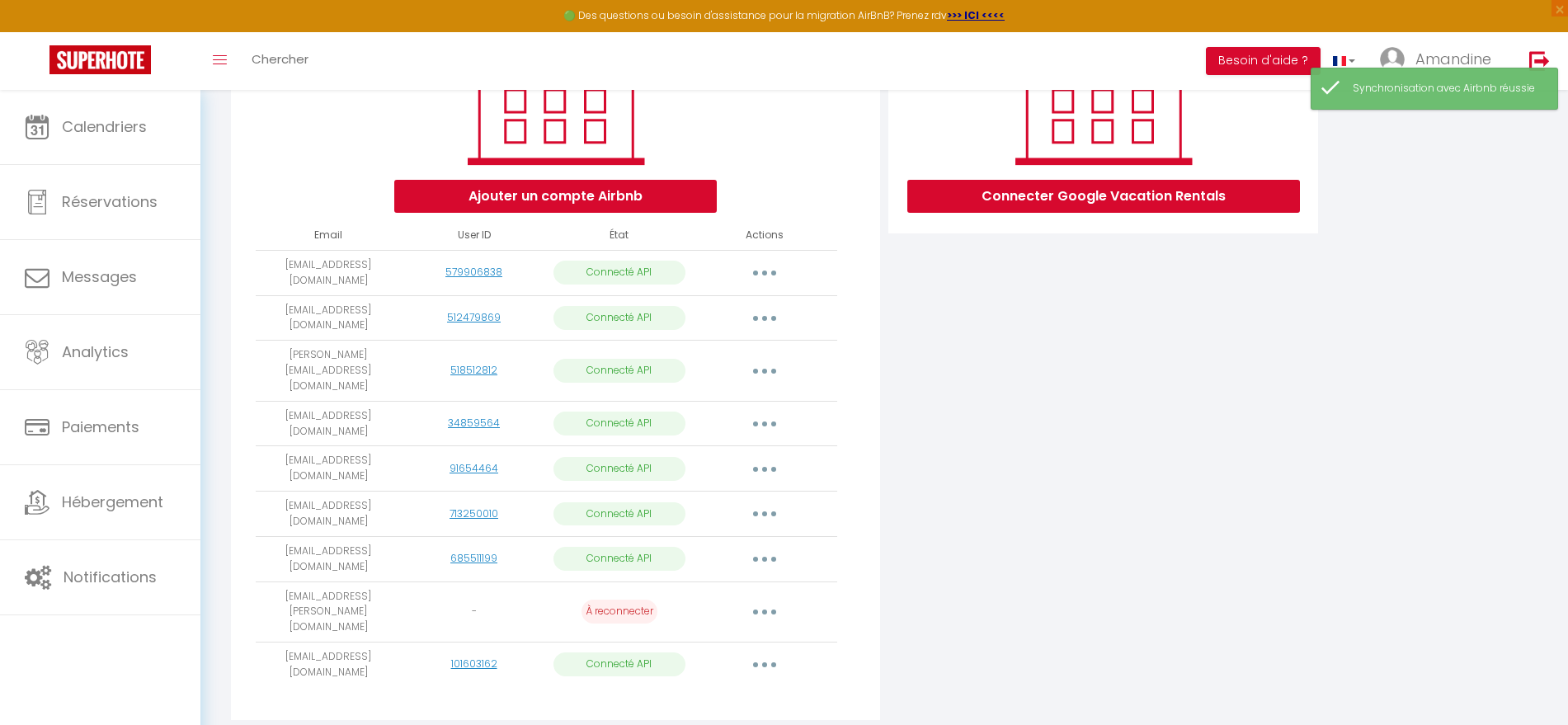
click at [764, 651] on button "button" at bounding box center [764, 664] width 47 height 27
click at [702, 718] on link "Supprimer" at bounding box center [691, 733] width 182 height 28
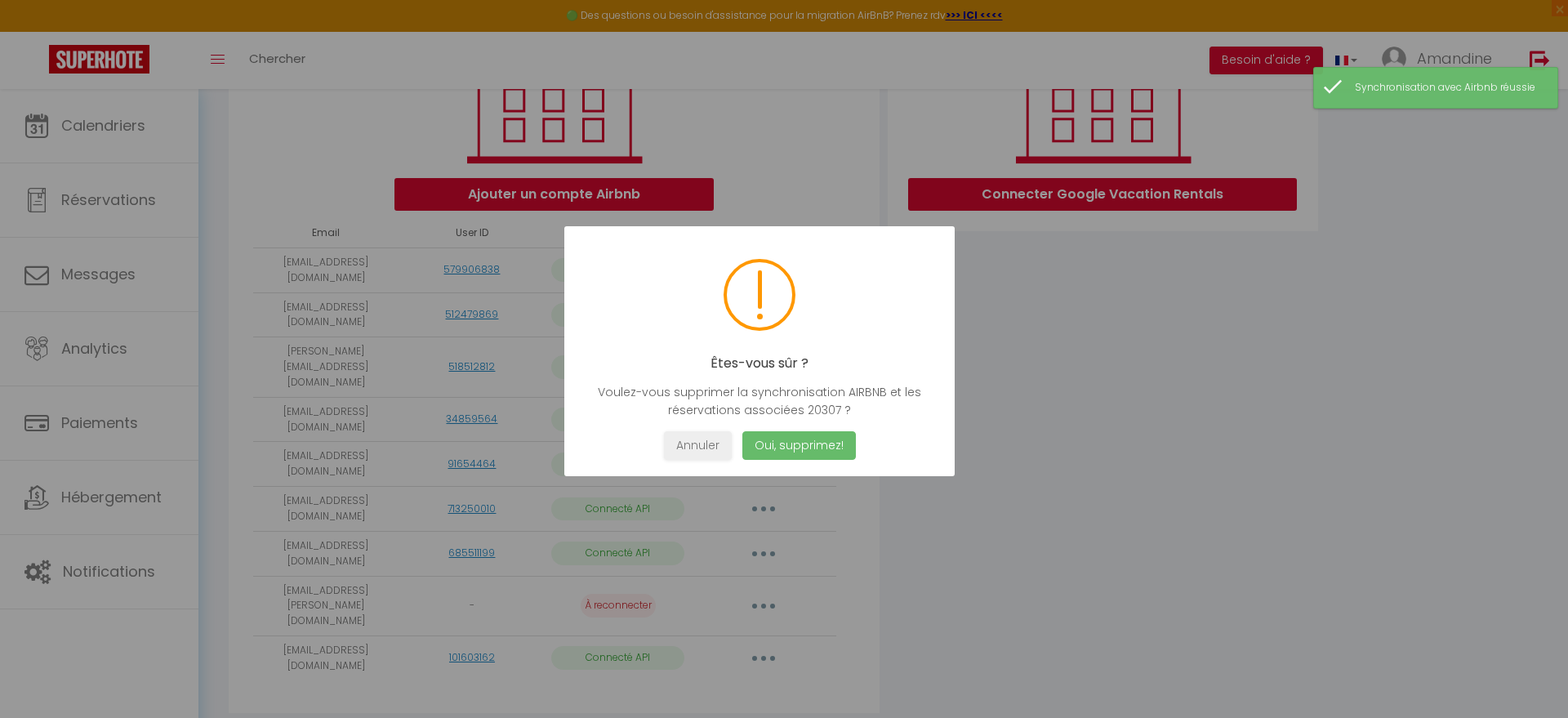
click at [803, 436] on button "Oui, supprimez!" at bounding box center [799, 445] width 114 height 28
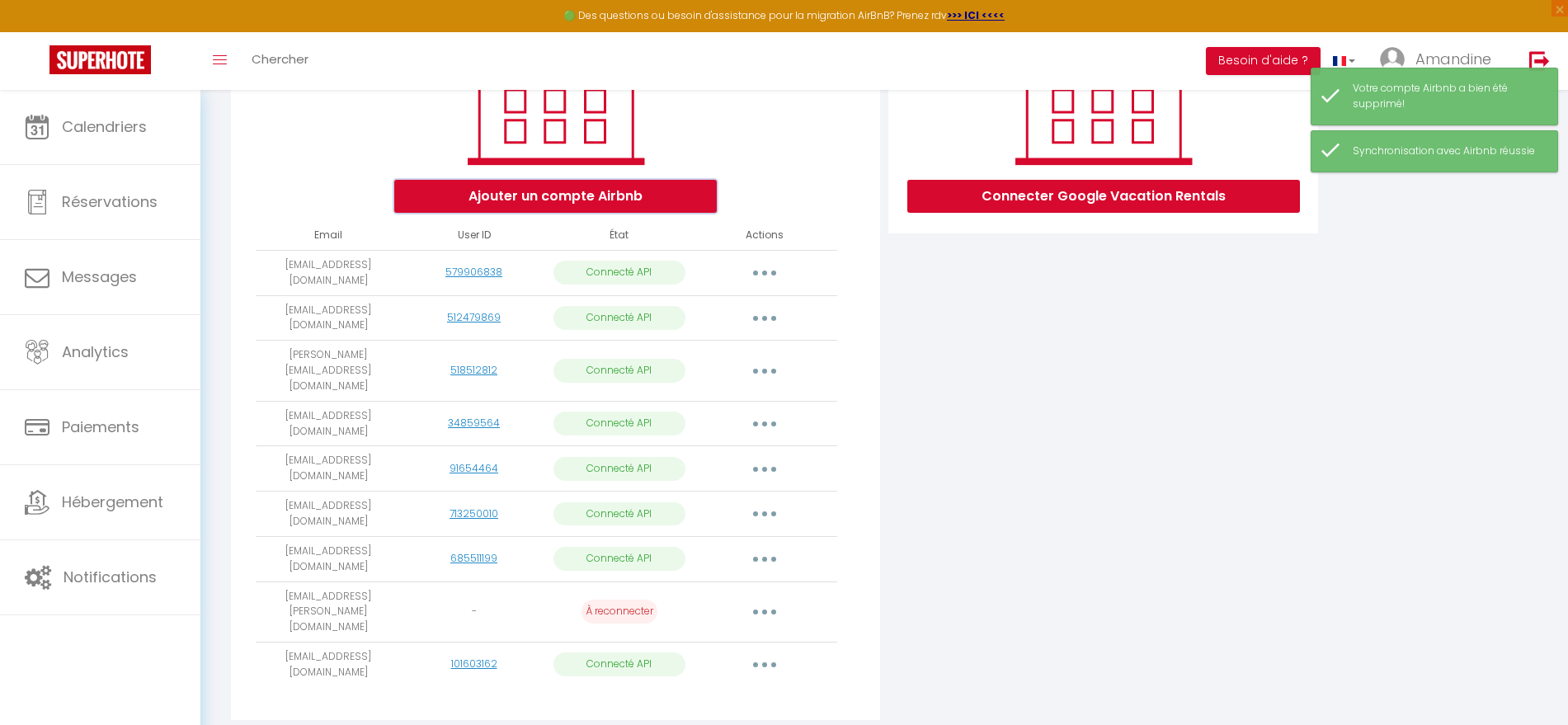
click at [615, 198] on button "Ajouter un compte Airbnb" at bounding box center [555, 195] width 323 height 33
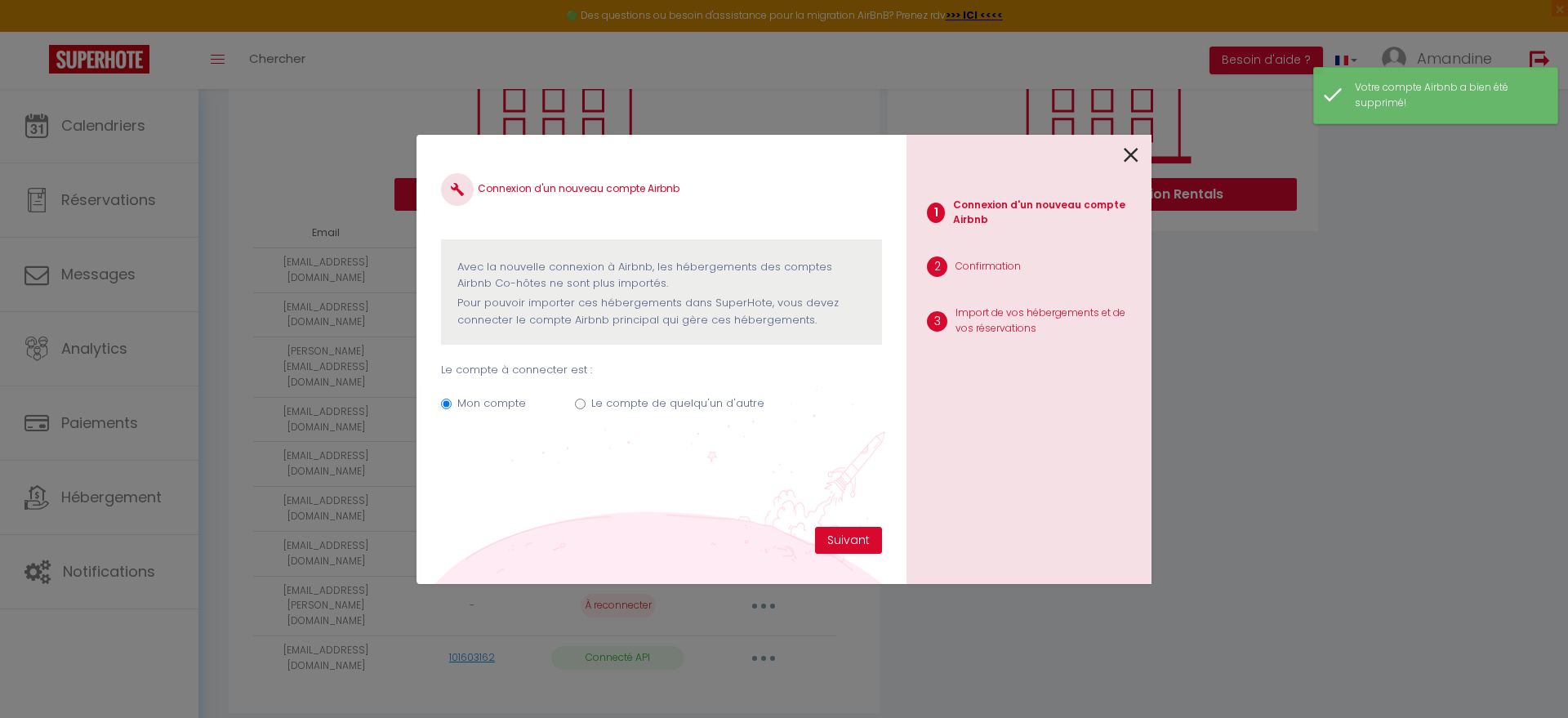
click at [578, 401] on input "Le compte de quelqu'un d'autre" at bounding box center [580, 403] width 10 height 10
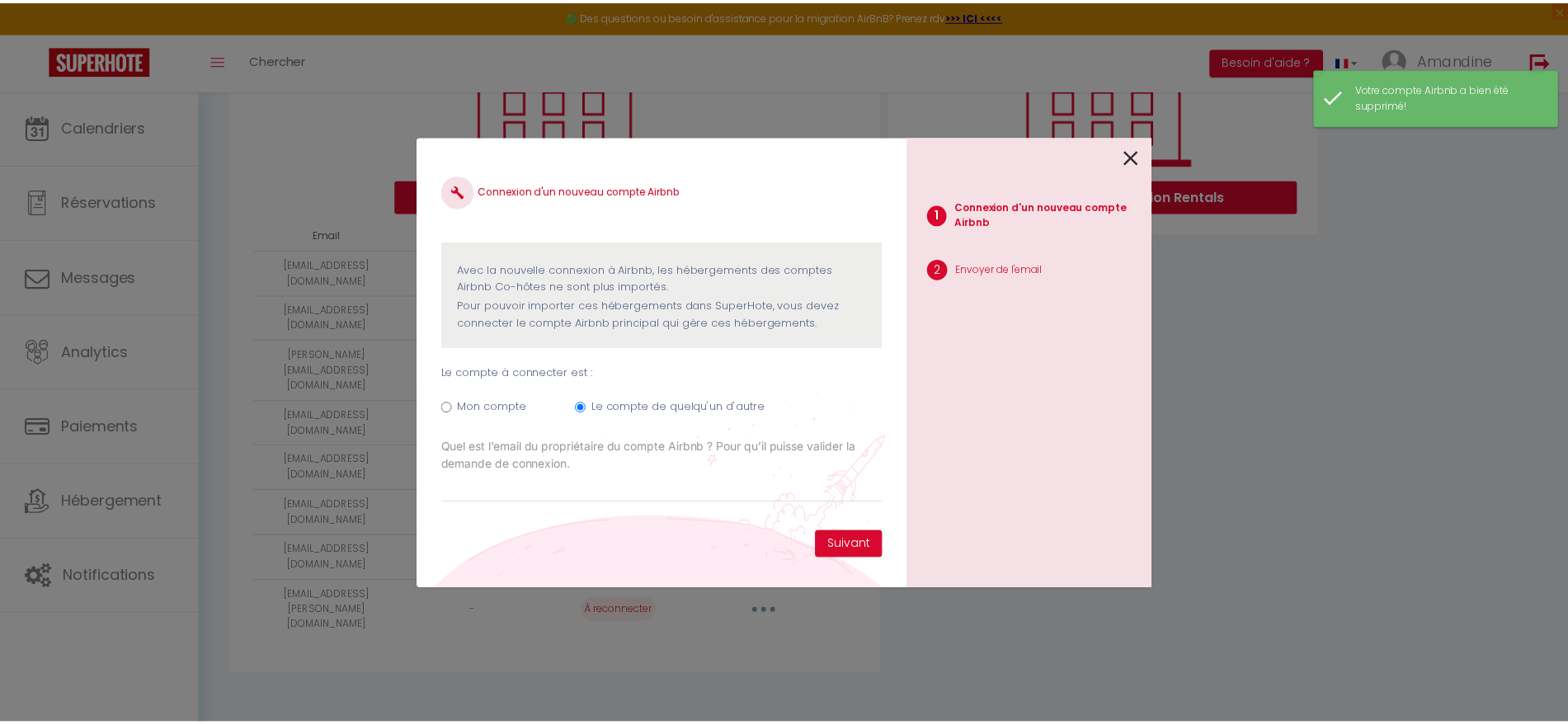
scroll to position [231, 0]
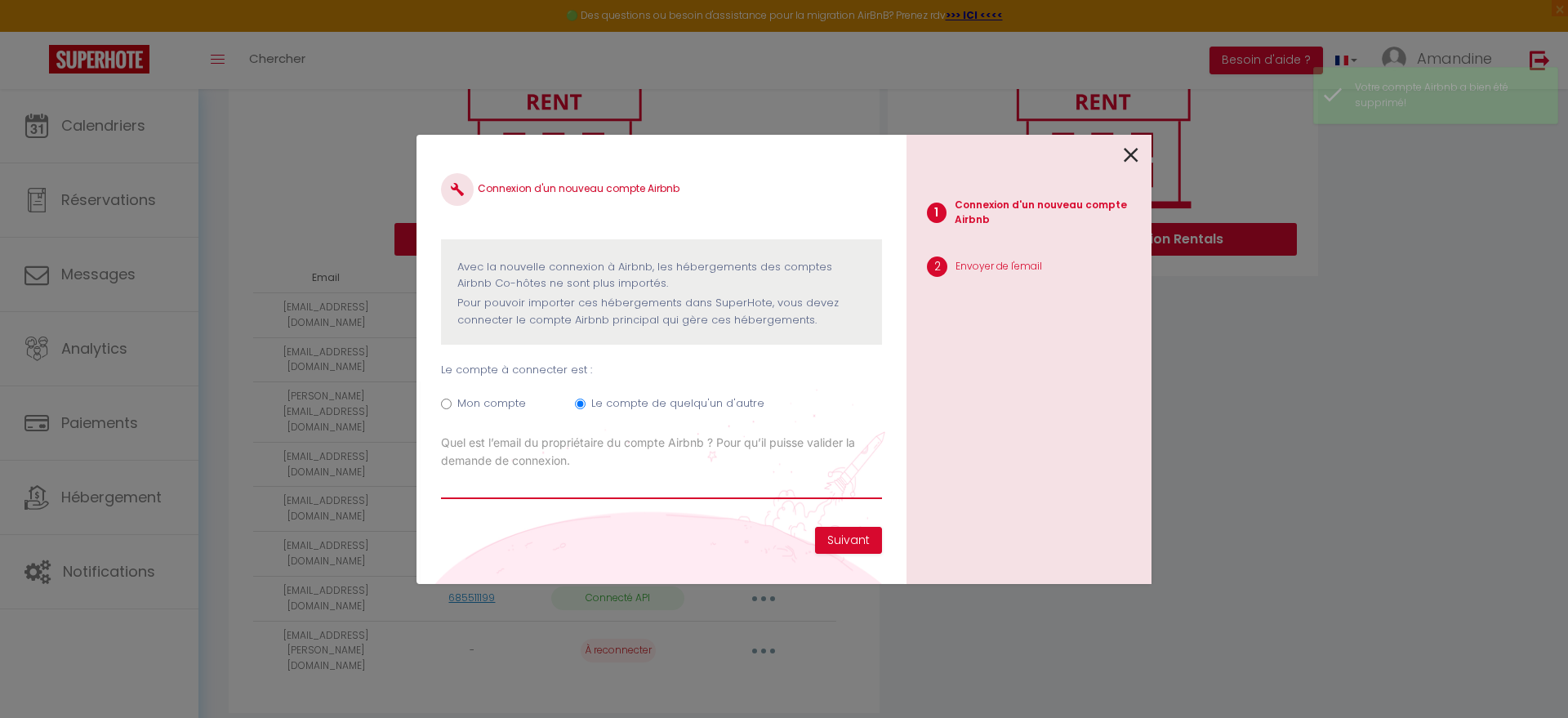
click at [508, 477] on input "Email connexion Airbnb" at bounding box center [661, 484] width 441 height 29
drag, startPoint x: 478, startPoint y: 480, endPoint x: 343, endPoint y: 489, distance: 135.3
click at [343, 489] on div "Connexion d'un nouveau compte Airbnb Avec la nouvelle connexion à [GEOGRAPHIC_D…" at bounding box center [784, 359] width 1568 height 718
paste input "[EMAIL_ADDRESS][DOMAIN_NAME]"
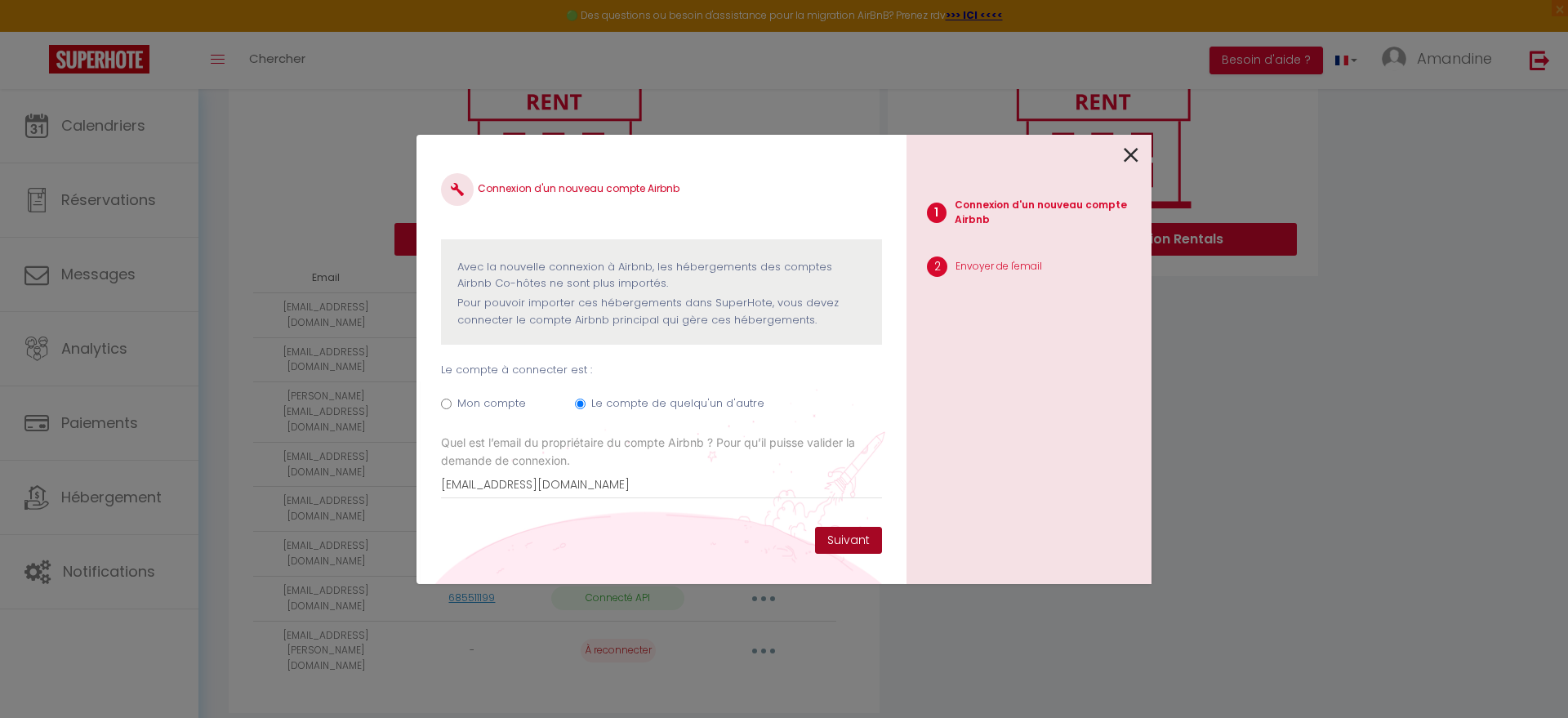
click at [856, 541] on button "Suivant" at bounding box center [848, 540] width 67 height 28
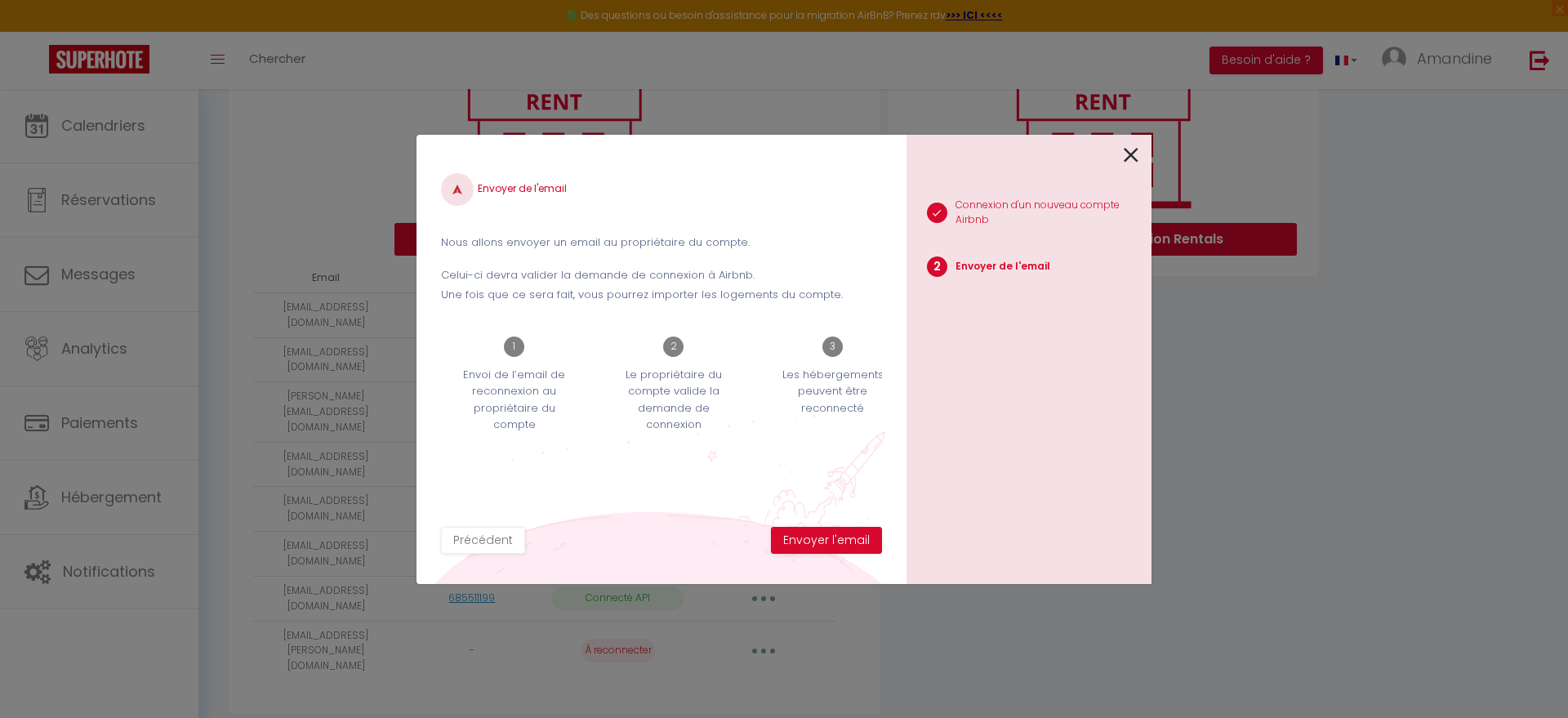
click at [1137, 155] on icon at bounding box center [1131, 155] width 15 height 24
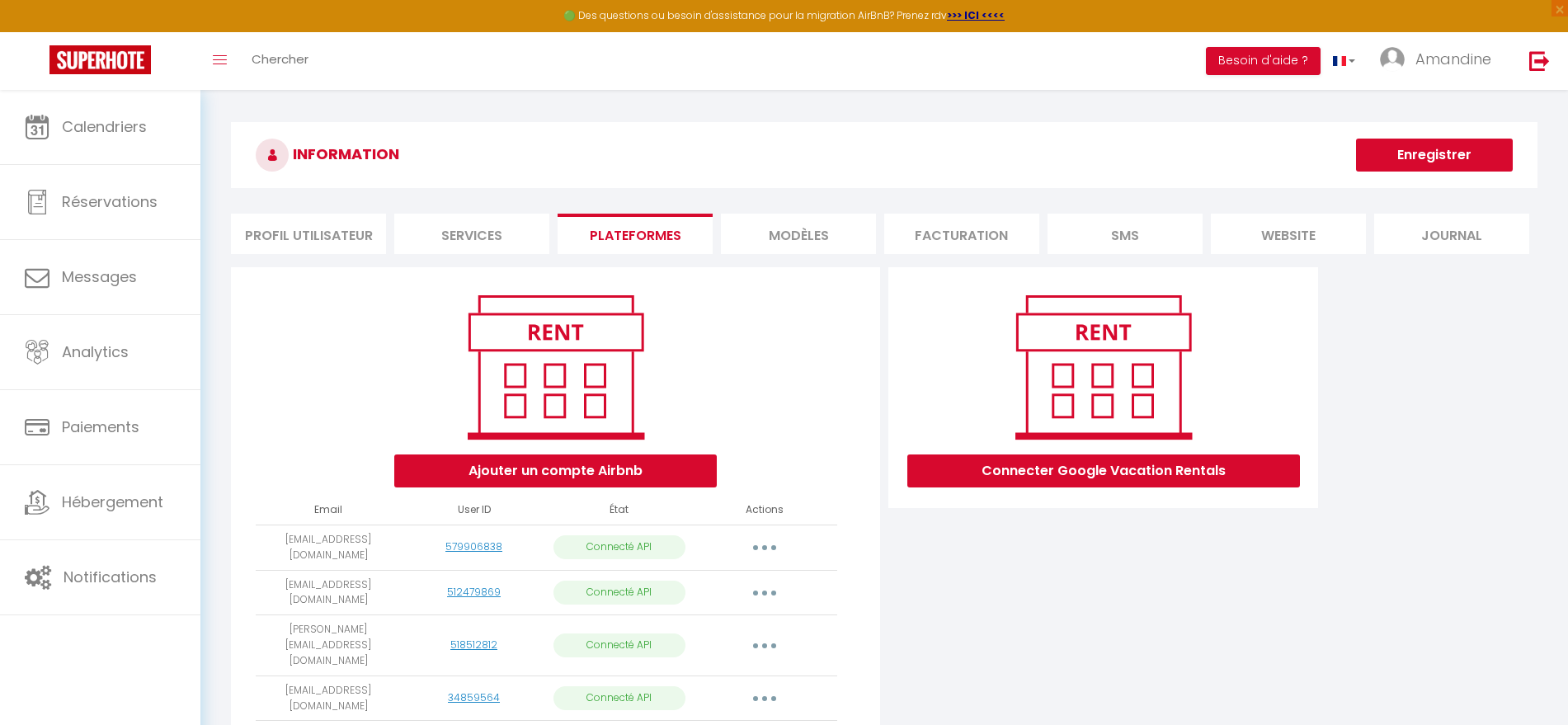
scroll to position [0, 0]
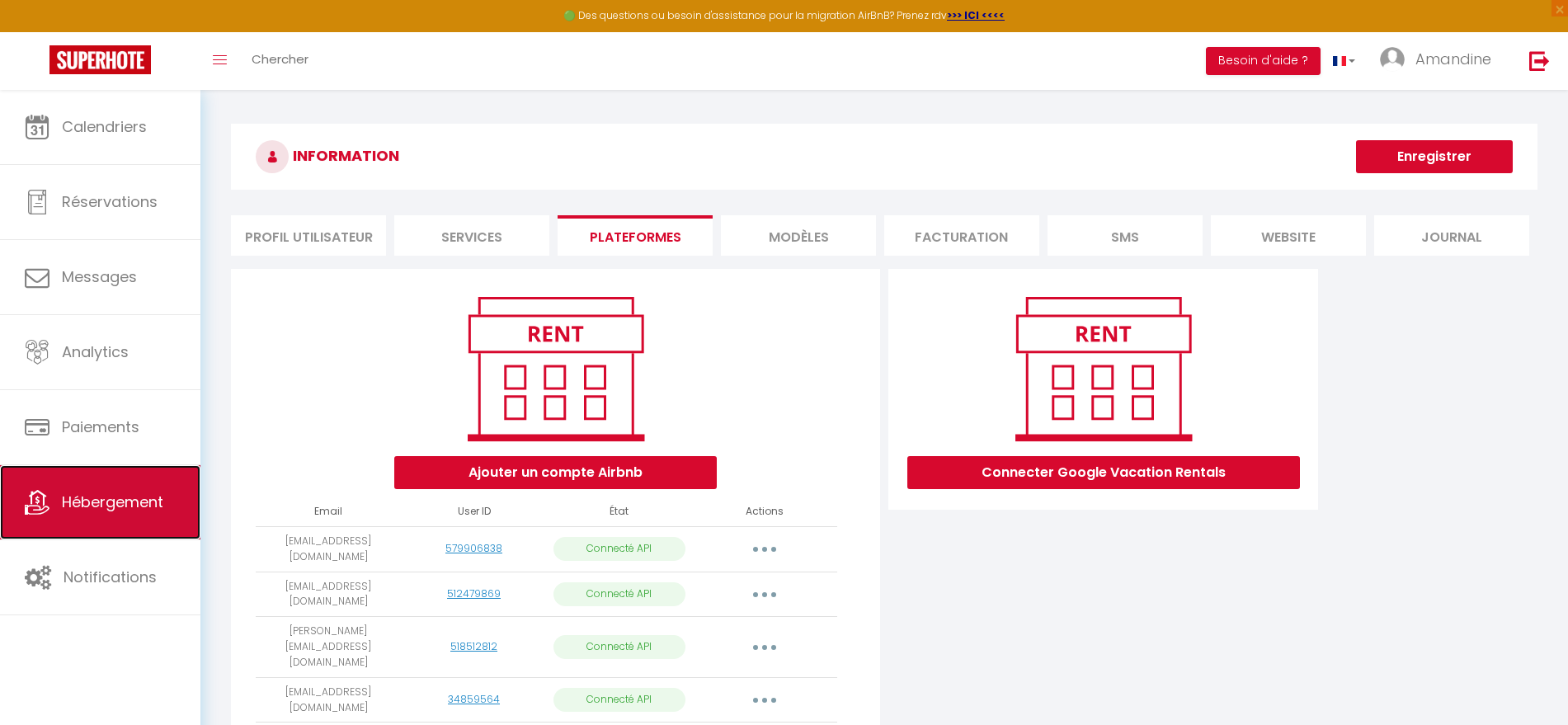
click at [120, 515] on link "Hébergement" at bounding box center [100, 502] width 200 height 74
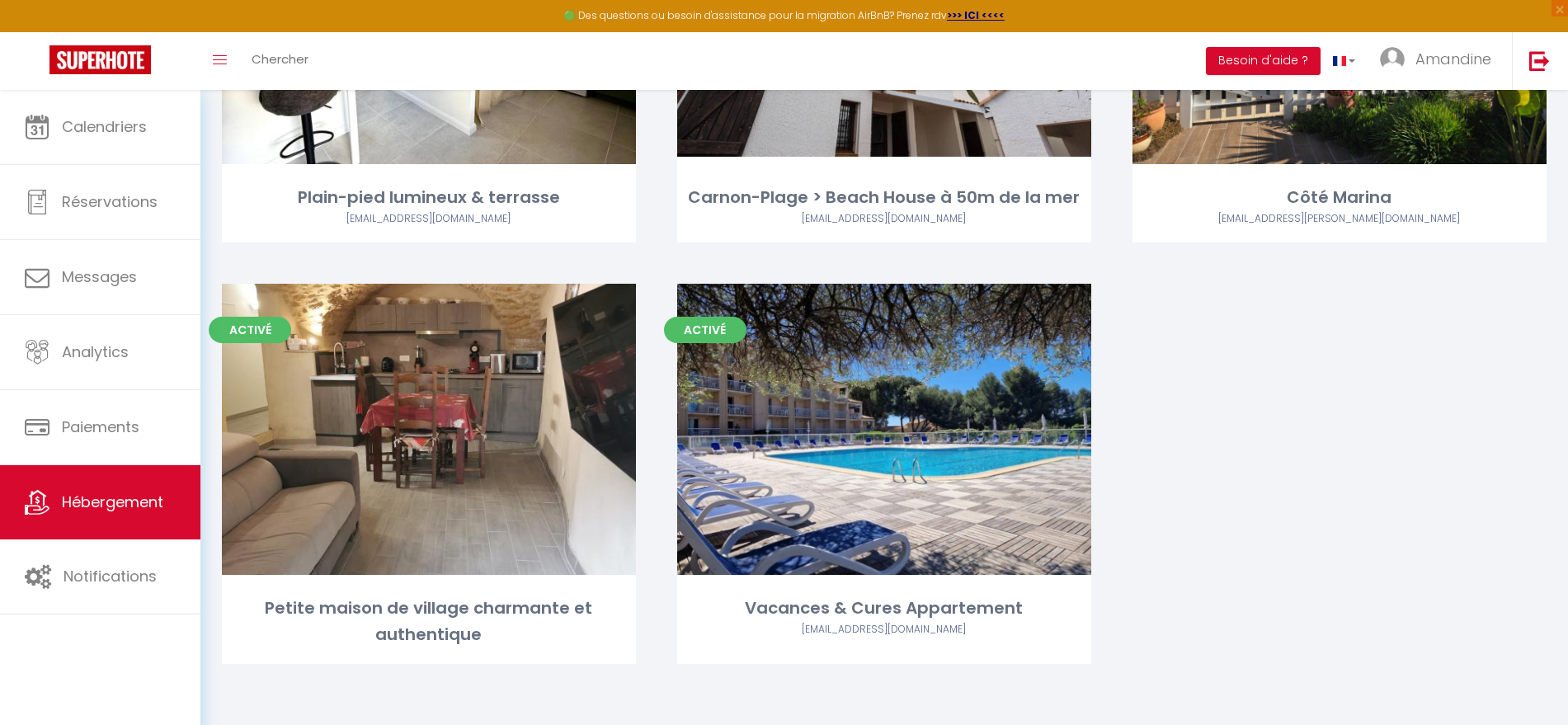
scroll to position [820, 0]
click at [1353, 88] on link at bounding box center [1344, 61] width 47 height 58
click at [1562, 154] on div "Activé Editer Côté Marina [EMAIL_ADDRESS][PERSON_NAME][DOMAIN_NAME]" at bounding box center [1339, 78] width 456 height 411
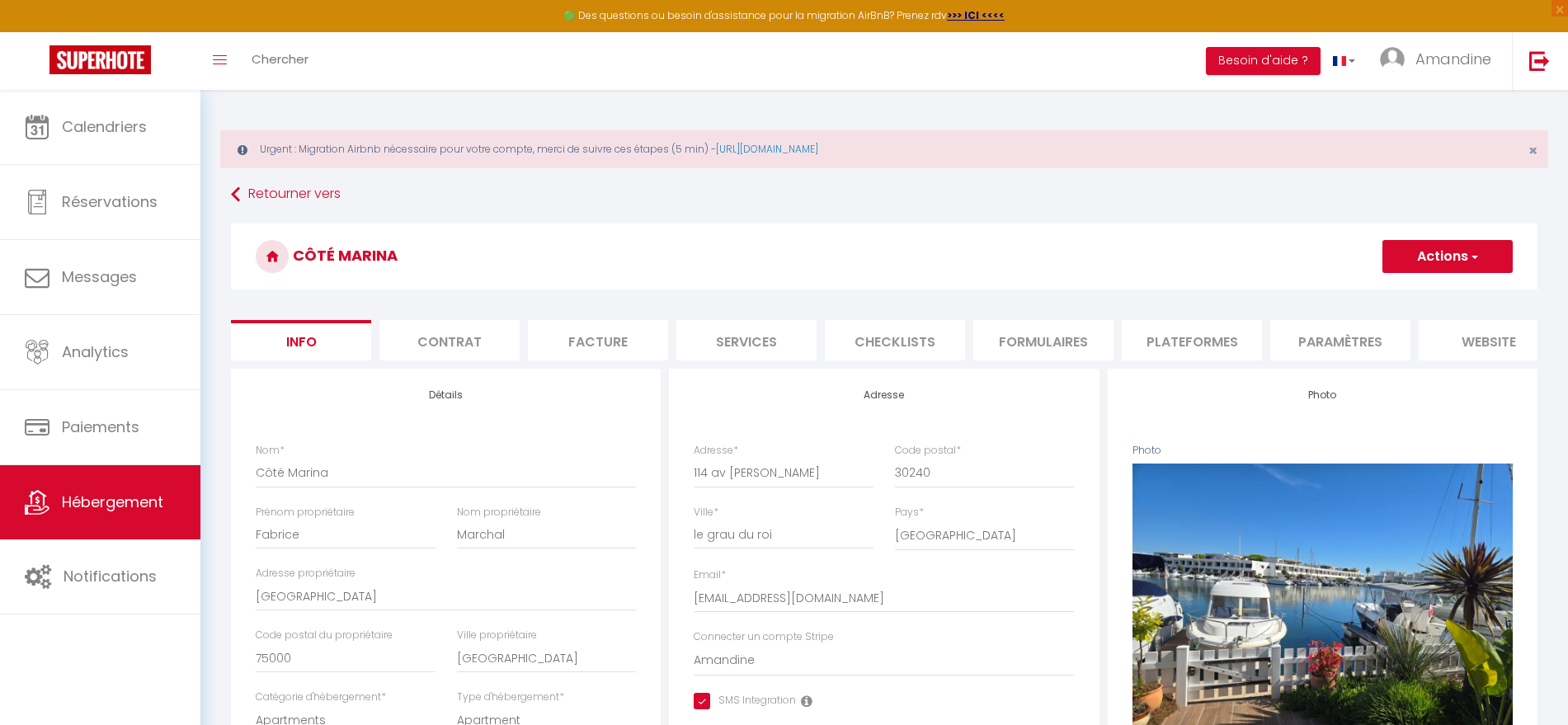
click at [1223, 343] on li "Plateformes" at bounding box center [1192, 340] width 140 height 41
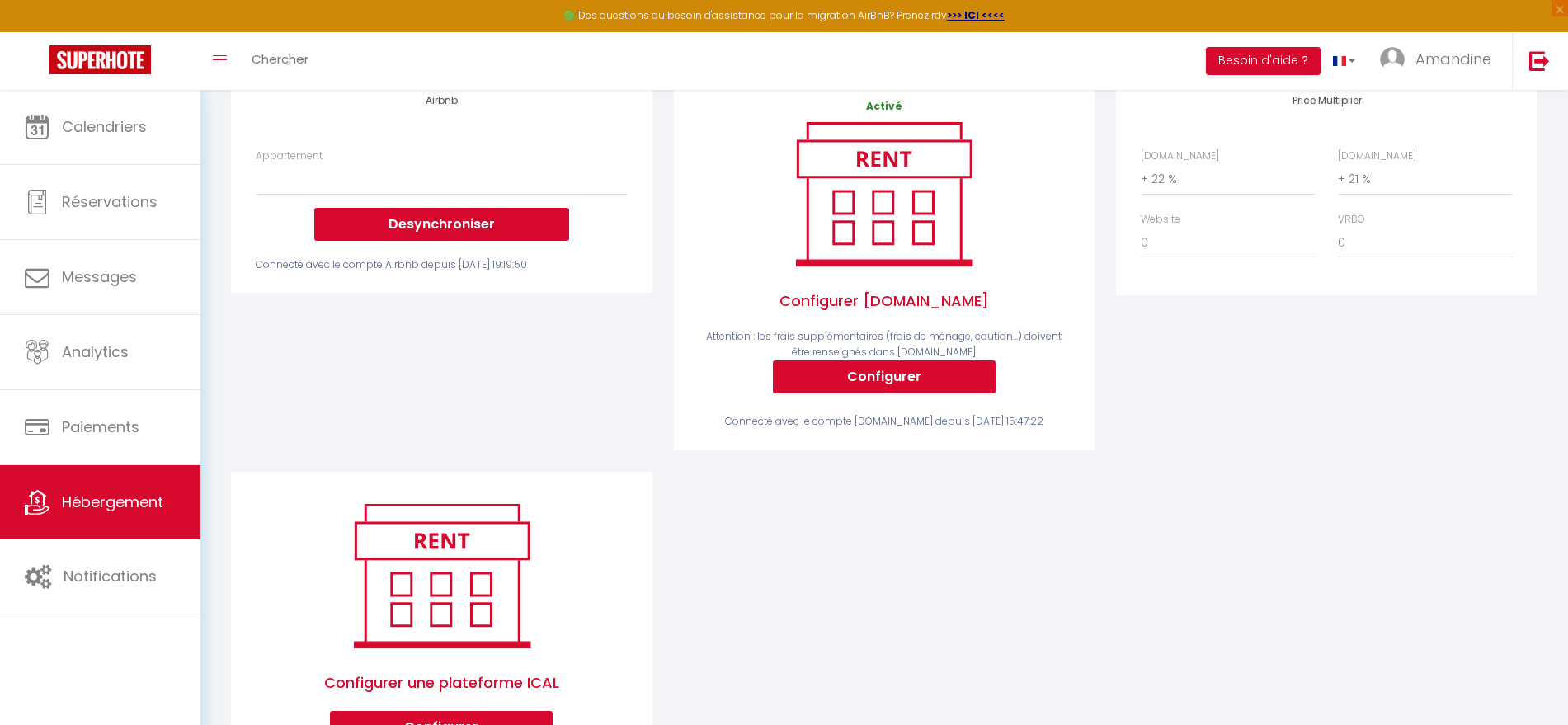
scroll to position [299, 0]
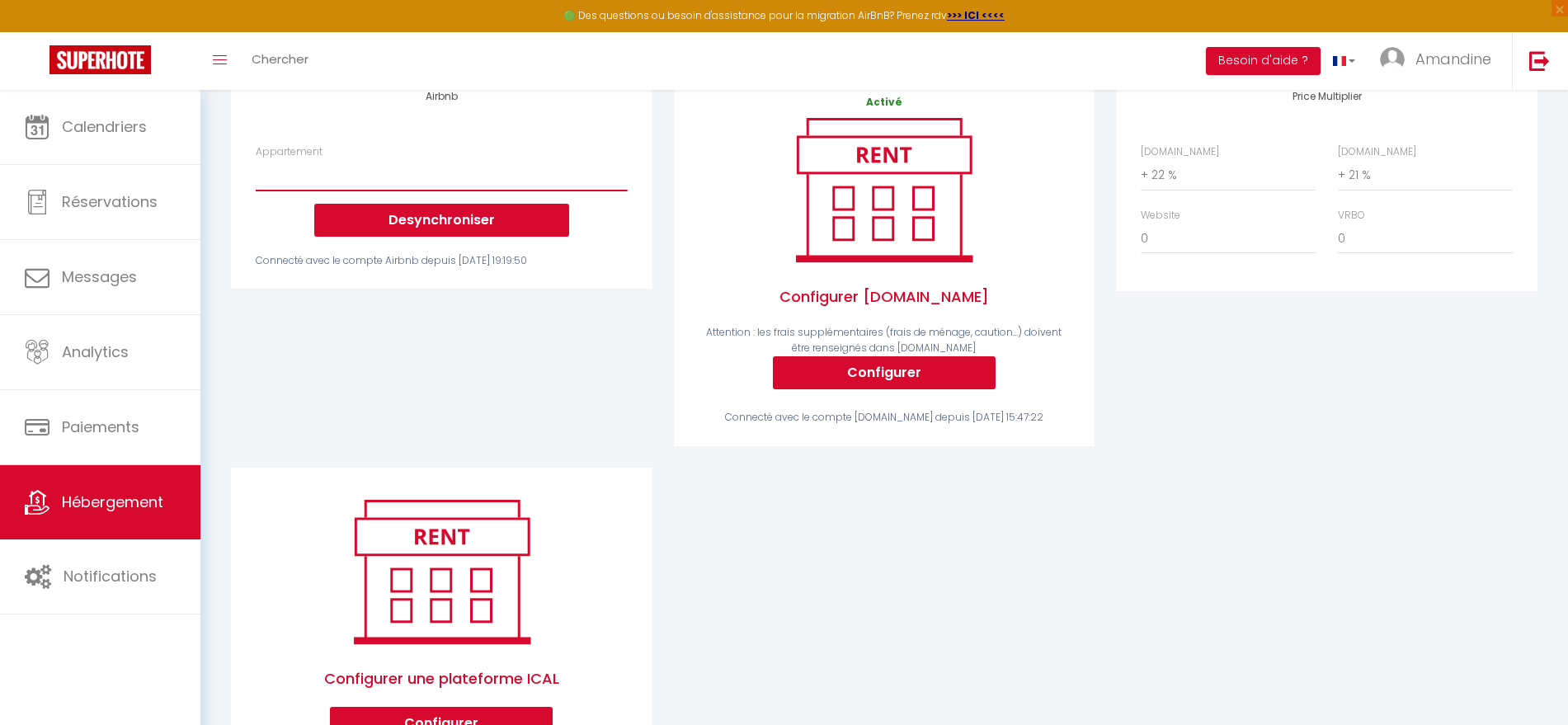
click at [388, 191] on select "Appartement" at bounding box center [440, 175] width 371 height 31
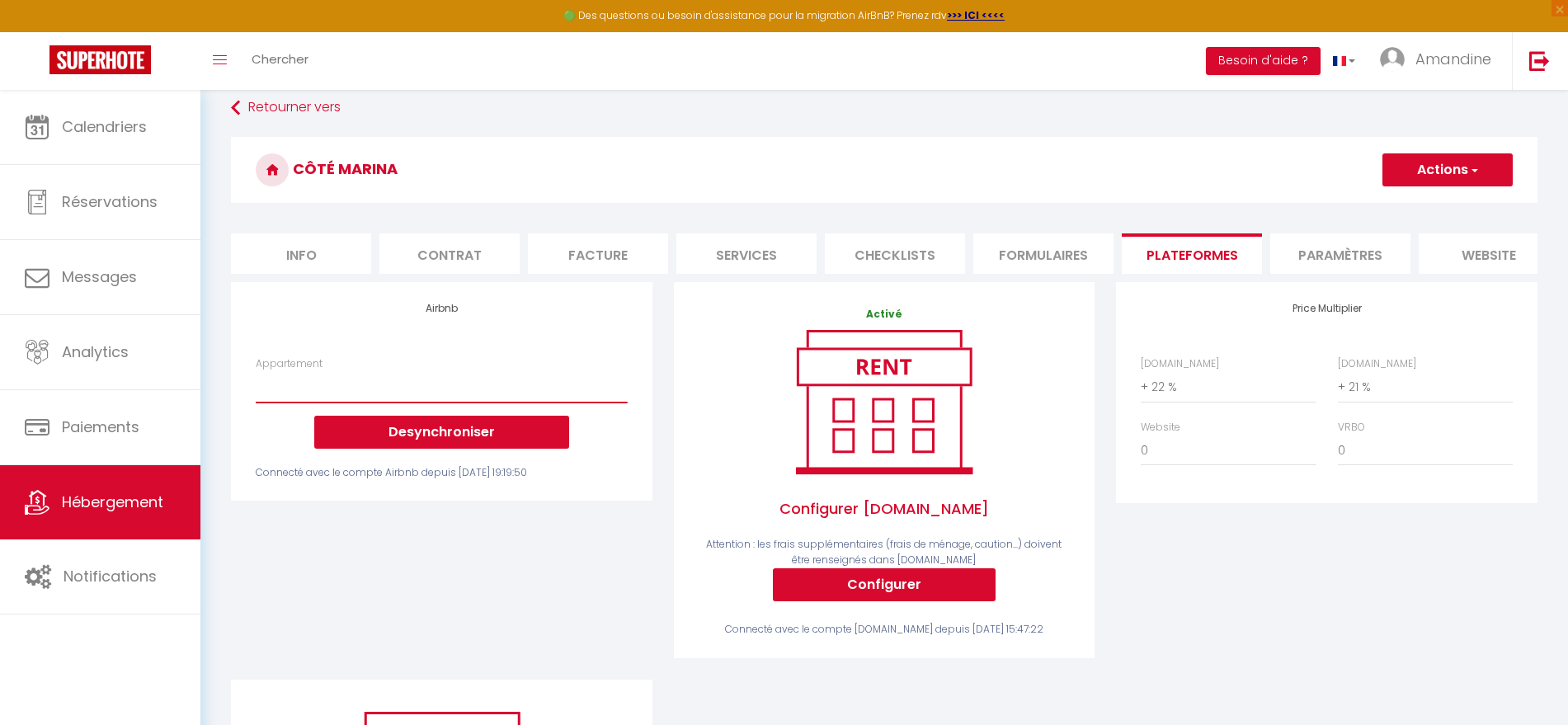
scroll to position [0, 0]
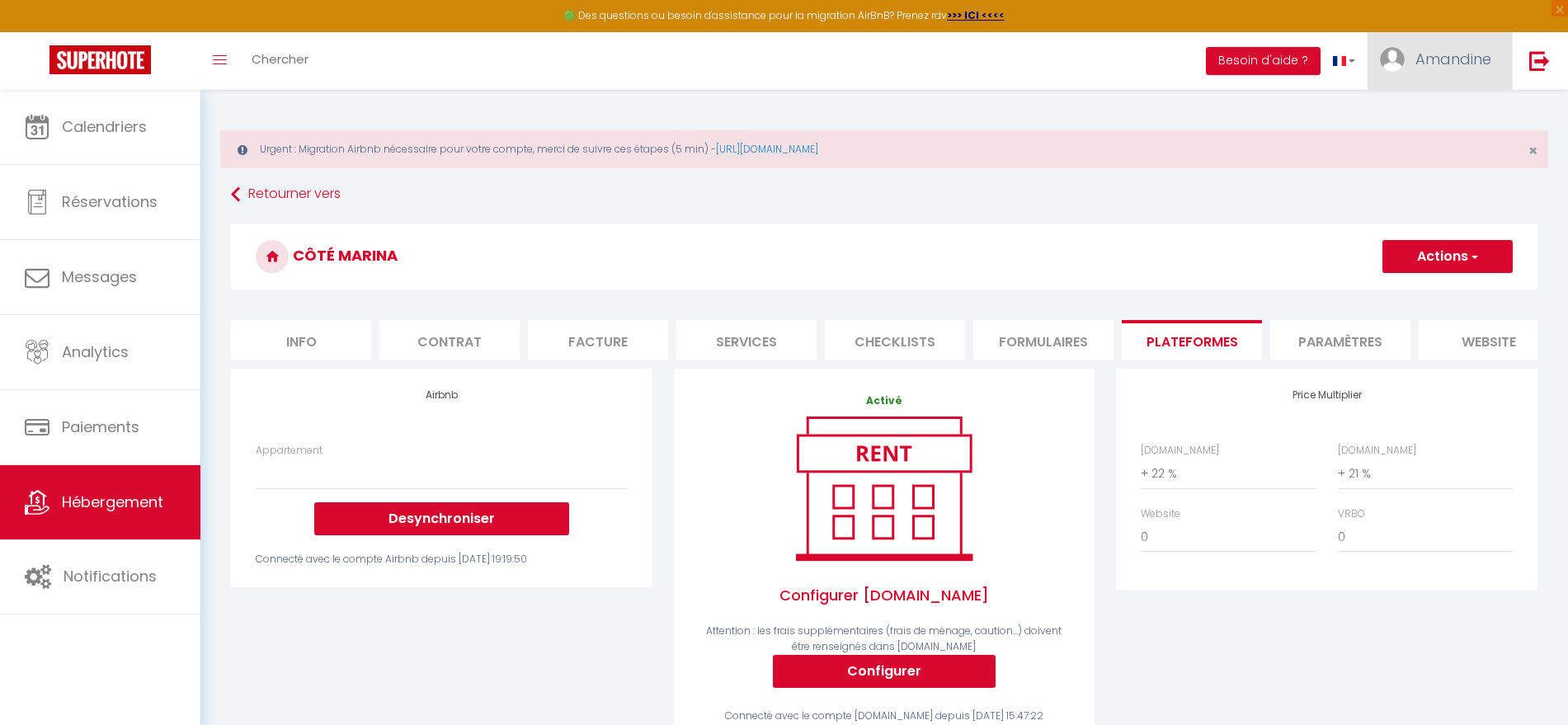
click at [1468, 59] on span "Amandine" at bounding box center [1453, 59] width 76 height 21
click at [1424, 120] on link "Paramètres" at bounding box center [1446, 115] width 122 height 28
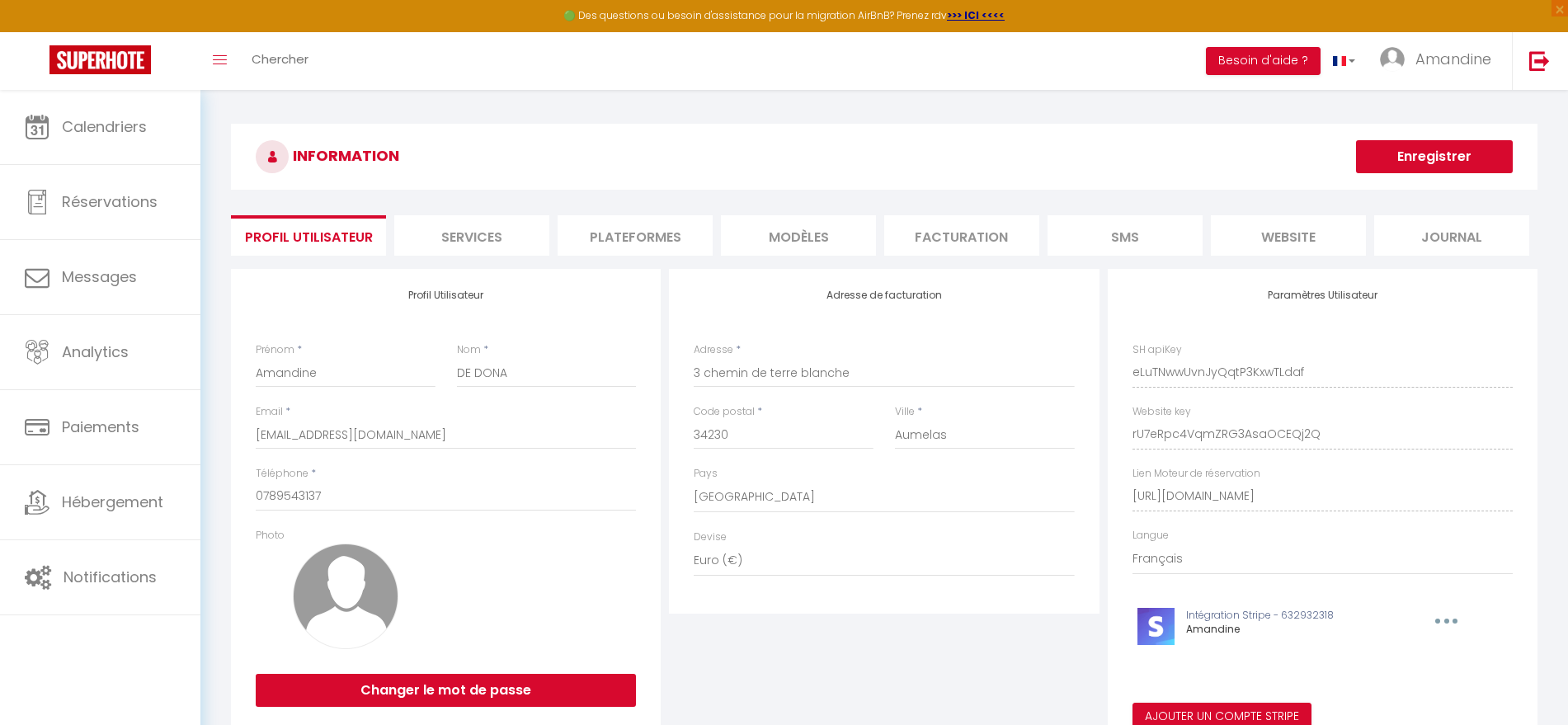
click at [637, 233] on li "Plateformes" at bounding box center [634, 235] width 155 height 41
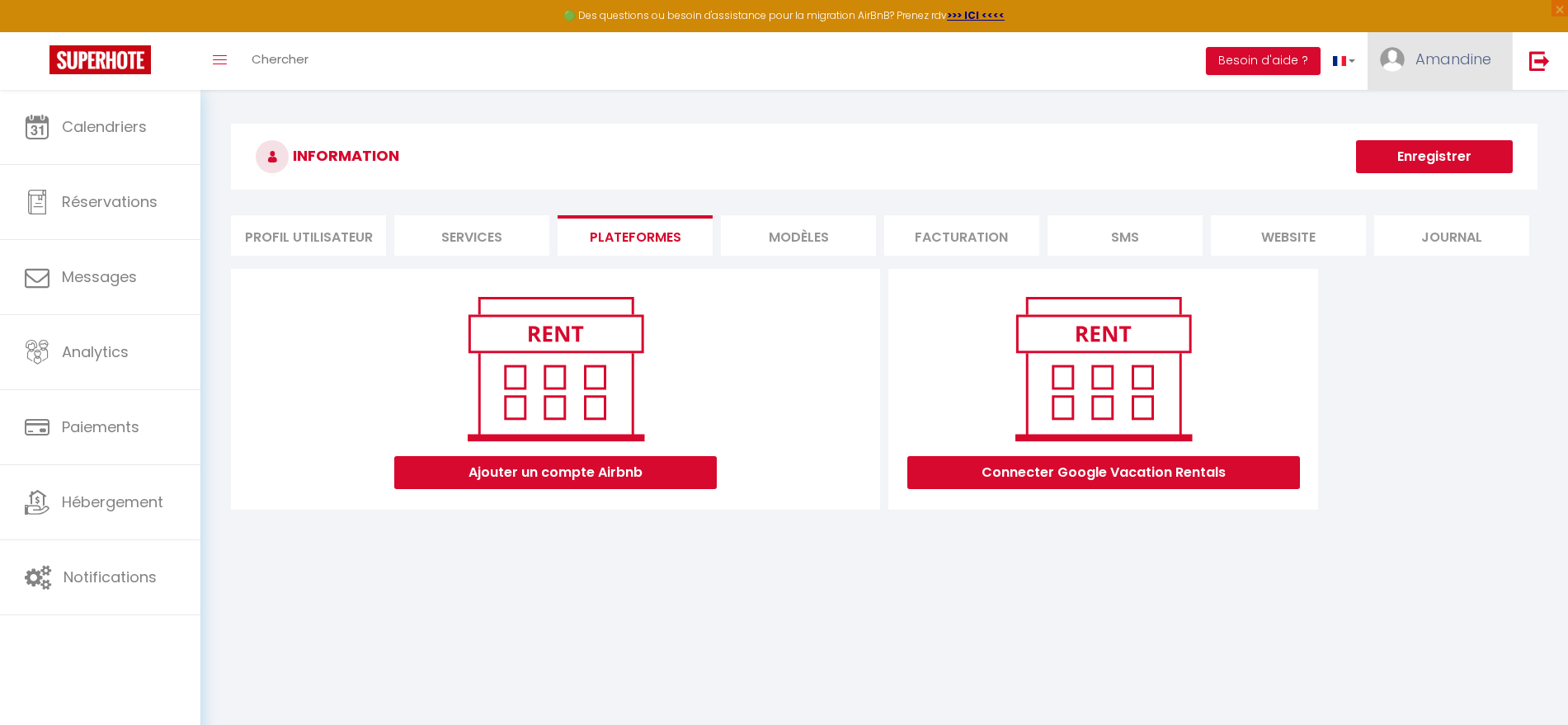
click at [1484, 68] on link "Amandine" at bounding box center [1439, 61] width 144 height 58
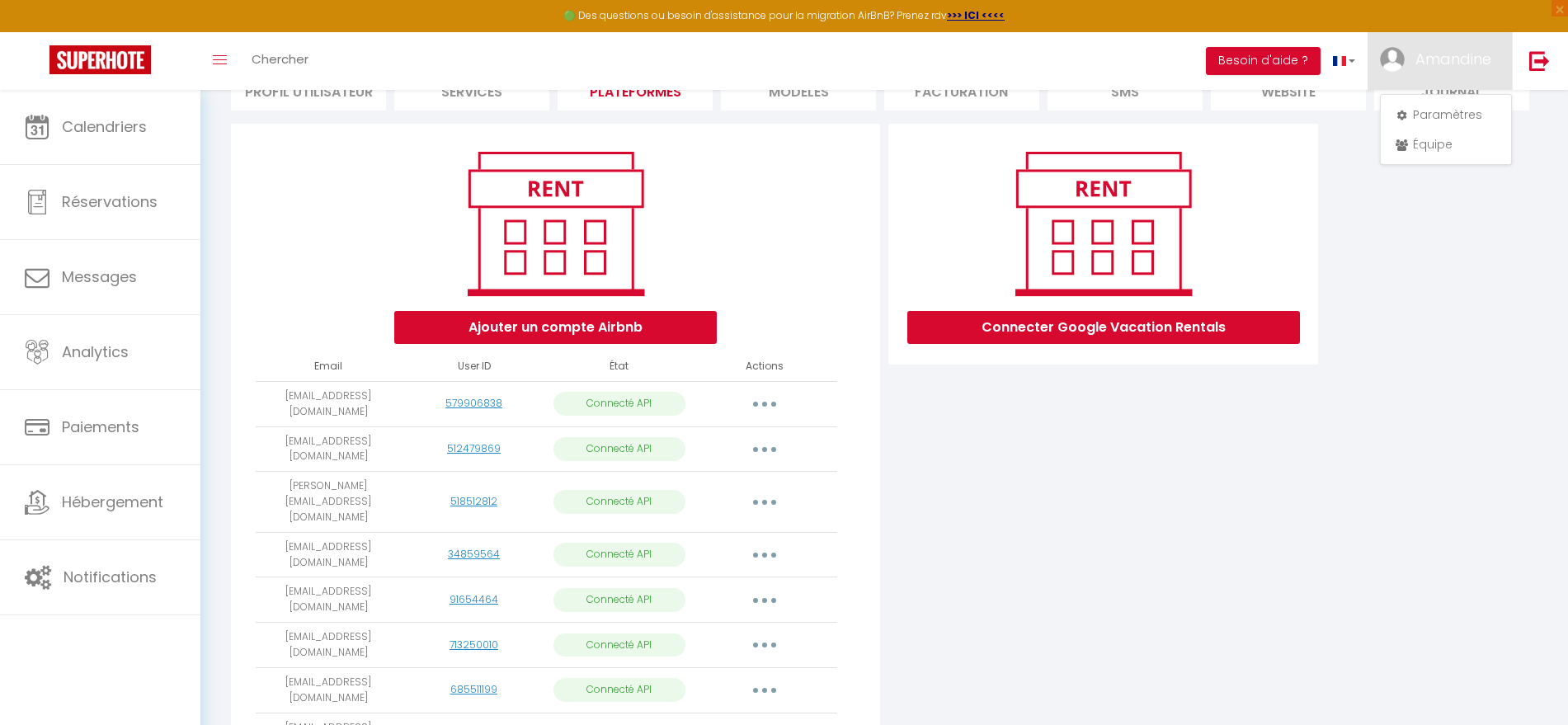
scroll to position [231, 0]
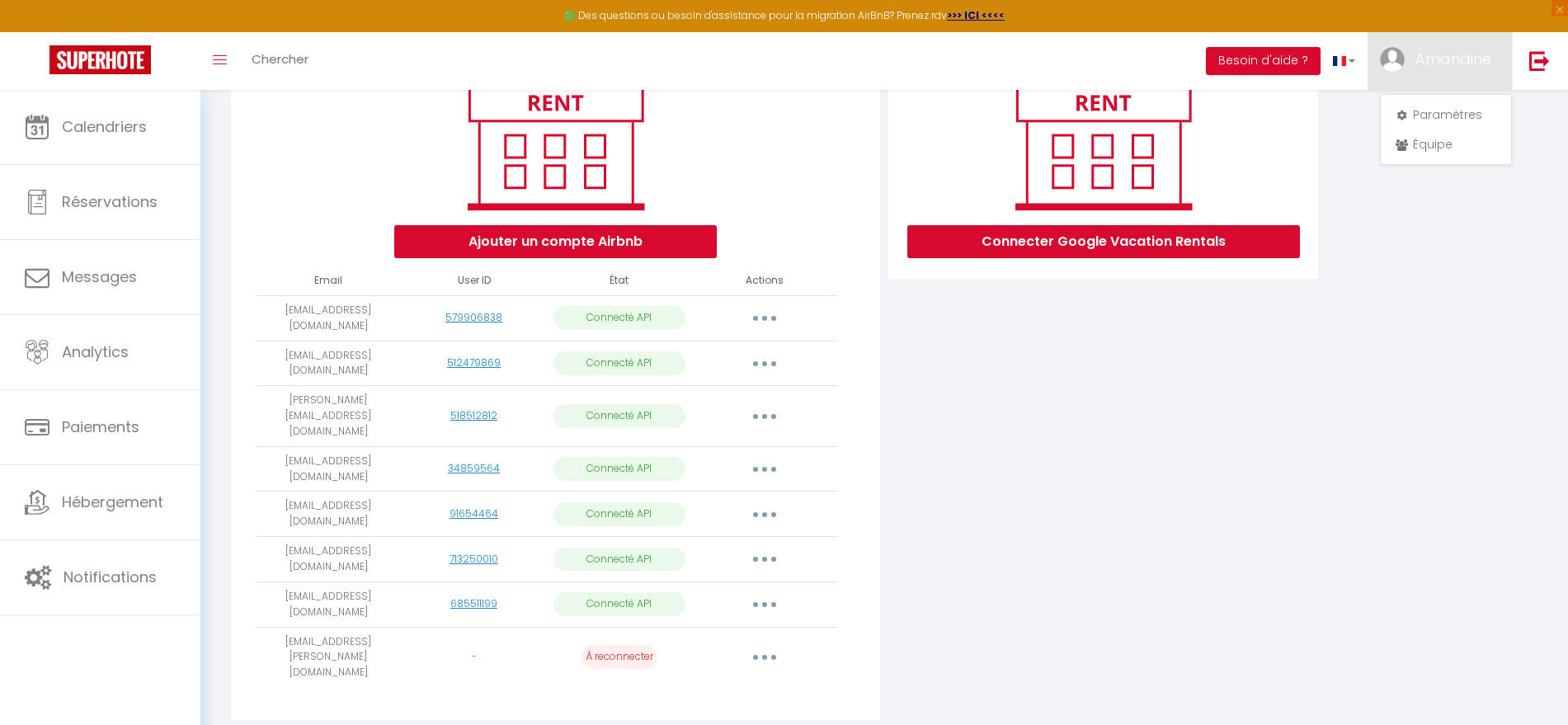
click at [779, 644] on button "button" at bounding box center [764, 658] width 47 height 27
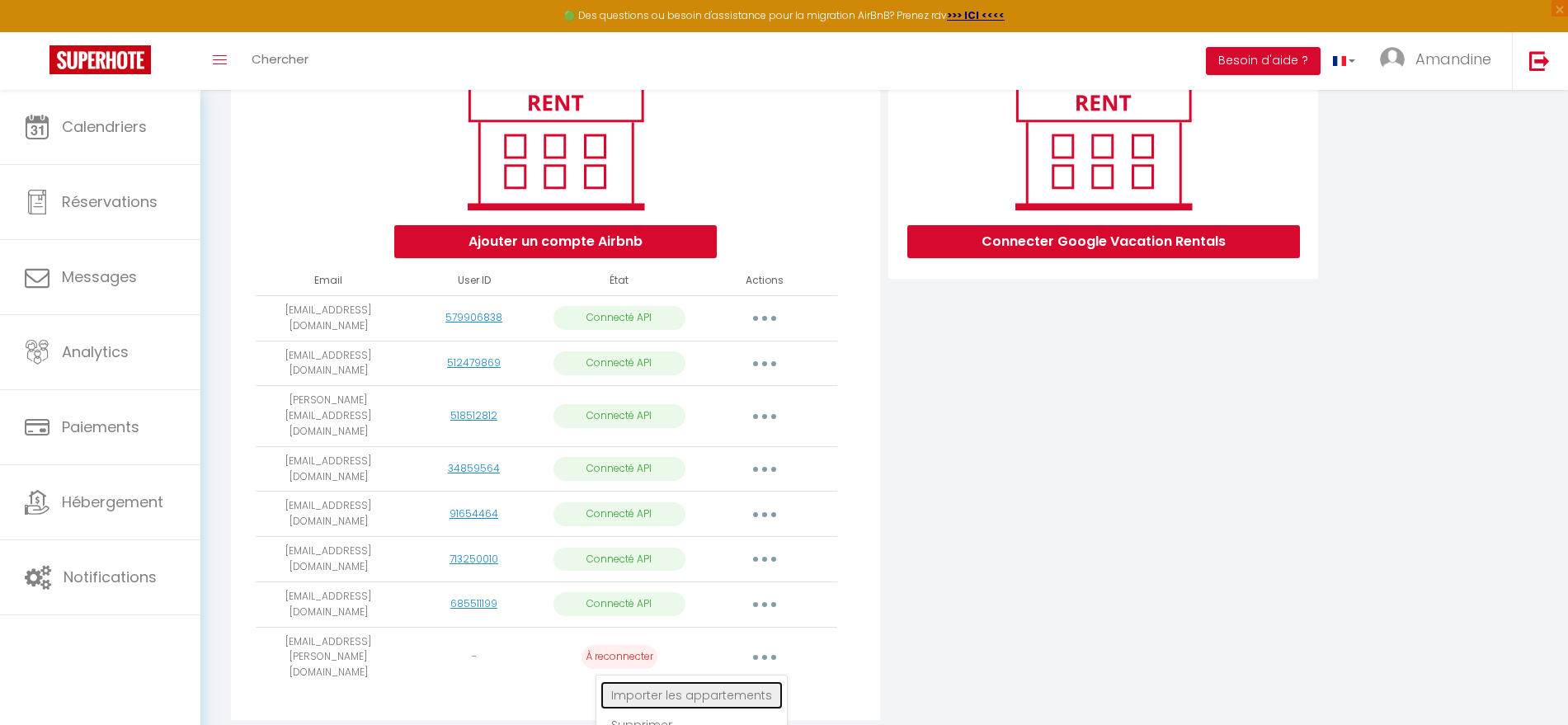
click at [735, 681] on link "Importer les appartements" at bounding box center [691, 696] width 182 height 28
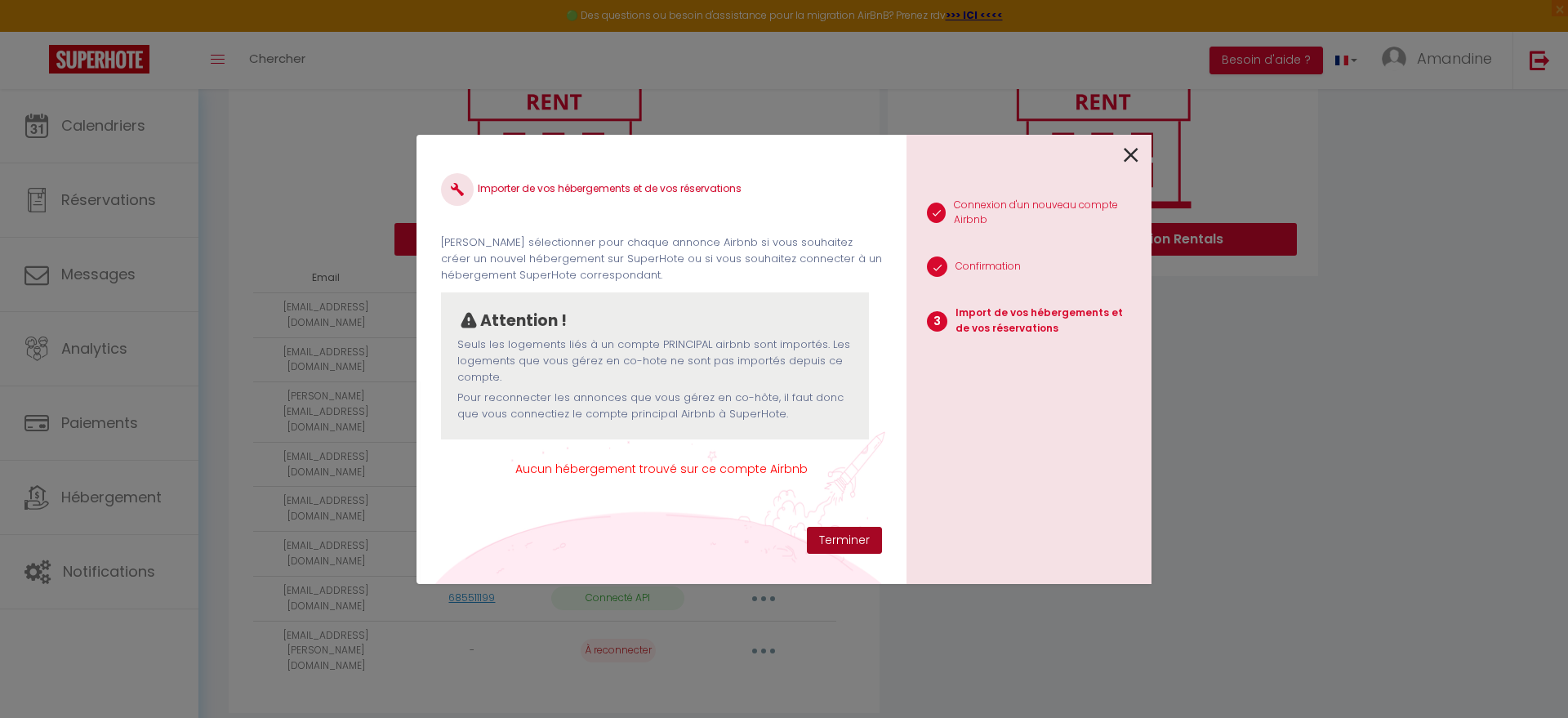
click at [840, 535] on button "Terminer" at bounding box center [844, 540] width 75 height 28
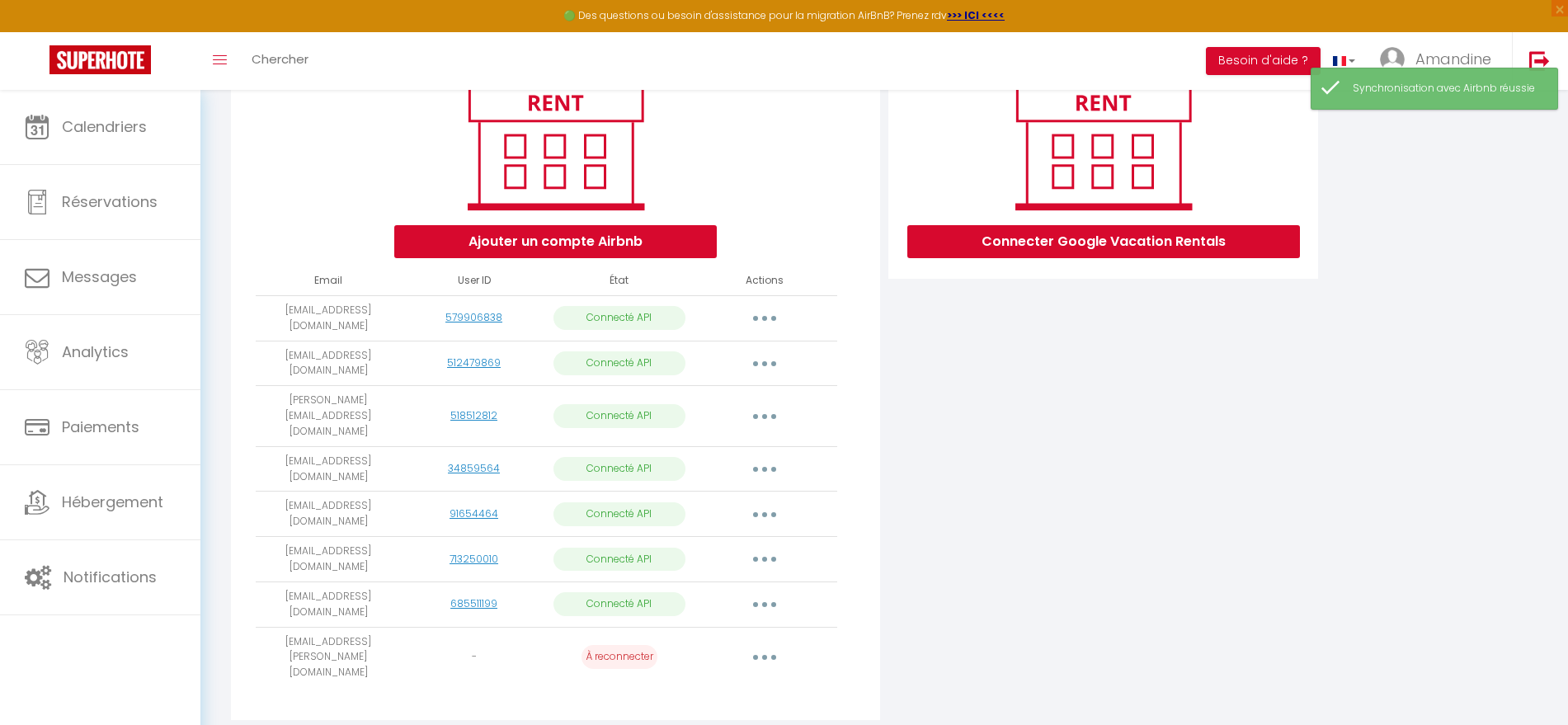
click at [761, 644] on button "button" at bounding box center [764, 658] width 47 height 27
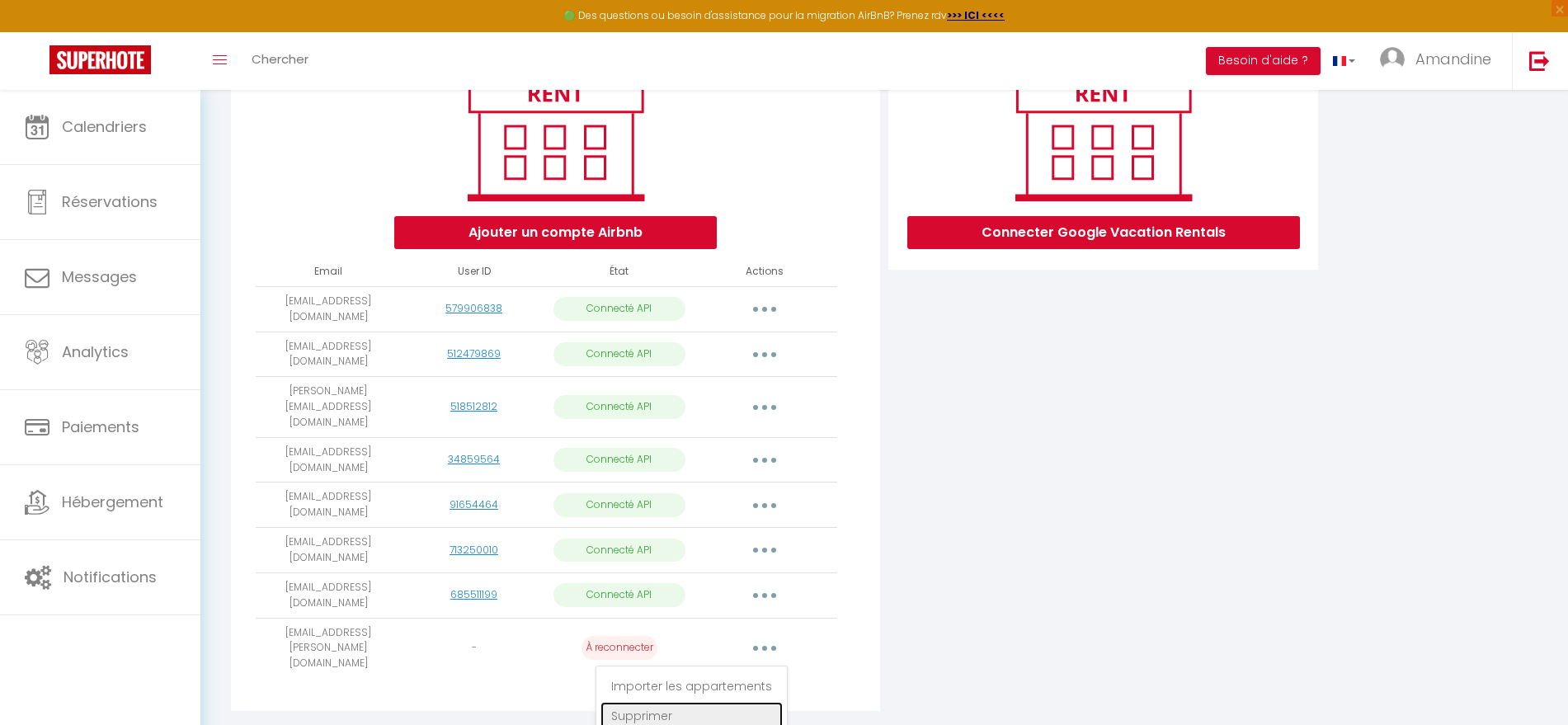
click at [673, 701] on link "Supprimer" at bounding box center [691, 716] width 182 height 28
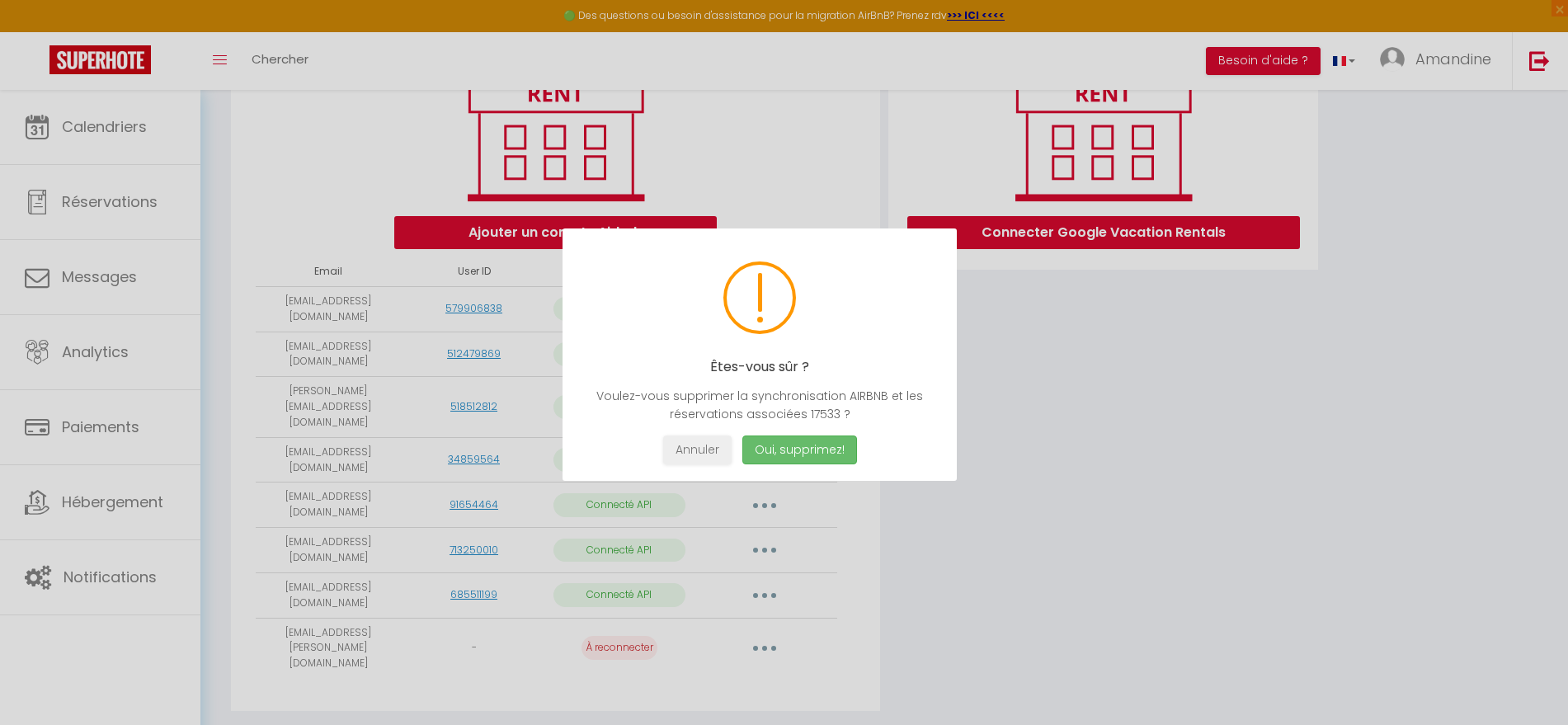
scroll to position [231, 0]
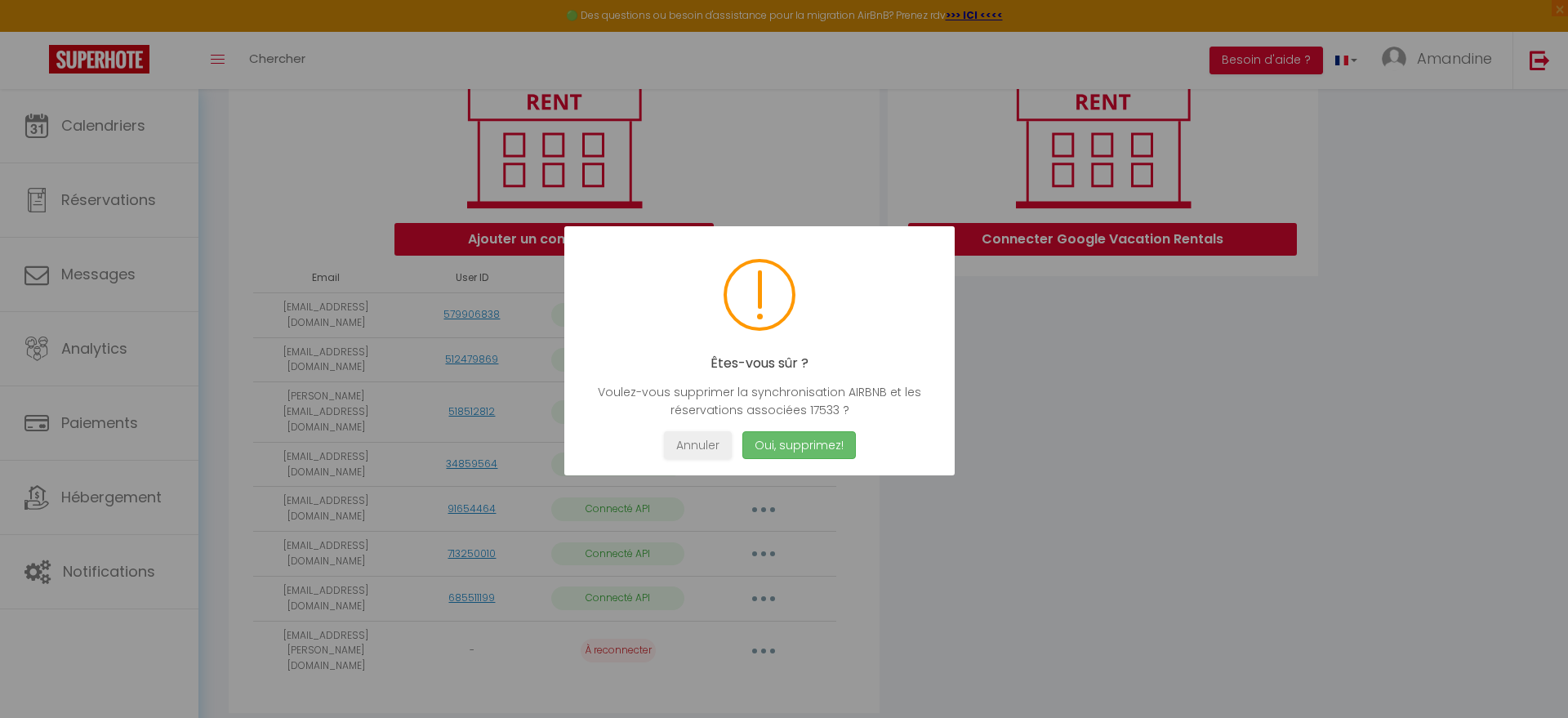
click at [798, 445] on button "Oui, supprimez!" at bounding box center [799, 445] width 114 height 28
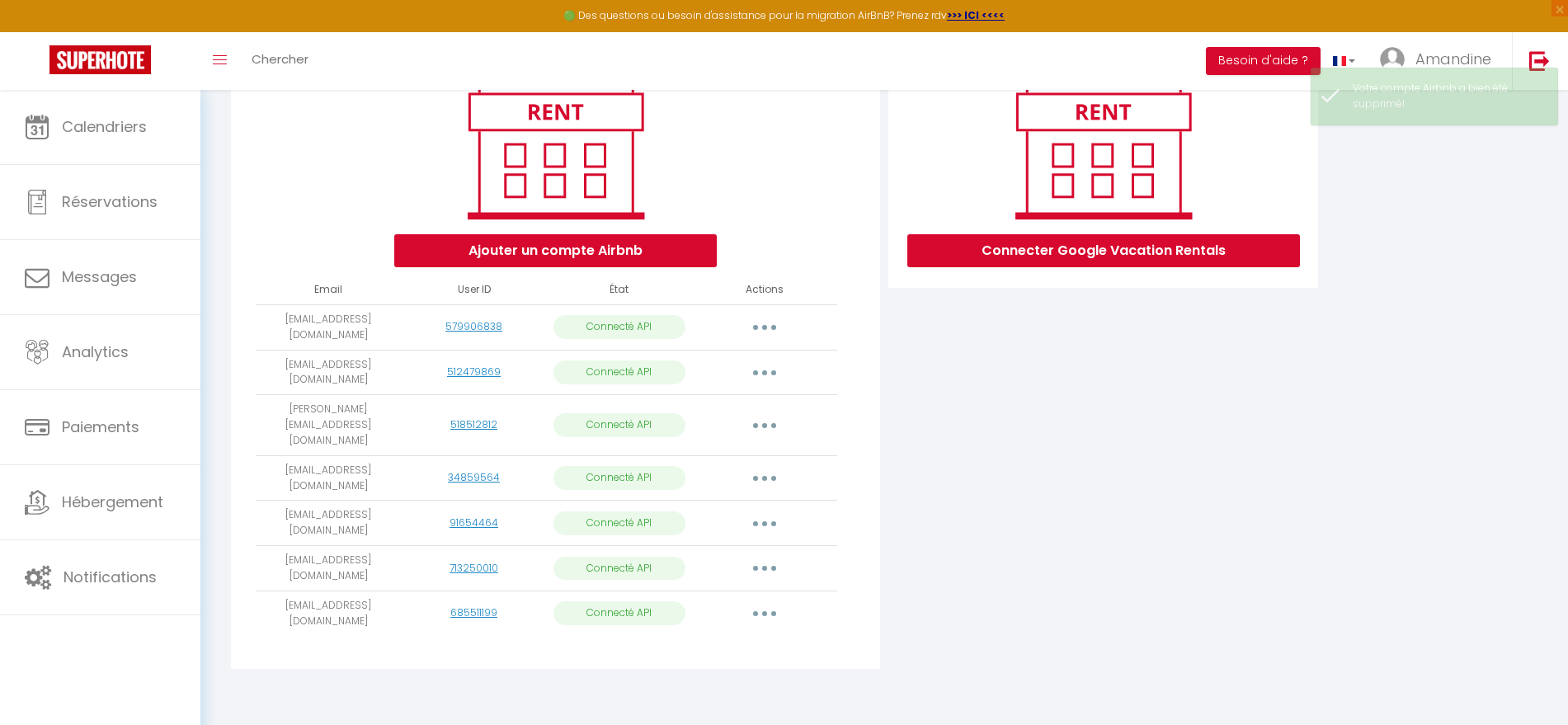
scroll to position [191, 0]
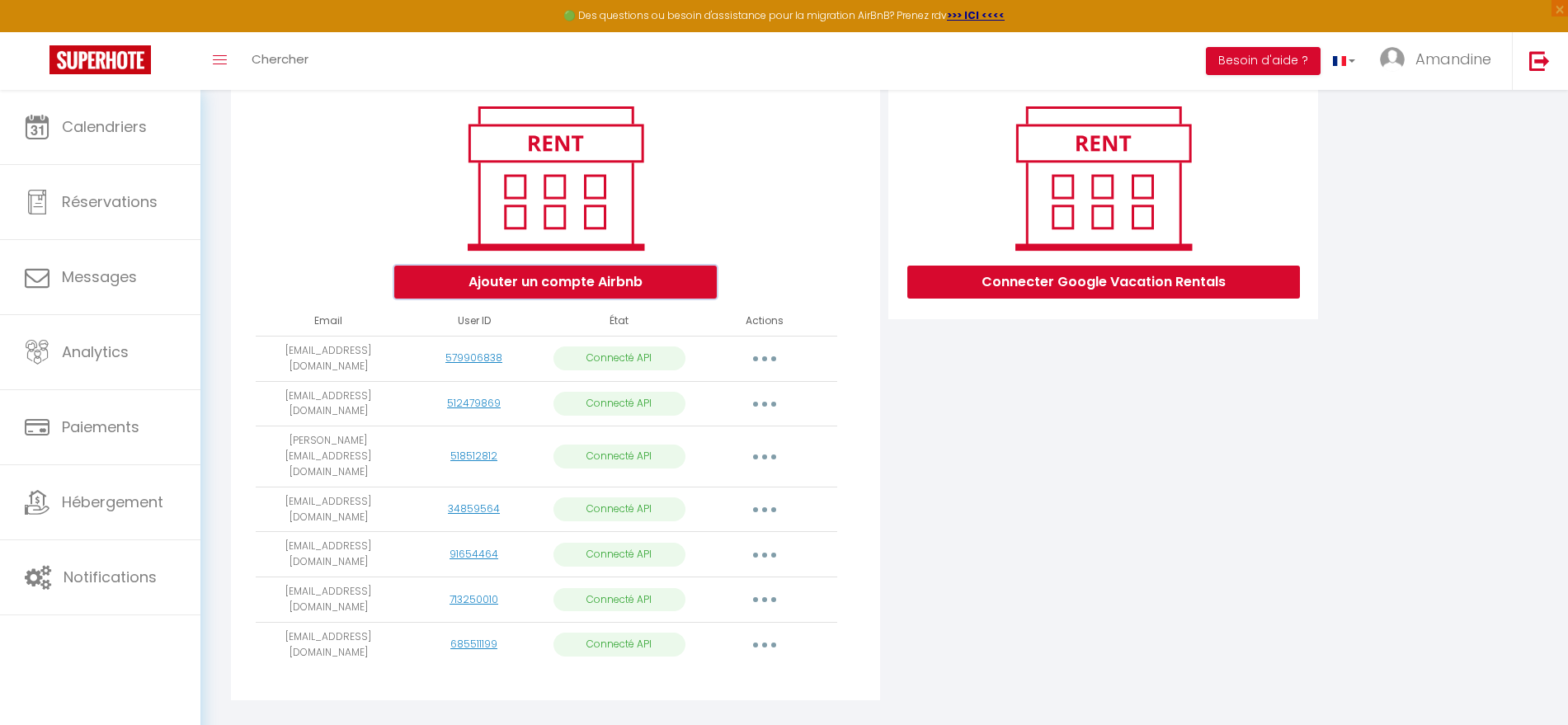
click at [561, 287] on button "Ajouter un compte Airbnb" at bounding box center [555, 282] width 323 height 33
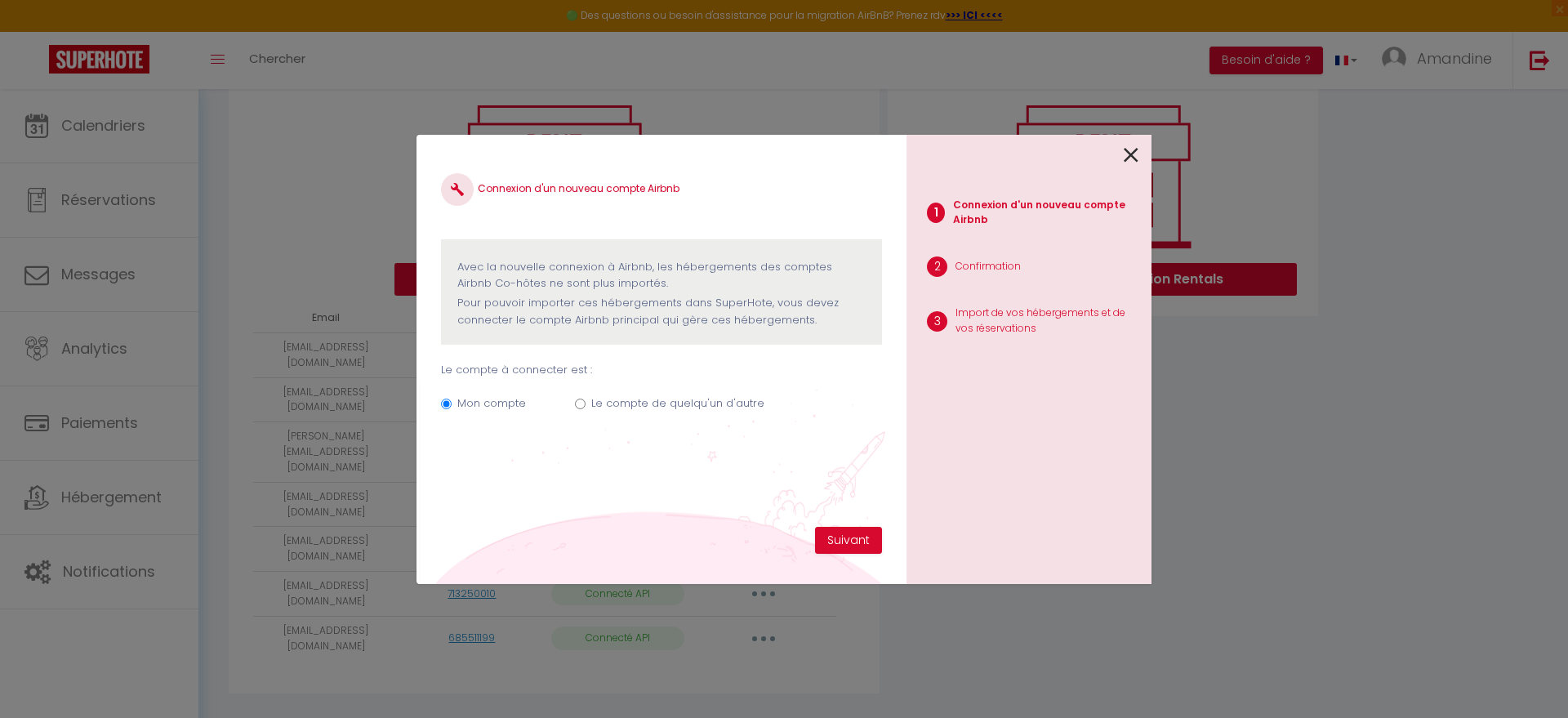
click at [576, 401] on input "Le compte de quelqu'un d'autre" at bounding box center [580, 403] width 10 height 10
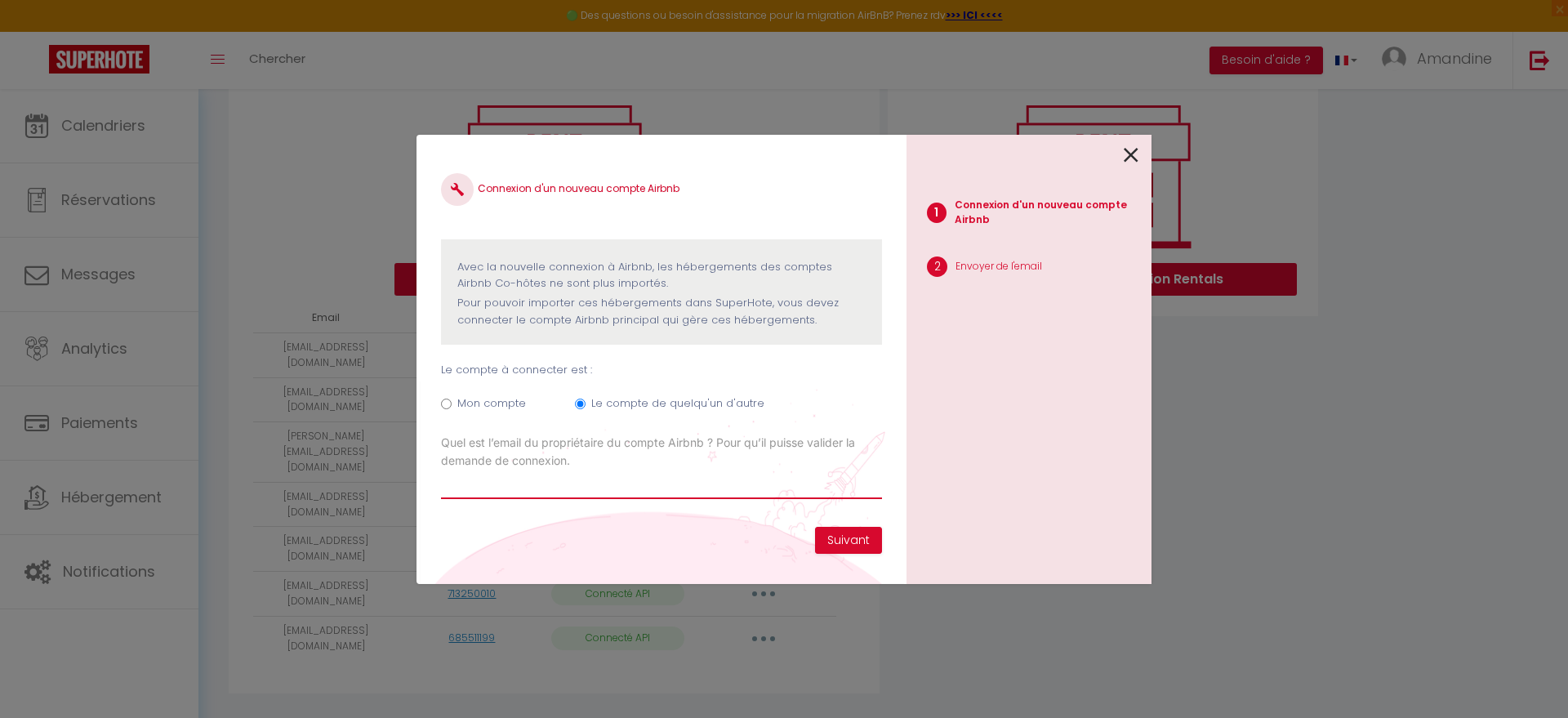
click at [502, 489] on input "Email connexion Airbnb" at bounding box center [661, 484] width 441 height 29
paste input "[EMAIL_ADDRESS][DOMAIN_NAME]"
click at [854, 542] on button "Suivant" at bounding box center [848, 540] width 67 height 28
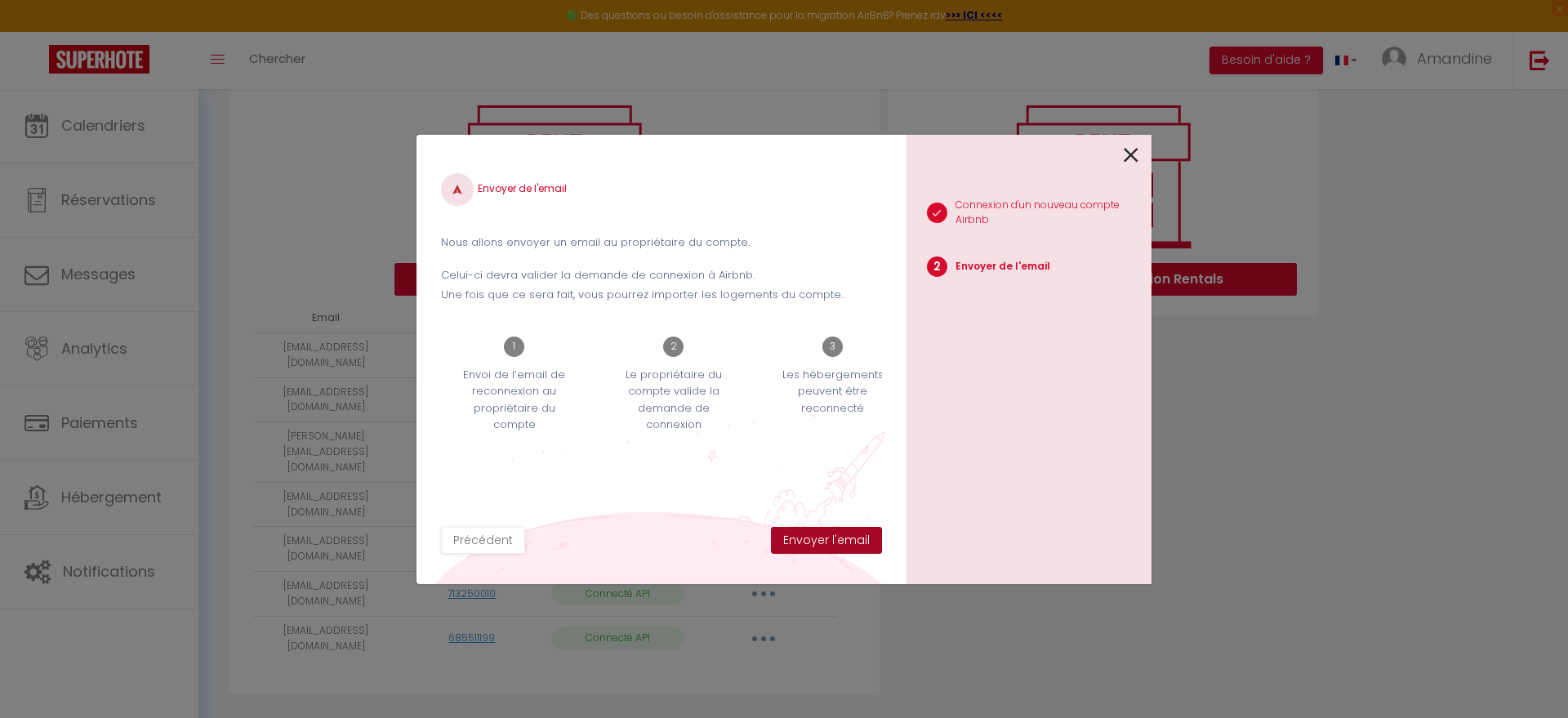
click at [854, 542] on button "Envoyer l'email" at bounding box center [826, 540] width 111 height 28
